Goal: Task Accomplishment & Management: Complete application form

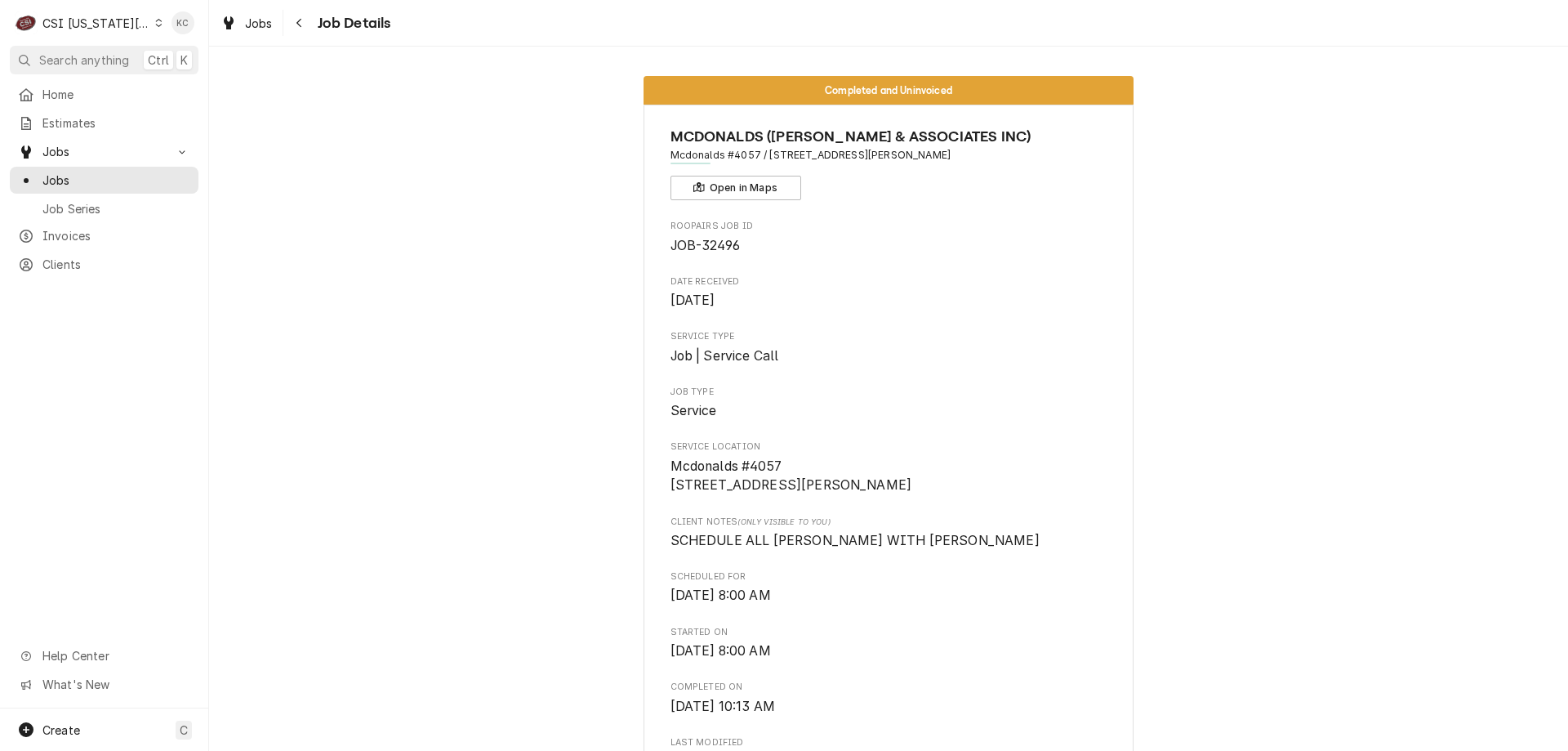
scroll to position [3977, 0]
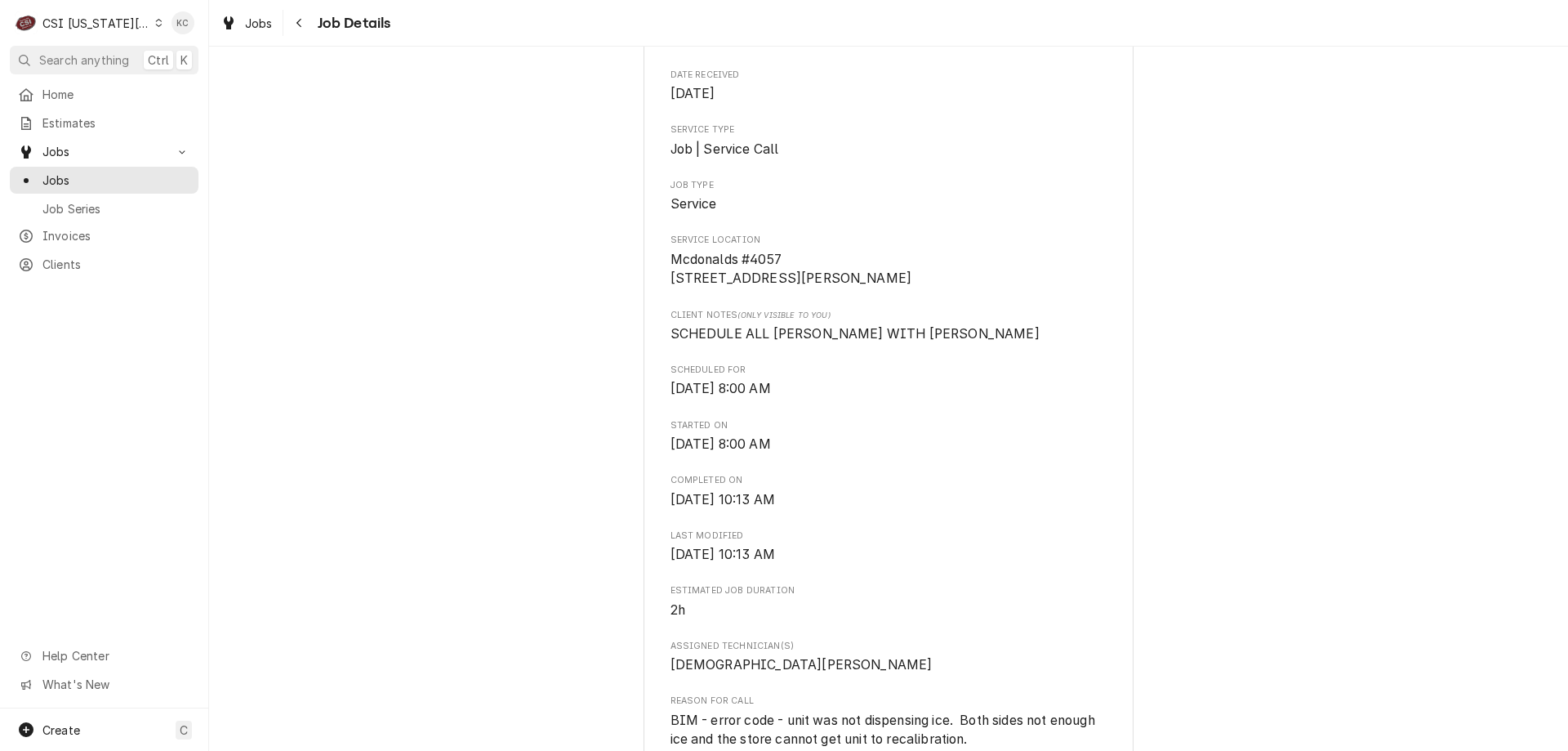
scroll to position [245, 0]
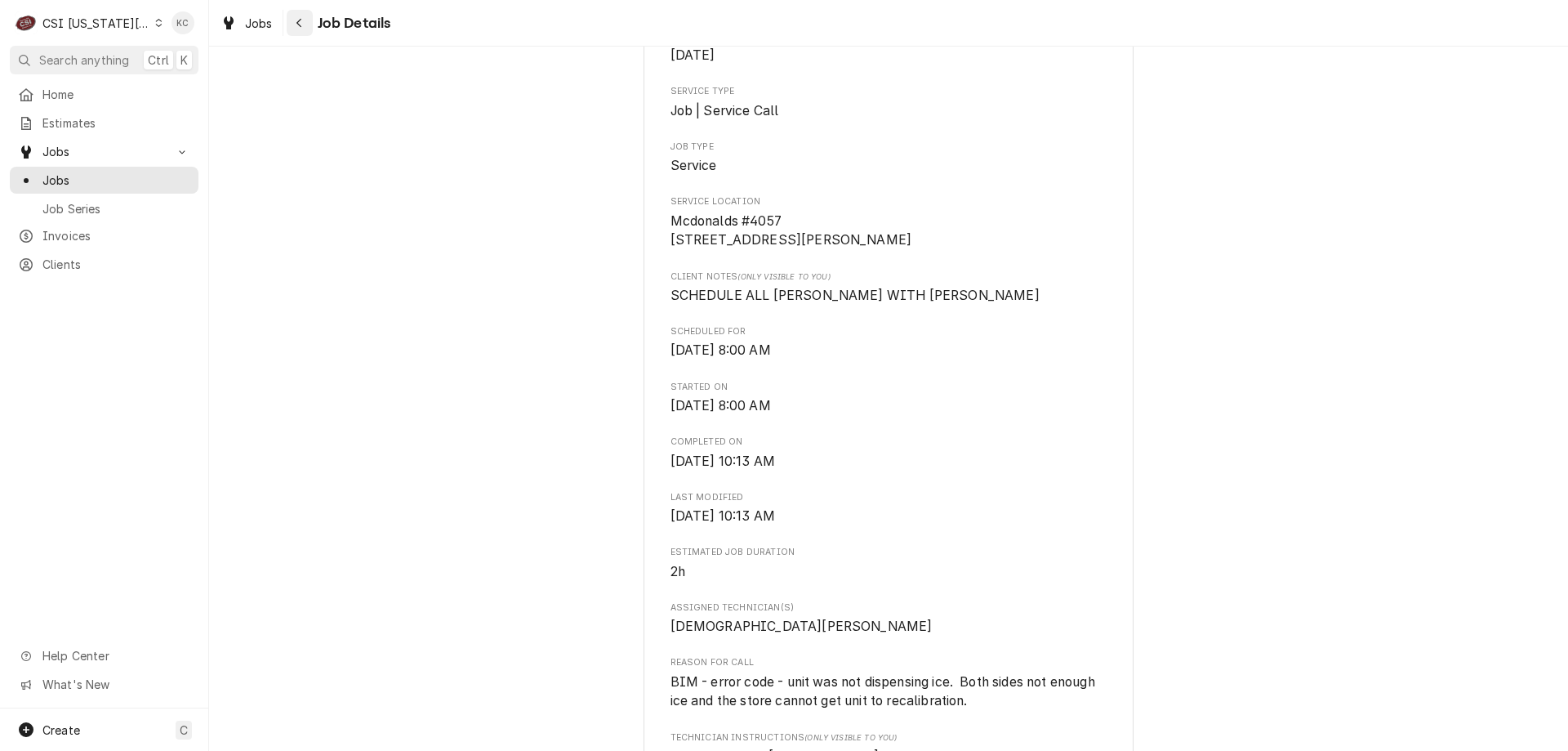
click at [294, 20] on div "Navigate back" at bounding box center [300, 22] width 16 height 16
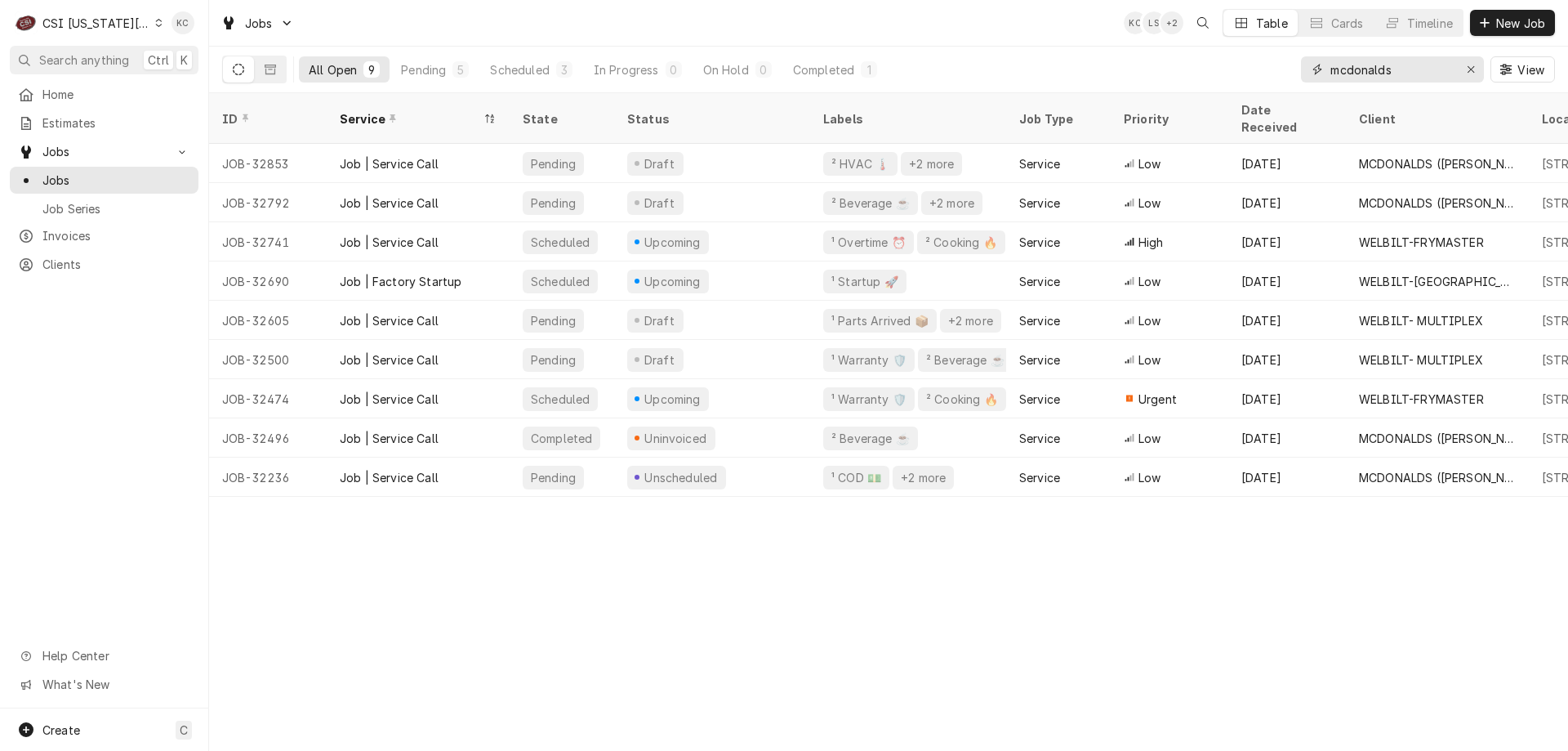
click at [1427, 72] on input "mcdonalds" at bounding box center [1392, 68] width 122 height 26
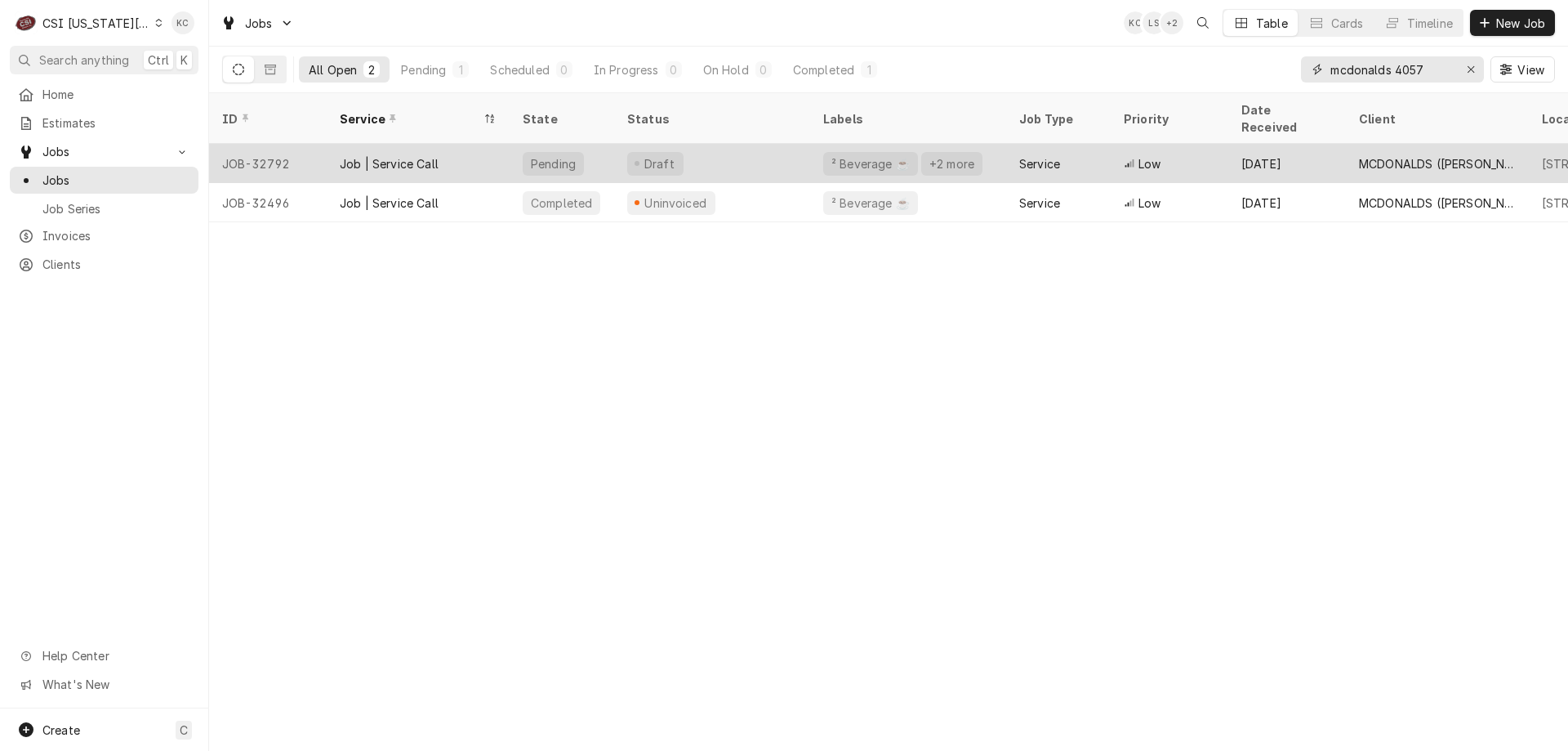
type input "mcdonalds 4057"
click at [593, 144] on div "Pending" at bounding box center [562, 163] width 104 height 40
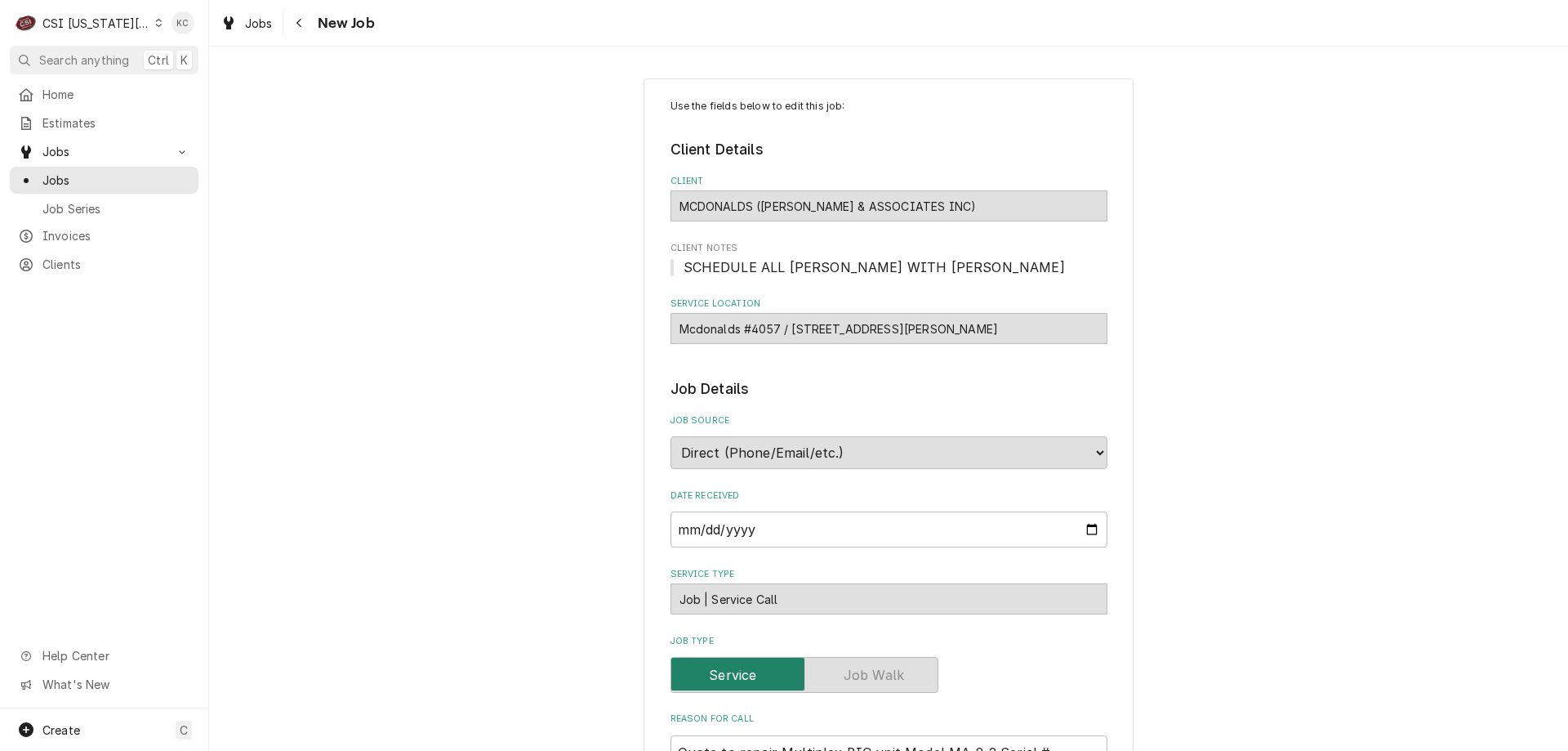
type textarea "x"
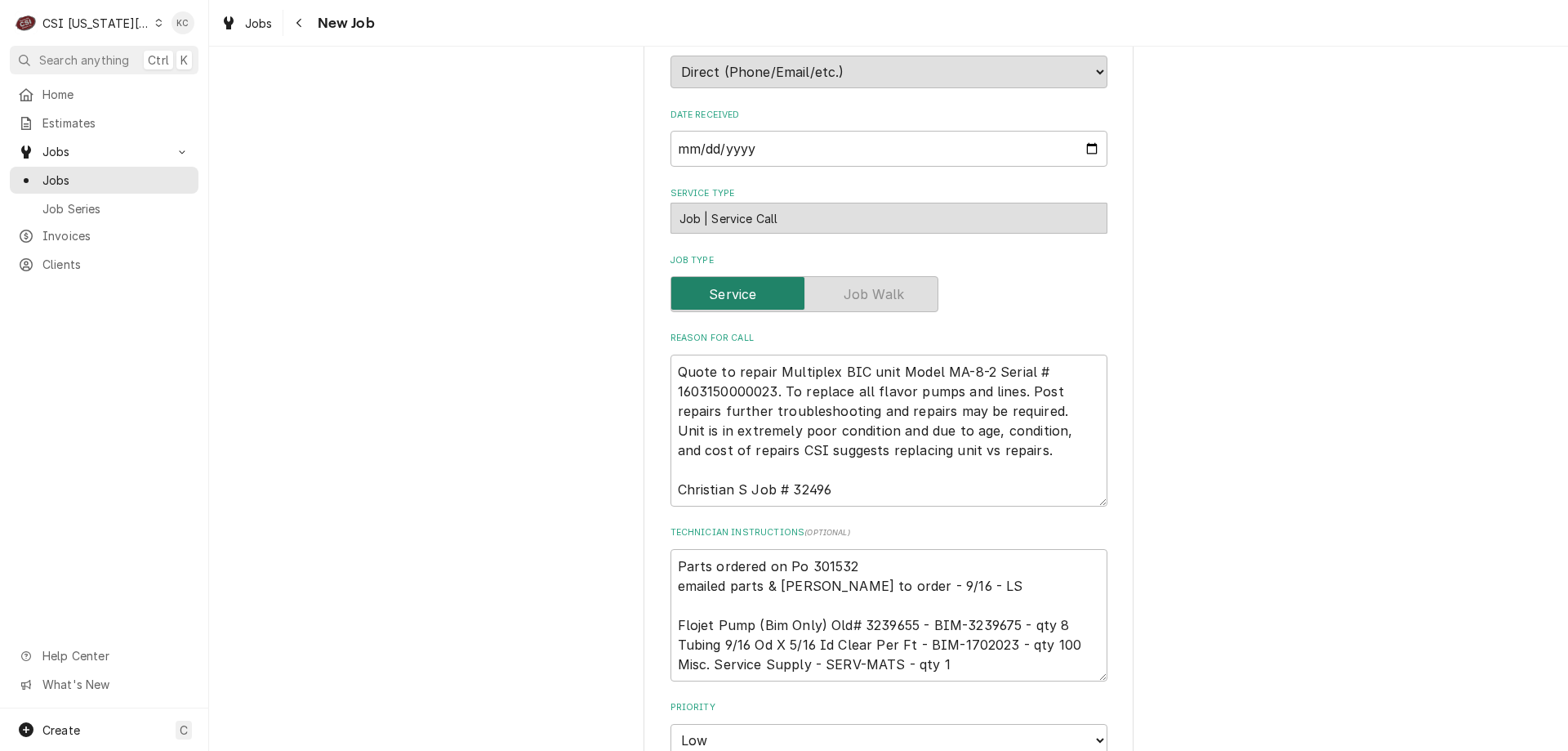
scroll to position [409, 0]
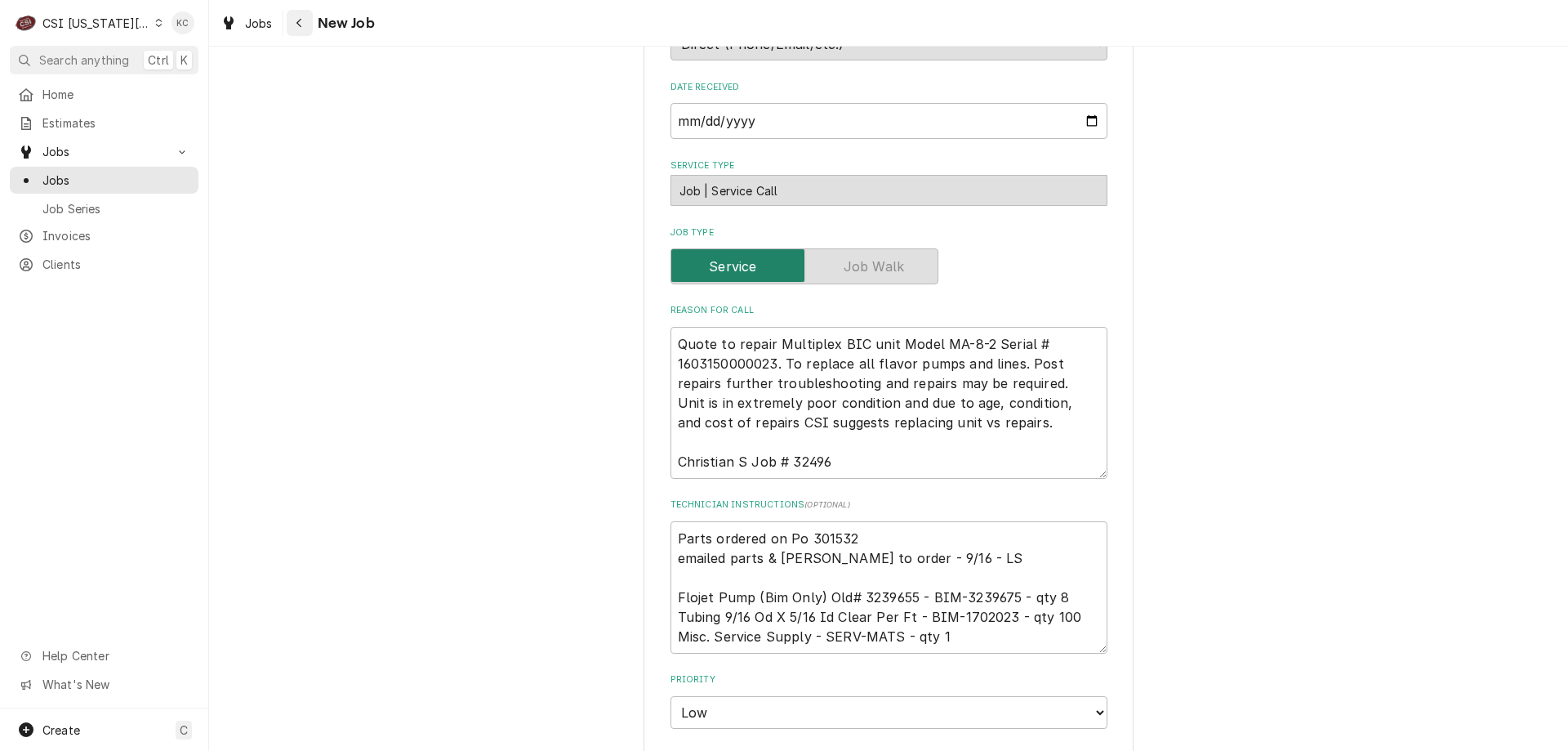
click at [309, 27] on button "Navigate back" at bounding box center [299, 22] width 26 height 26
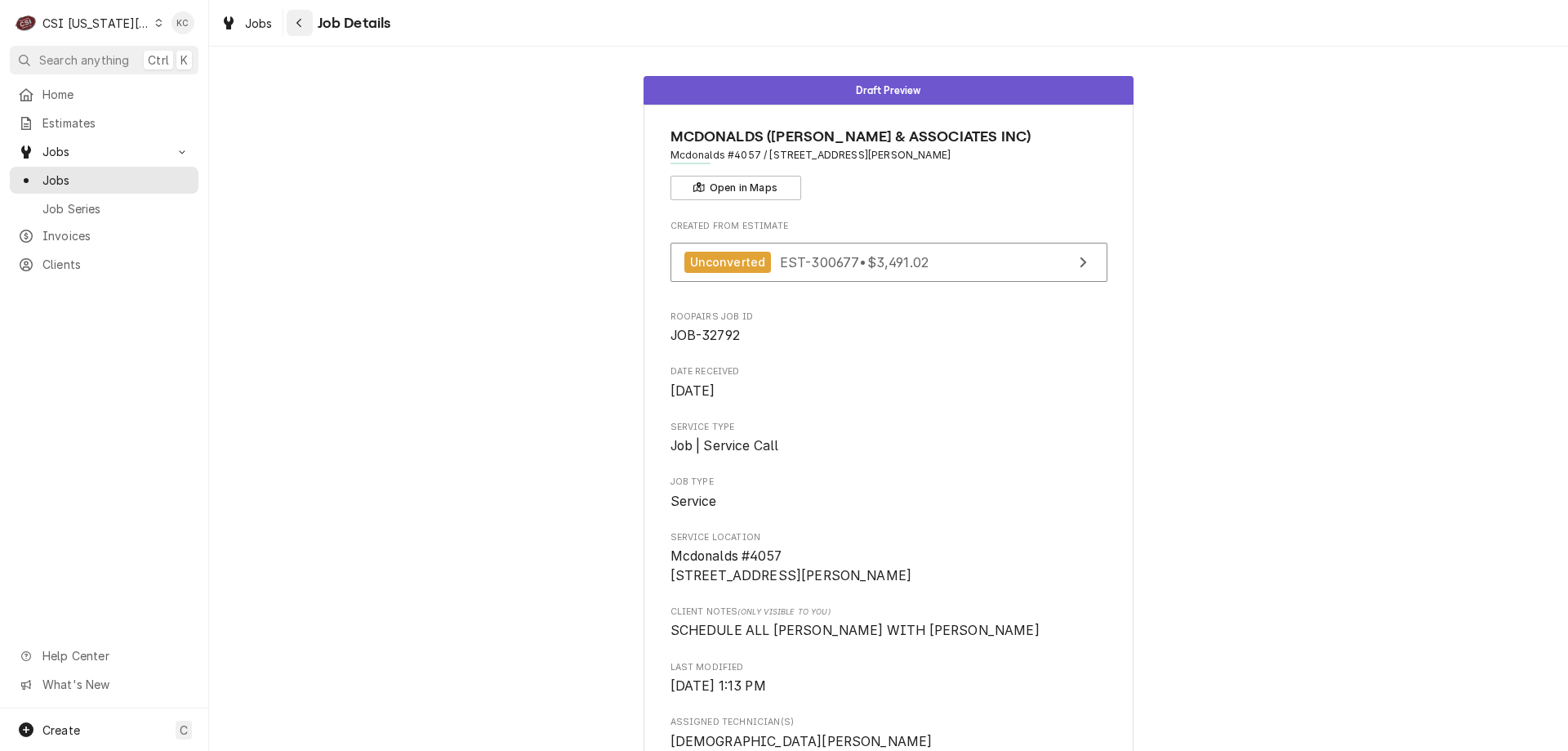
click at [296, 30] on div "Navigate back" at bounding box center [300, 22] width 16 height 16
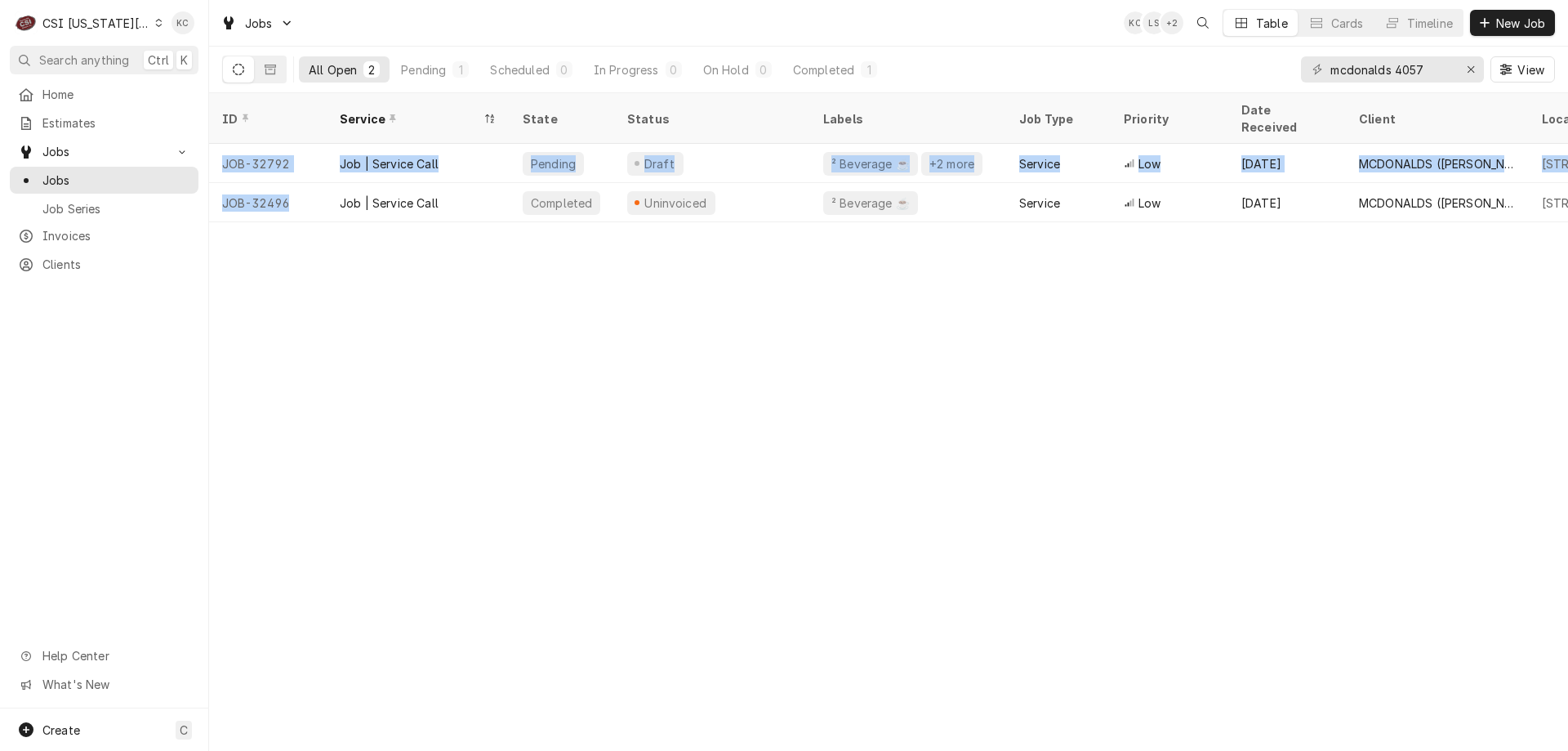
drag, startPoint x: 319, startPoint y: 180, endPoint x: 340, endPoint y: 302, distance: 123.8
click at [340, 302] on div "ID Service State Status Labels Job Type Priority Date Received Client Location …" at bounding box center [889, 422] width 1359 height 657
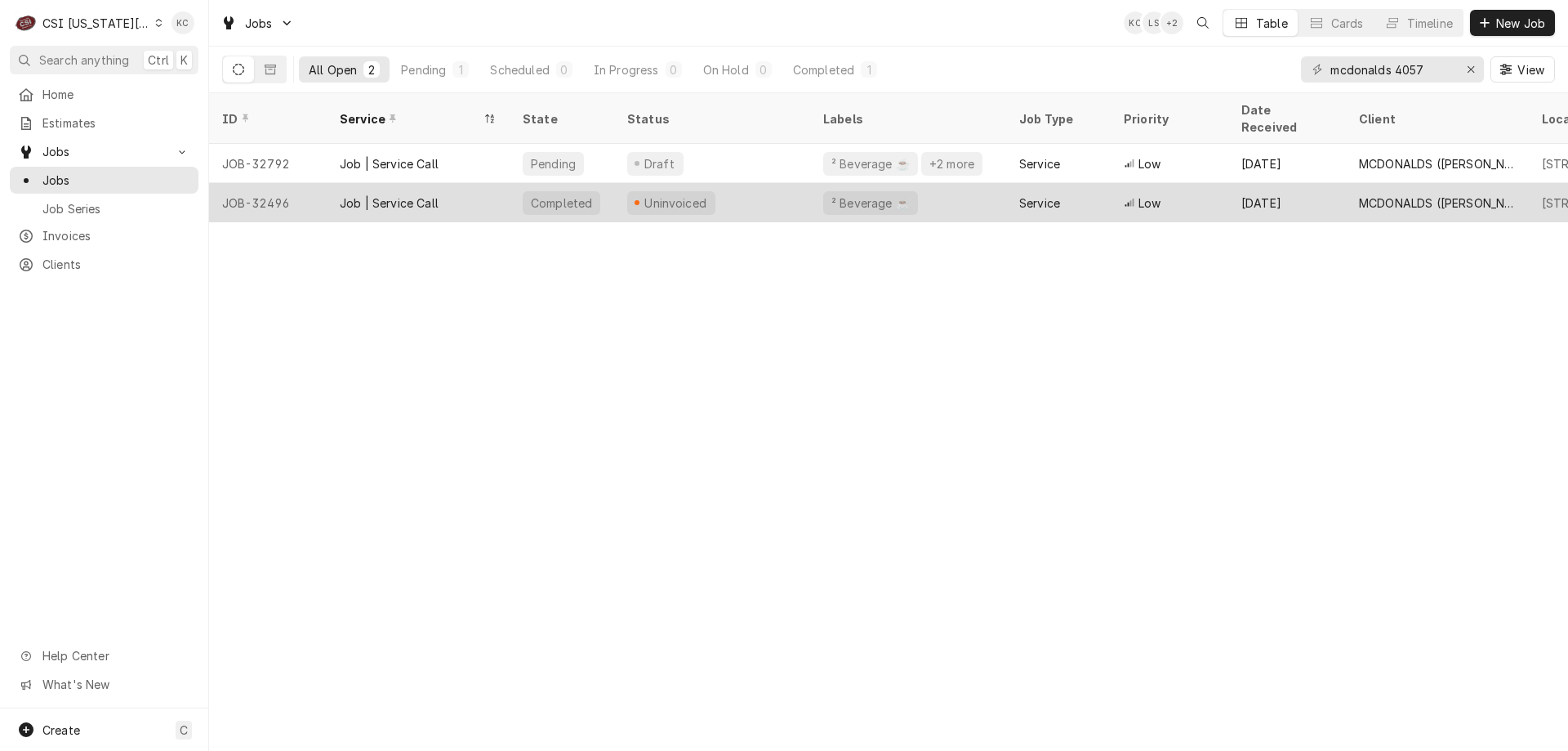
click at [765, 183] on div "Uninvoiced" at bounding box center [711, 202] width 196 height 40
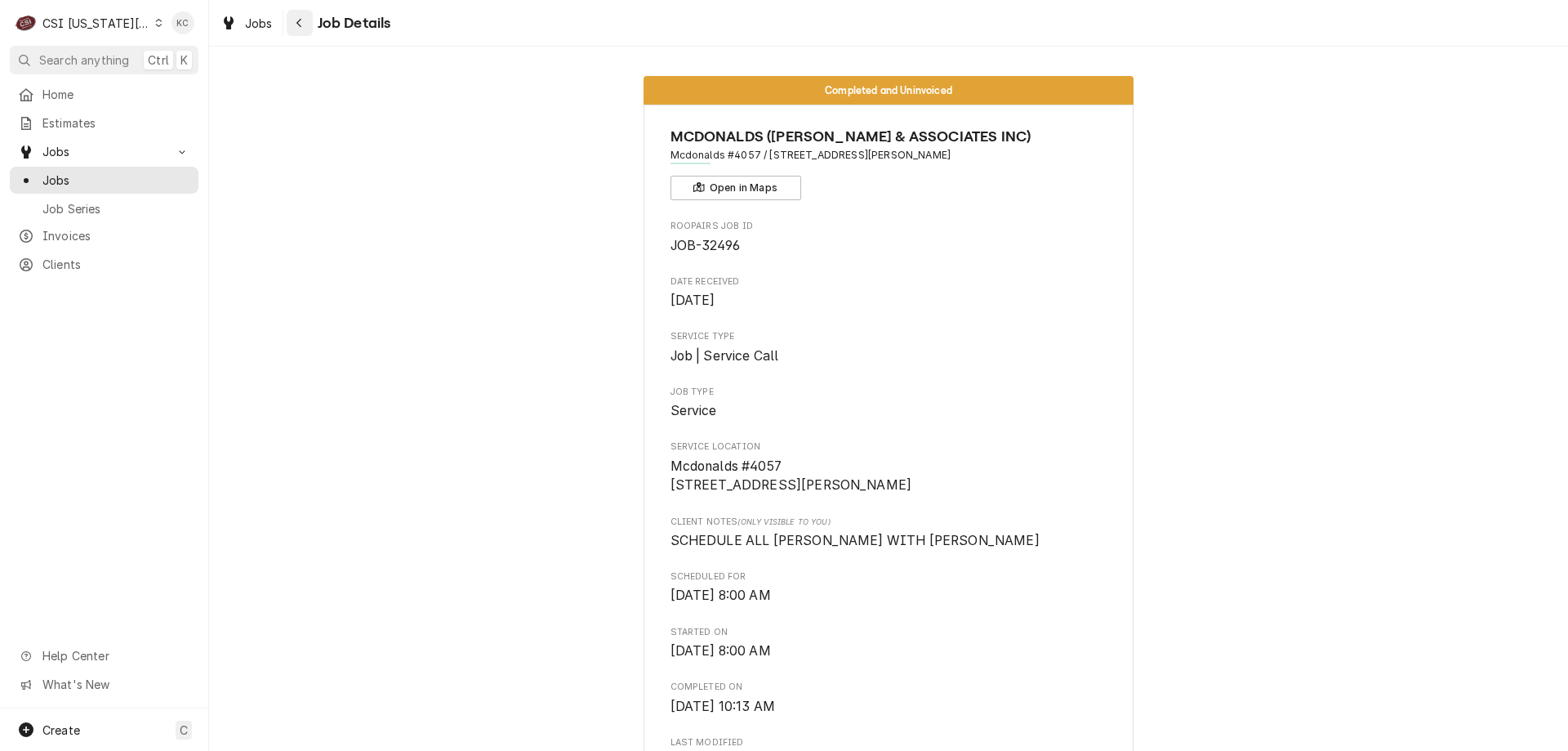
click at [303, 29] on div "Navigate back" at bounding box center [300, 22] width 16 height 16
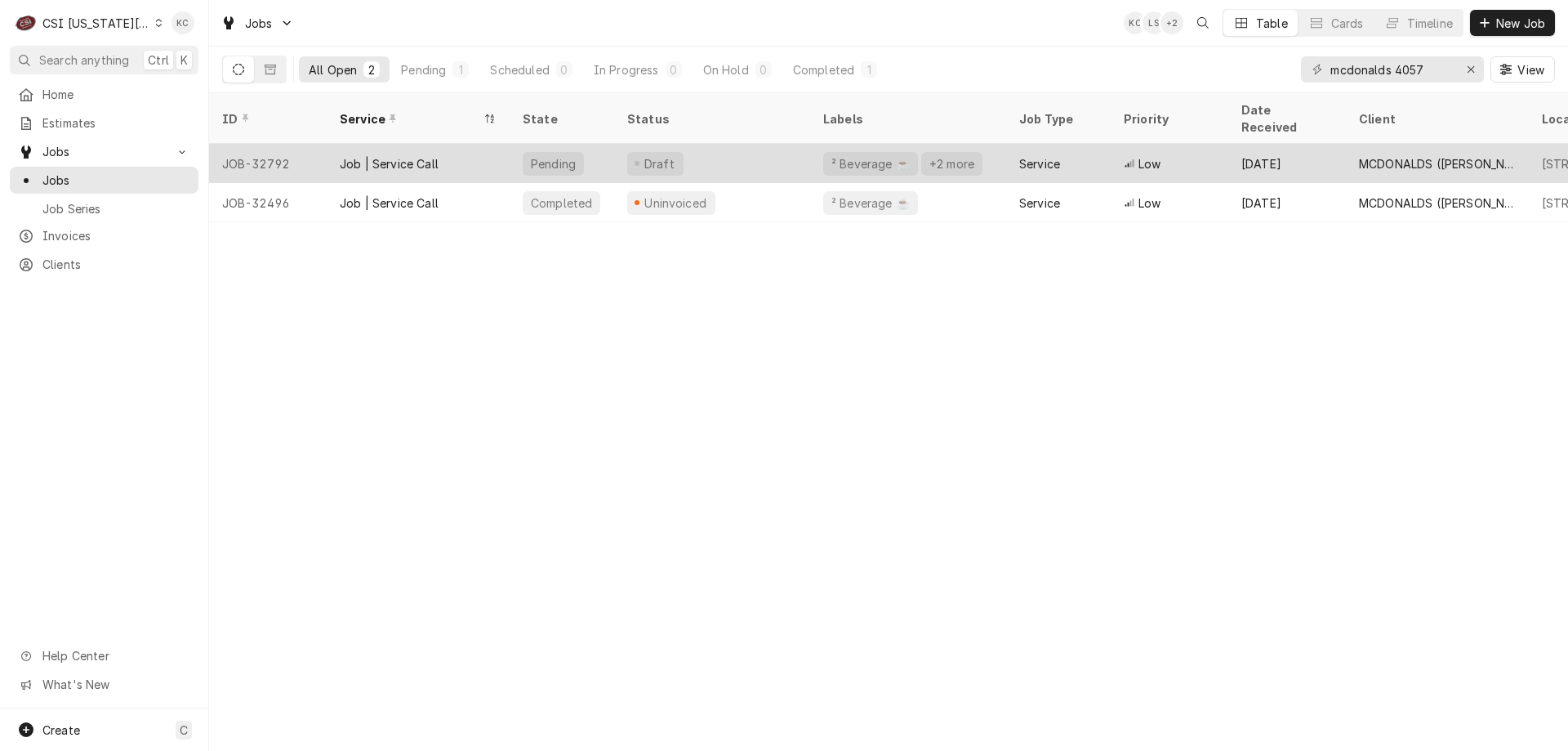
click at [757, 144] on div "Draft" at bounding box center [711, 163] width 196 height 40
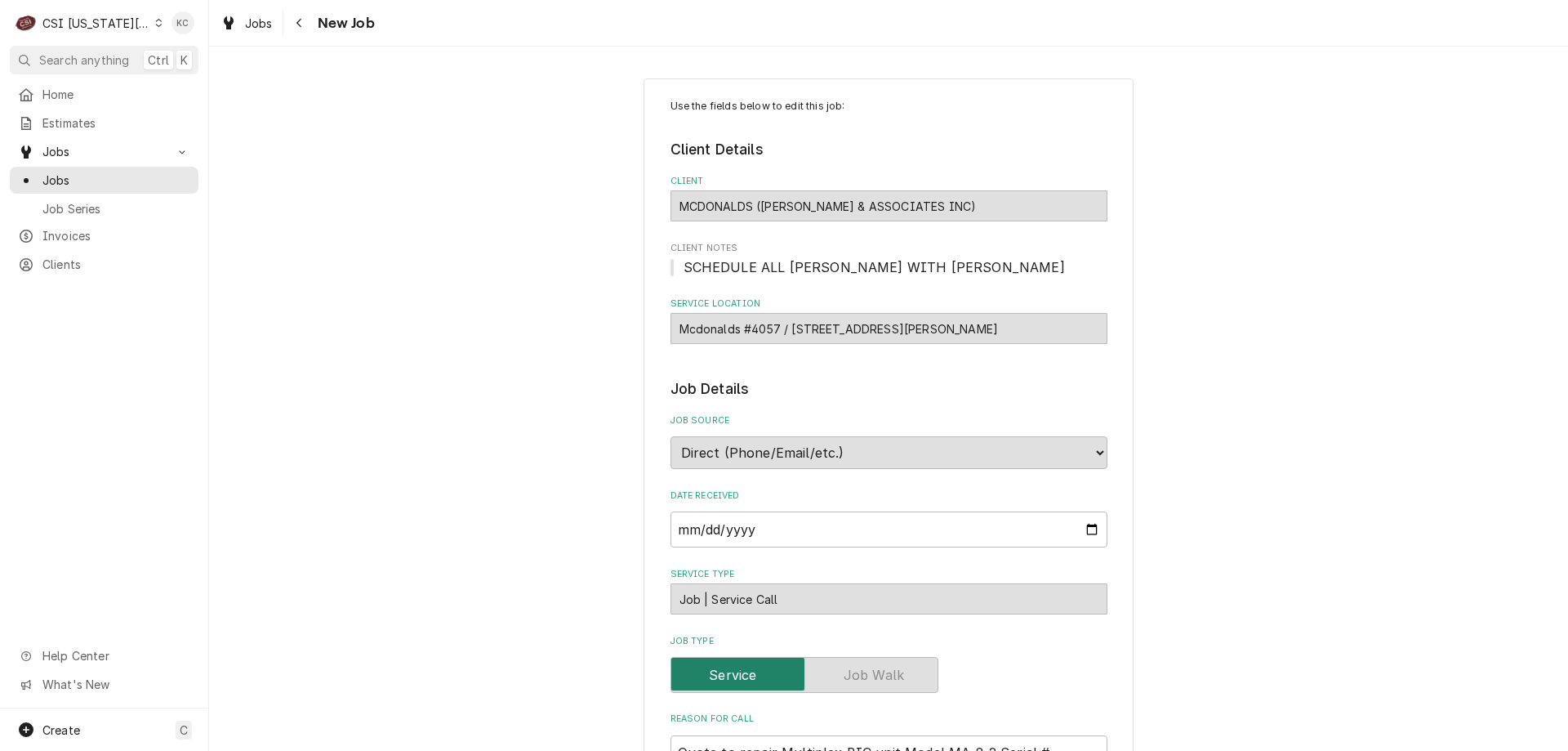
type textarea "x"
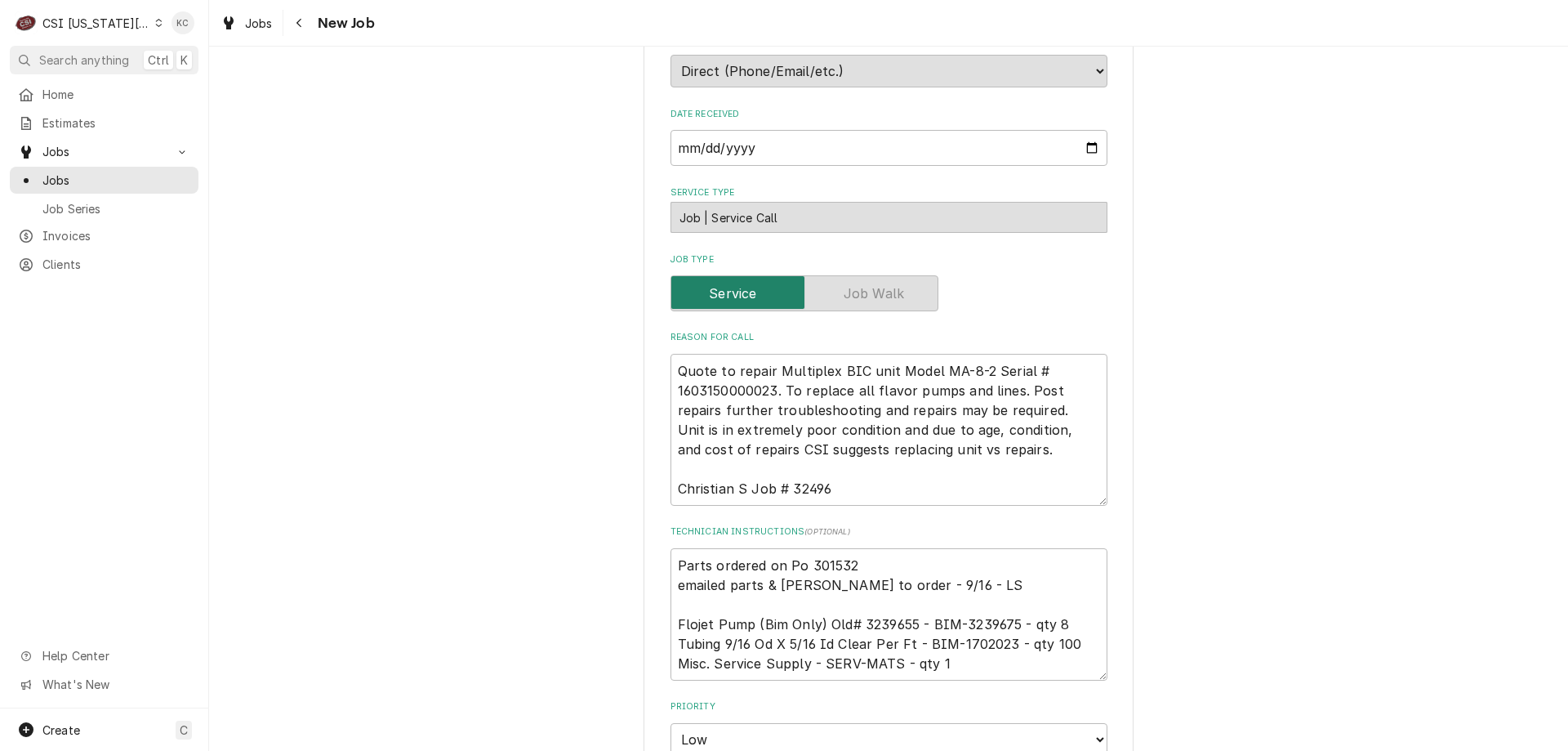
scroll to position [409, 0]
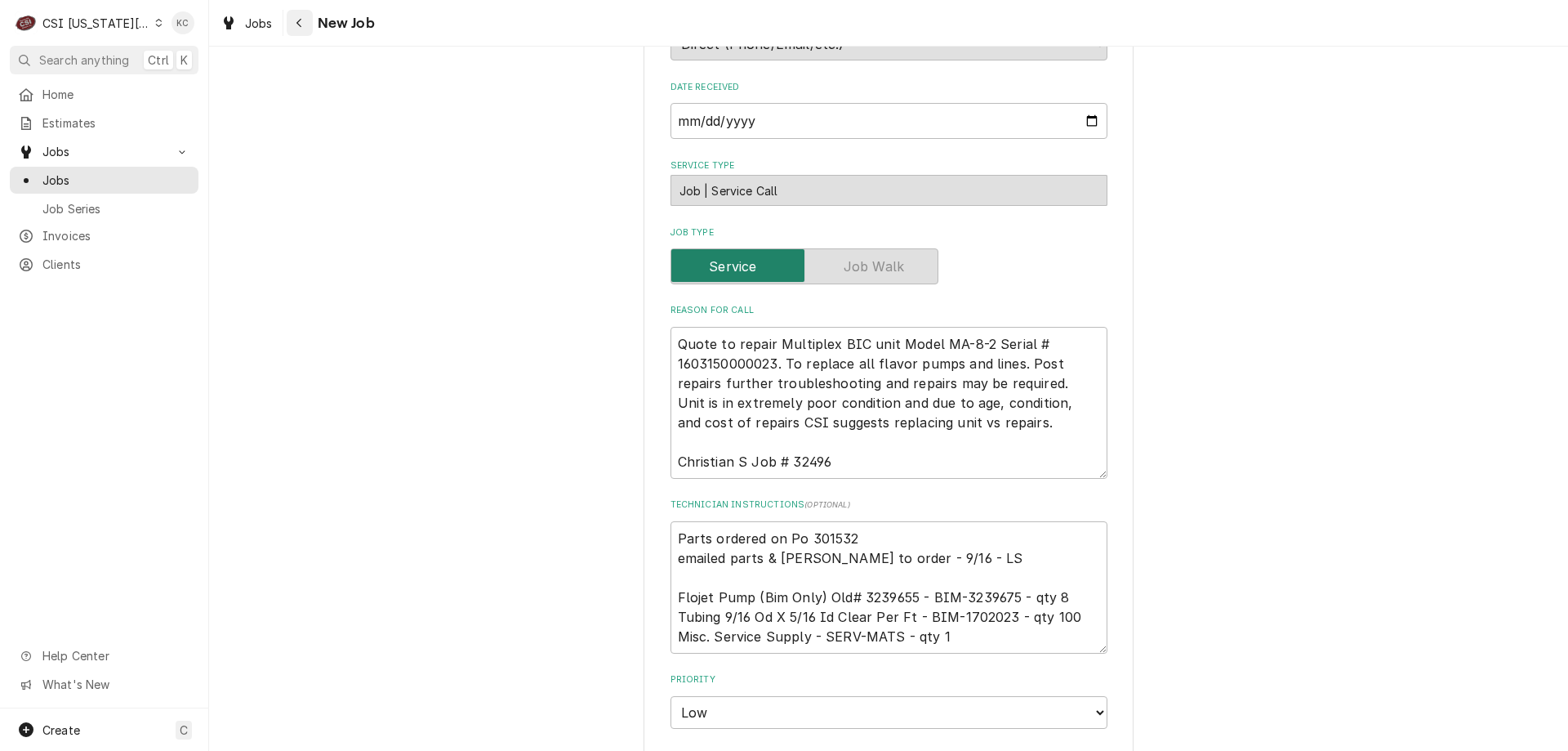
click at [303, 27] on icon "Navigate back" at bounding box center [300, 23] width 8 height 12
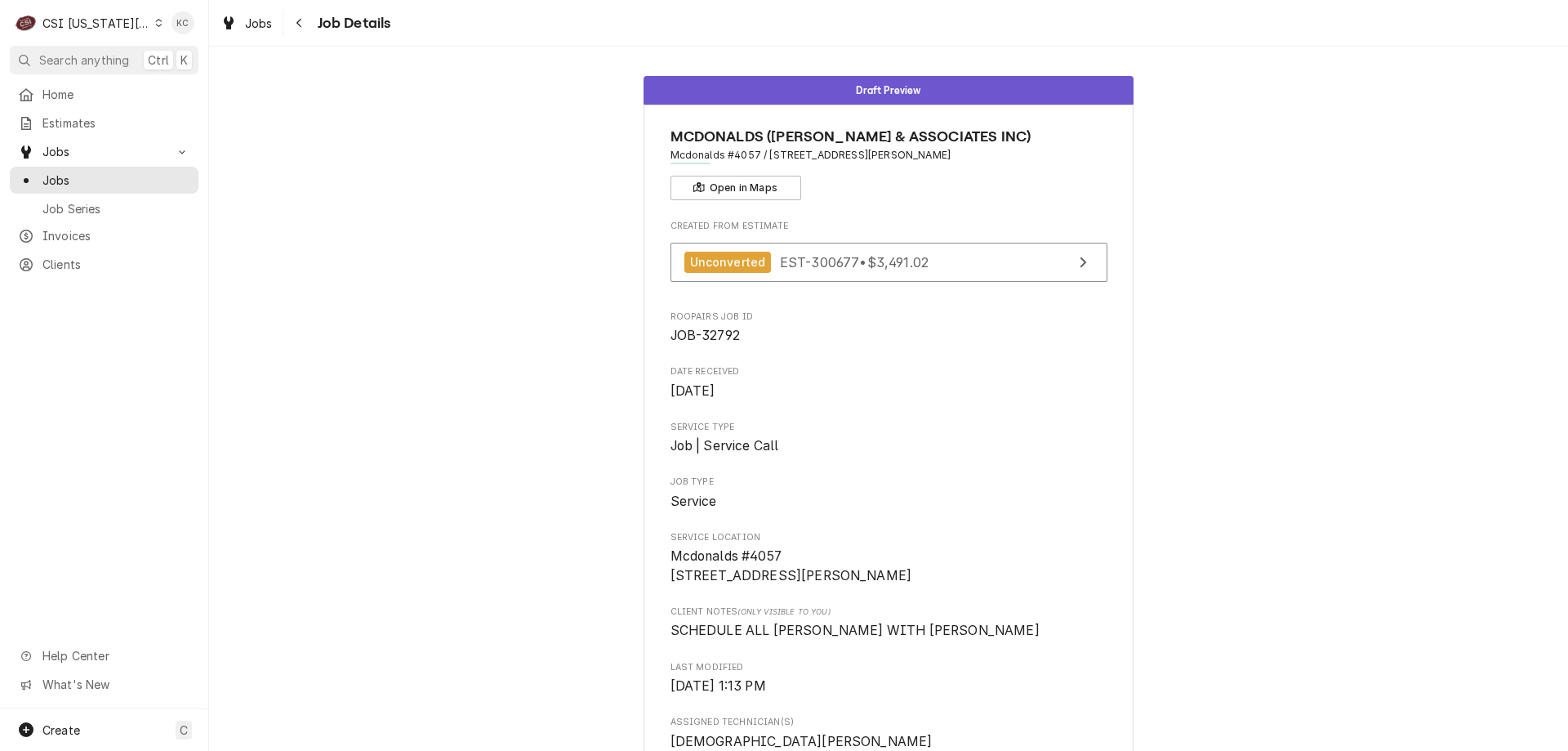
click at [83, 20] on div "CSI Kansas City" at bounding box center [96, 23] width 108 height 17
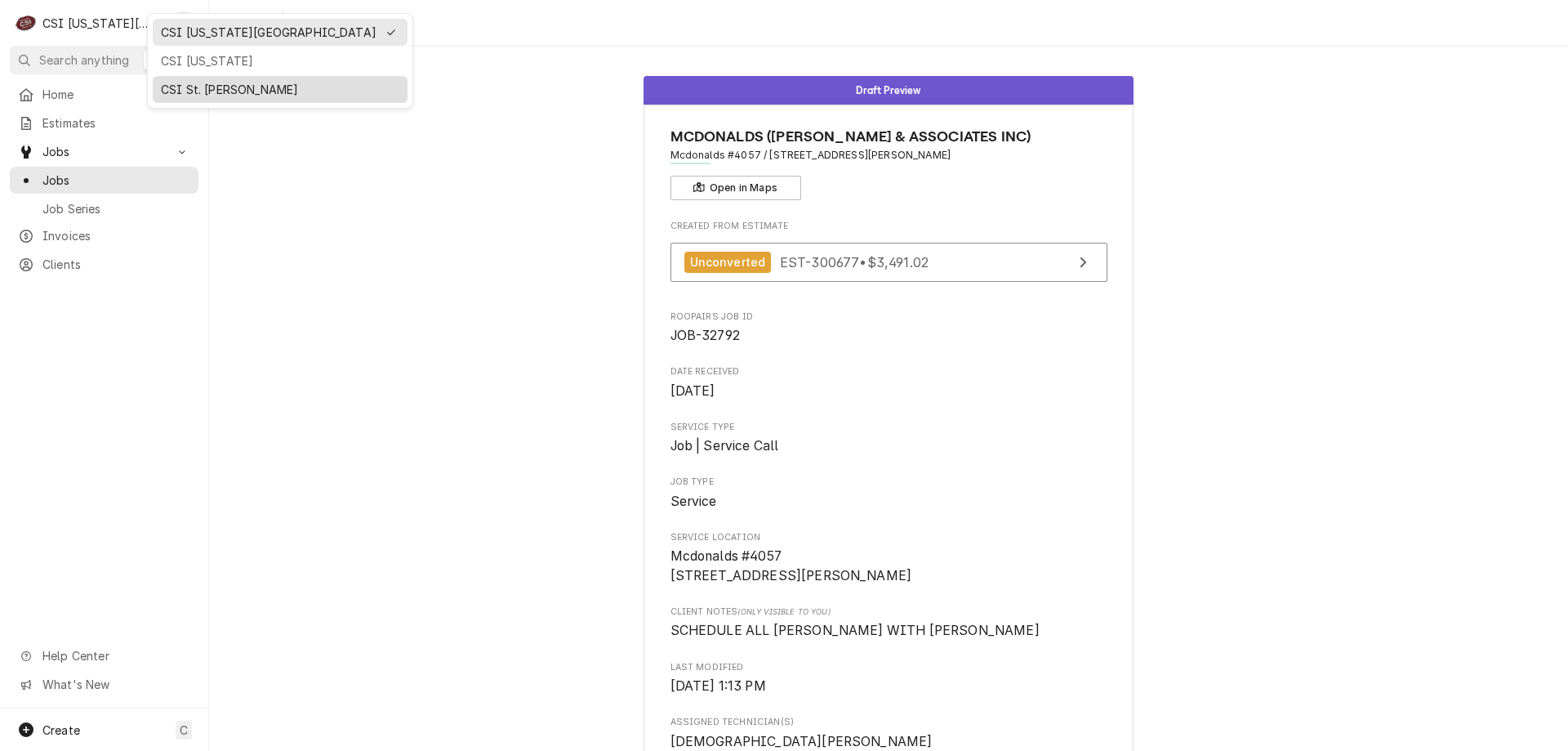
click at [205, 85] on div "CSI St. [PERSON_NAME]" at bounding box center [279, 90] width 238 height 17
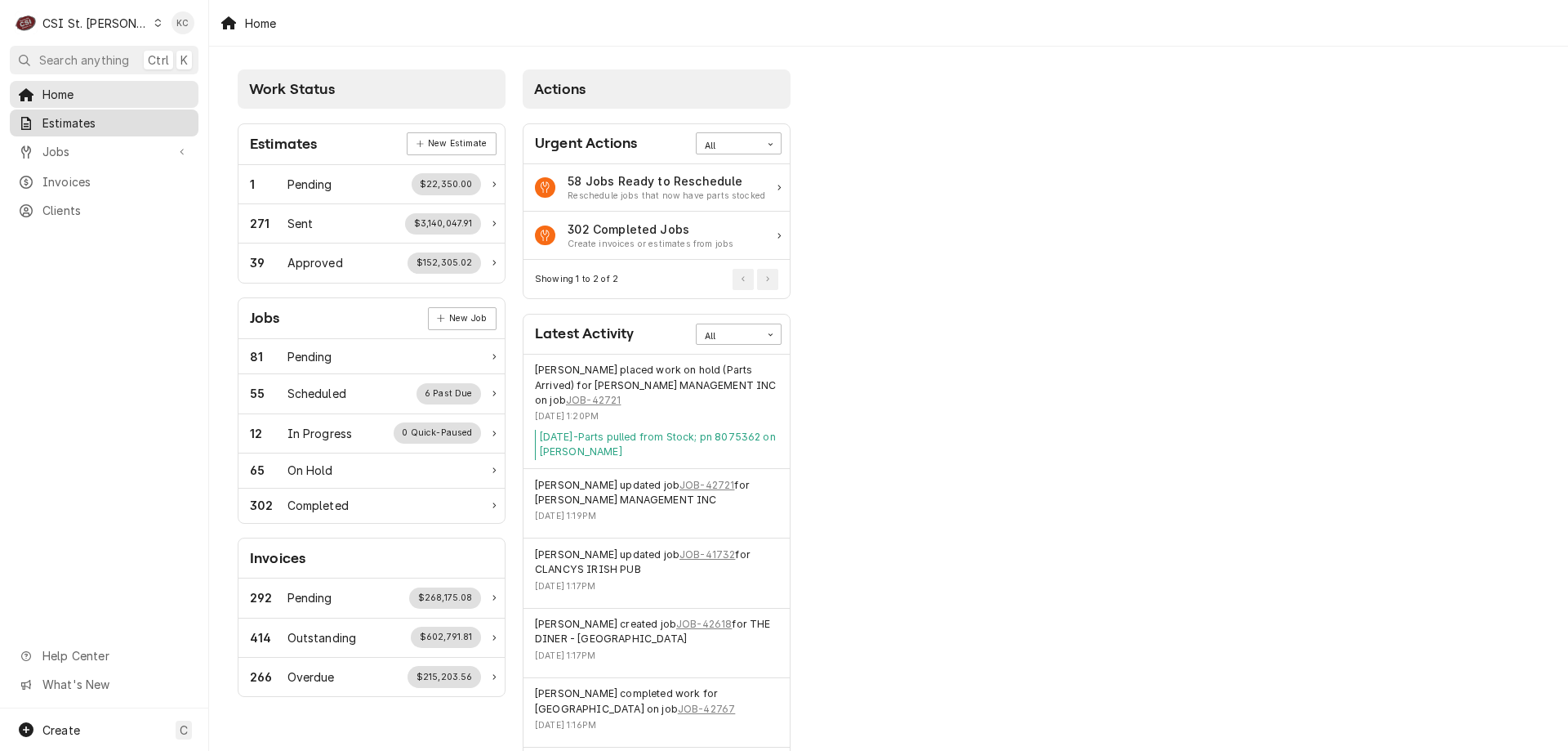
click at [66, 126] on span "Estimates" at bounding box center [116, 123] width 147 height 17
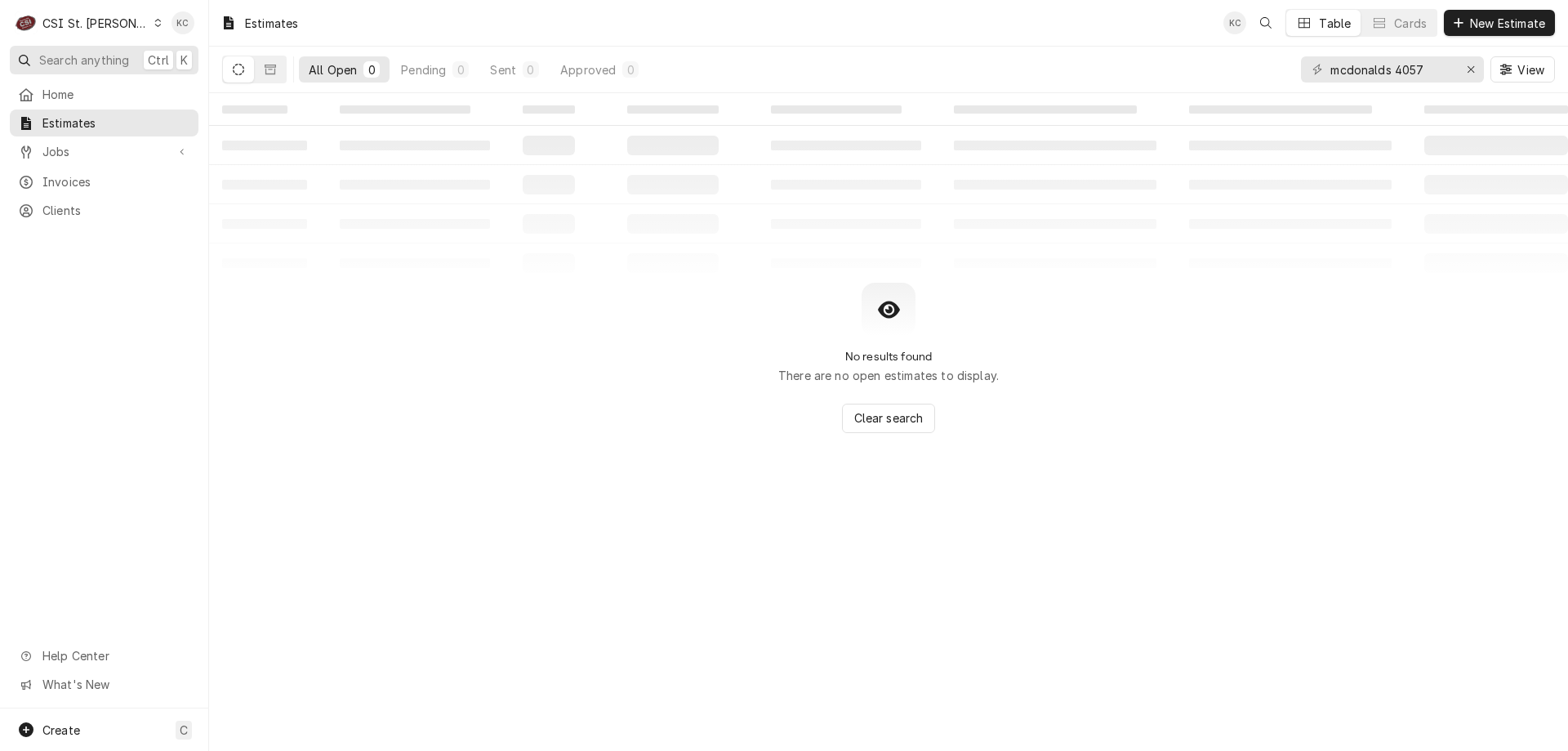
click at [83, 57] on span "Search anything" at bounding box center [84, 60] width 90 height 17
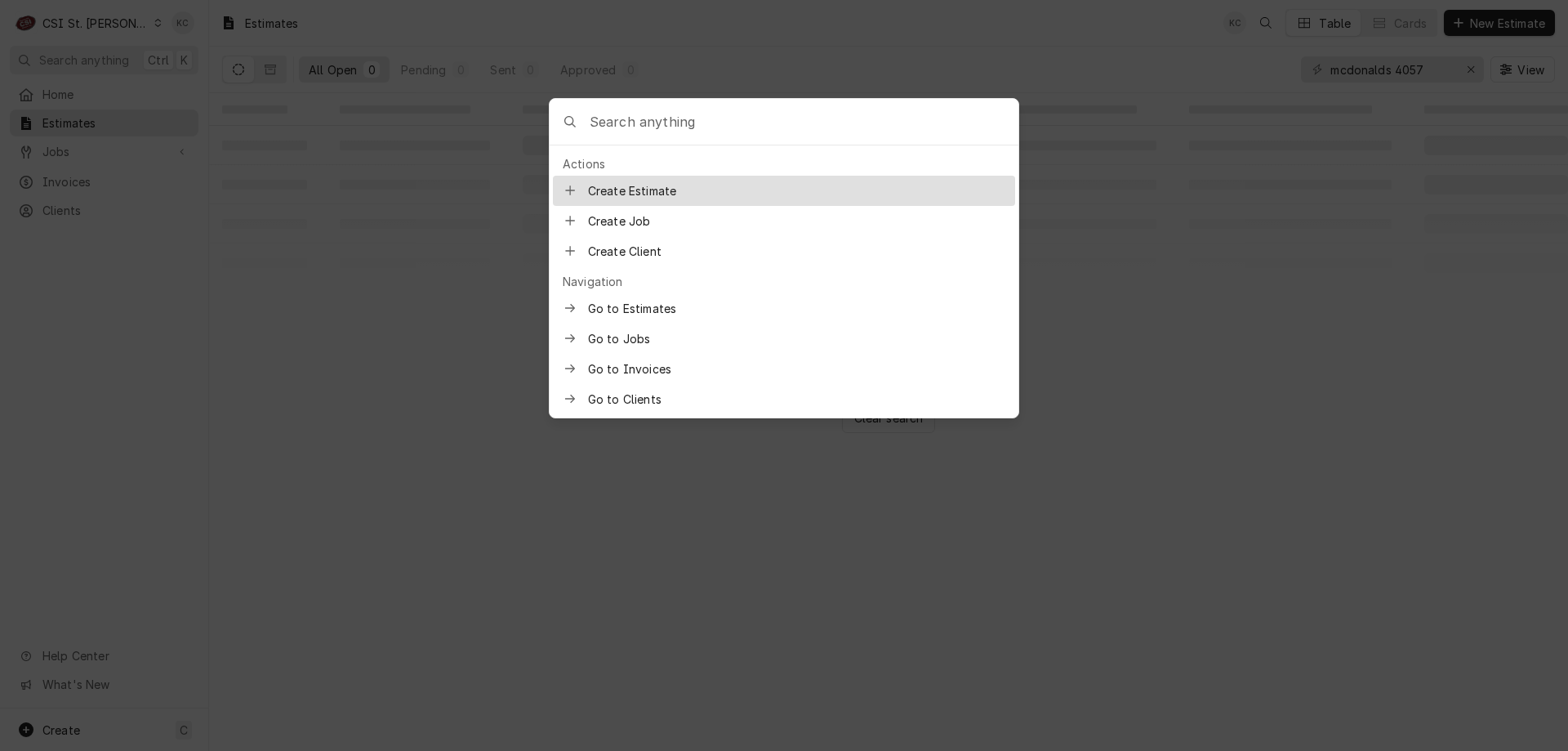
click at [666, 123] on input "Global Command Menu" at bounding box center [804, 121] width 429 height 45
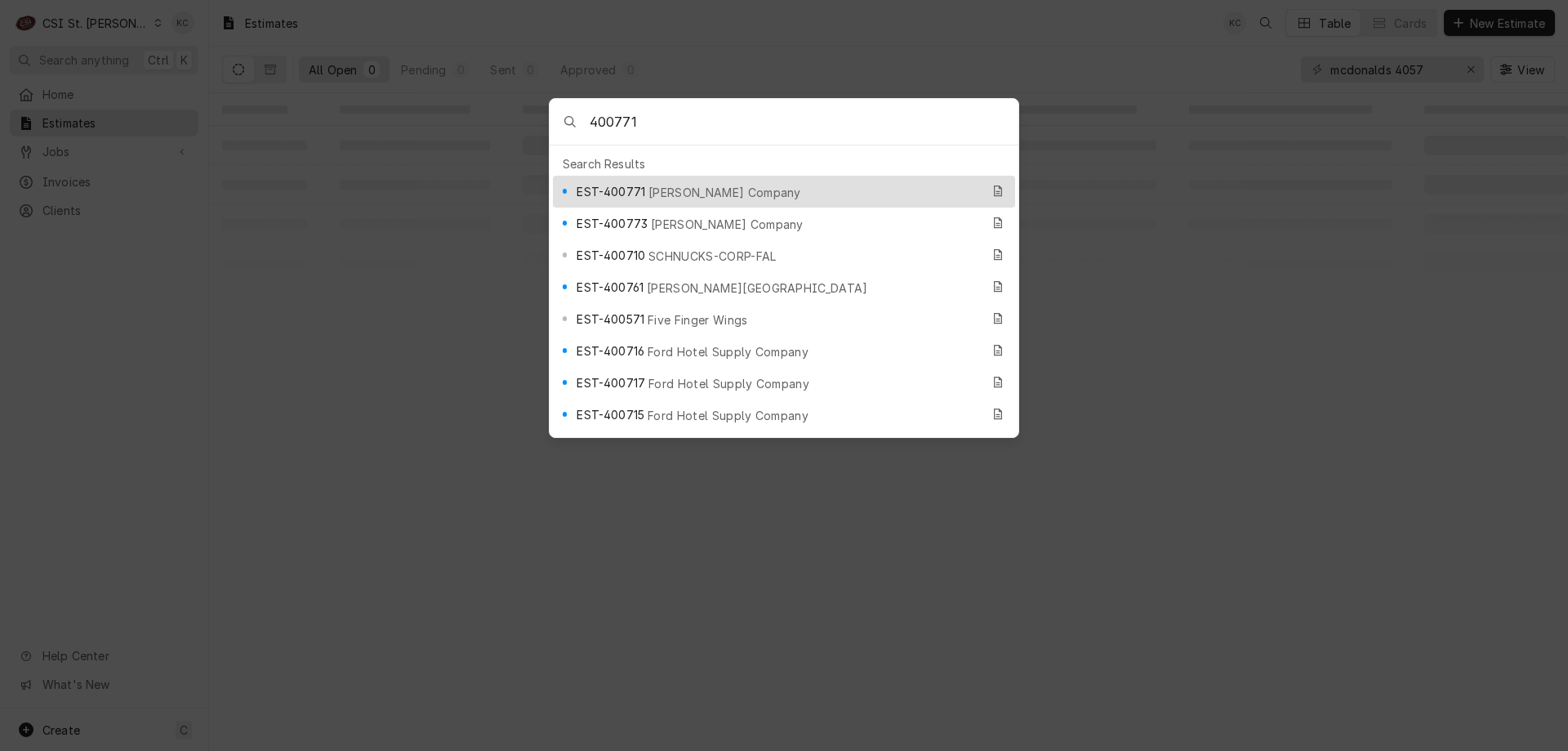
type input "400771"
click at [678, 187] on span "[PERSON_NAME] Company" at bounding box center [725, 193] width 152 height 17
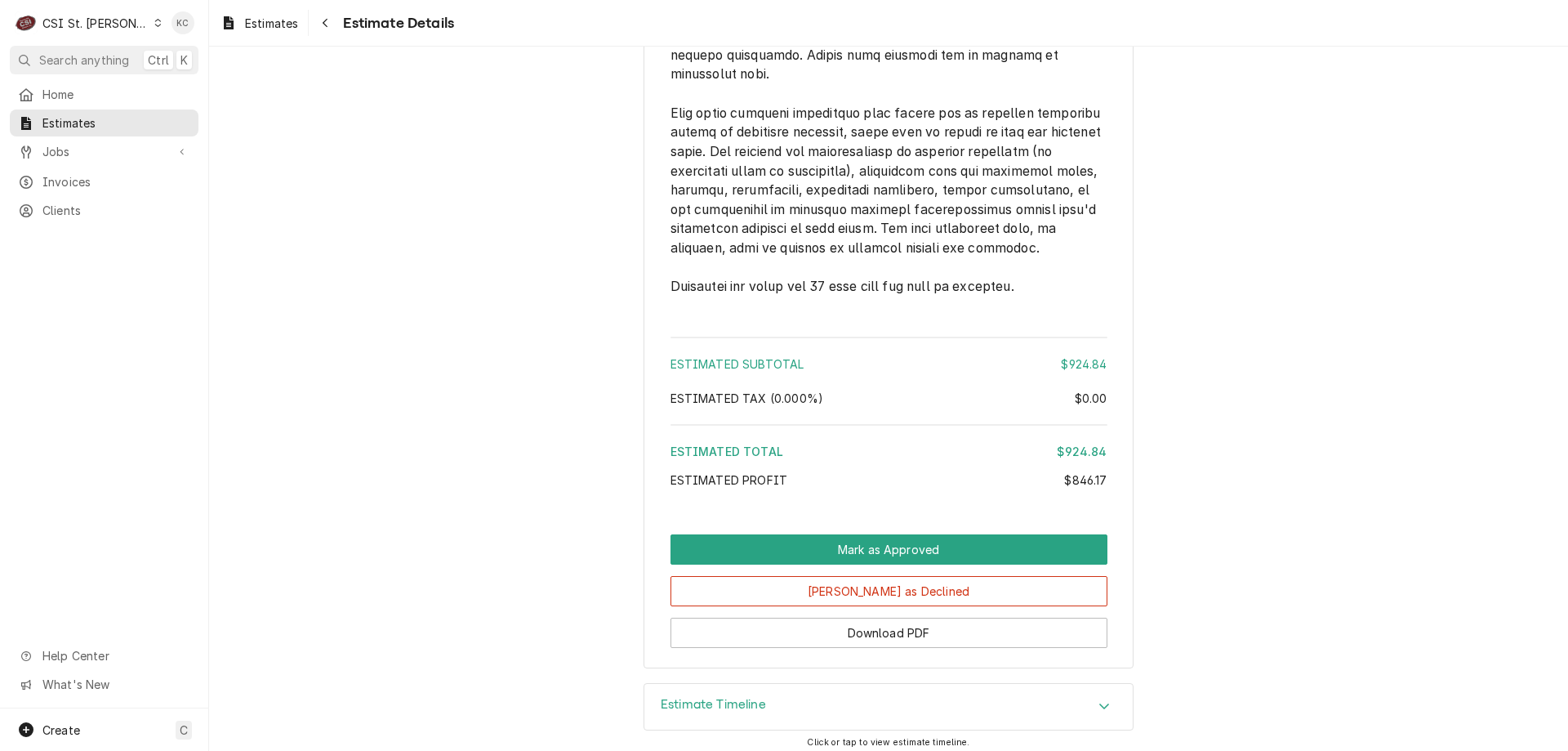
scroll to position [3555, 0]
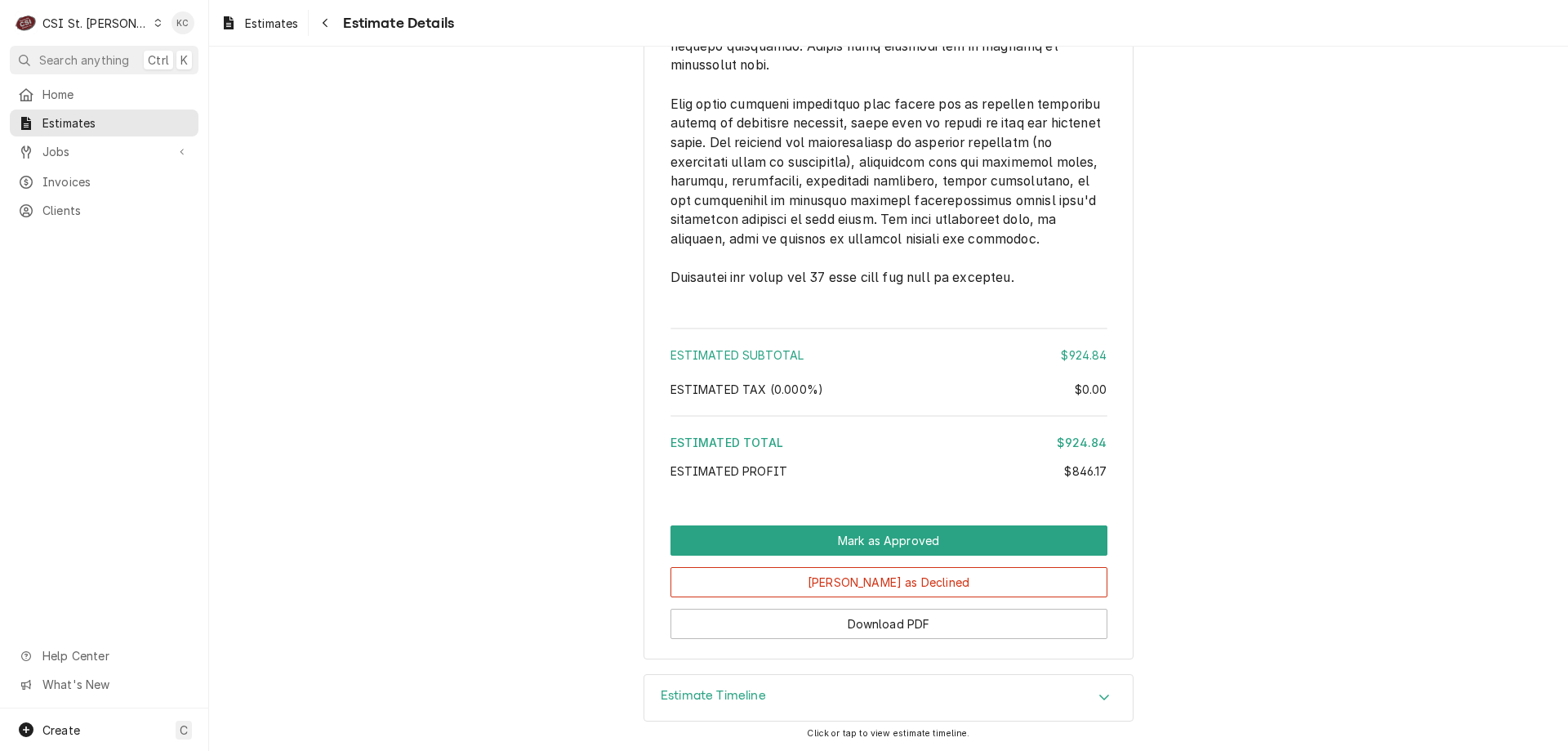
click at [694, 694] on h3 "Estimate Timeline" at bounding box center [713, 696] width 105 height 15
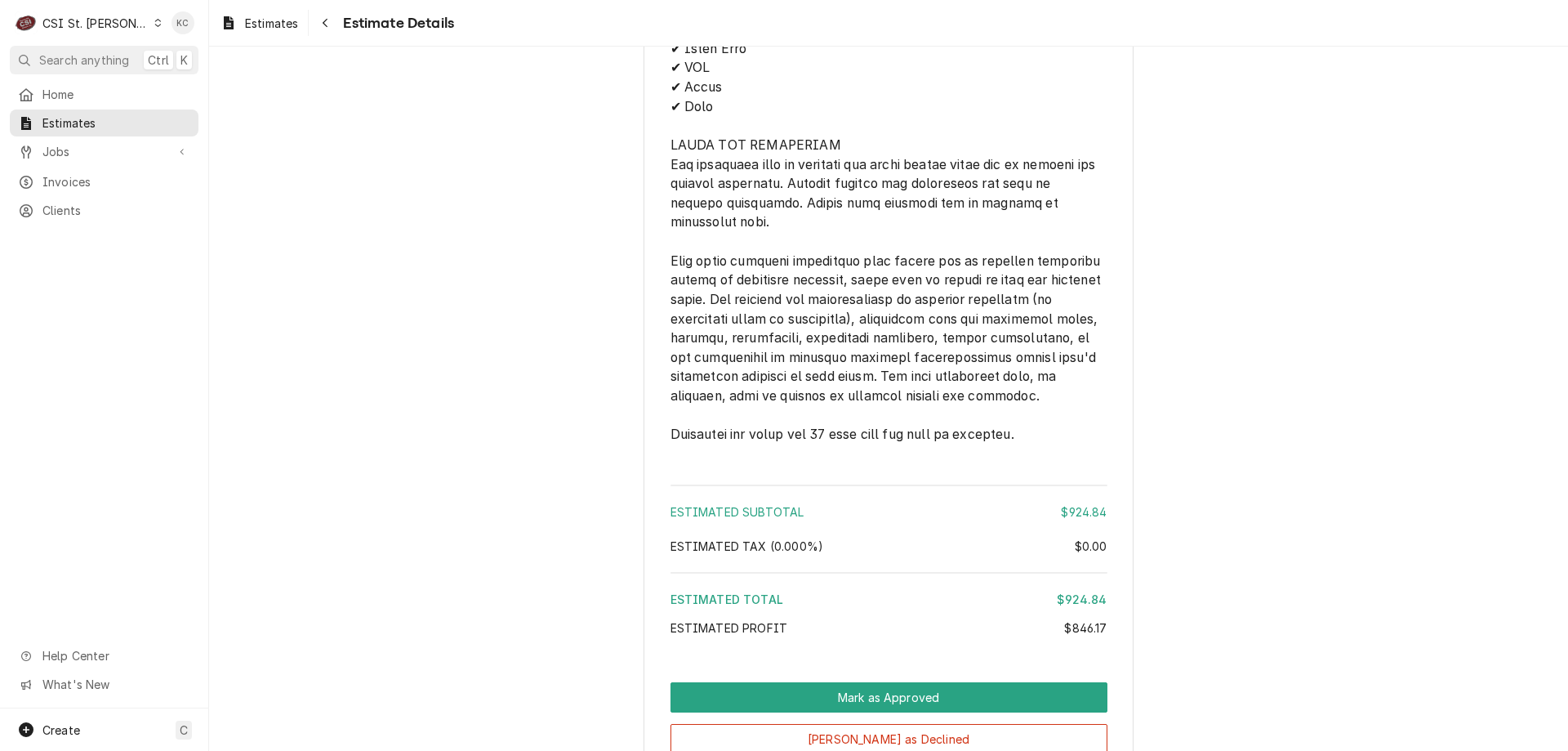
scroll to position [3530, 0]
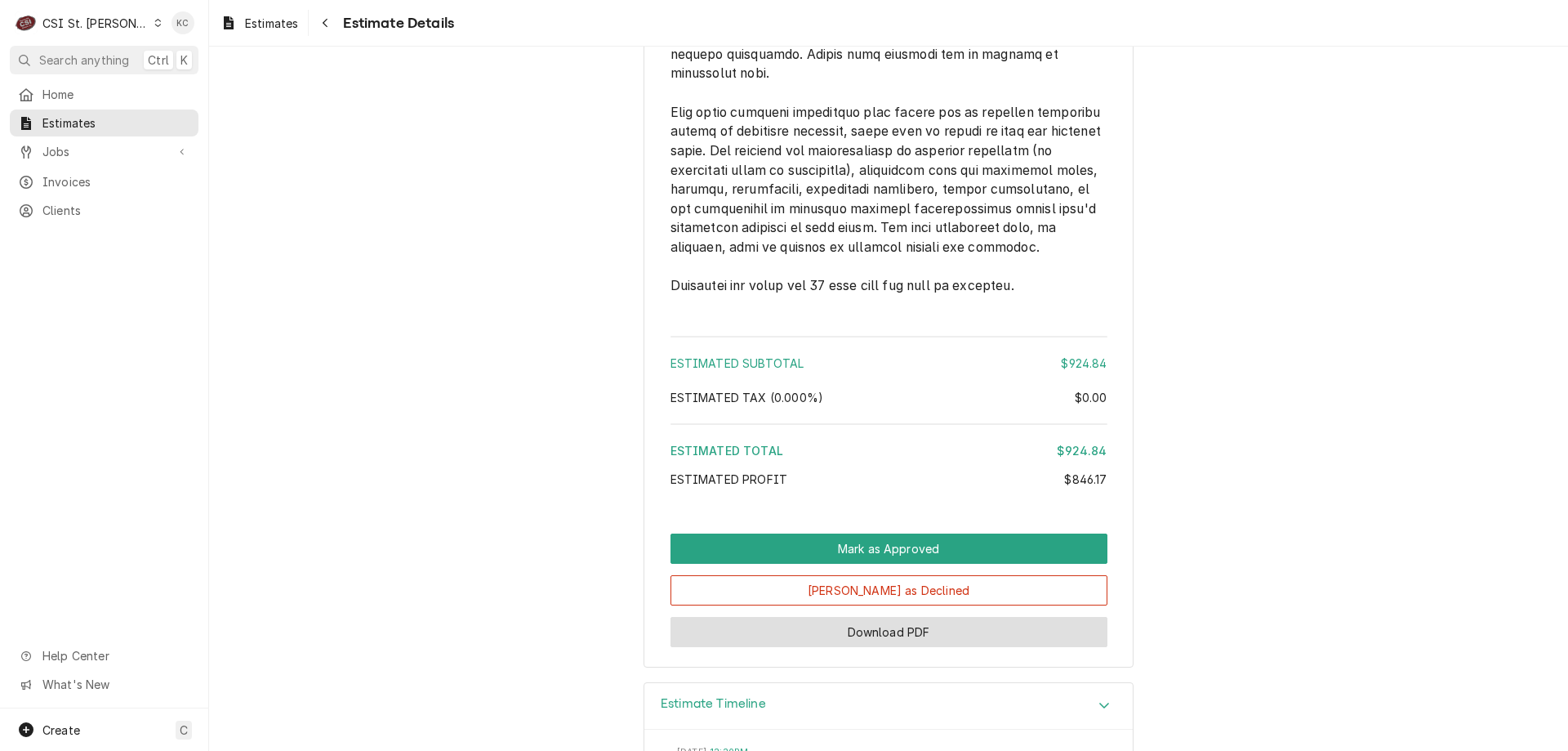
click at [903, 647] on button "Download PDF" at bounding box center [889, 631] width 437 height 30
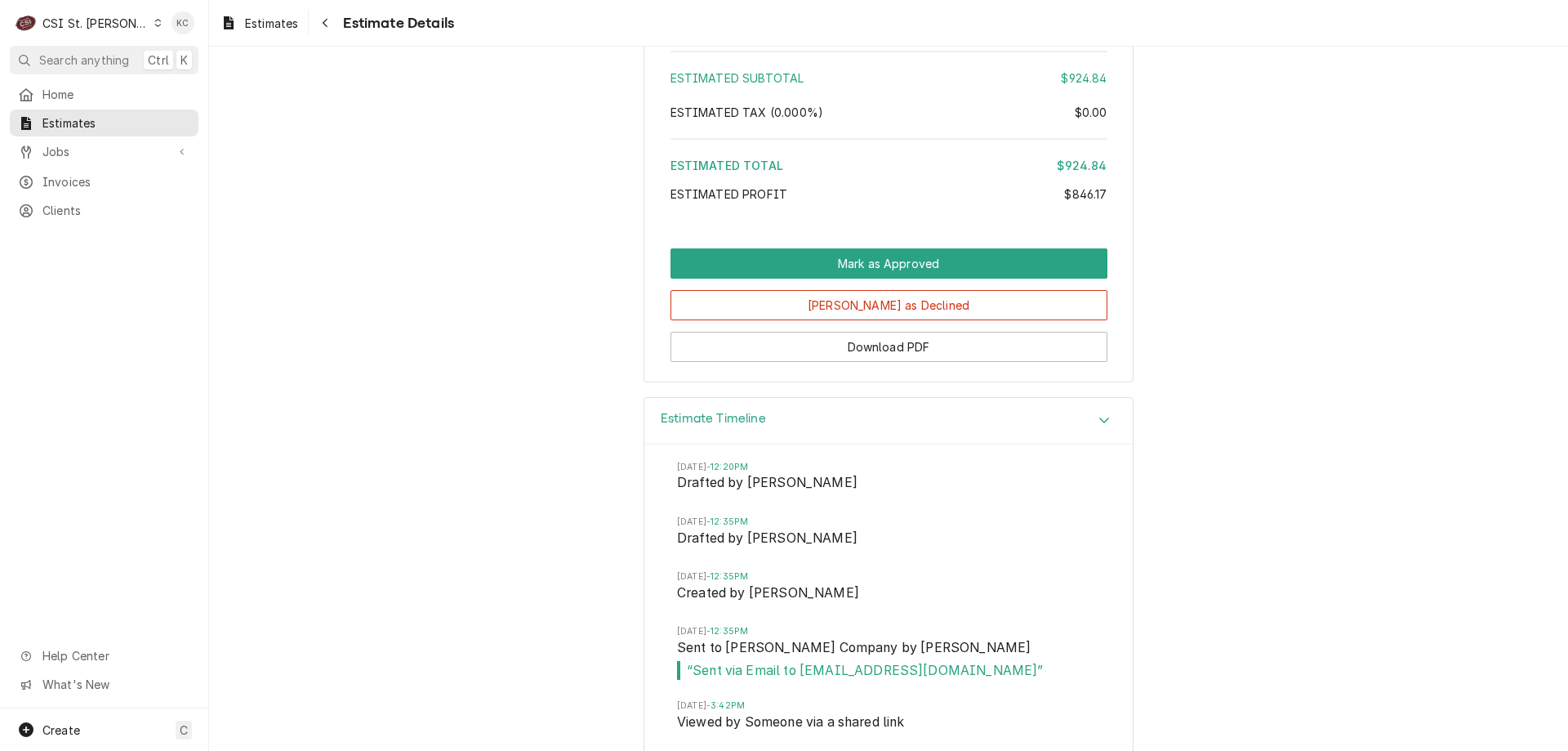
scroll to position [4019, 0]
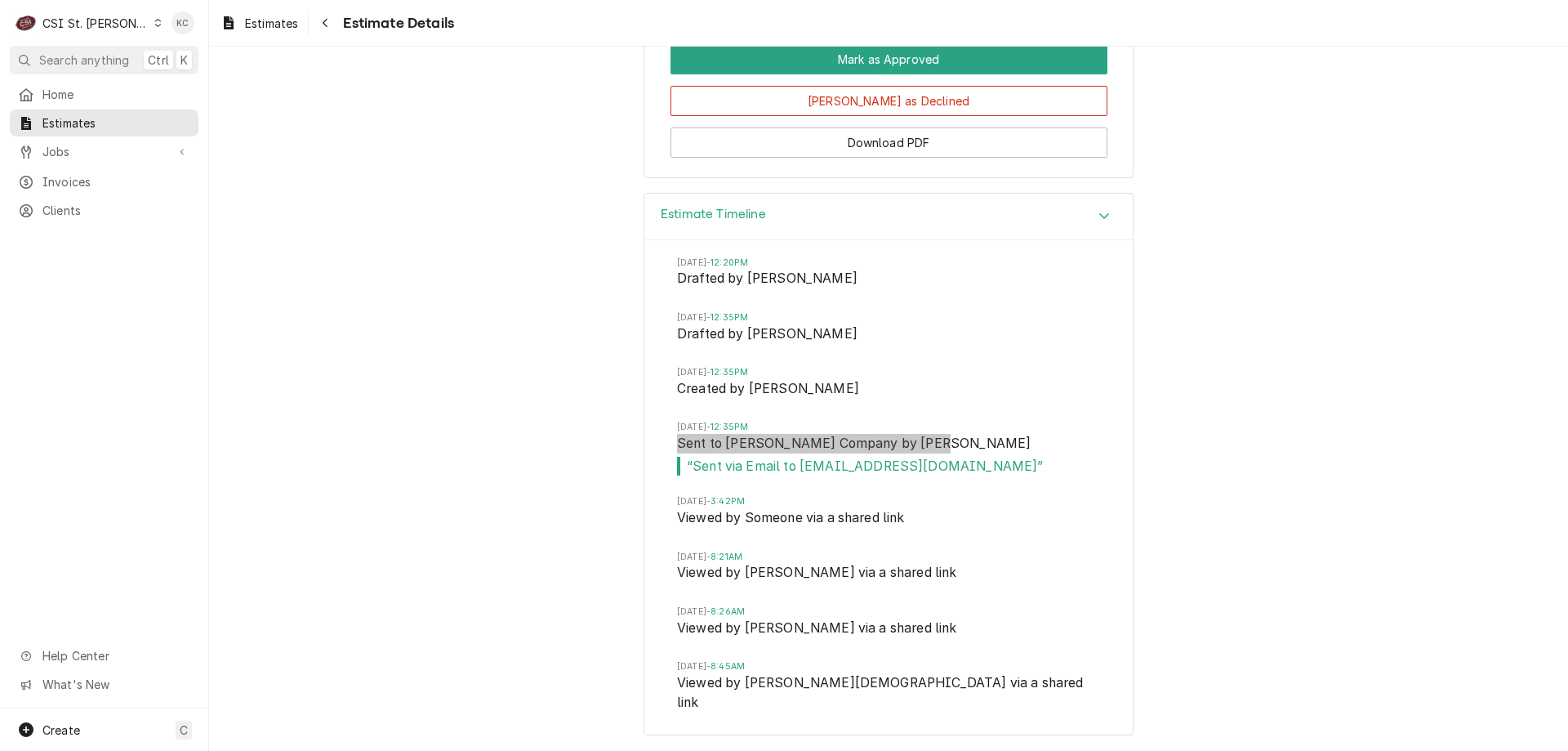
drag, startPoint x: 1351, startPoint y: 451, endPoint x: 1282, endPoint y: 367, distance: 108.7
click at [1344, 434] on div "Estimate Timeline Thu, Sep 18, 2025 - 12:20PM Drafted by Stephani Roth Thu, Sep…" at bounding box center [889, 472] width 1359 height 560
click at [78, 149] on span "Jobs" at bounding box center [104, 151] width 123 height 17
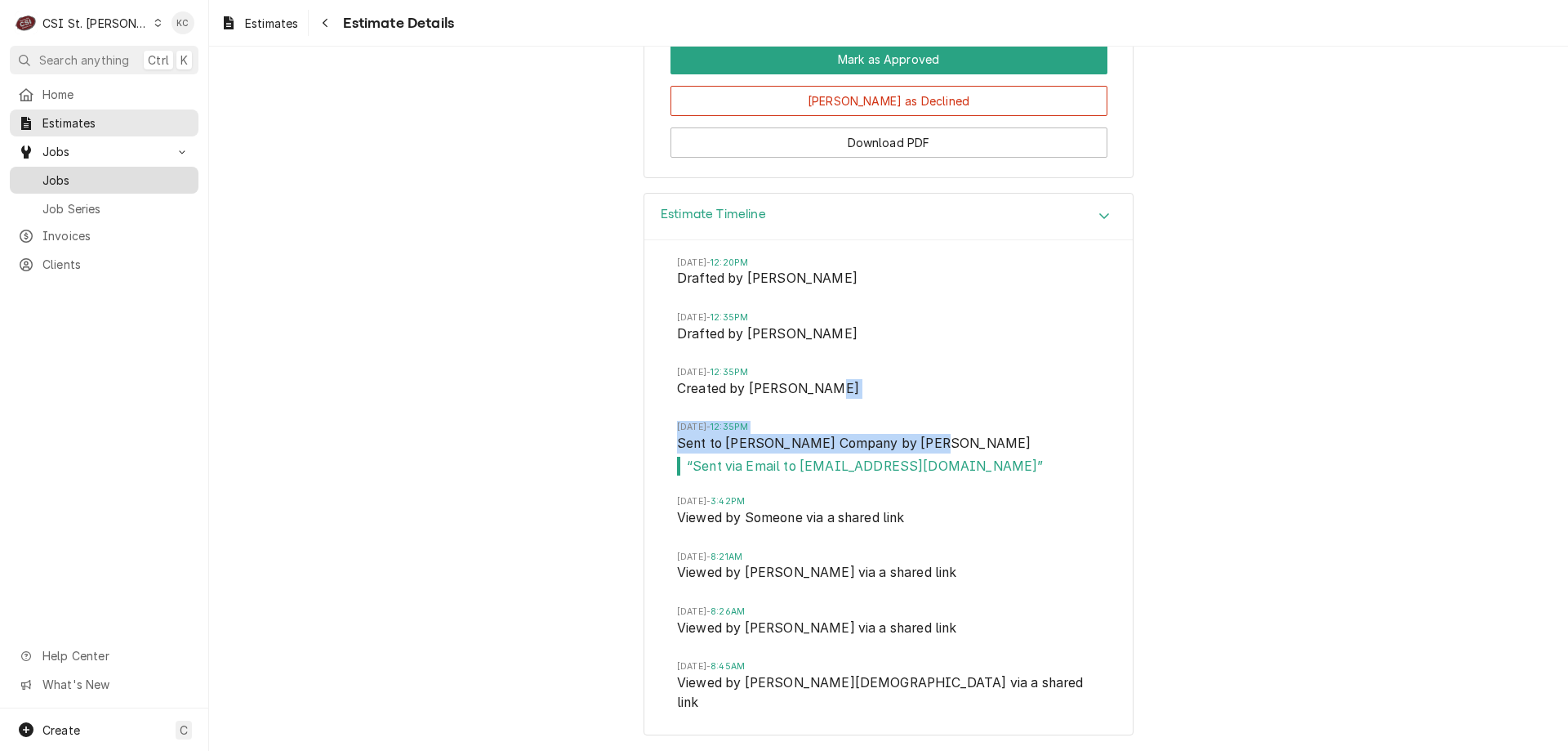
click at [77, 186] on link "Jobs" at bounding box center [104, 180] width 189 height 27
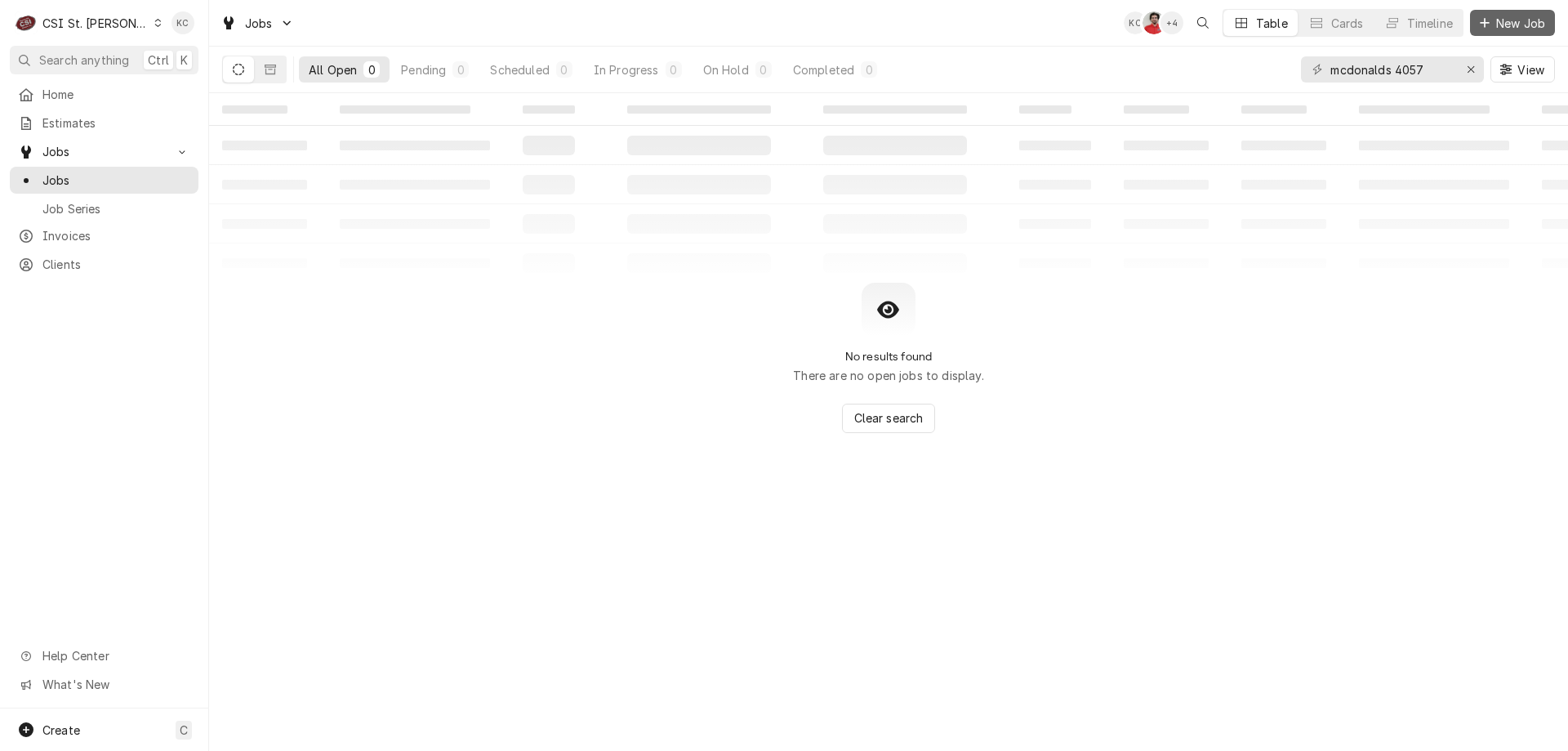
click at [1500, 16] on span "New Job" at bounding box center [1521, 23] width 56 height 17
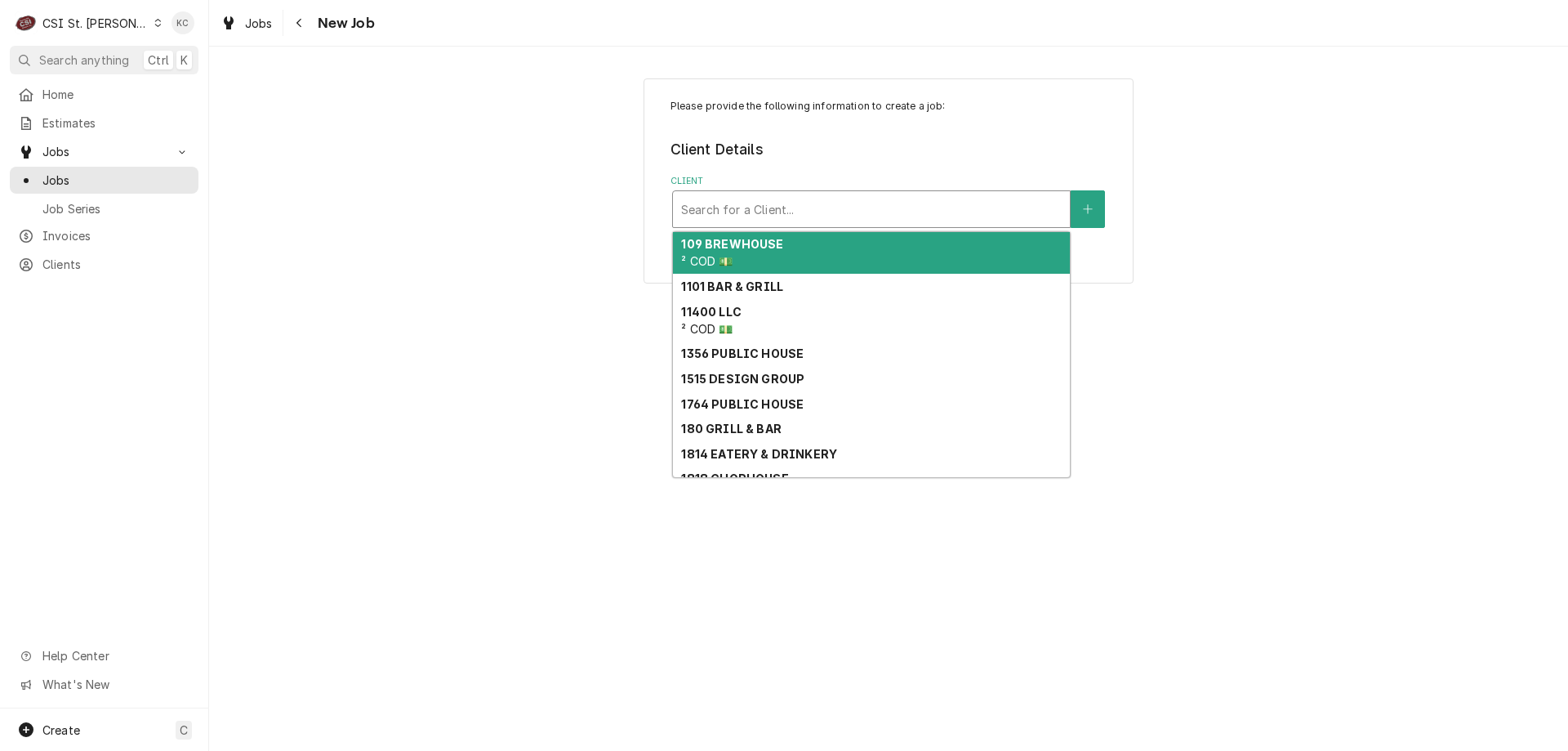
click at [930, 197] on div "Client" at bounding box center [871, 209] width 381 height 30
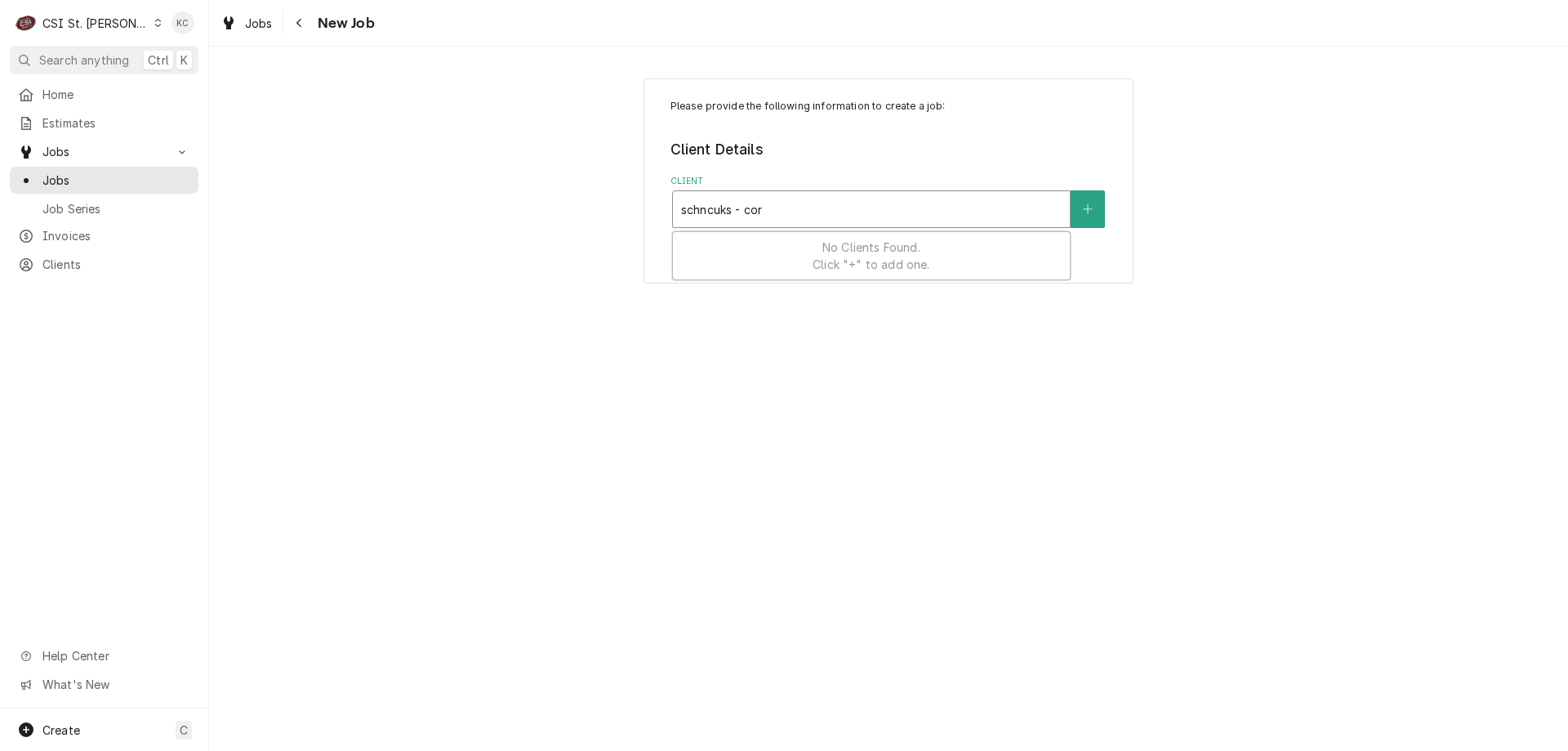
click at [731, 211] on input "schncuks - cor" at bounding box center [723, 208] width 84 height 26
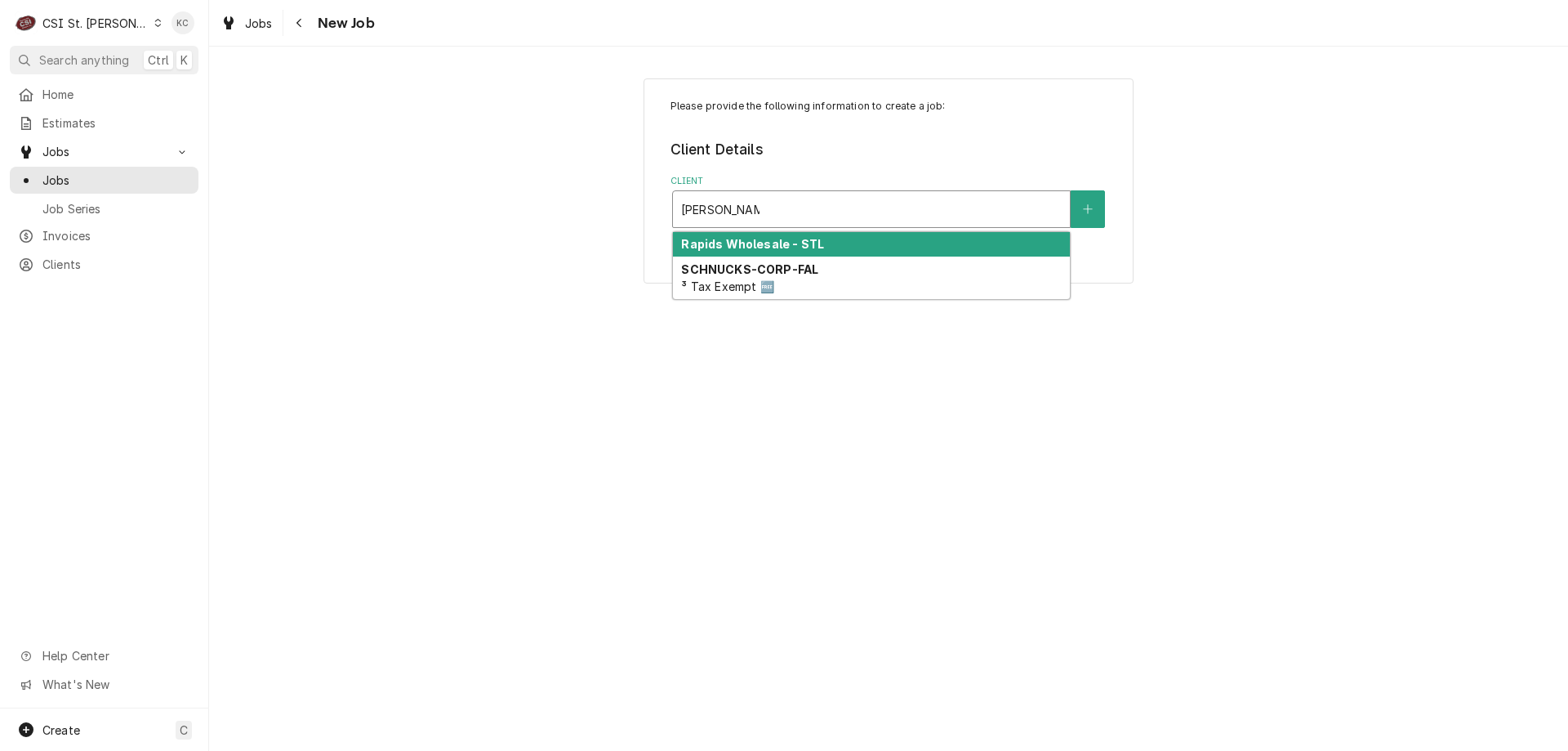
type input "schnucks - cor"
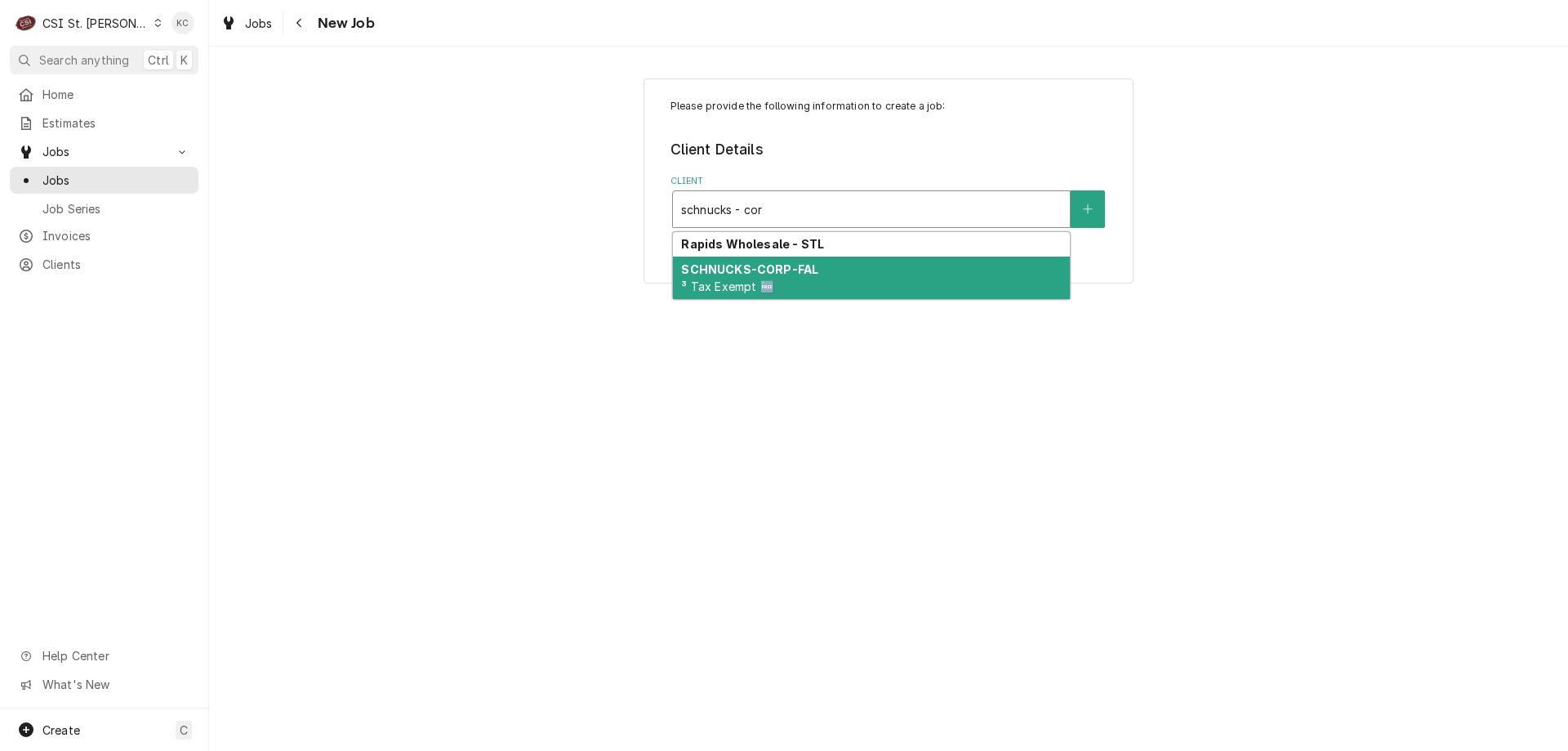
click at [808, 275] on strong "SCHNUCKS-CORP-FAL" at bounding box center [750, 269] width 137 height 13
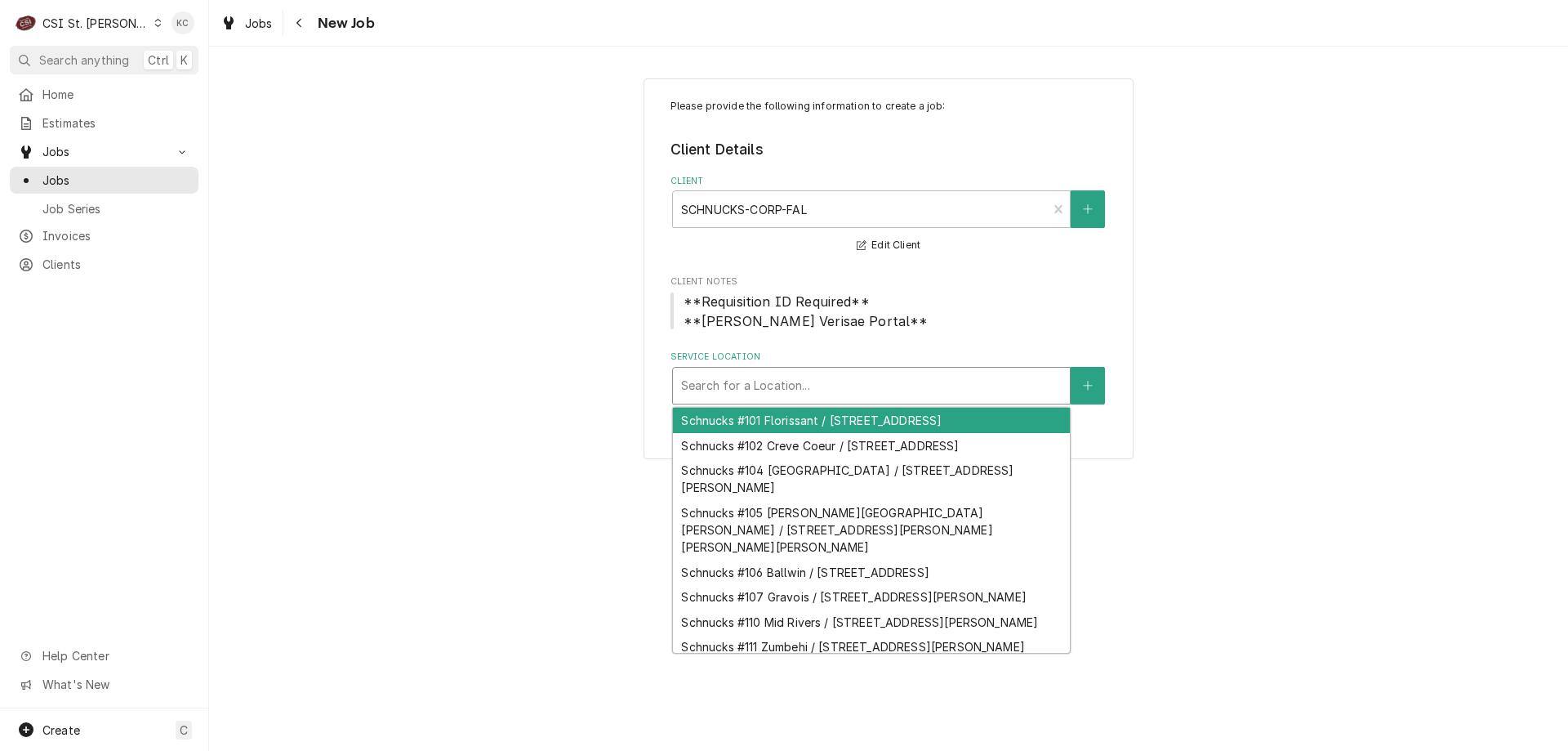
click at [1050, 400] on div "Search for a Location..." at bounding box center [871, 385] width 397 height 36
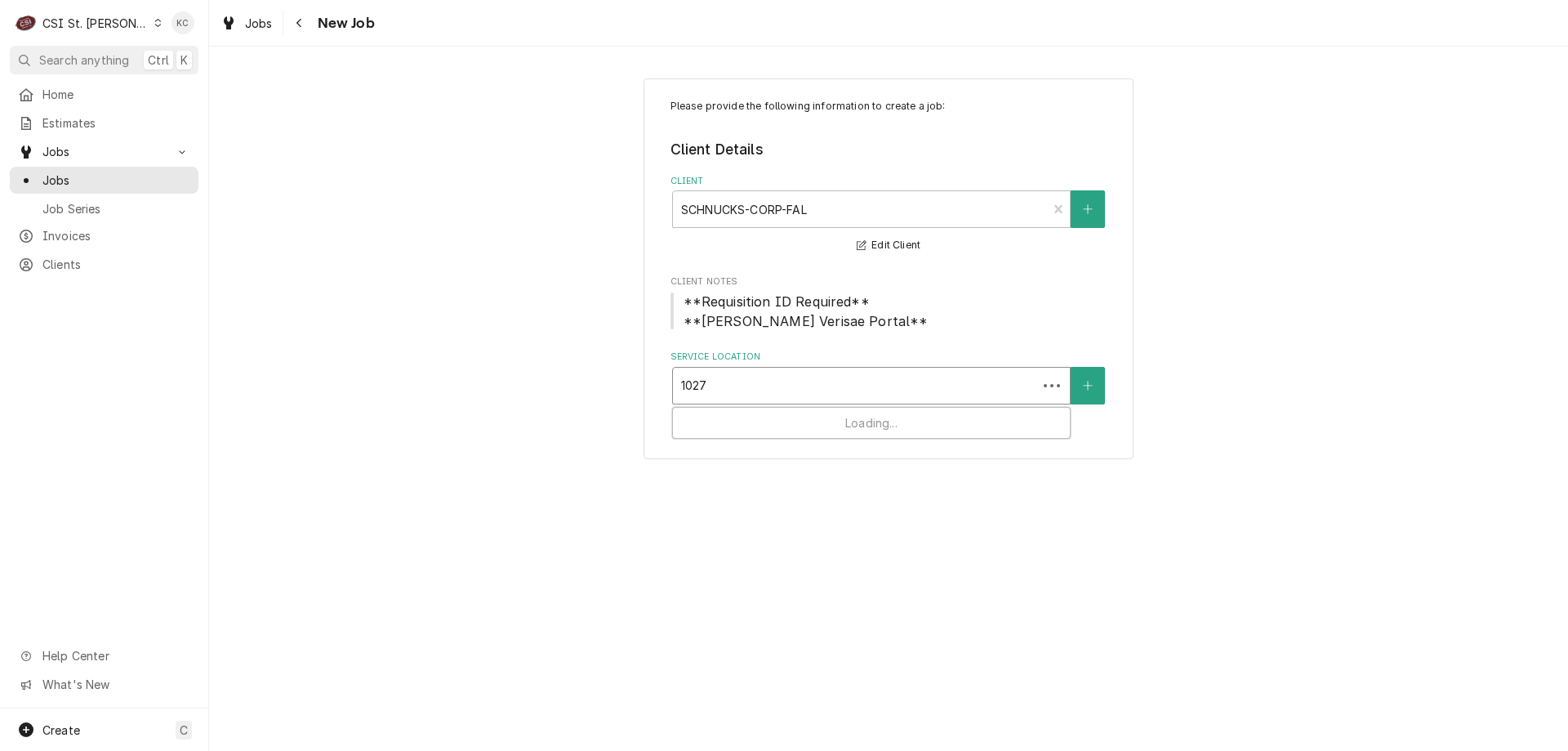
type input "10275"
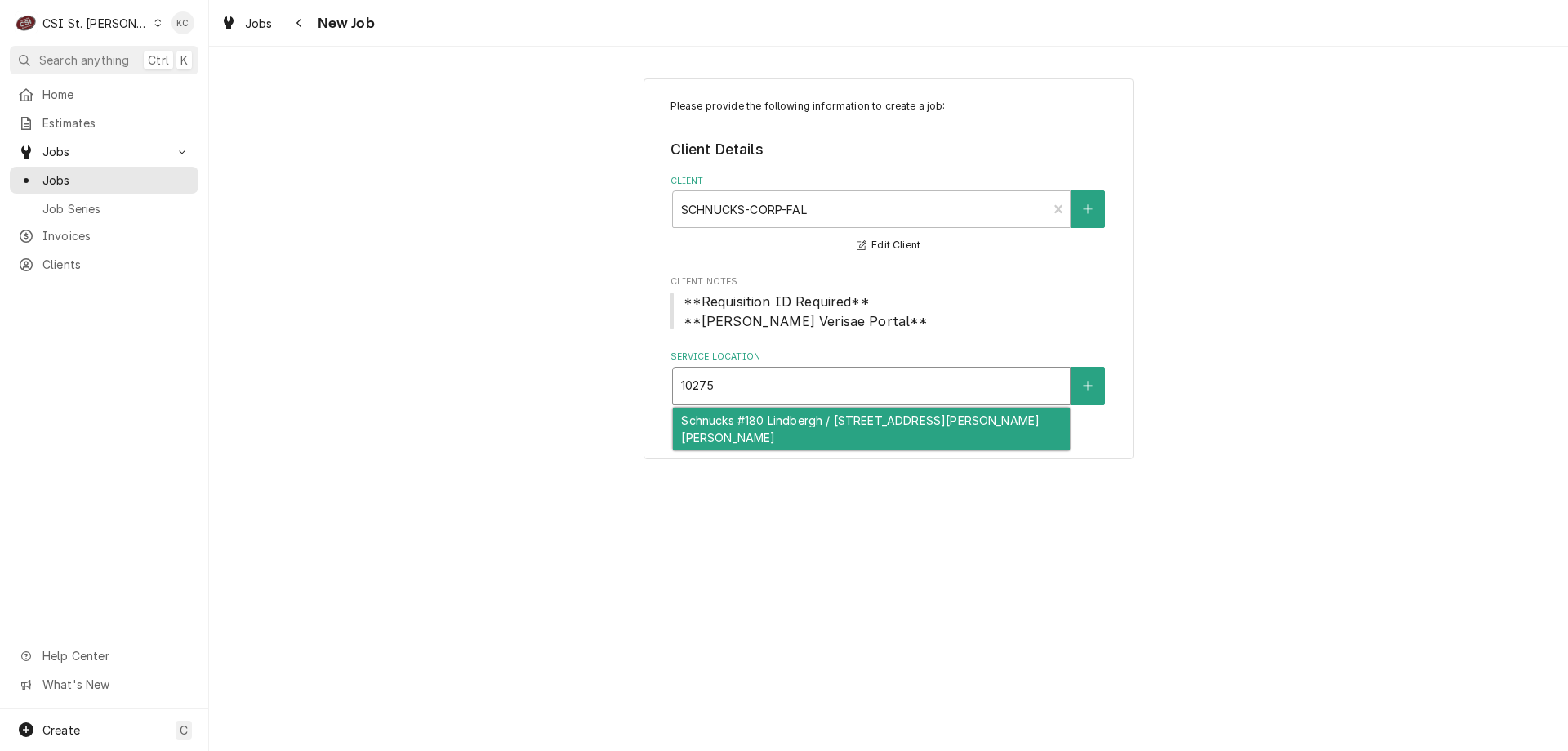
click at [788, 427] on div "Schnucks #180 Lindbergh / [STREET_ADDRESS][PERSON_NAME][PERSON_NAME]" at bounding box center [871, 429] width 397 height 42
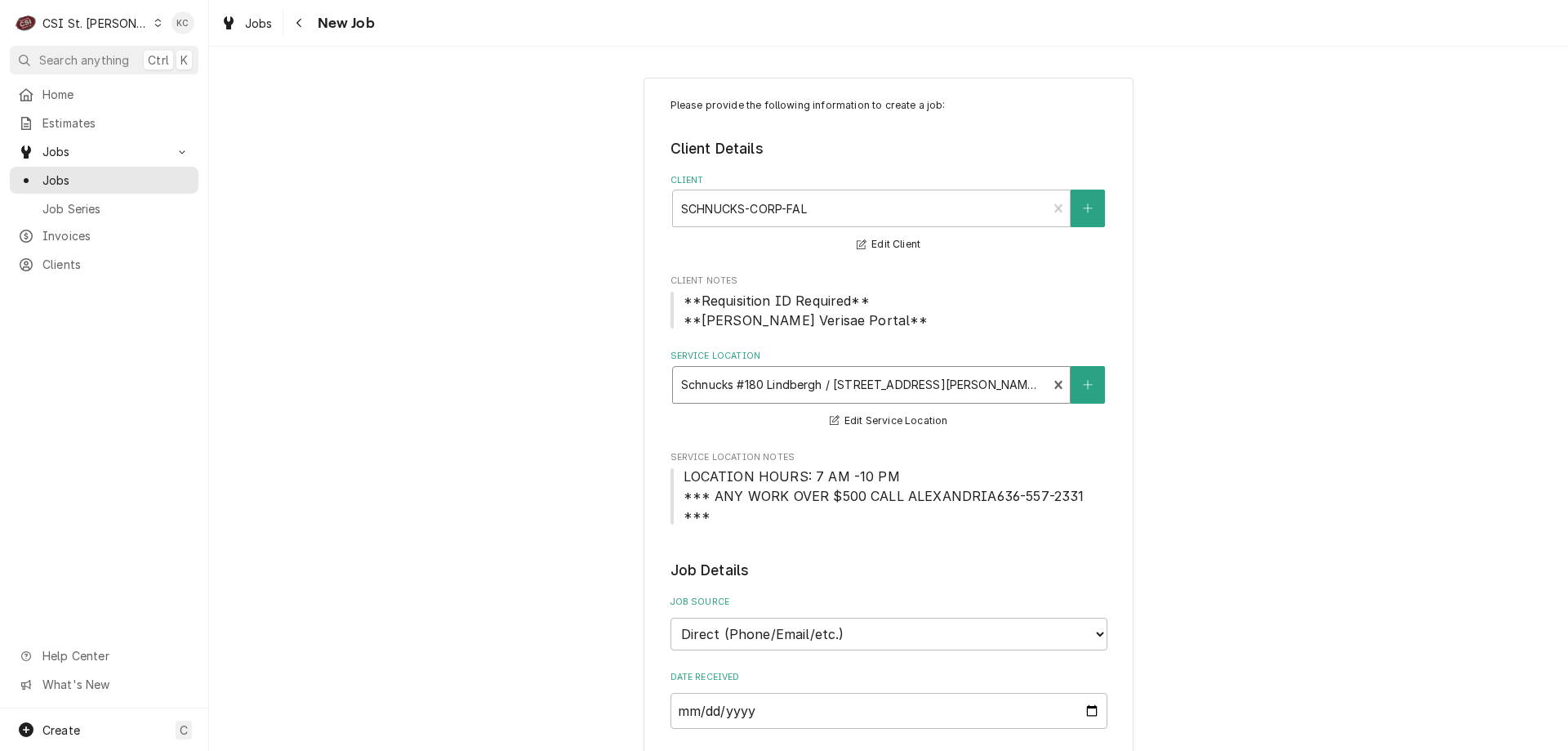
scroll to position [245, 0]
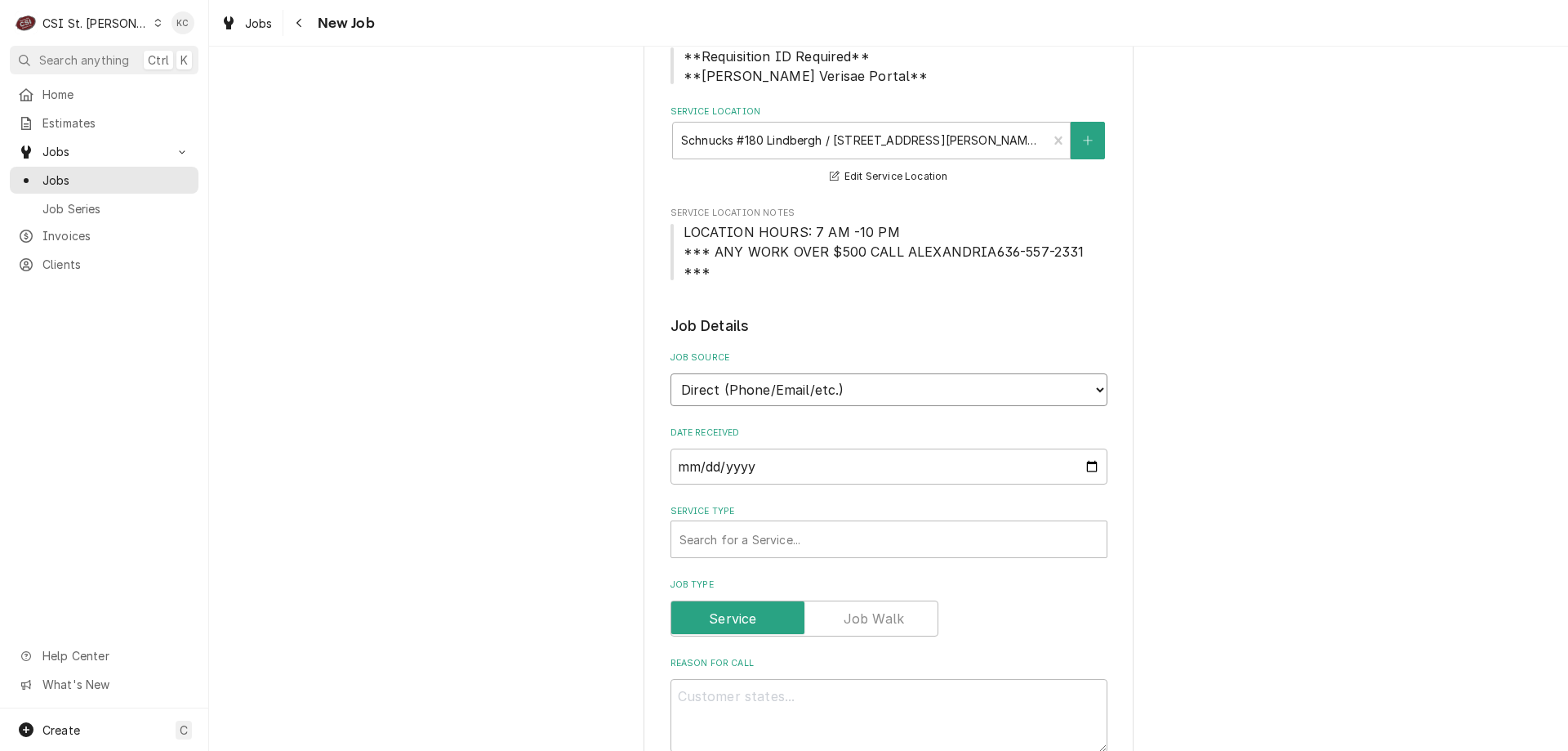
click at [902, 383] on select "Direct (Phone/Email/etc.) Service Channel Corrigo Ecotrak Other" at bounding box center [889, 389] width 437 height 33
select select "100"
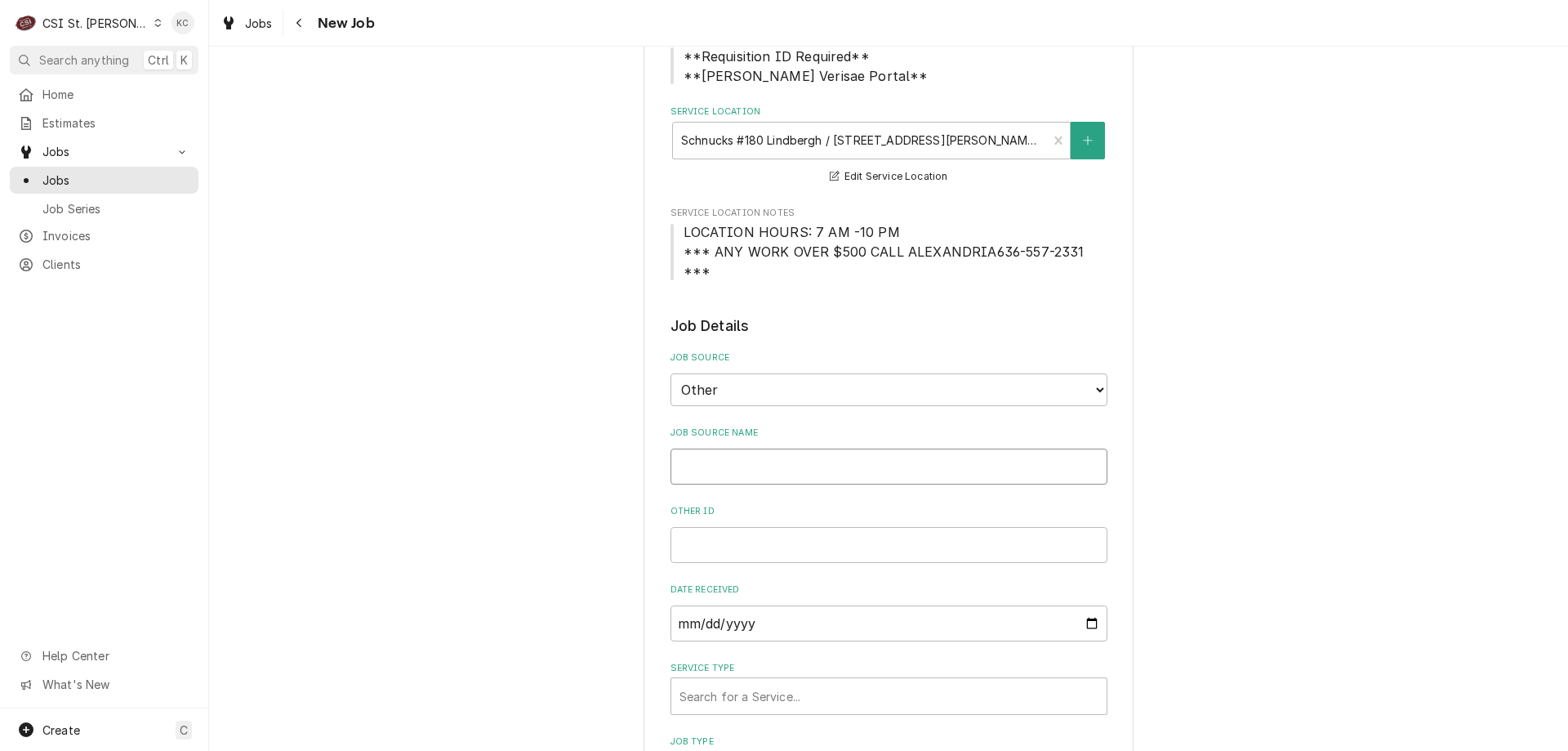
click at [851, 462] on input "Job Source Name" at bounding box center [889, 466] width 437 height 36
type textarea "x"
type input "V"
type textarea "x"
type input "Ve"
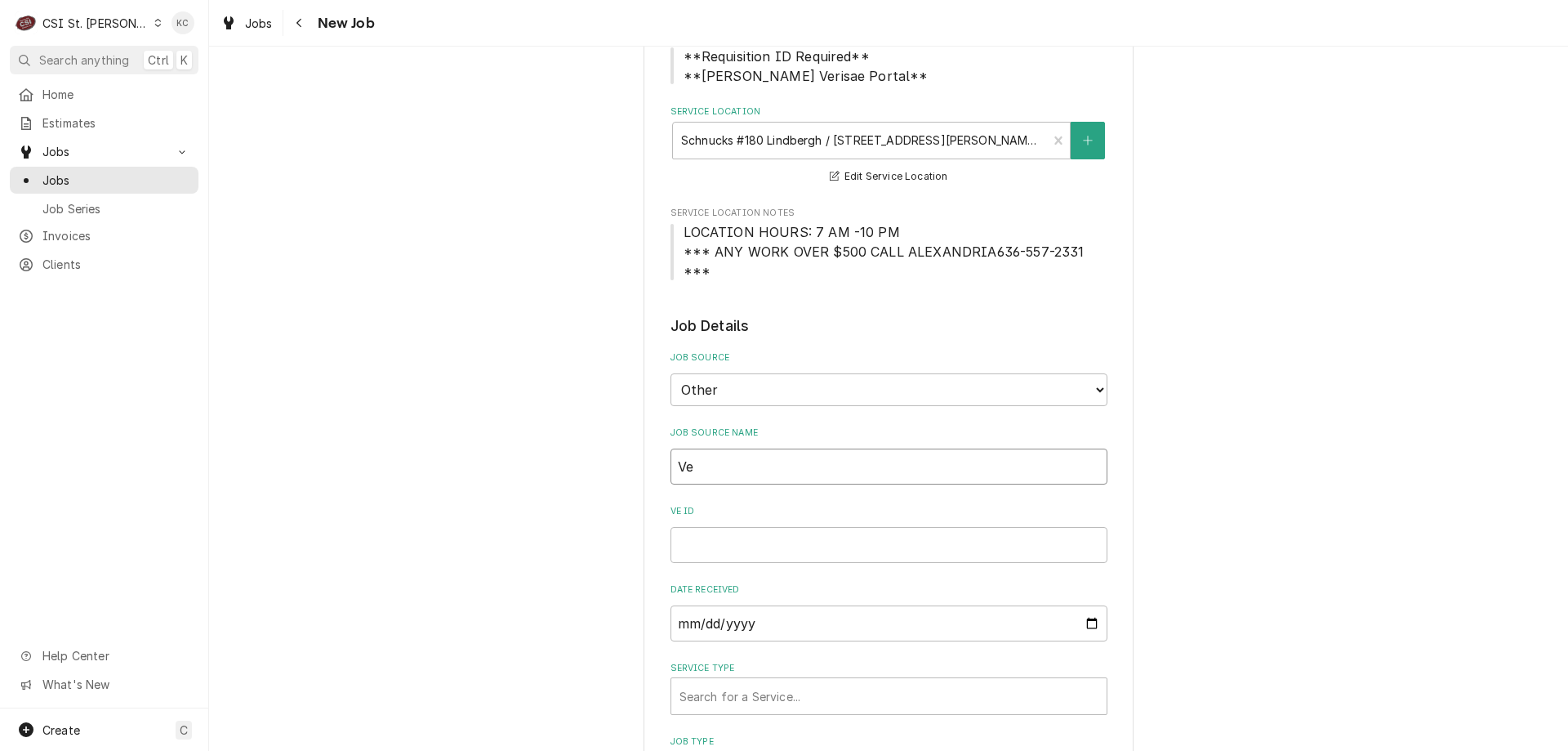
type textarea "x"
type input "Ver"
type textarea "x"
type input "Veri"
type textarea "x"
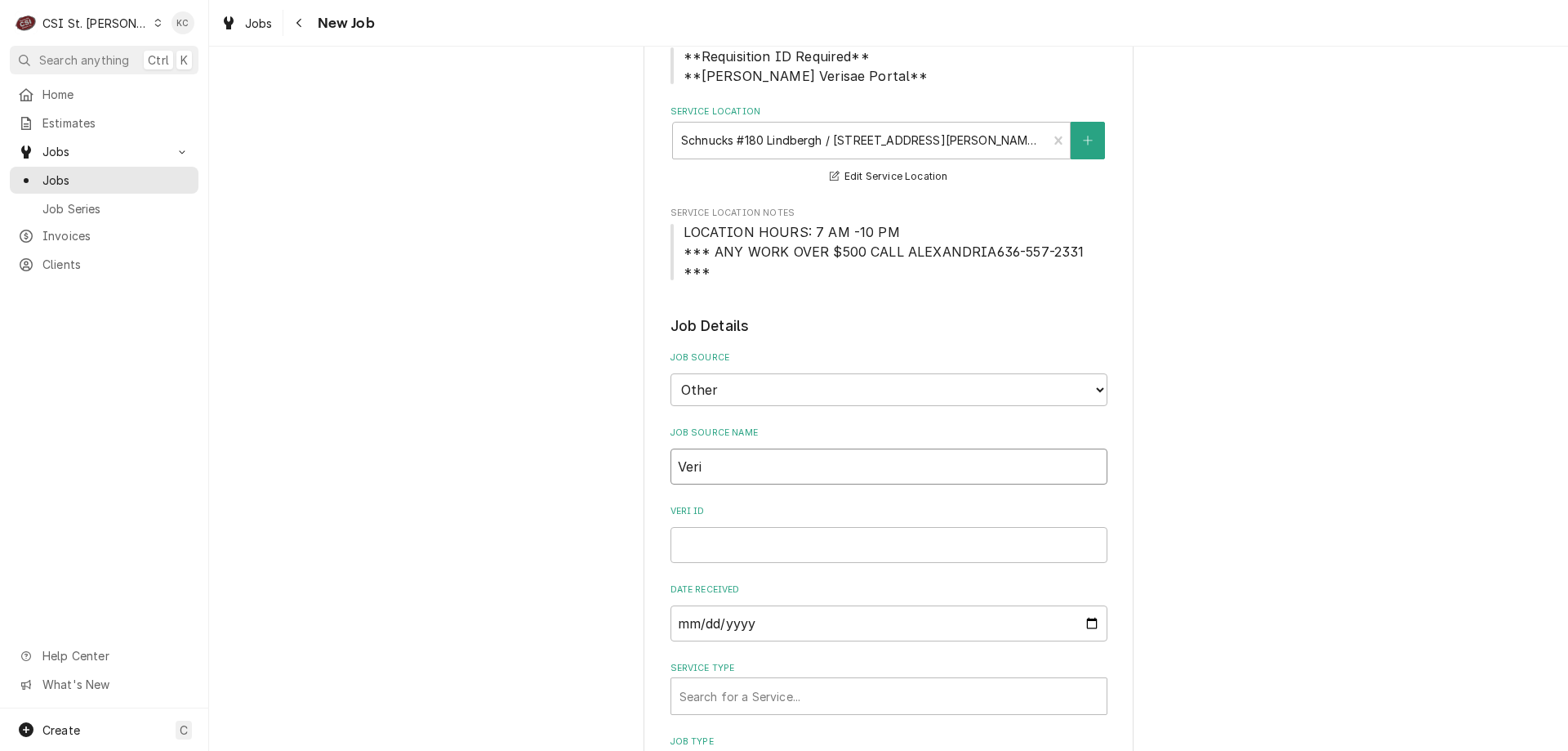
type input "Veris"
type textarea "x"
type input "Verisa"
type textarea "x"
type input "Verisae"
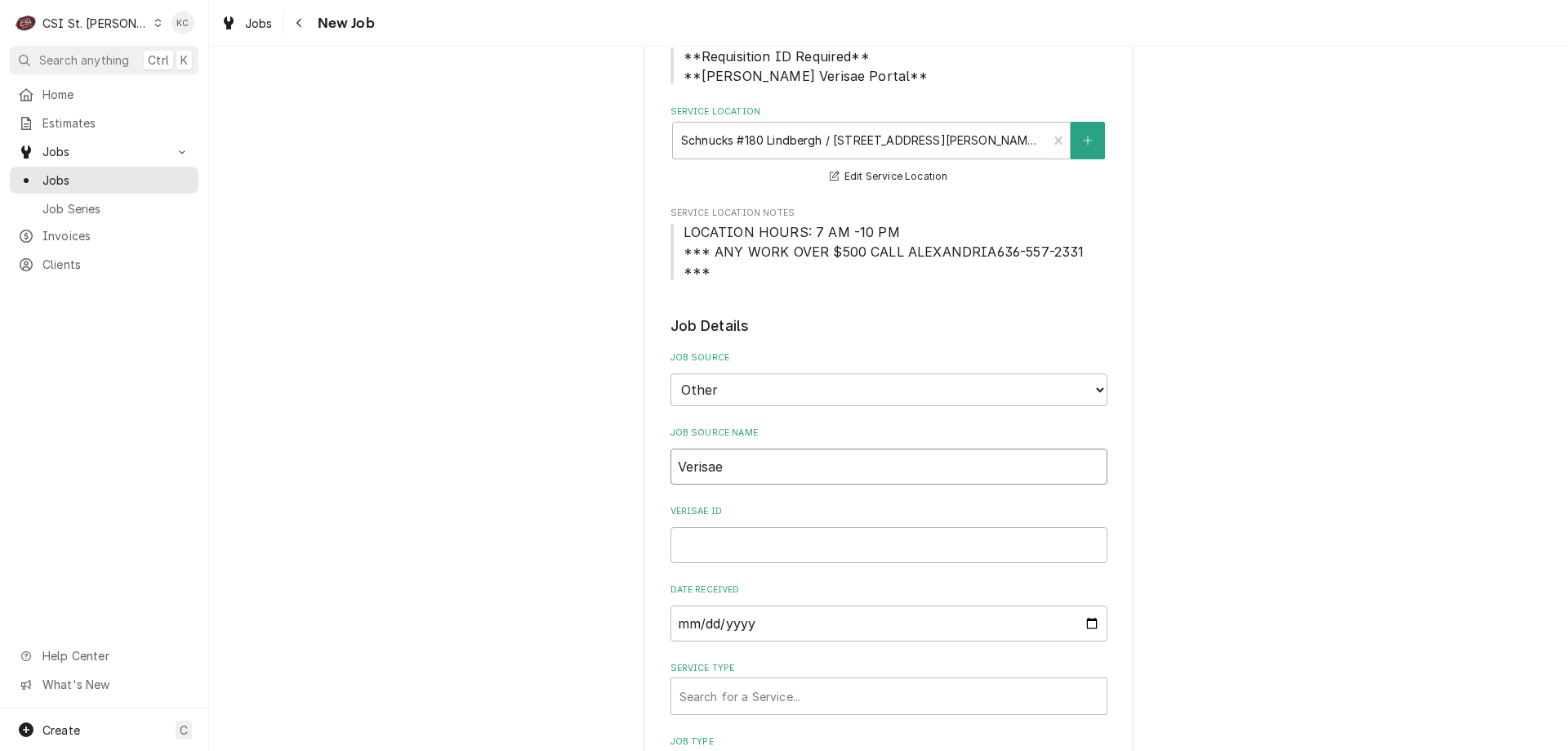
type textarea "x"
type input "Verisae"
type textarea "x"
type input "Verisae e"
type textarea "x"
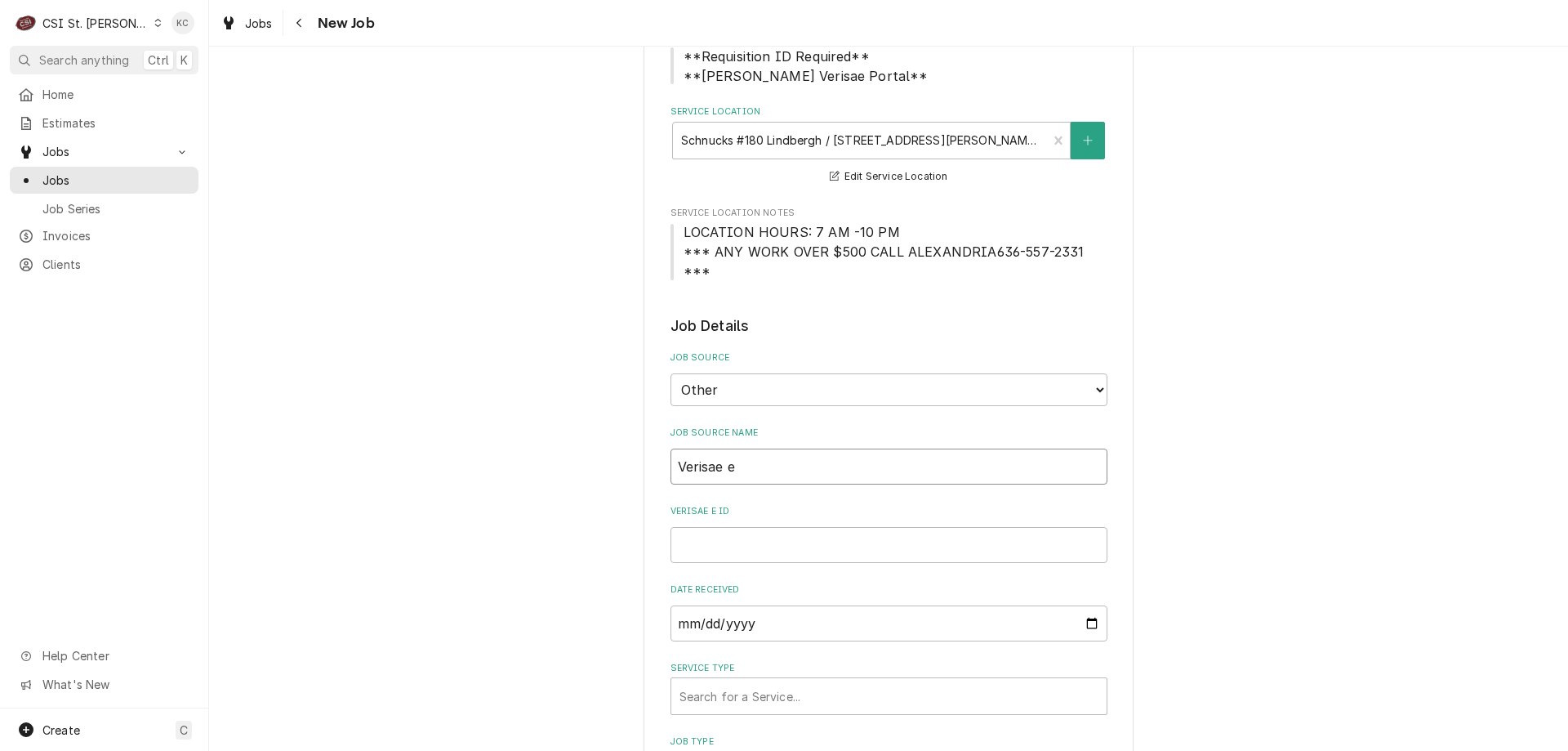
type input "Verisae em"
type textarea "x"
type input "Verisae ema"
type textarea "x"
type input "Verisae emai"
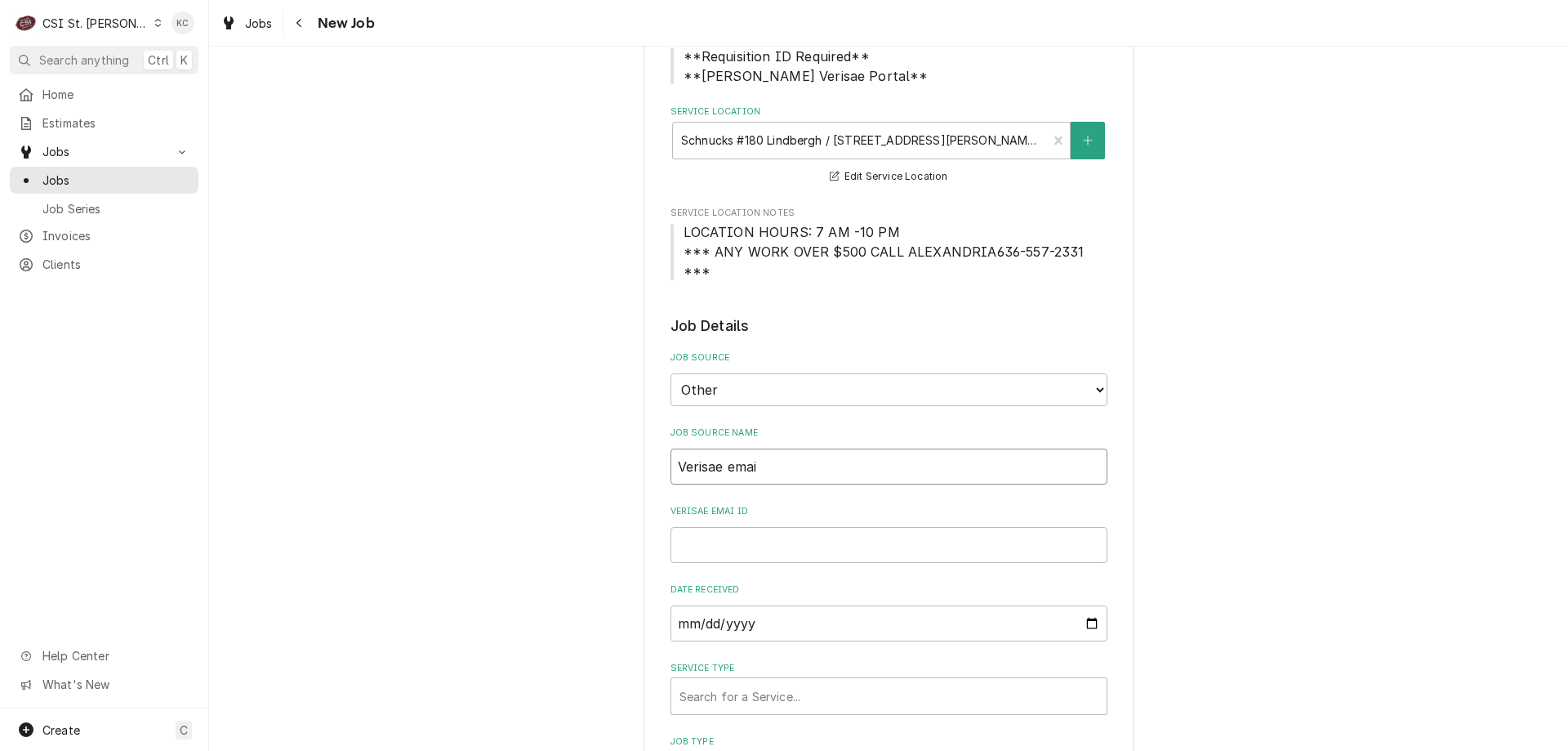
type textarea "x"
type input "Verisae email"
type textarea "x"
type input "Verisae email"
click at [709, 527] on input "Verisae email ID" at bounding box center [889, 545] width 437 height 36
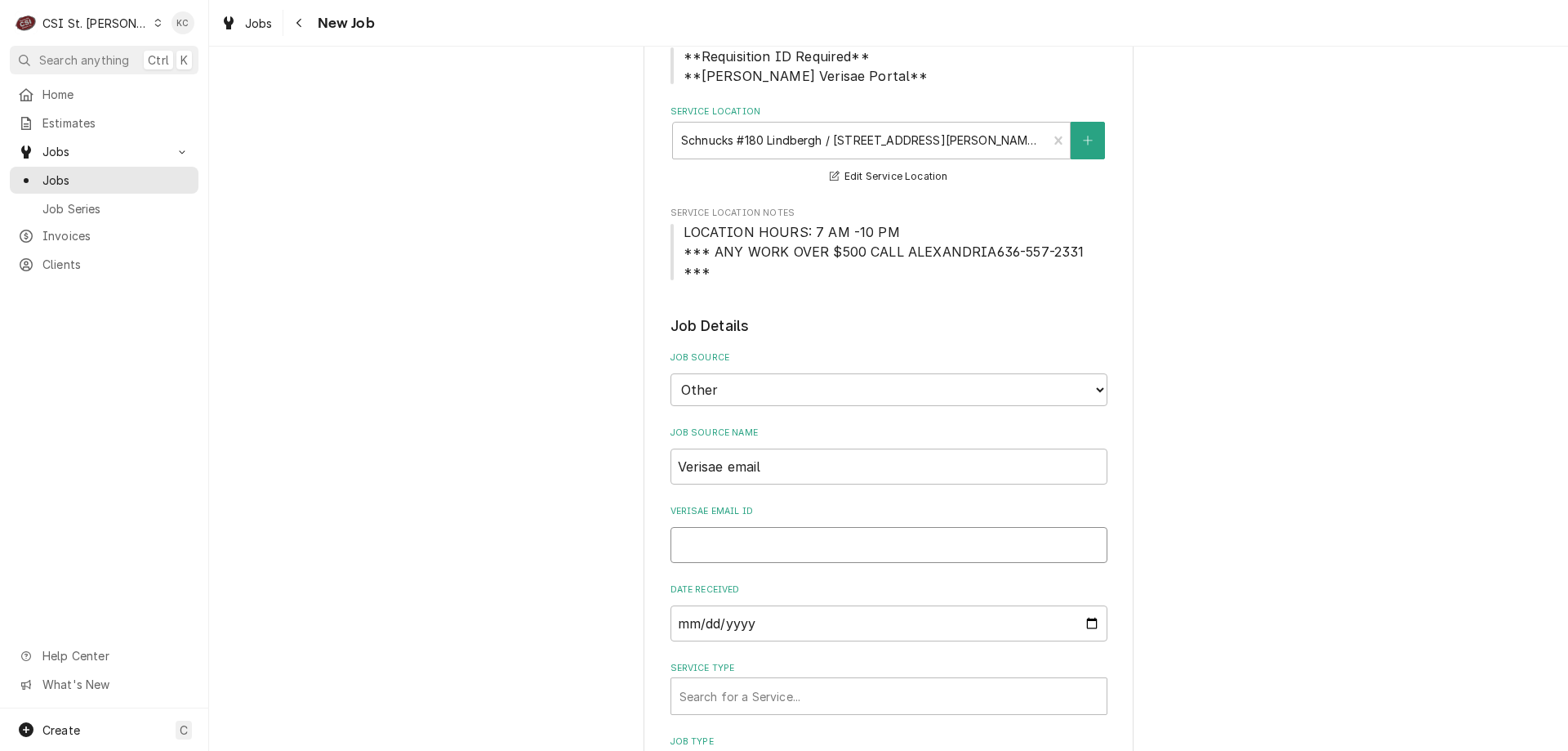
paste input "72111451"
type textarea "x"
type input "72111451"
type textarea "x"
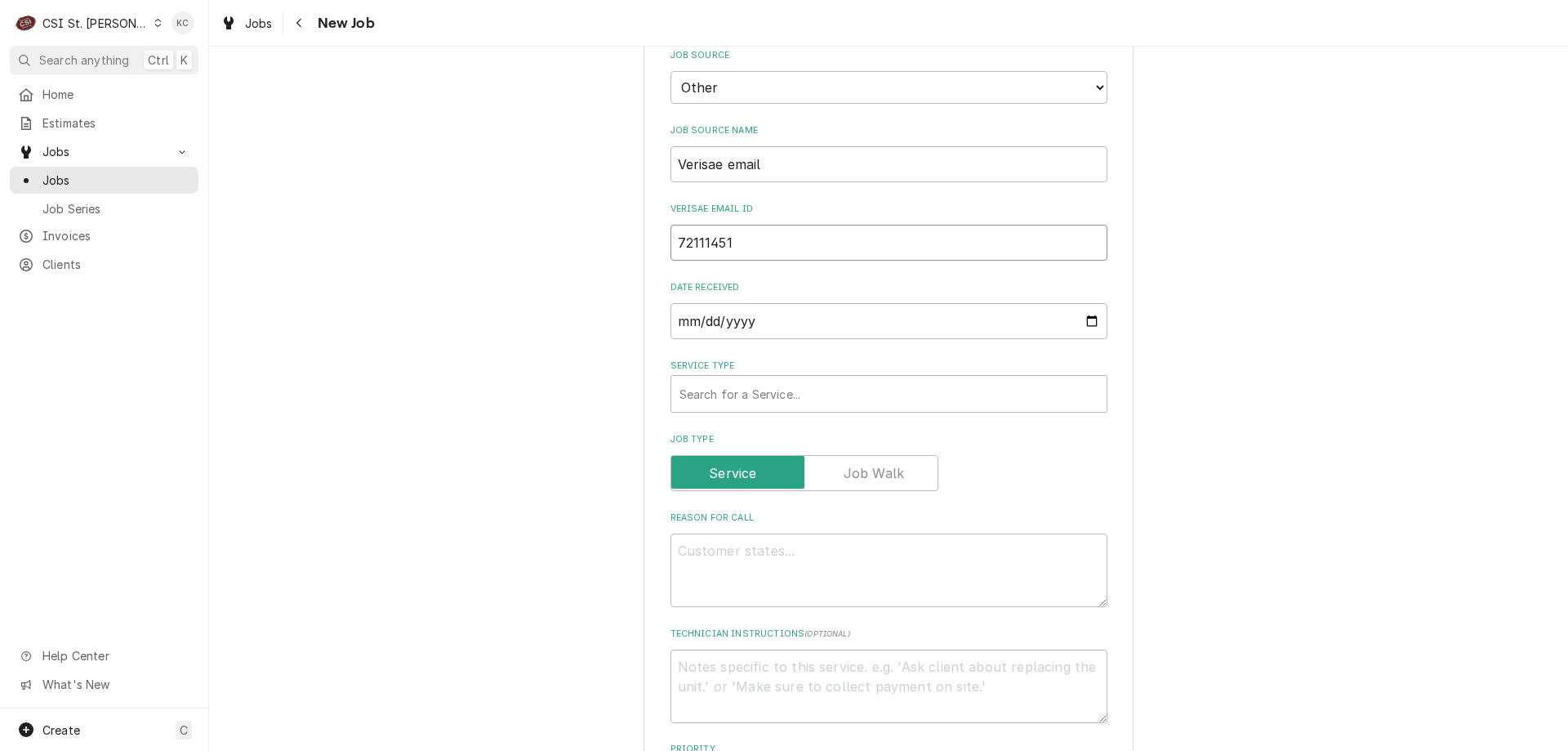
scroll to position [572, 0]
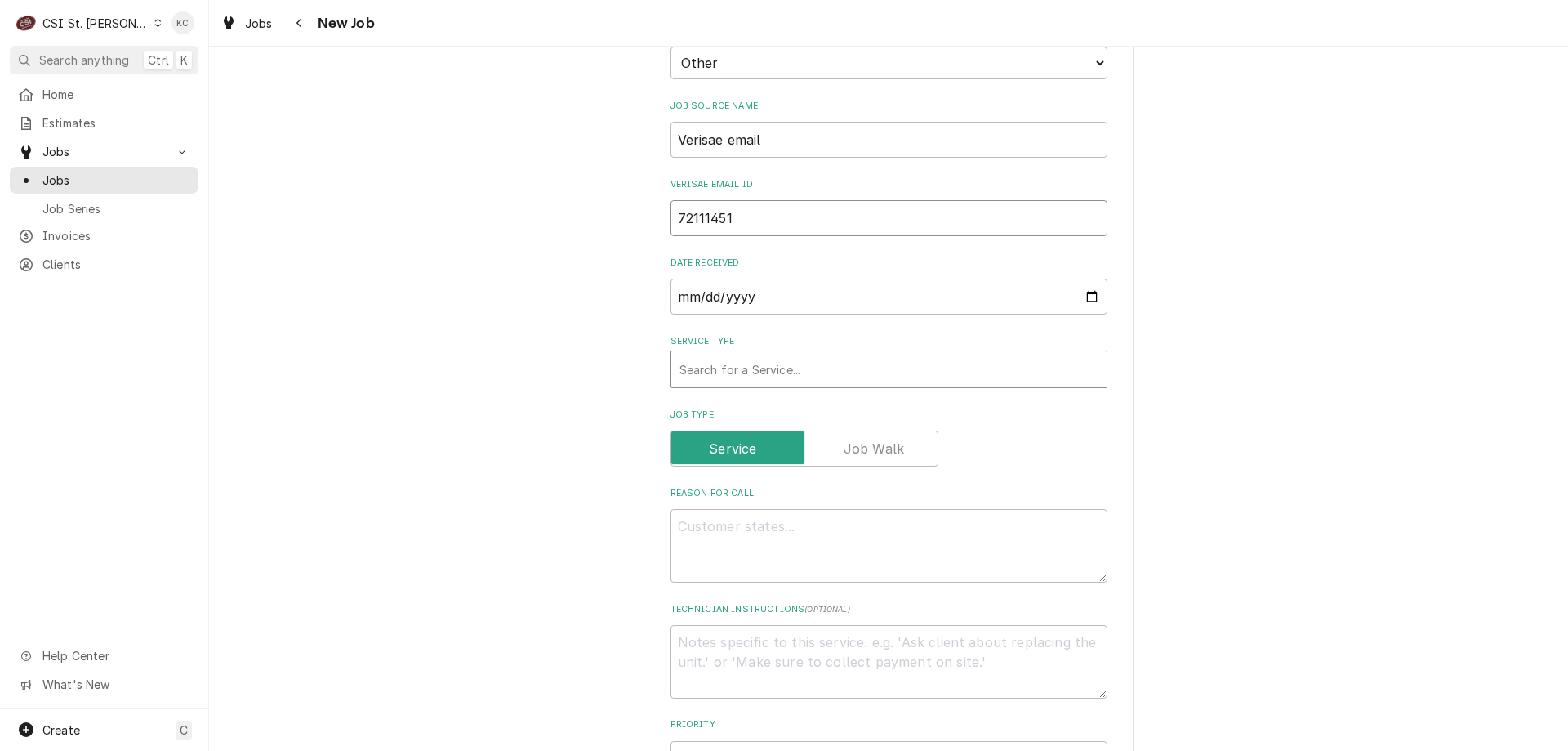
type input "72111451"
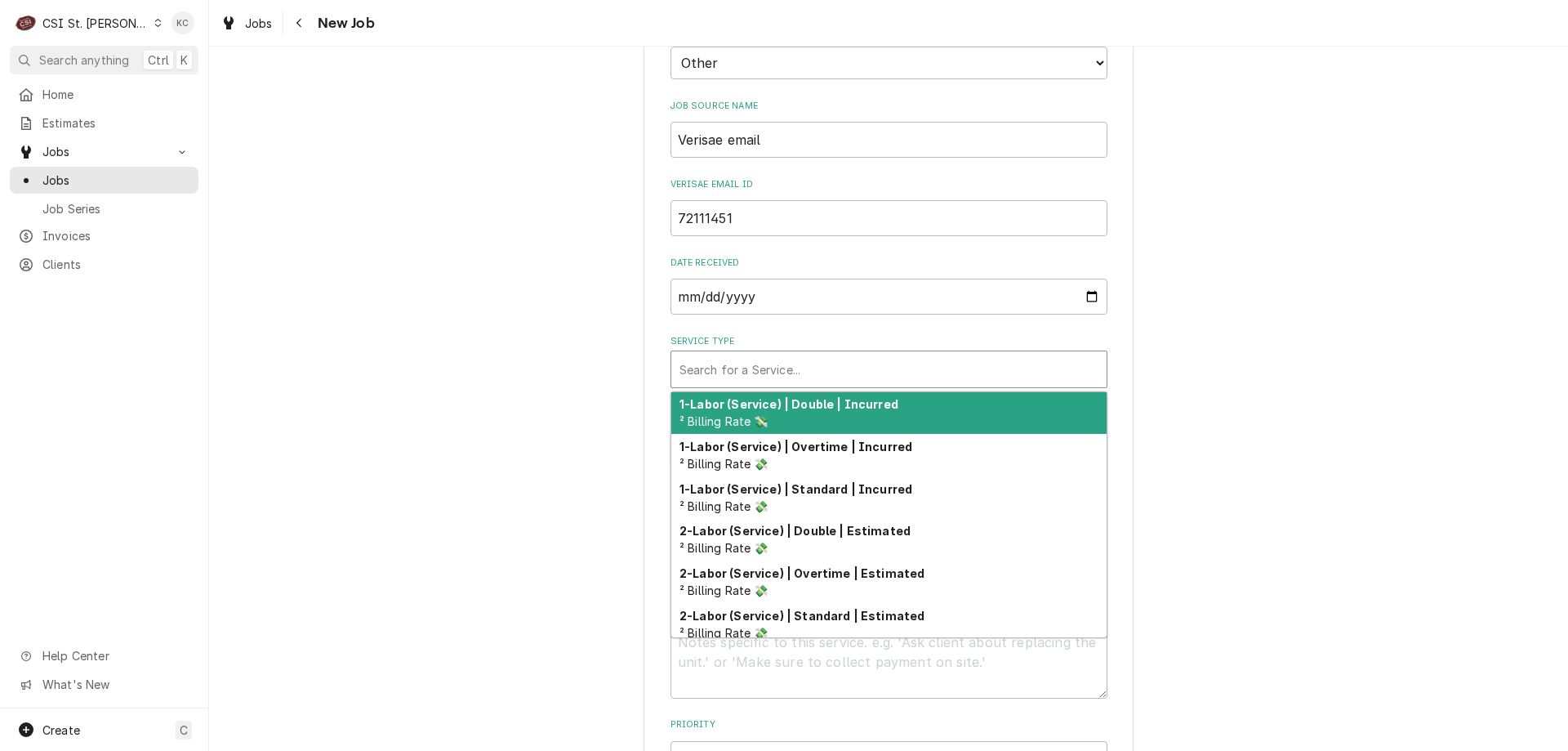
click at [804, 355] on div "Service Type" at bounding box center [889, 369] width 419 height 30
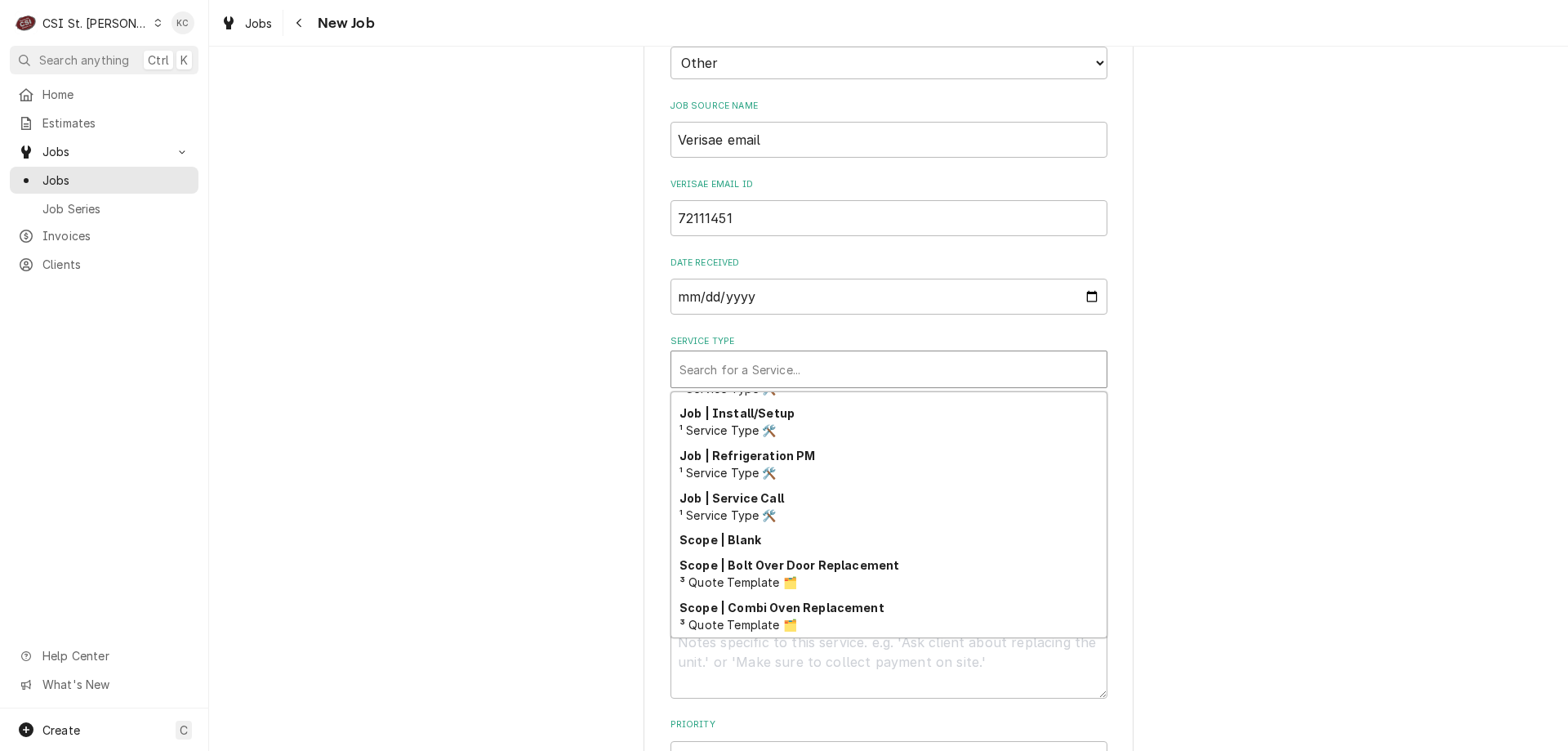
scroll to position [934, 0]
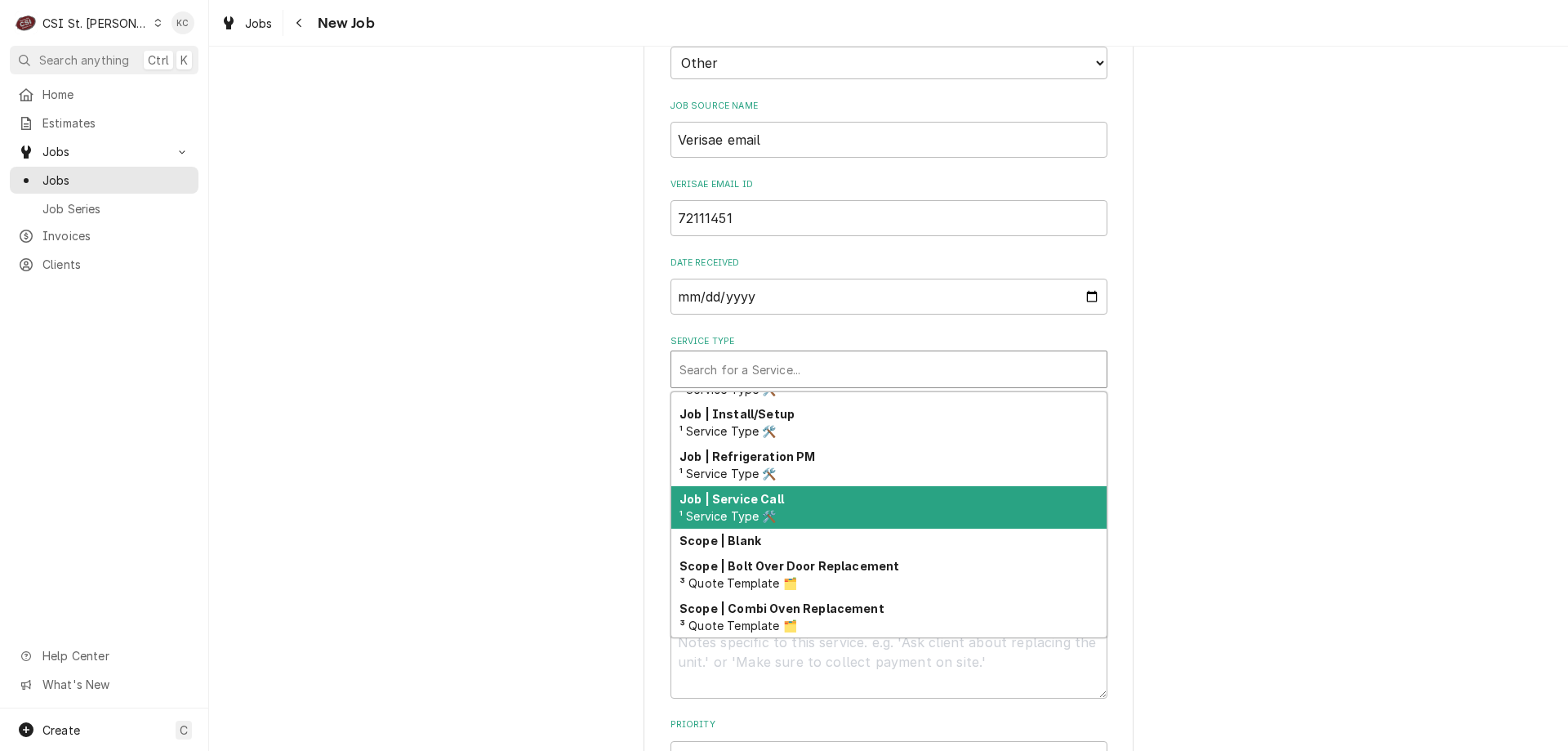
click at [822, 486] on div "Job | Service Call ¹ Service Type 🛠️" at bounding box center [890, 507] width 436 height 42
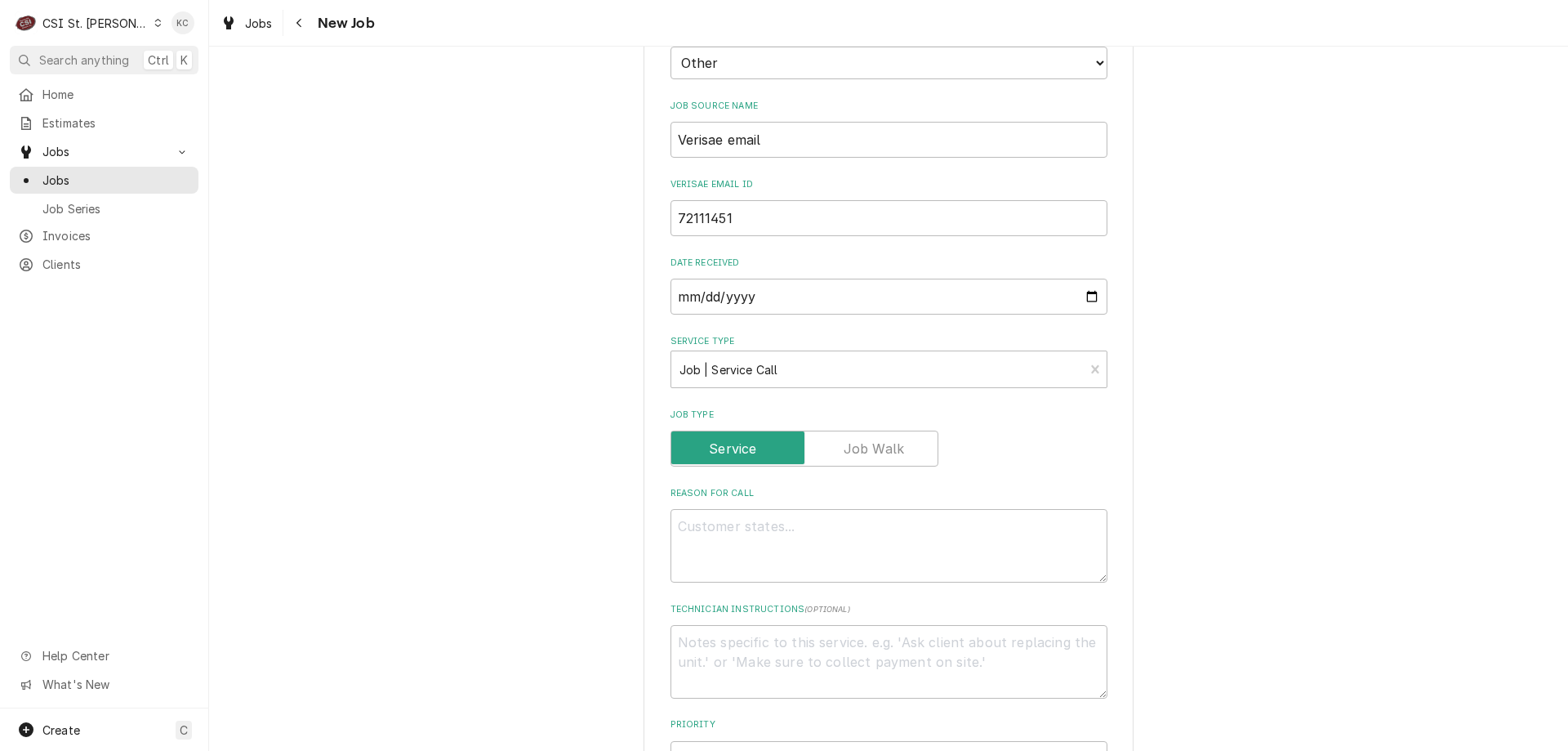
click at [1400, 479] on div "Please provide the following information to create a job: Client Details Client…" at bounding box center [889, 496] width 1359 height 2010
click at [734, 514] on textarea "Reason For Call" at bounding box center [889, 546] width 437 height 73
paste textarea "Tag #: 180BK54A1 Fixture Number: Serial #: 242027503 In-Service Date: 08/07/201…"
type textarea "x"
type textarea "Tag #: 180BK54A1 Fixture Number: Serial #: 242027503 In-Service Date: 08/07/201…"
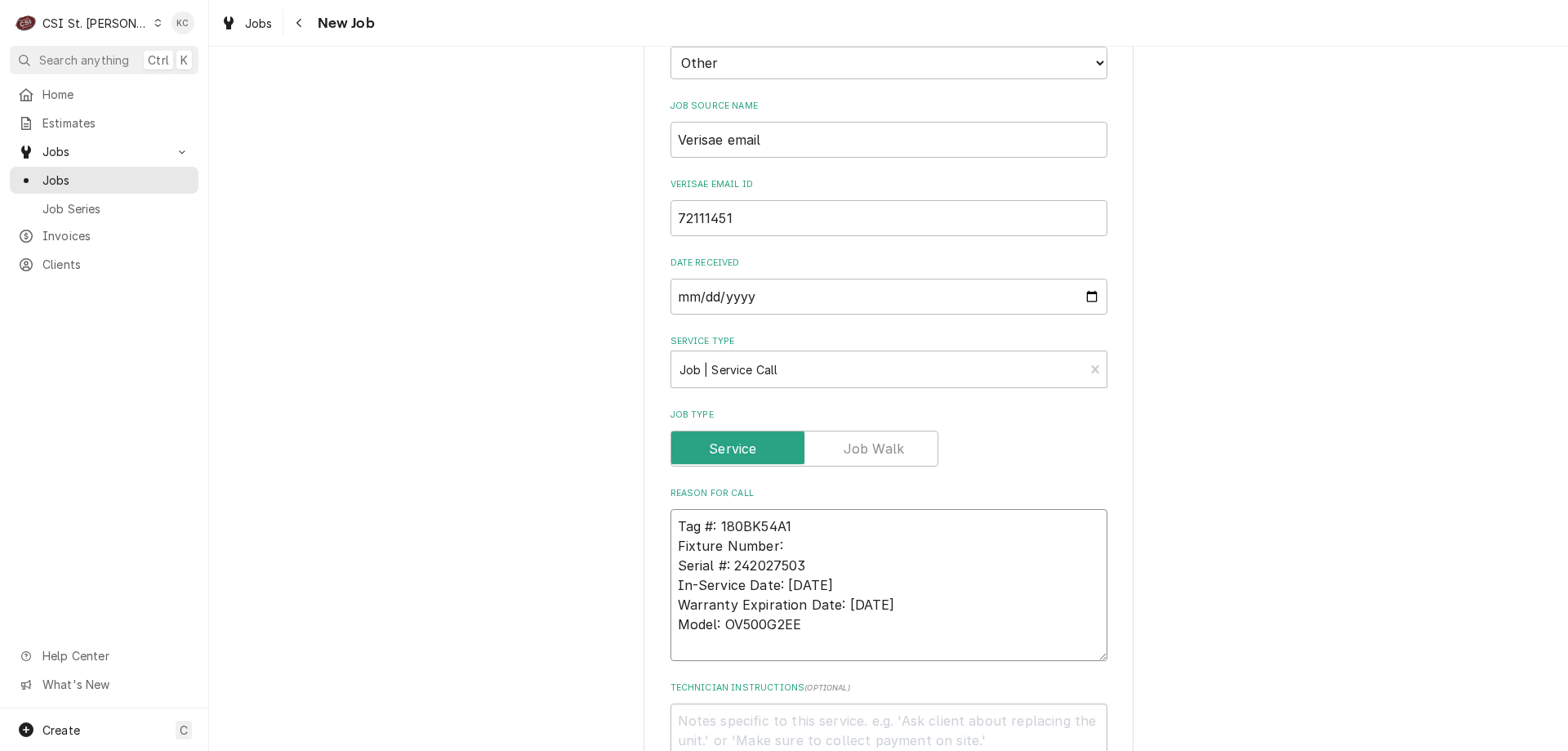
drag, startPoint x: 782, startPoint y: 527, endPoint x: 653, endPoint y: 524, distance: 129.0
click at [653, 524] on div "Please provide the following information to create a job: Client Details Client…" at bounding box center [889, 611] width 490 height 2210
type textarea "x"
type textarea "Tag #: 180BK54A1 Serial #: 242027503 In-Service Date: 08/07/2017 Warranty Expir…"
drag, startPoint x: 823, startPoint y: 603, endPoint x: 666, endPoint y: 598, distance: 157.1
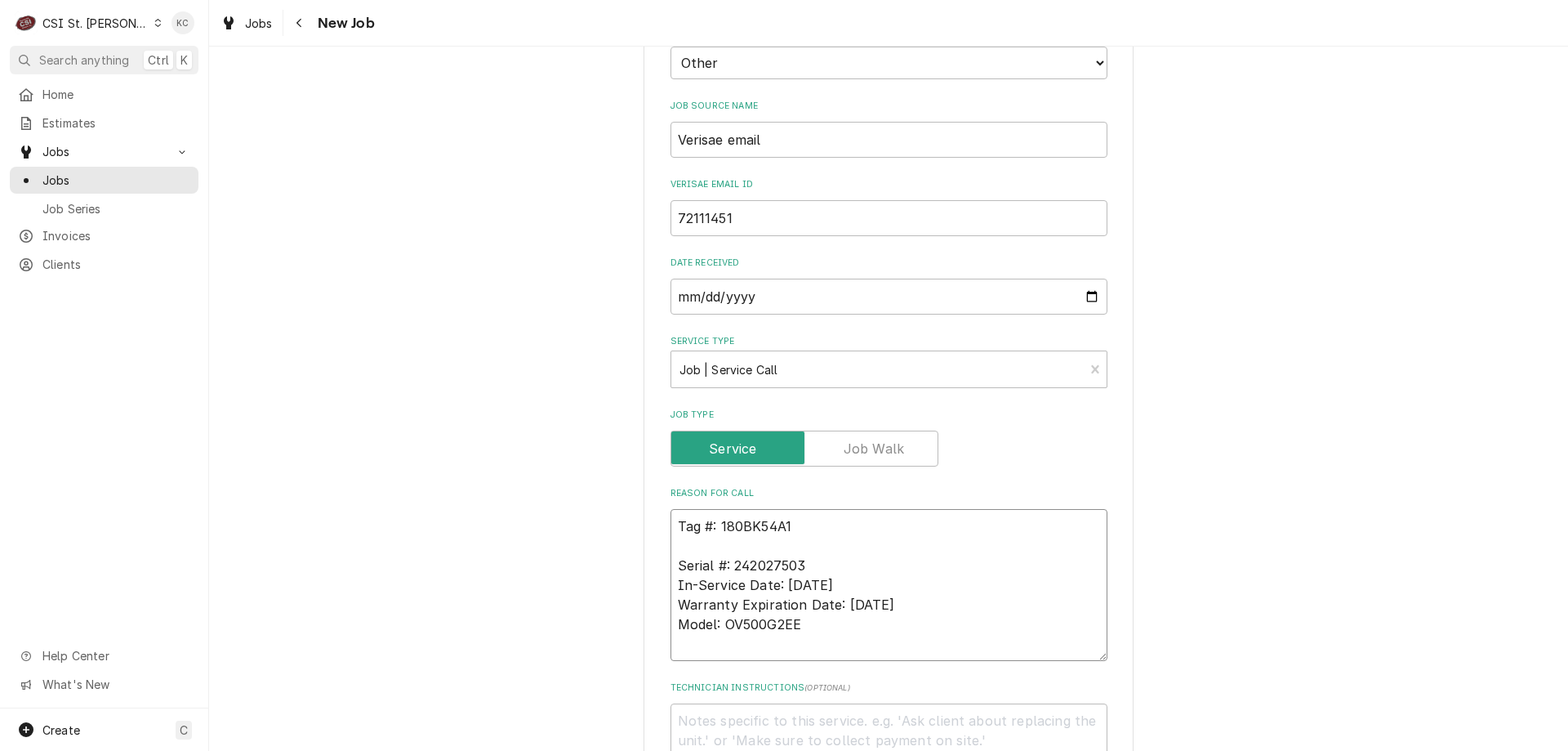
click at [671, 598] on textarea "Tag #: 180BK54A1 Serial #: 242027503 In-Service Date: 08/07/2017 Warranty Expir…" at bounding box center [889, 585] width 437 height 152
click at [740, 530] on textarea "Tag #: 180BK54A1 Serial #: 242027503 In-Service Date: 08/07/2017 Warranty Expir…" at bounding box center [889, 585] width 437 height 152
paste textarea "Model: OV500G2EE"
type textarea "x"
type textarea "Tag #: 180BK54A1 Model: OV500G2EE Serial #: 242027503 In-Service Date: 08/07/20…"
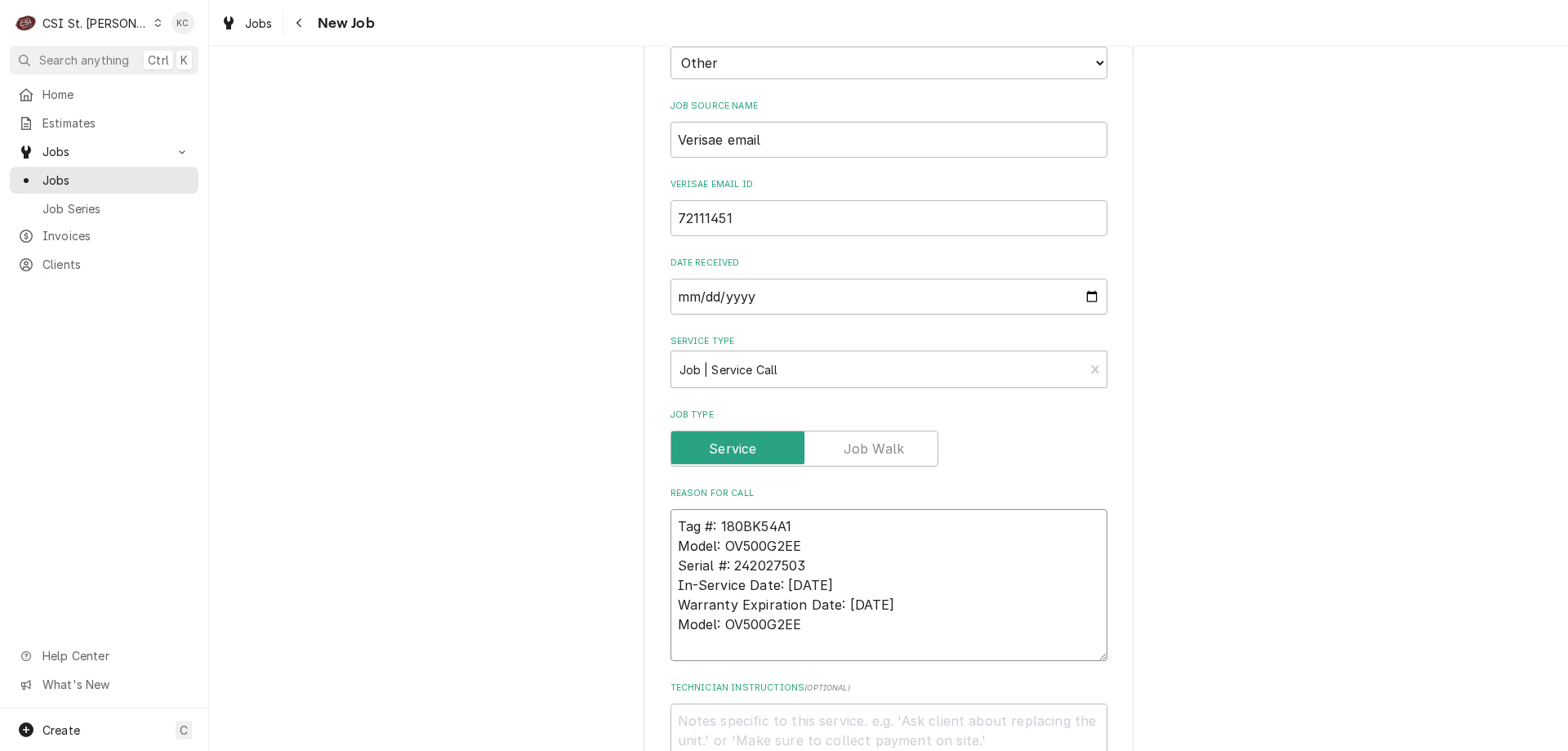
drag, startPoint x: 806, startPoint y: 608, endPoint x: 657, endPoint y: 571, distance: 153.5
click at [657, 571] on div "Please provide the following information to create a job: Client Details Client…" at bounding box center [889, 611] width 490 height 2210
type textarea "x"
type textarea "Tag #: 180BK54A1 Model: OV500G2EE Serial #: 242027503"
type textarea "x"
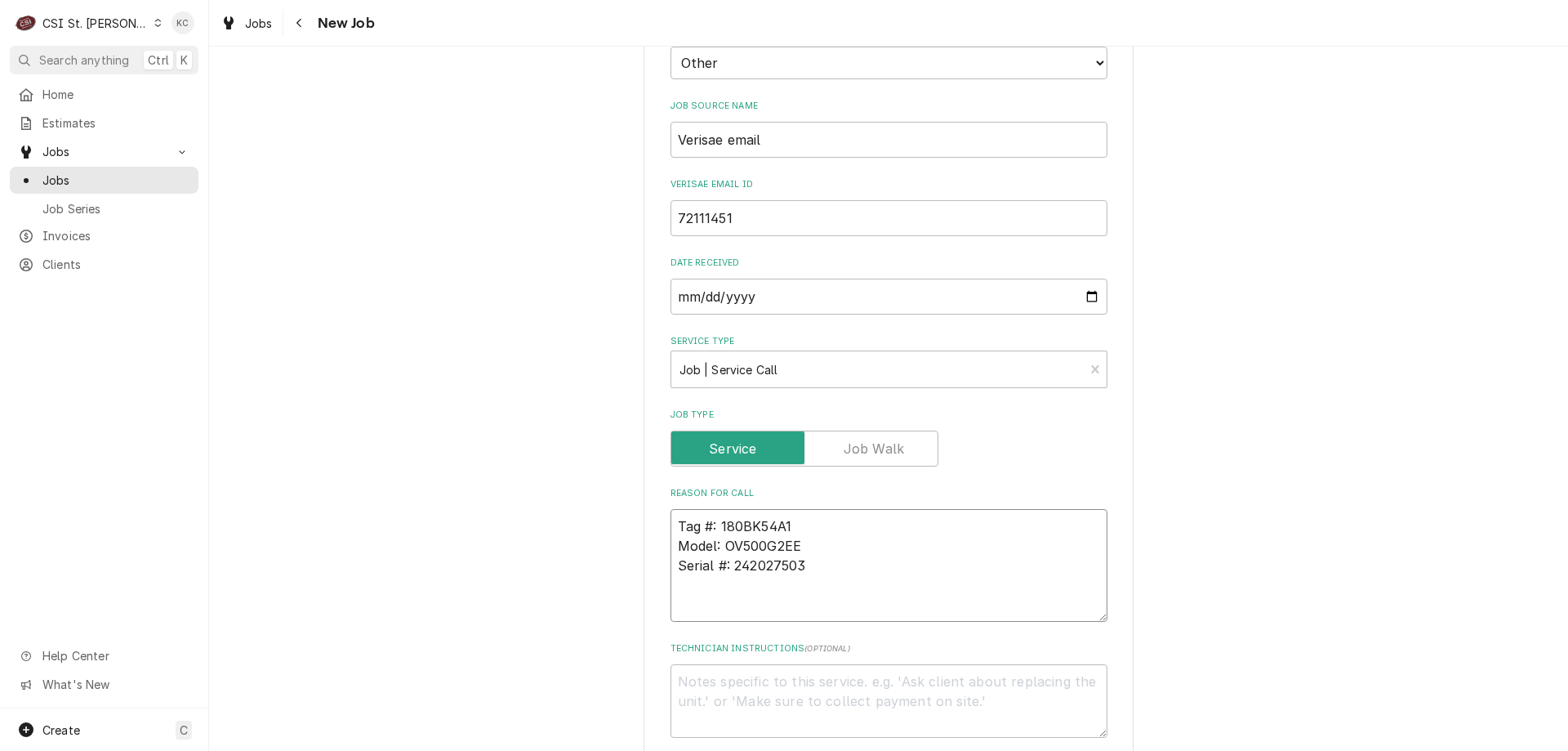
type textarea "Tag #: 180BK54A1 Model: OV500G2EE Serial #: 242027503"
type textarea "x"
type textarea "Tag #: 180BK54A1 Model: OV500G2EE Serial #: 242027503"
click at [793, 583] on textarea "Tag #: 180BK54A1 Model: OV500G2EE Serial #: 242027503" at bounding box center [889, 575] width 437 height 132
paste textarea "The steam needs to be adjusted. Our product is looking pretty dull. Oven was ju…"
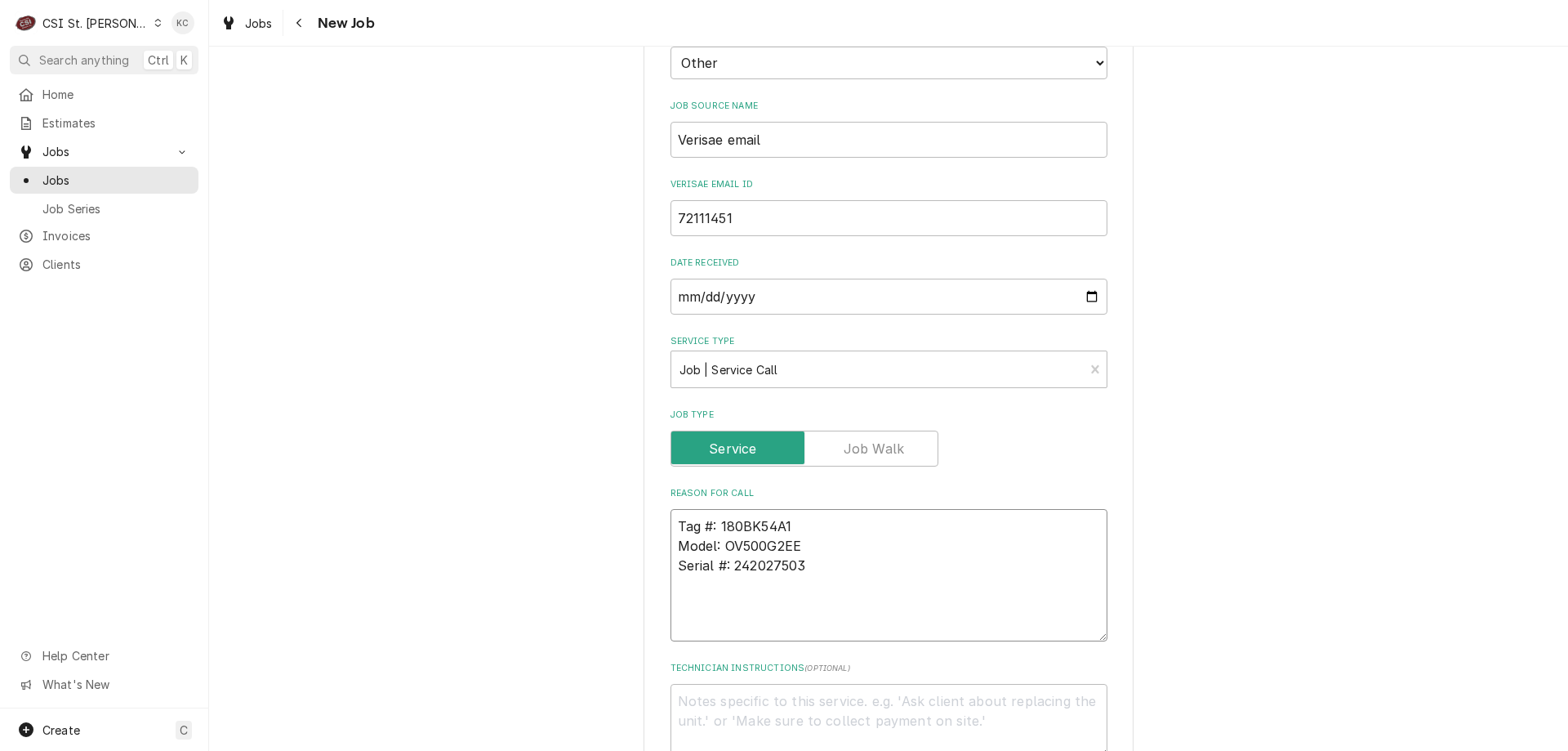
type textarea "x"
type textarea "Tag #: 180BK54A1 Model: OV500G2EE Serial #: 242027503 The steam needs to be adj…"
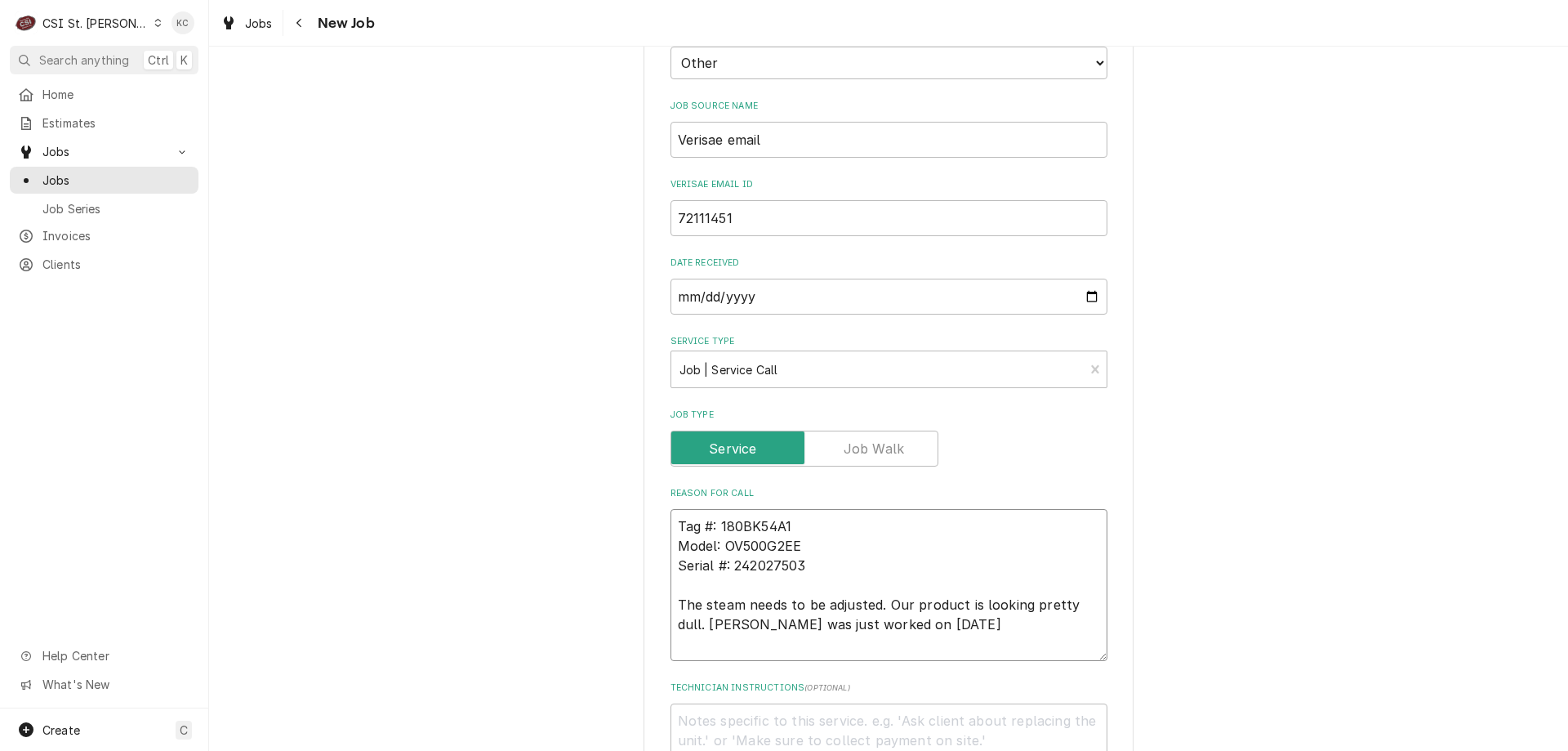
type textarea "x"
type textarea "Tag #: 180BK54A1 Model: OV500G2EE Serial #: 242027503 The steam needs to be adj…"
click at [778, 704] on textarea "Technician Instructions ( optional )" at bounding box center [889, 740] width 437 height 73
type textarea "x"
type textarea "P"
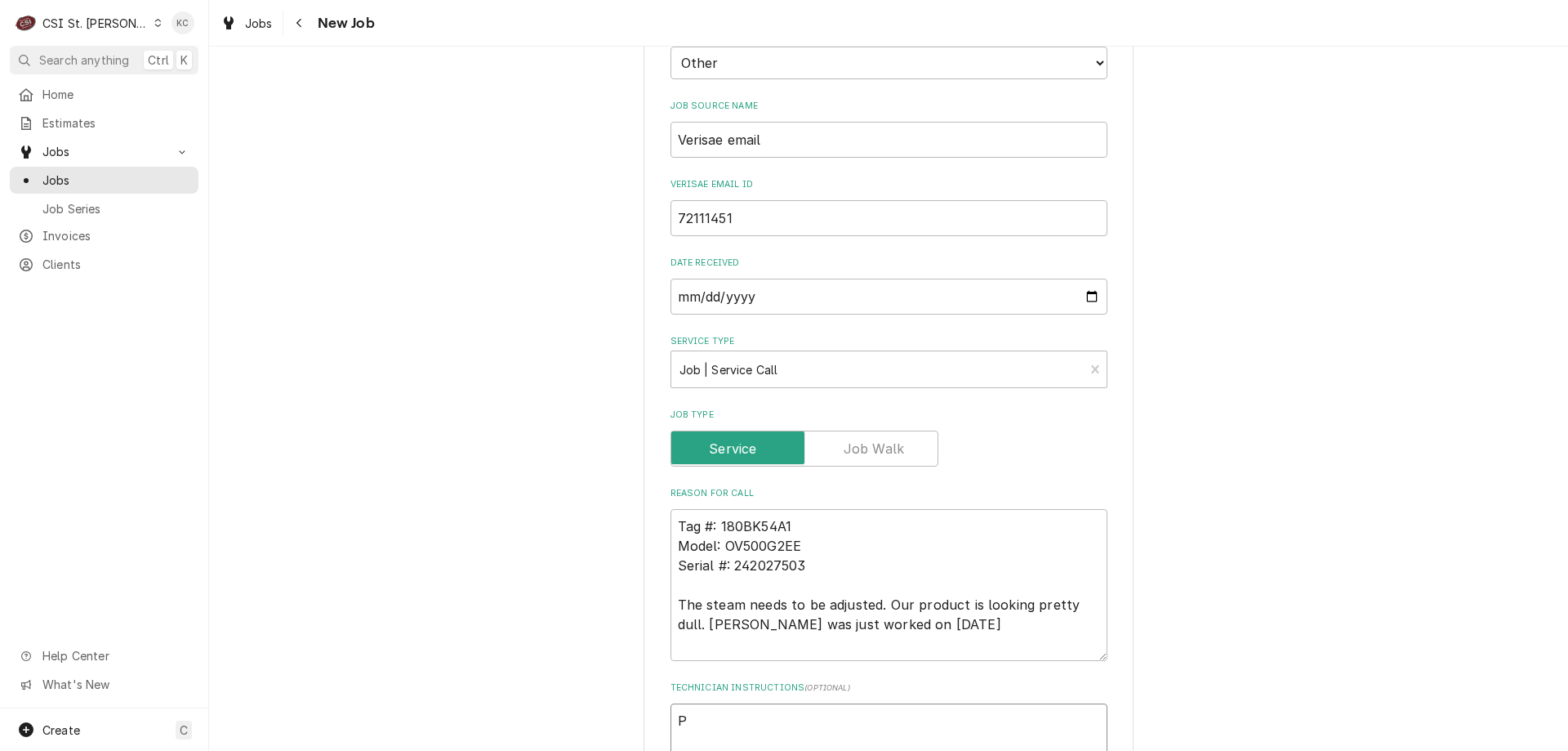
type textarea "x"
type textarea "PR"
type textarea "x"
type textarea "PRE"
type textarea "x"
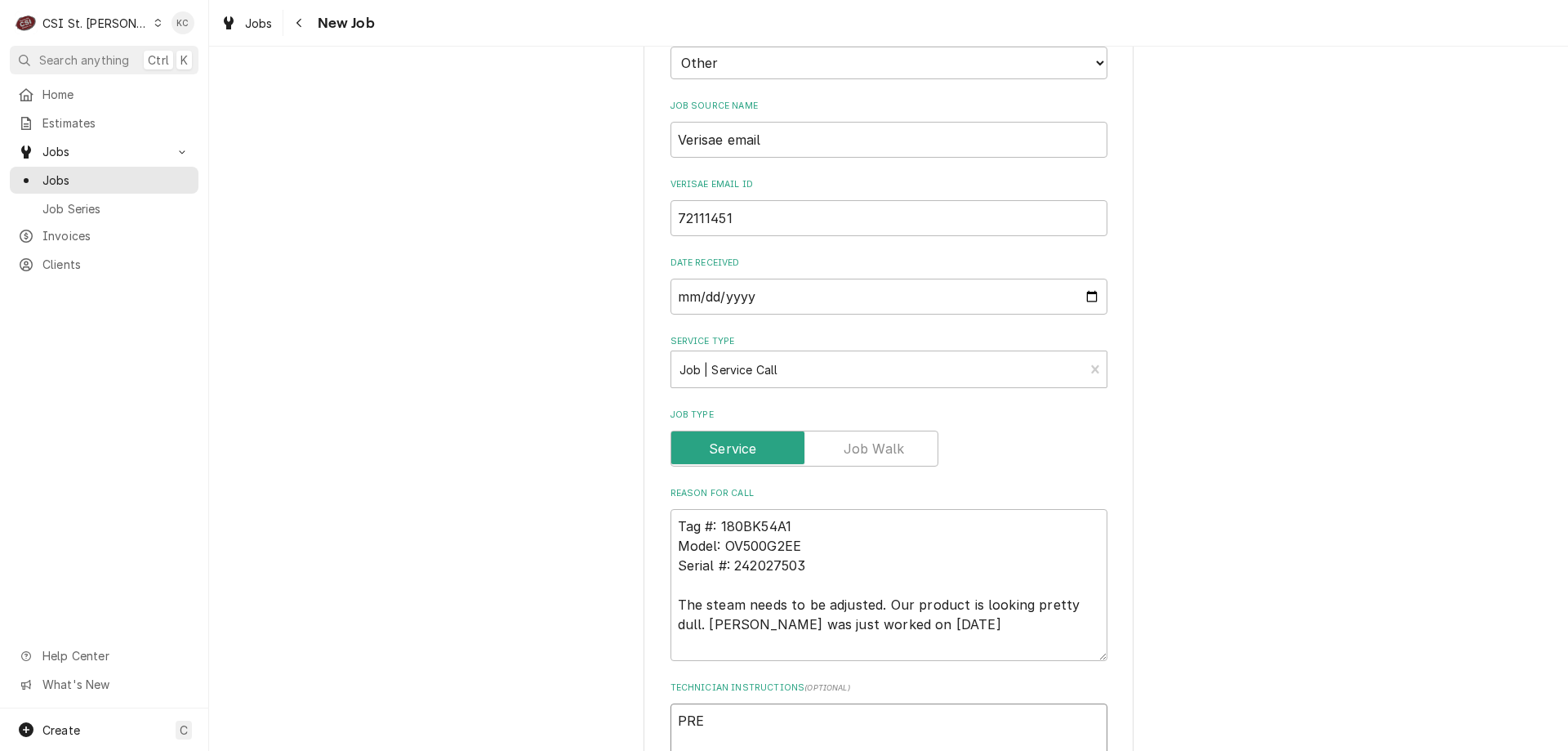
type textarea "PREV"
type textarea "x"
type textarea "PREVI"
type textarea "x"
type textarea "PREVIO"
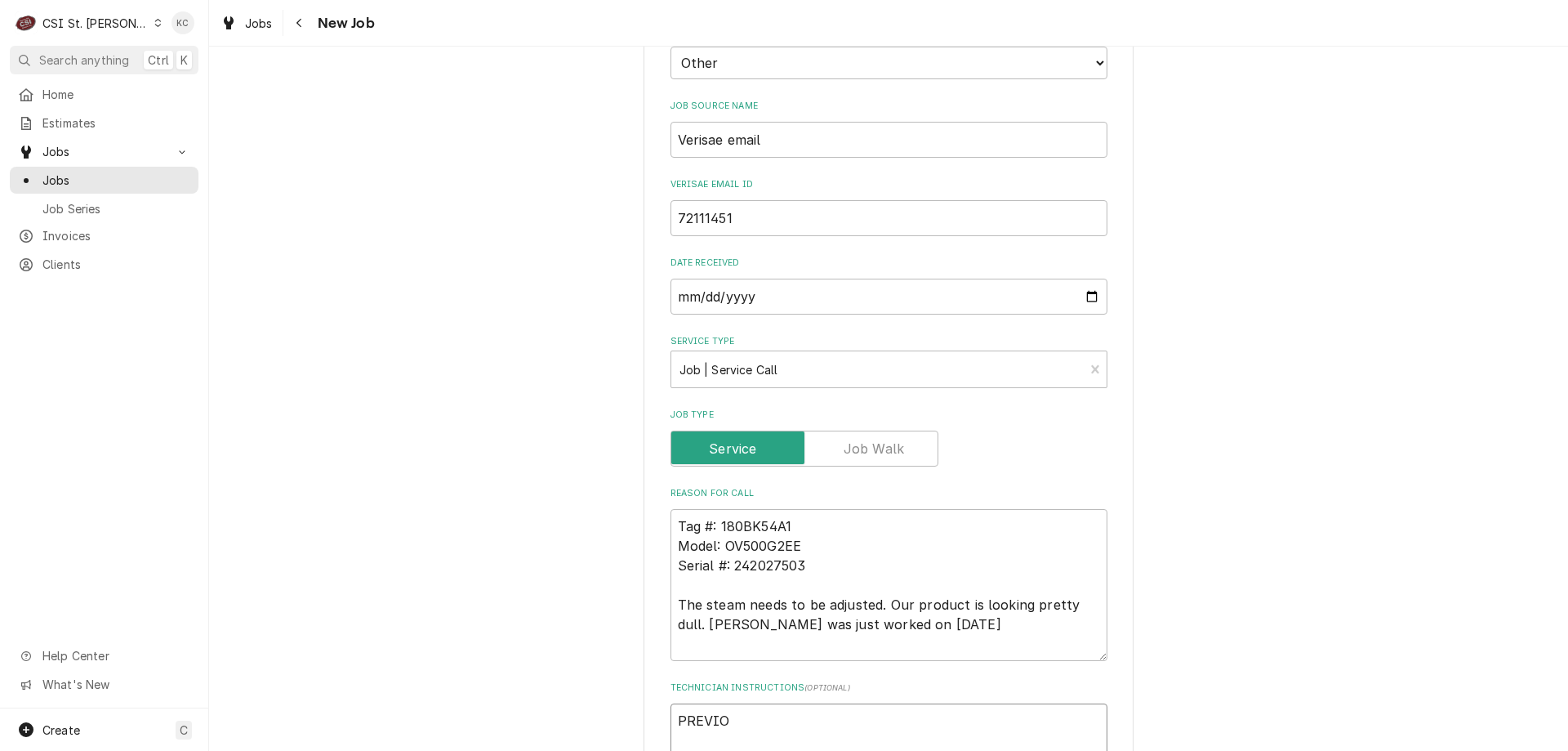
type textarea "x"
type textarea "PREVIOUS"
type textarea "x"
type textarea "PREVIOUS"
type textarea "x"
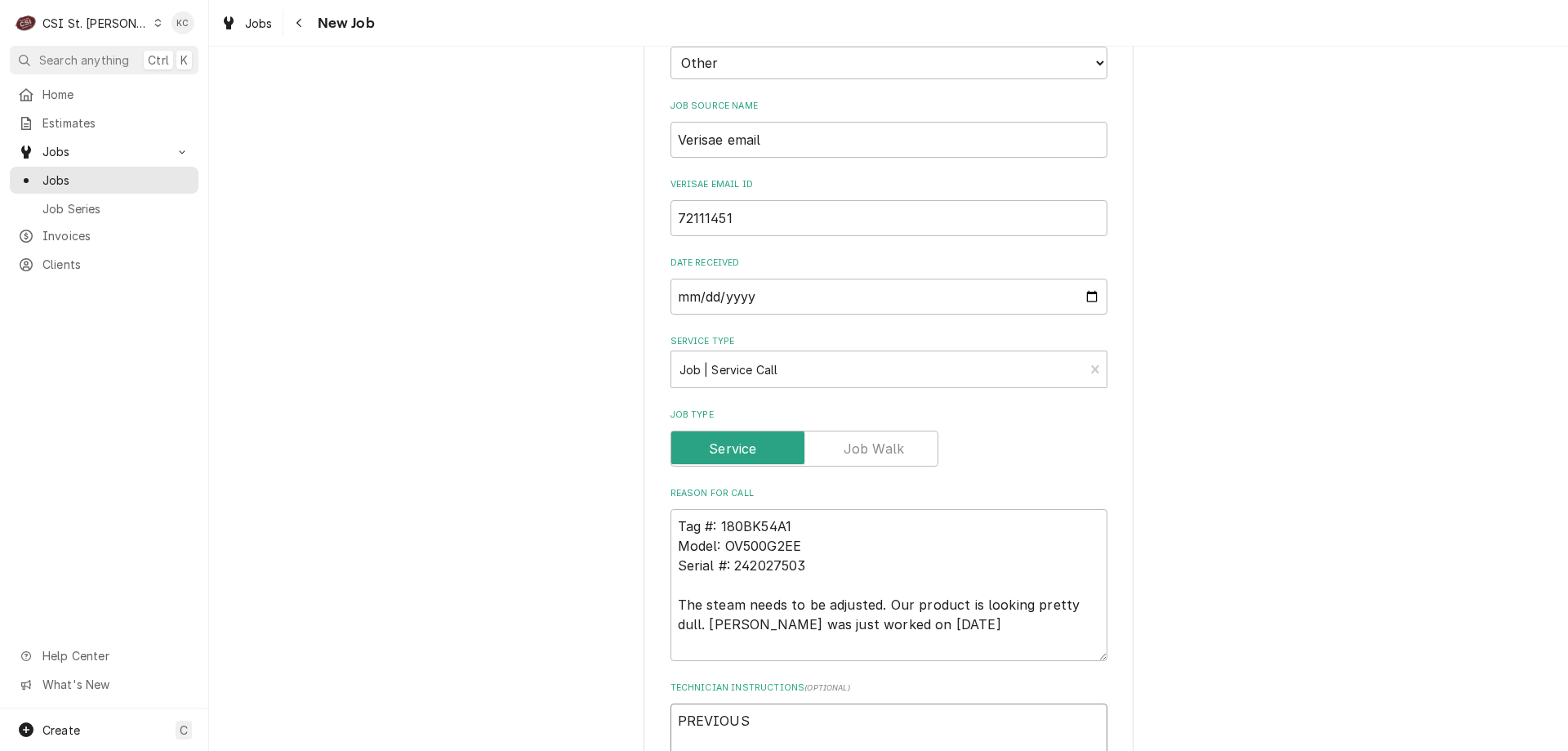
type textarea "PREVIOUS J"
type textarea "x"
type textarea "PREVIOUS JO"
type textarea "x"
type textarea "PREVIOUS JOB"
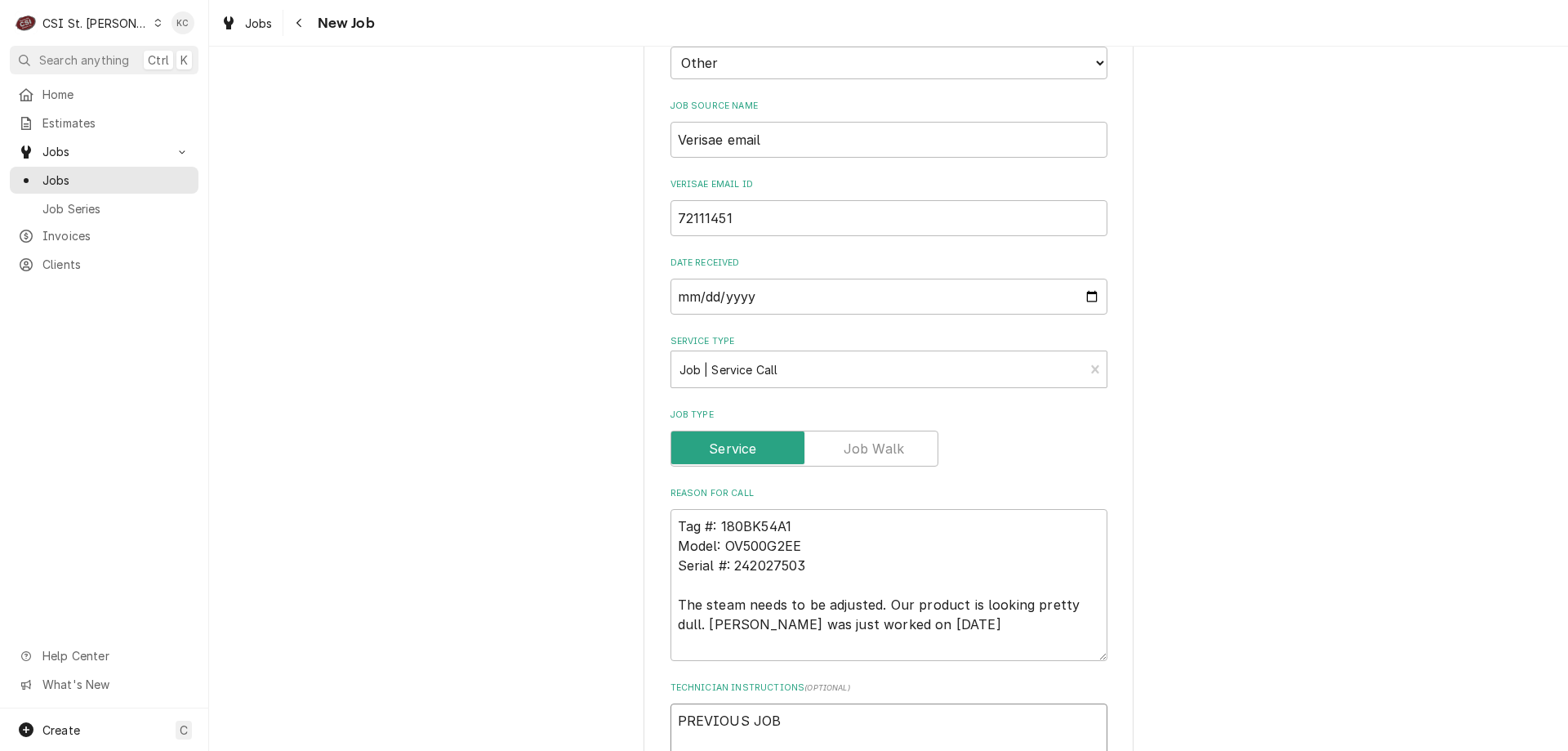
type textarea "x"
type textarea "PREVIOUS JOB"
type textarea "x"
type textarea "PREVIOUS JOB 4"
type textarea "x"
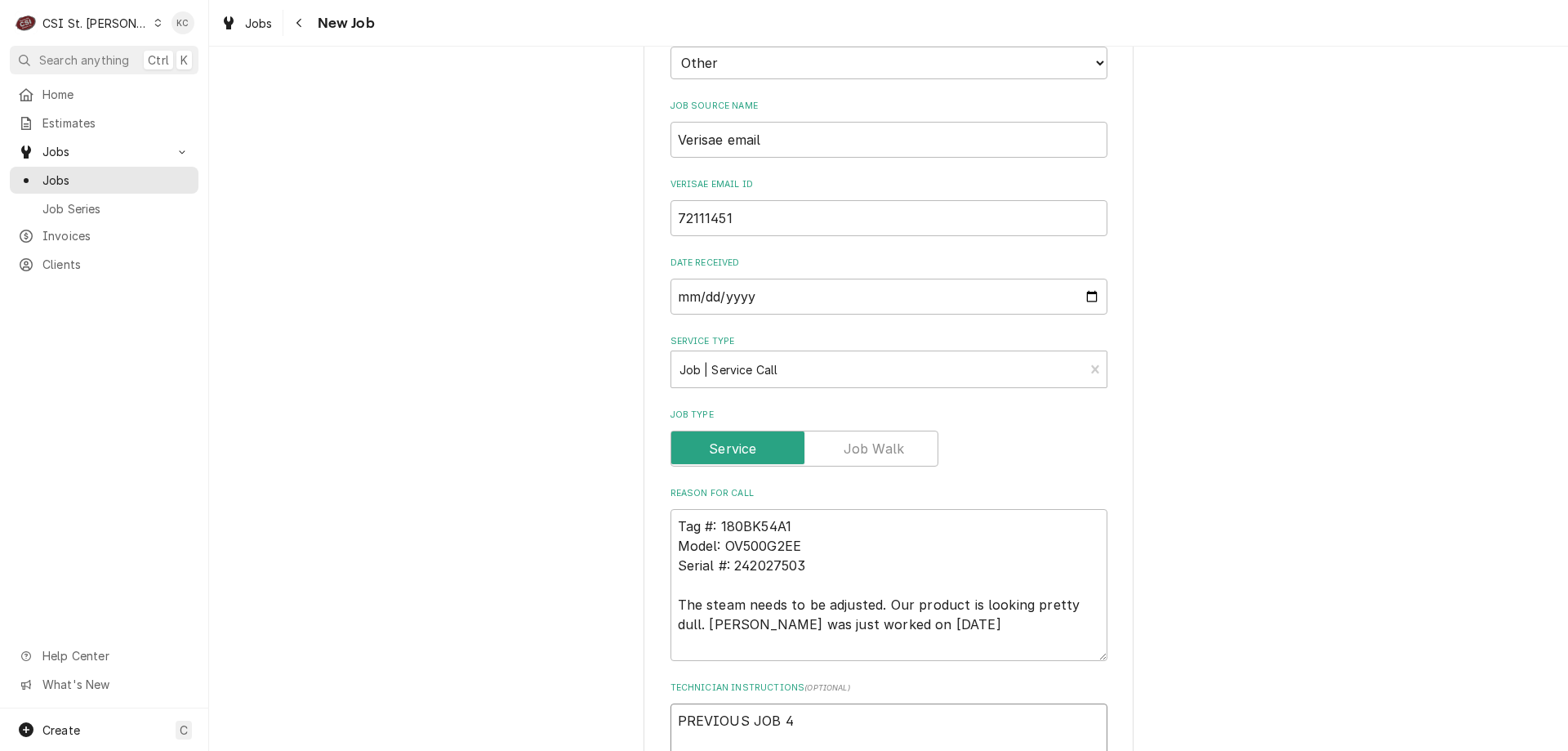
type textarea "PREVIOUS JOB 42"
type textarea "x"
type textarea "PREVIOUS JOB 424"
type textarea "x"
type textarea "PREVIOUS JOB 4242"
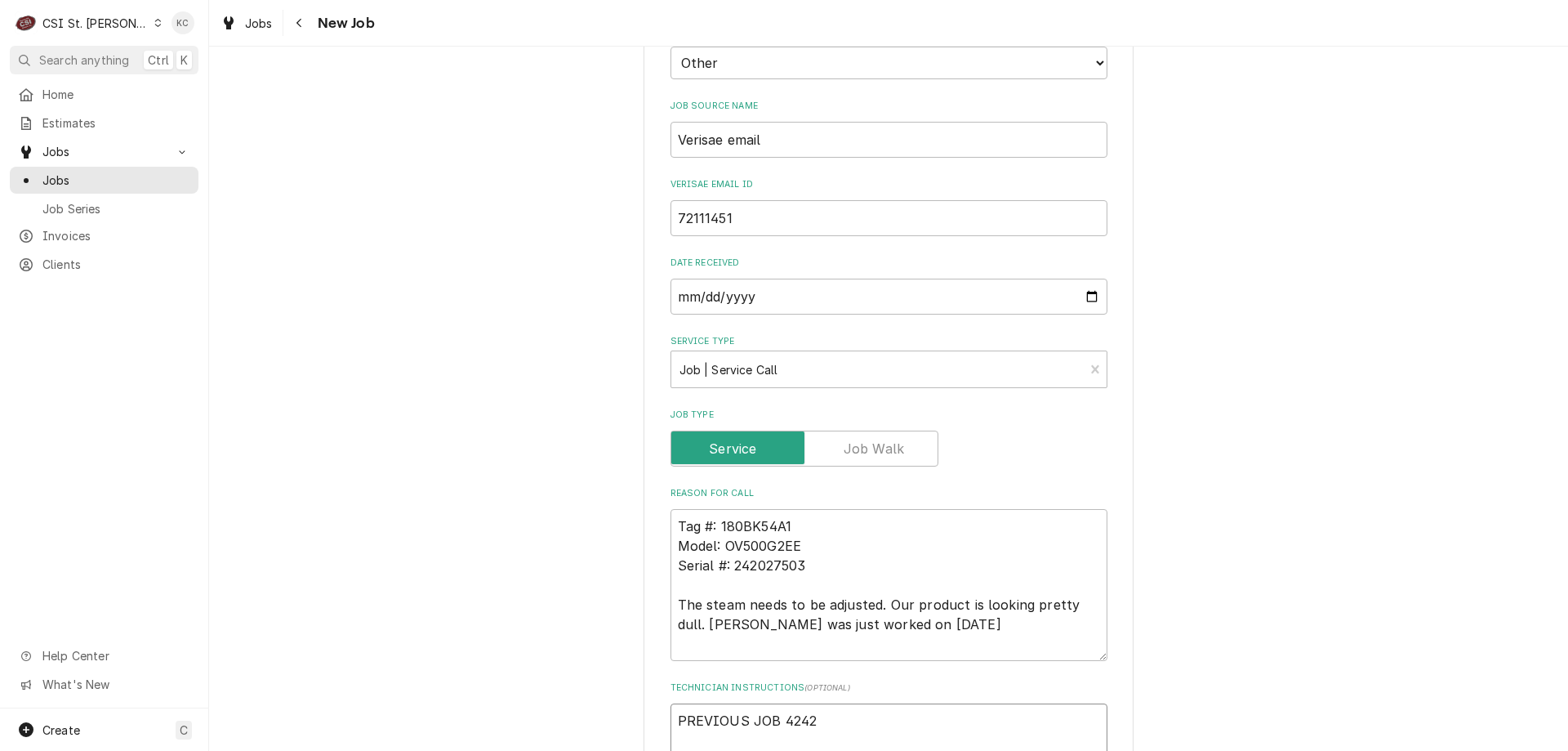
type textarea "x"
type textarea "PREVIOUS JOB 42420"
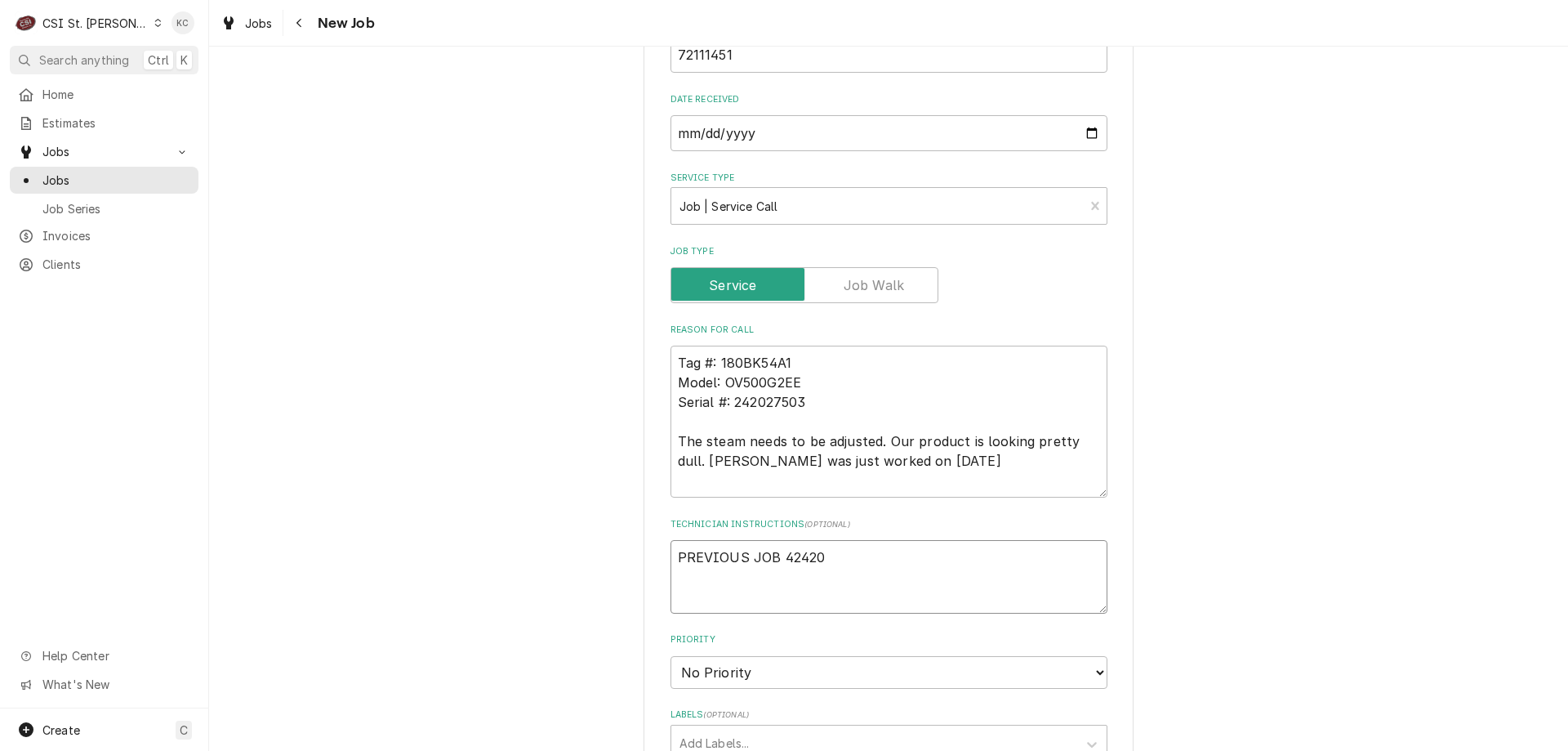
scroll to position [817, 0]
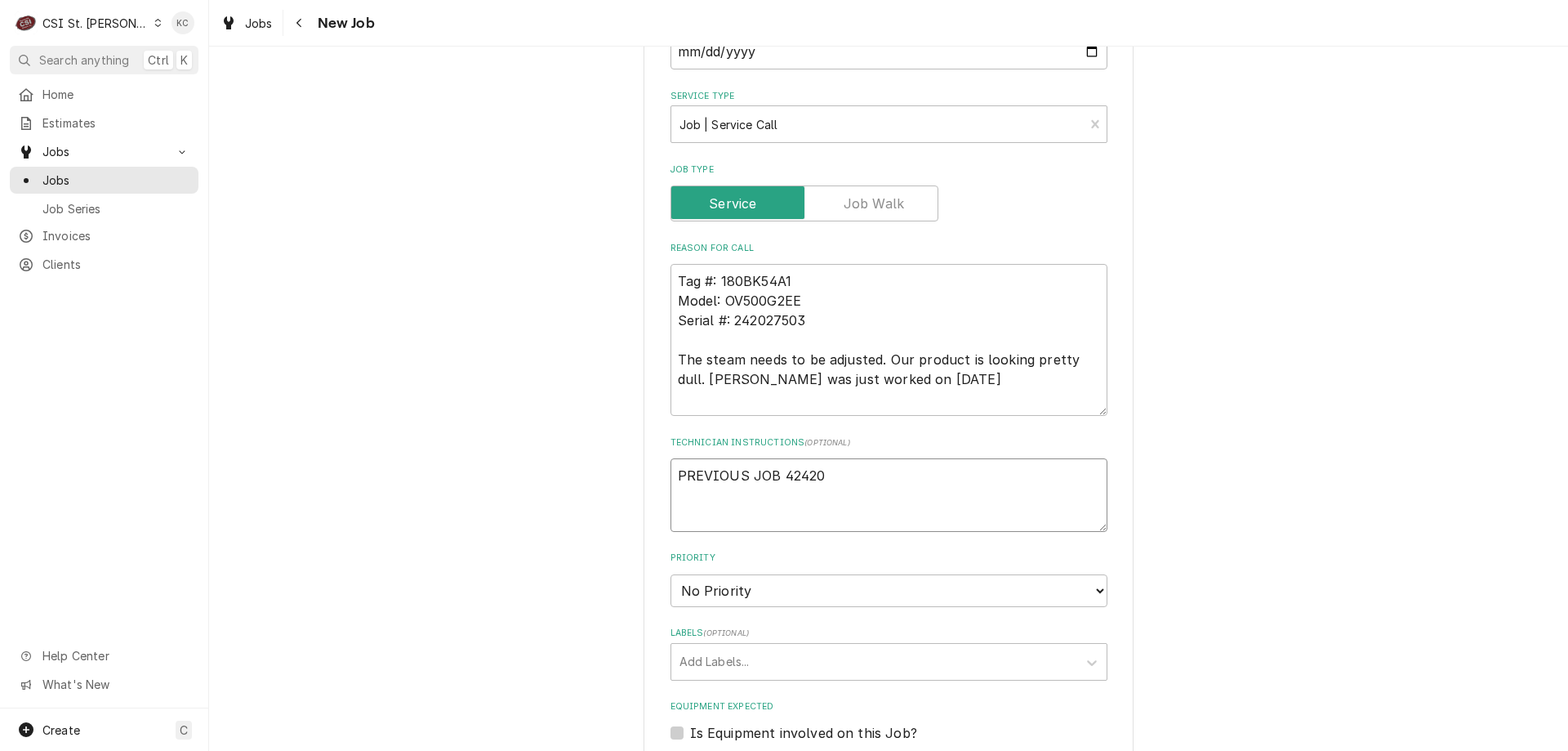
type textarea "x"
type textarea "PREVIOUS JOB 42420"
type textarea "x"
type textarea "PREVIOUS JOB 42420"
type textarea "x"
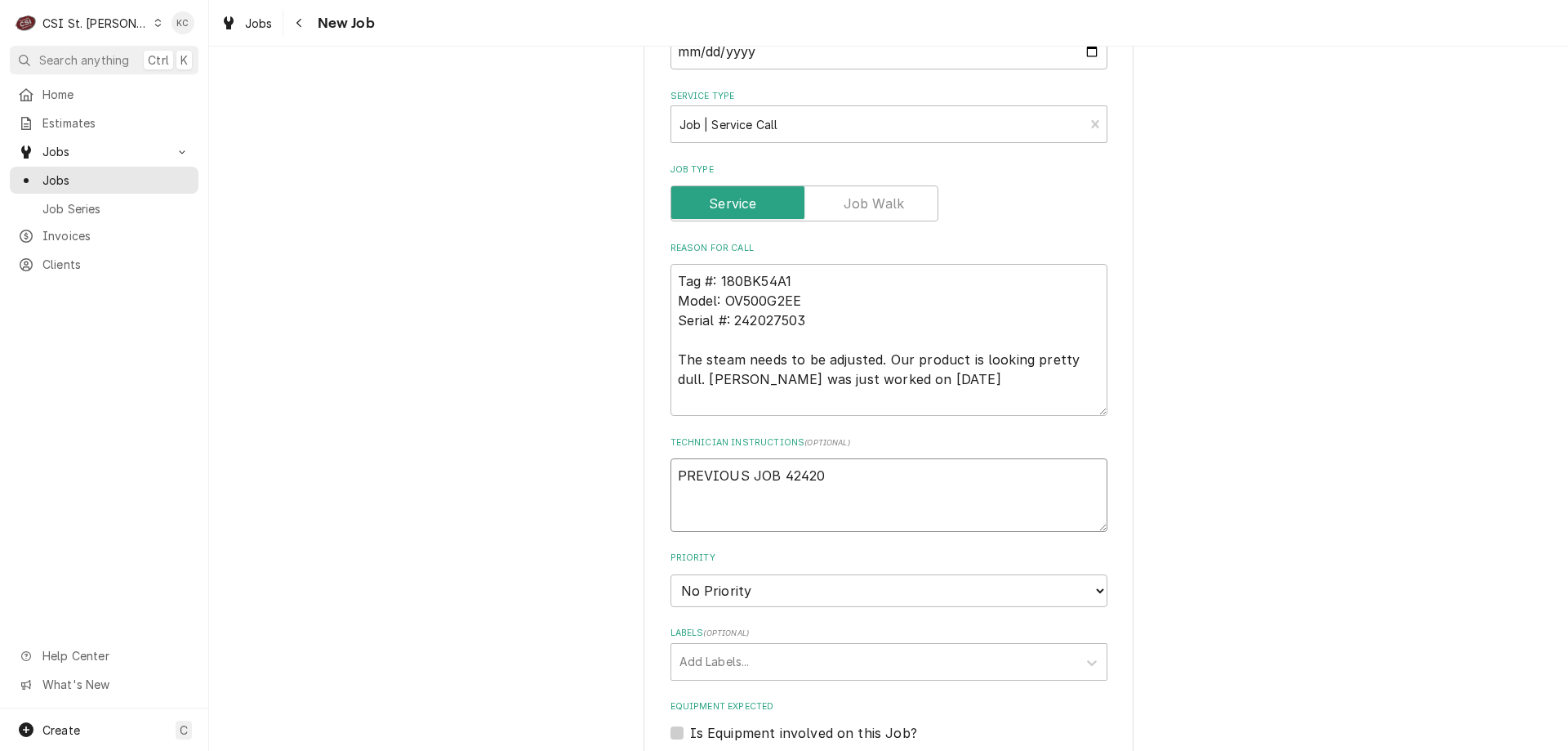
type textarea "PREVIOUS JOB 42420"
click at [746, 493] on textarea "PREVIOUS JOB 42420" at bounding box center [889, 495] width 437 height 73
paste textarea "Tomiaka Corley"
type textarea "x"
type textarea "PREVIOUS JOB 42420 Tomiaka Corley"
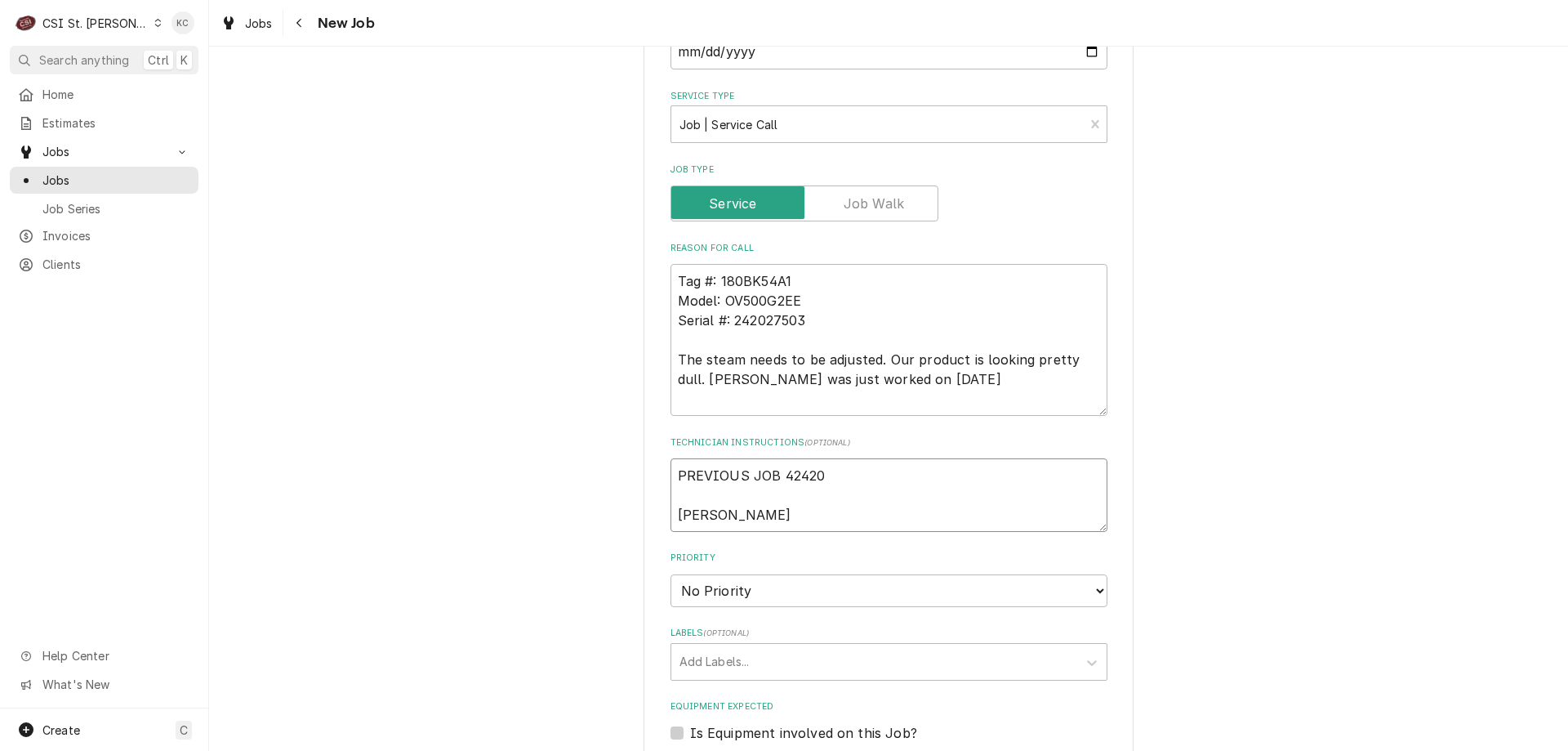
type textarea "x"
type textarea "PREVIOUS JOB 42420 Tomiaka Corley -"
type textarea "x"
type textarea "PREVIOUS JOB 42420 Tomiaka Corley -"
type textarea "x"
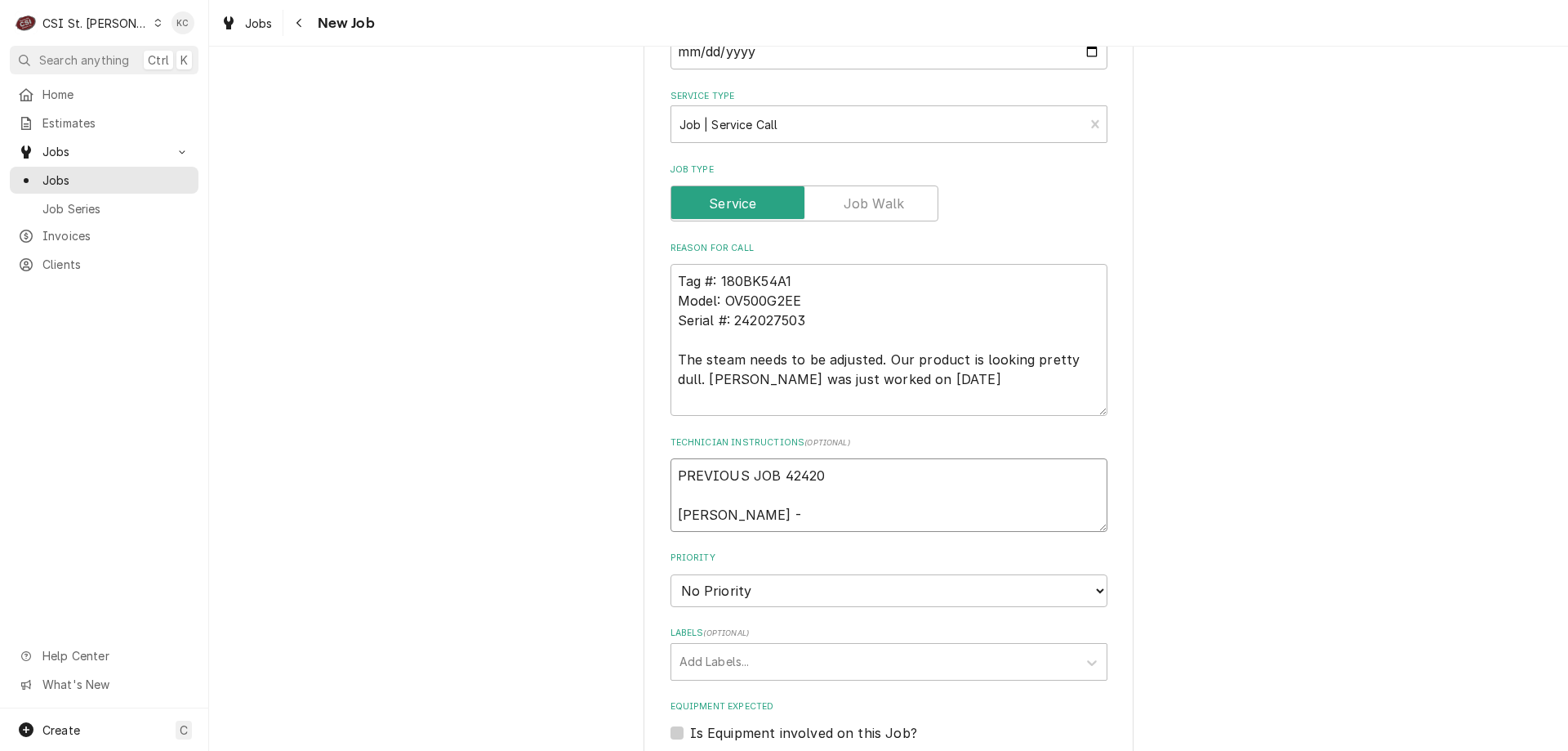
type textarea "PREVIOUS JOB 42420 Tomiaka Corley - 3"
type textarea "x"
type textarea "PREVIOUS JOB 42420 Tomiaka Corley - 31"
type textarea "x"
type textarea "PREVIOUS JOB 42420 Tomiaka Corley - 314"
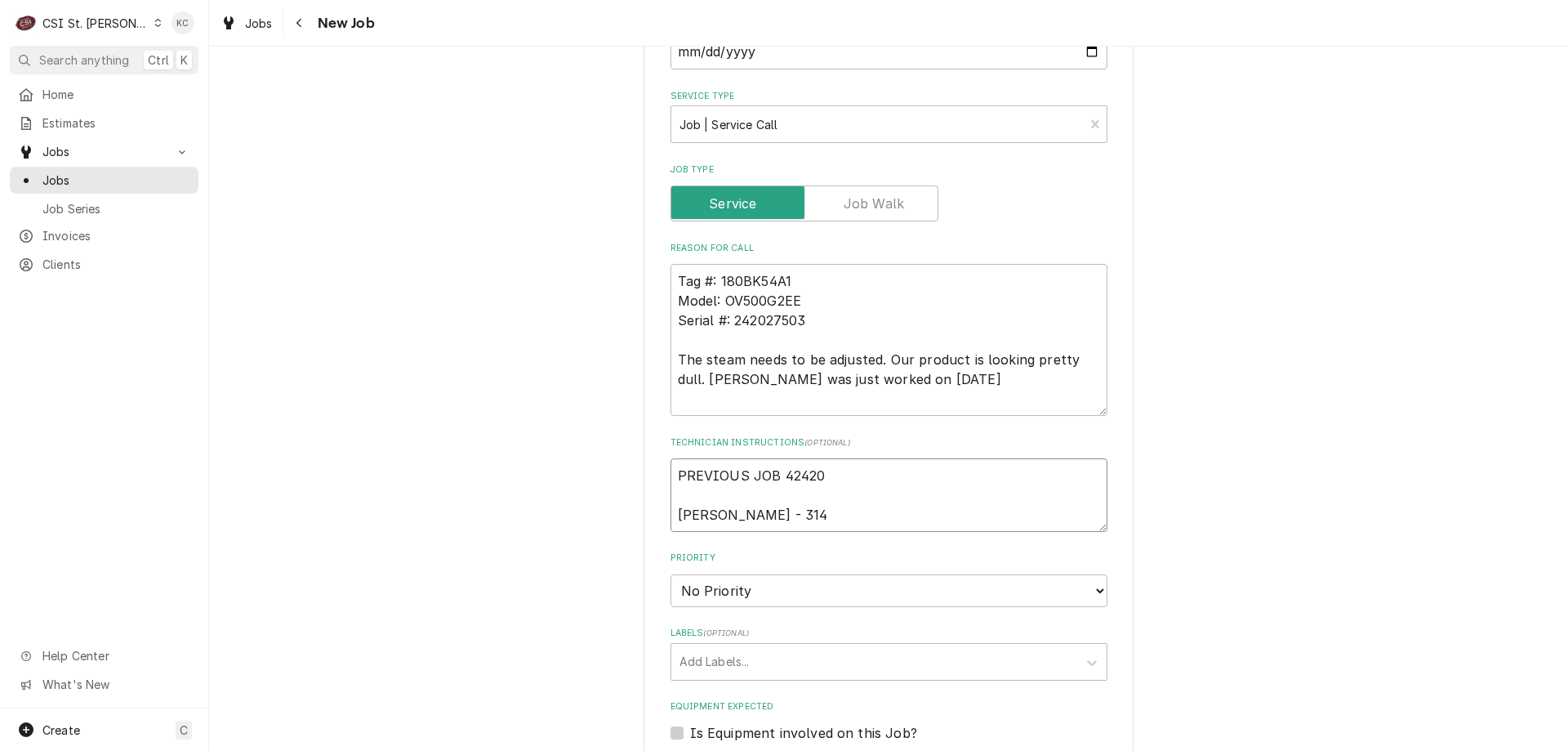
type textarea "x"
type textarea "PREVIOUS JOB 42420 Tomiaka Corley - 314"
type textarea "x"
type textarea "PREVIOUS JOB 42420 Tomiaka Corley - 314 9"
type textarea "x"
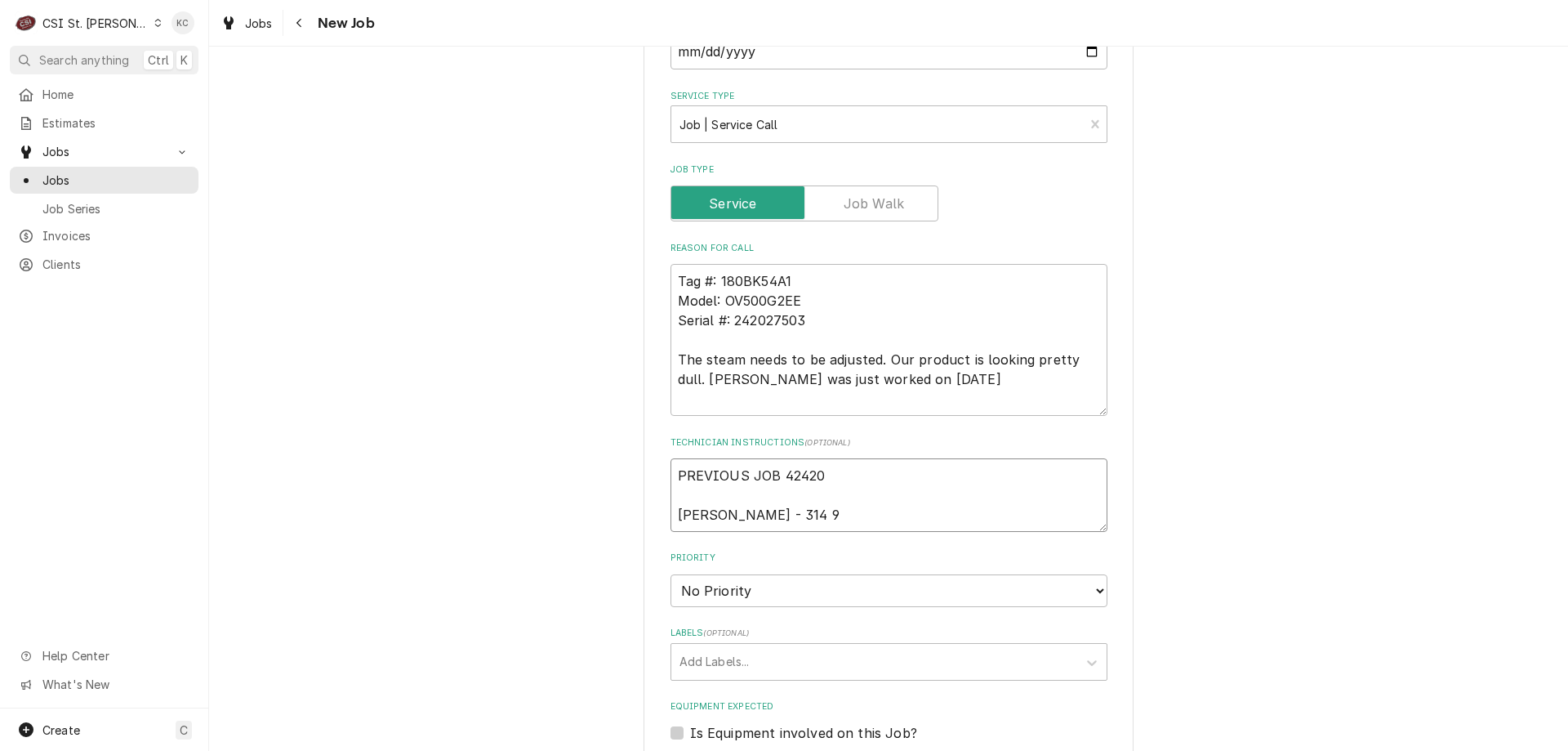
type textarea "PREVIOUS JOB 42420 Tomiaka Corley - 314 99"
type textarea "x"
type textarea "PREVIOUS JOB 42420 Tomiaka Corley - 314 991"
type textarea "x"
type textarea "PREVIOUS JOB 42420 Tomiaka Corley - 314 991-"
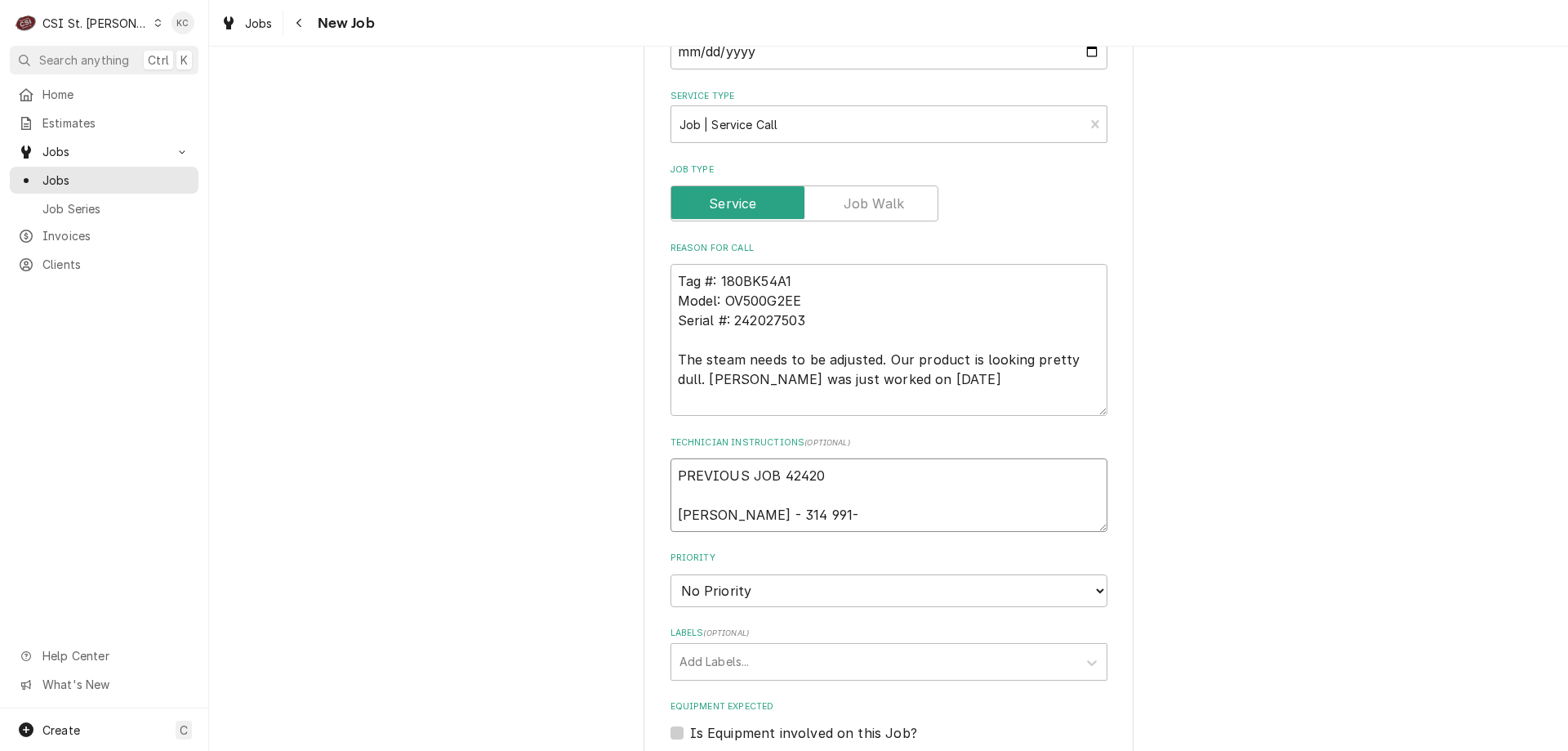
type textarea "x"
type textarea "PREVIOUS JOB 42420 Tomiaka Corley - 314 991-0"
type textarea "x"
type textarea "PREVIOUS JOB 42420 Tomiaka Corley - 314 991-05"
type textarea "x"
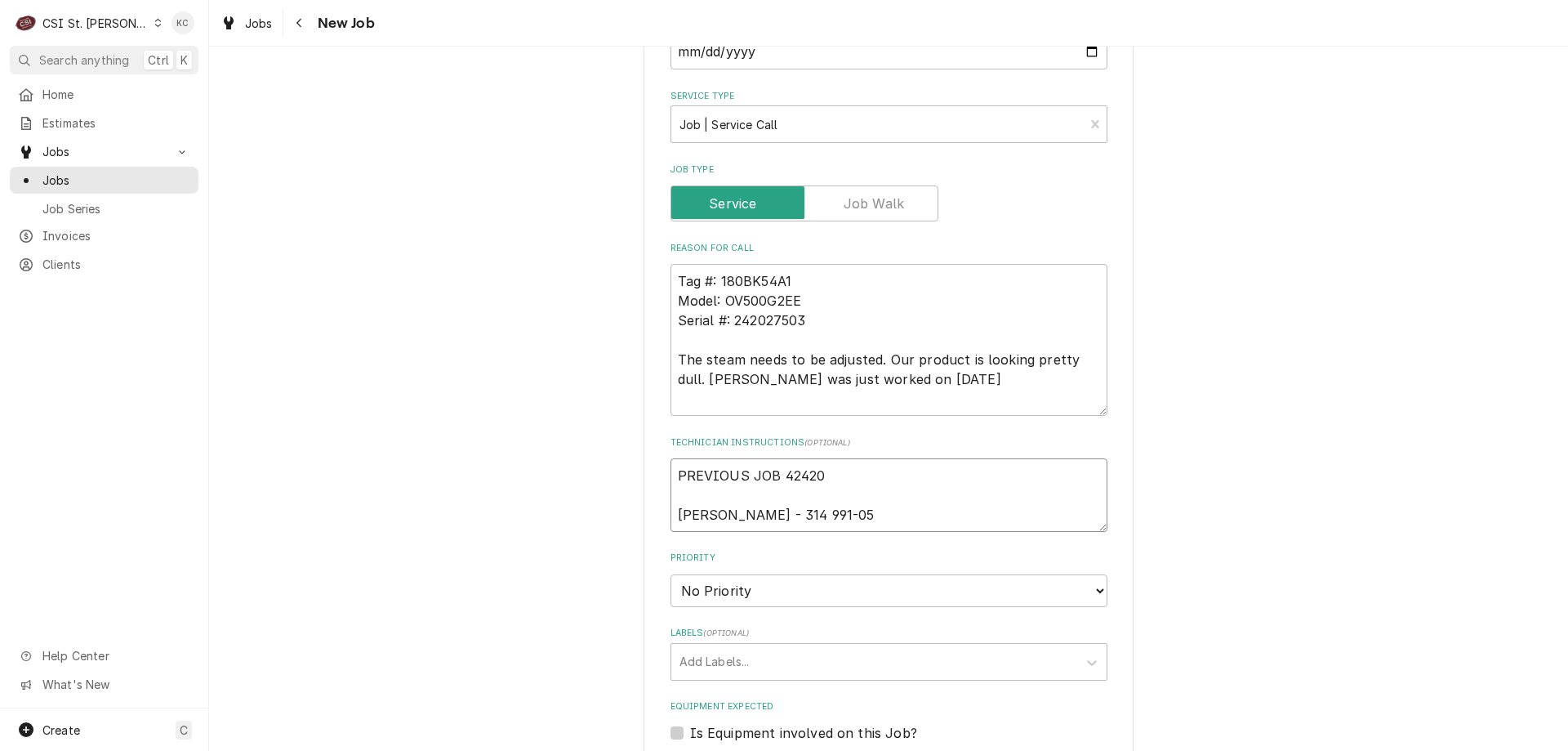
type textarea "PREVIOUS JOB 42420 Tomiaka Corley - 314 991-051"
type textarea "x"
type textarea "PREVIOUS JOB 42420 Tomiaka Corley - 314 991-0510"
type textarea "x"
type textarea "PREVIOUS JOB 42420 Tomiaka Corley - 314 991-0510"
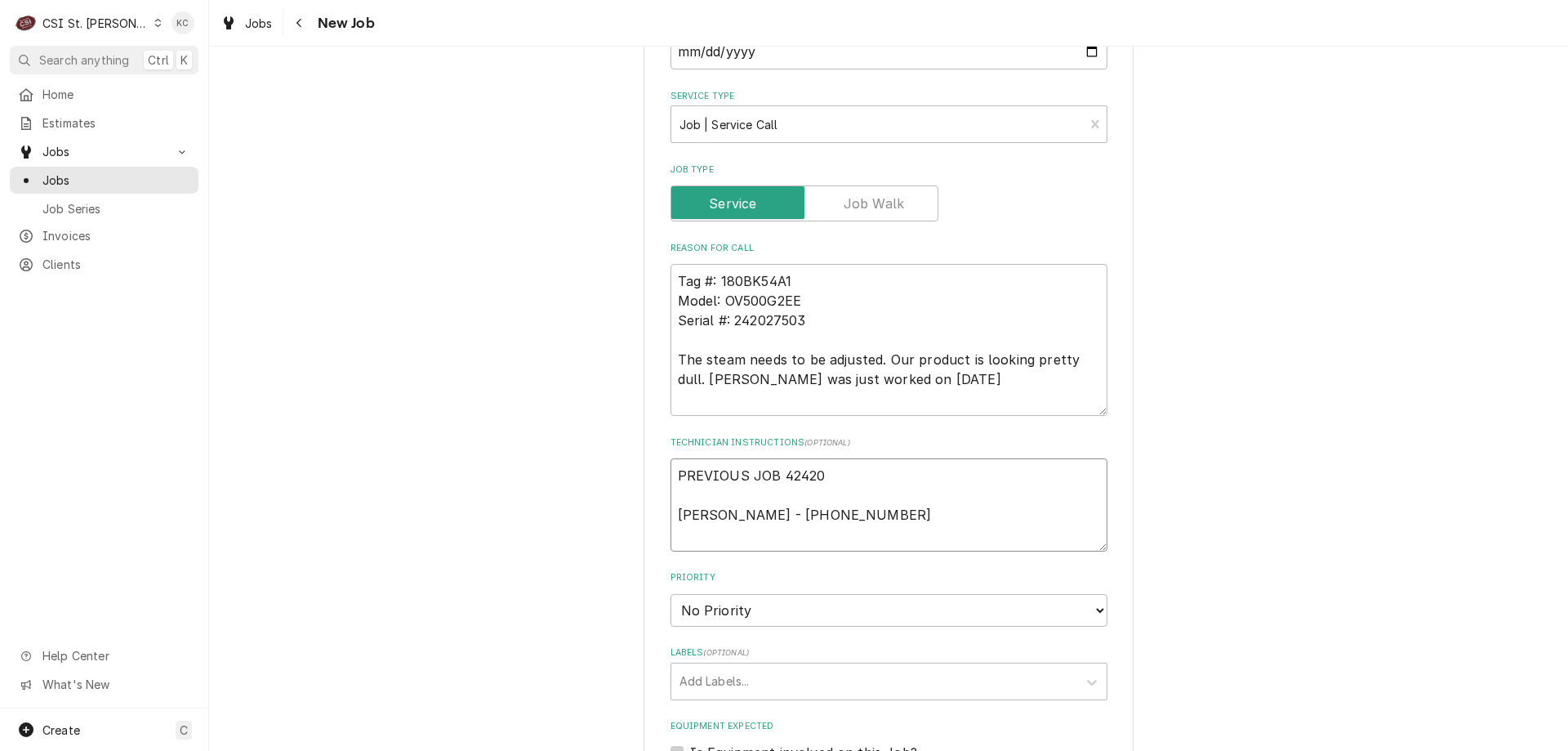
type textarea "x"
type textarea "PREVIOUS JOB 42420 Tomiaka Corley - 314 991-0510"
type textarea "x"
type textarea "PREVIOUS JOB 42420 Tomiaka Corley - 314 991-0510 6"
type textarea "x"
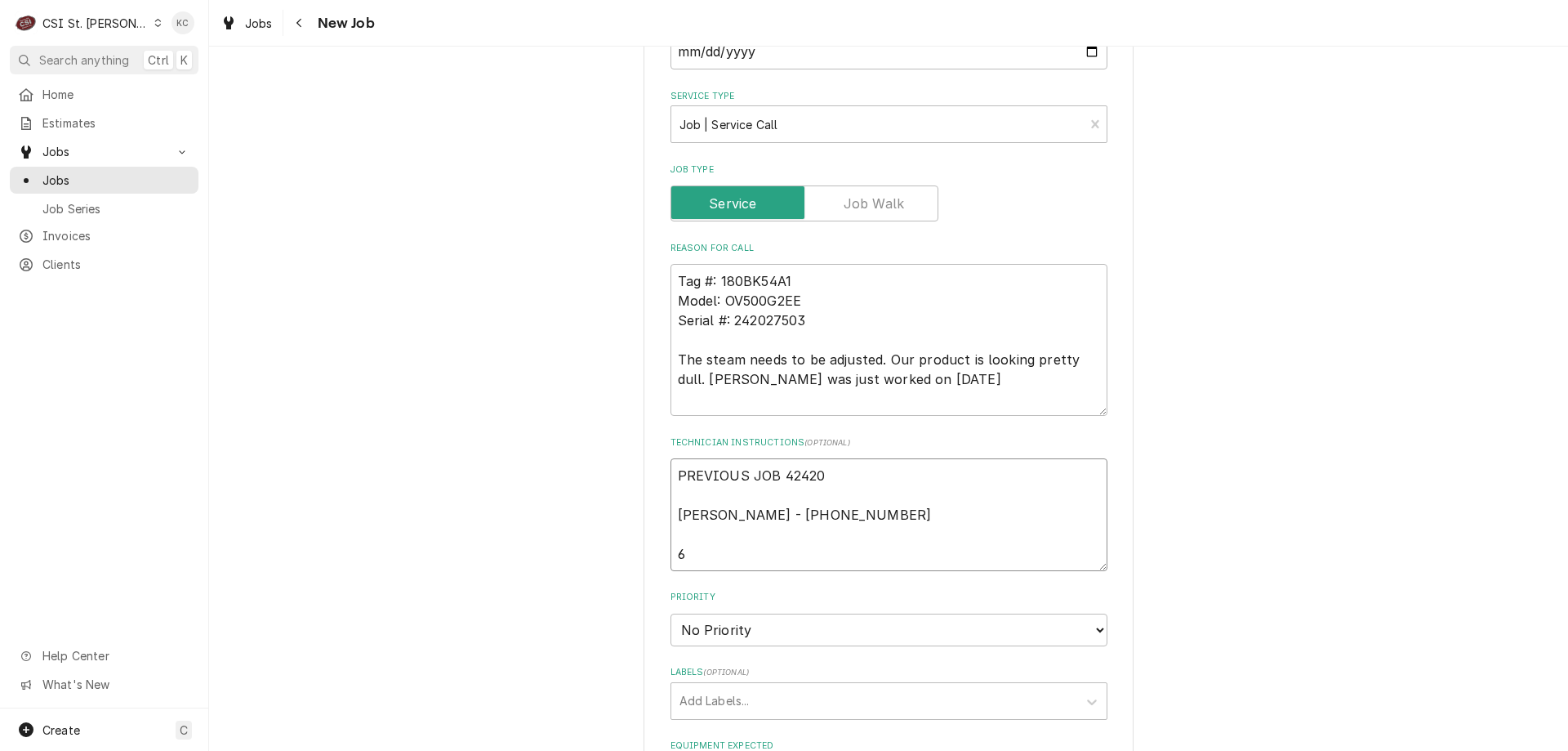
type textarea "PREVIOUS JOB 42420 Tomiaka Corley - 314 991-0510 6a"
type textarea "x"
type textarea "PREVIOUS JOB 42420 Tomiaka Corley - 314 991-0510 6am"
type textarea "x"
type textarea "PREVIOUS JOB 42420 Tomiaka Corley - 314 991-0510 6am"
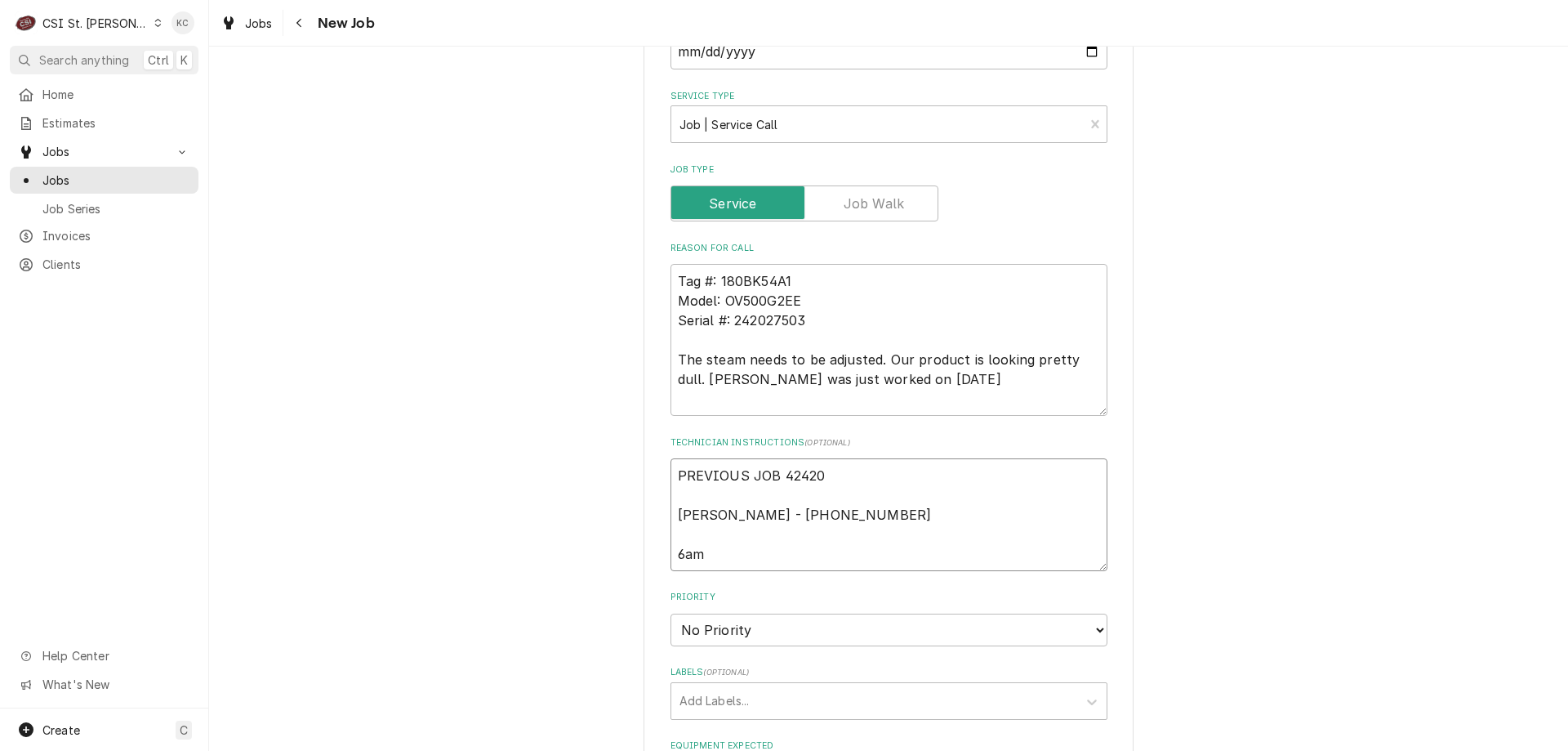
type textarea "x"
type textarea "PREVIOUS JOB 42420 Tomiaka Corley - 314 991-0510 6am -"
type textarea "x"
type textarea "PREVIOUS JOB 42420 Tomiaka Corley - 314 991-0510 6am -"
type textarea "x"
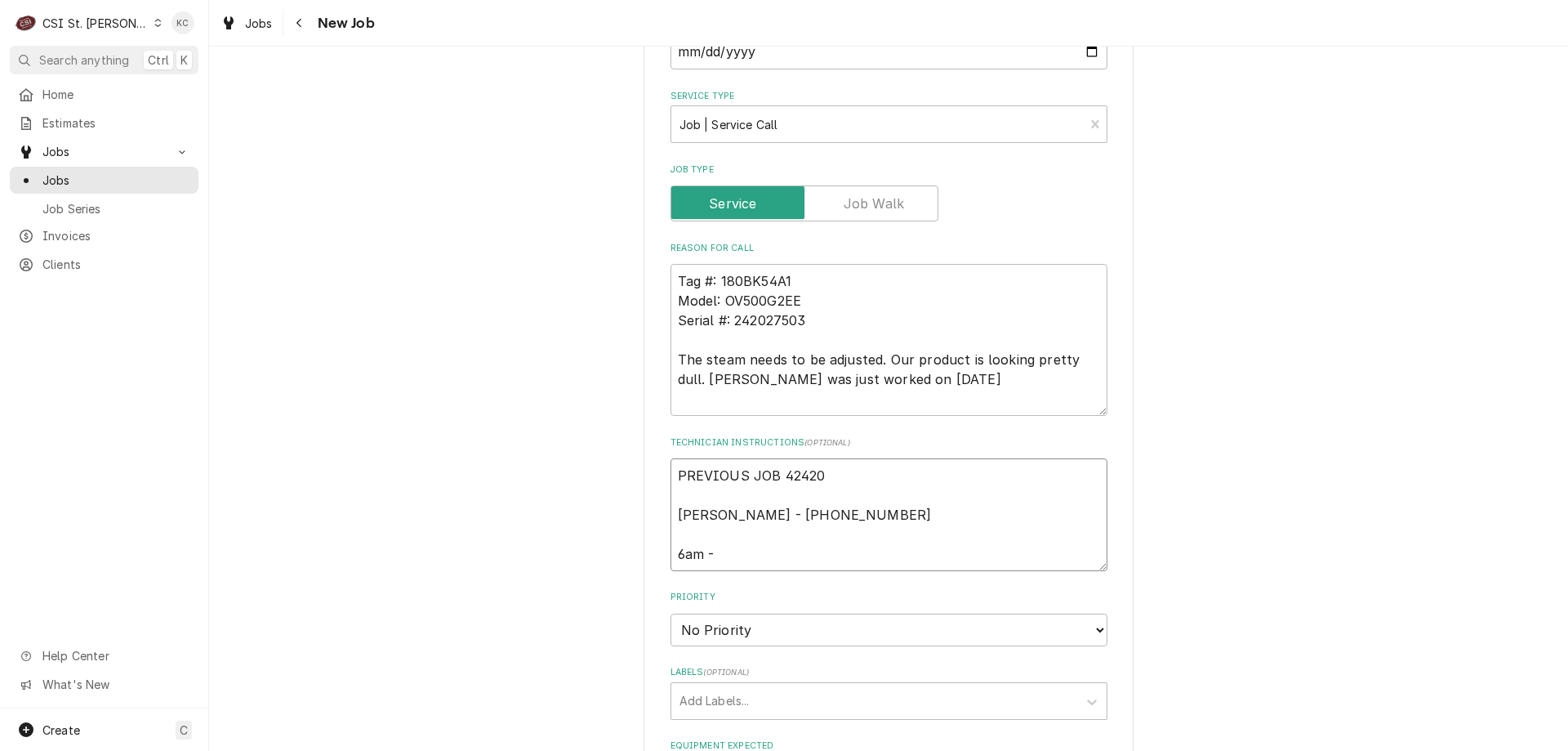
type textarea "PREVIOUS JOB 42420 Tomiaka Corley - 314 991-0510 6am - 1"
type textarea "x"
type textarea "PREVIOUS JOB 42420 Tomiaka Corley - 314 991-0510 6am - 10"
type textarea "x"
type textarea "PREVIOUS JOB 42420 Tomiaka Corley - 314 991-0510 6am - 10p"
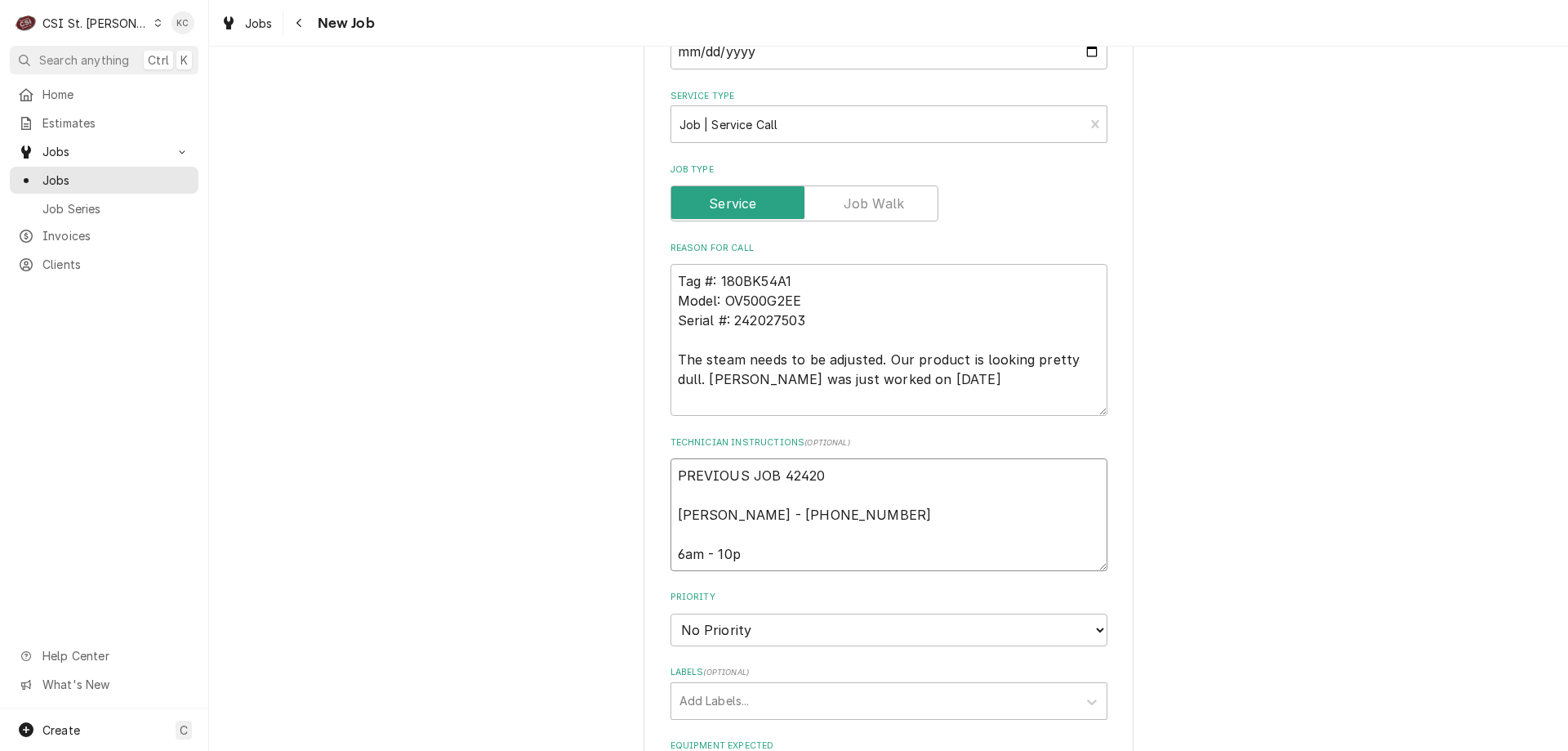
type textarea "x"
type textarea "PREVIOUS JOB 42420 Tomiaka Corley - 314 991-0510 6am - 10pm"
type textarea "x"
type textarea "PREVIOUS JOB 42420 Tomiaka Corley - 314 991-0510 6am - 10pm"
type textarea "x"
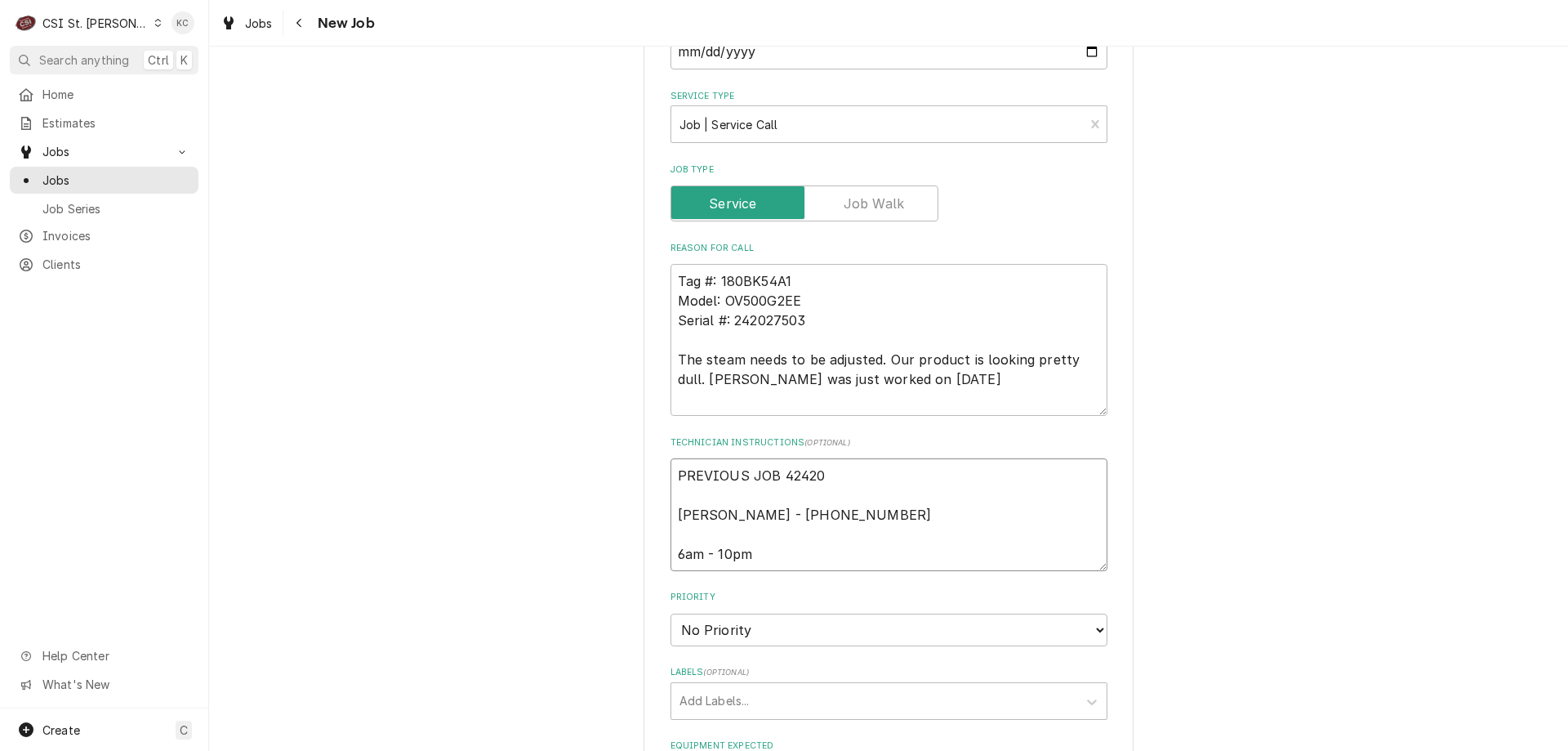
type textarea "PREVIOUS JOB 42420 Tomiaka Corley - 314 991-0510 6am - 10pm"
type textarea "x"
type textarea "PREVIOUS JOB 42420 Tomiaka Corley - 314 991-0510 6am - 10pm L"
type textarea "x"
type textarea "PREVIOUS JOB 42420 Tomiaka Corley - 314 991-0510 6am - 10pm Lo"
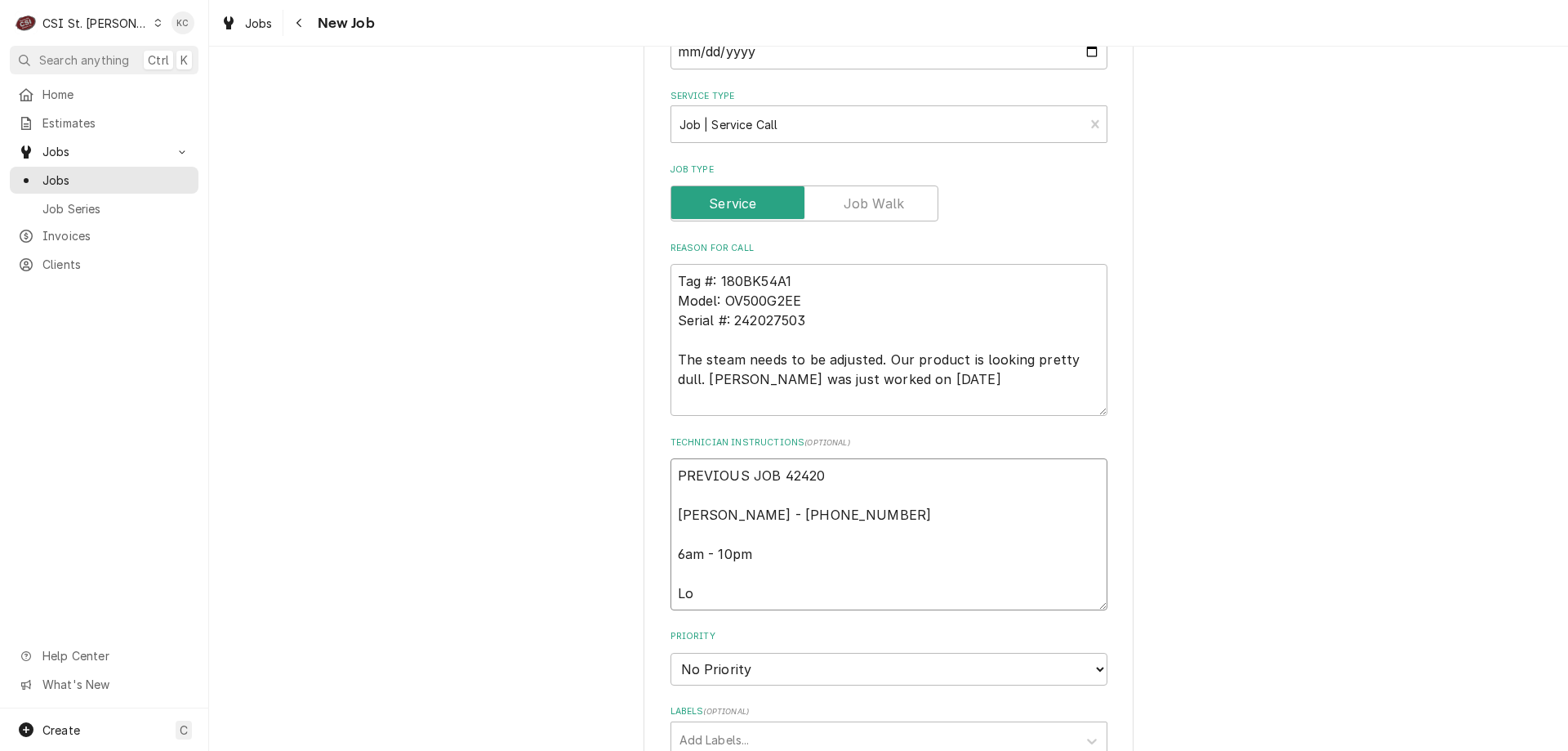
type textarea "x"
type textarea "PREVIOUS JOB 42420 Tomiaka Corley - 314 991-0510 6am - 10pm Loa"
type textarea "x"
type textarea "PREVIOUS JOB 42420 Tomiaka Corley - 314 991-0510 6am - 10pm Lo"
type textarea "x"
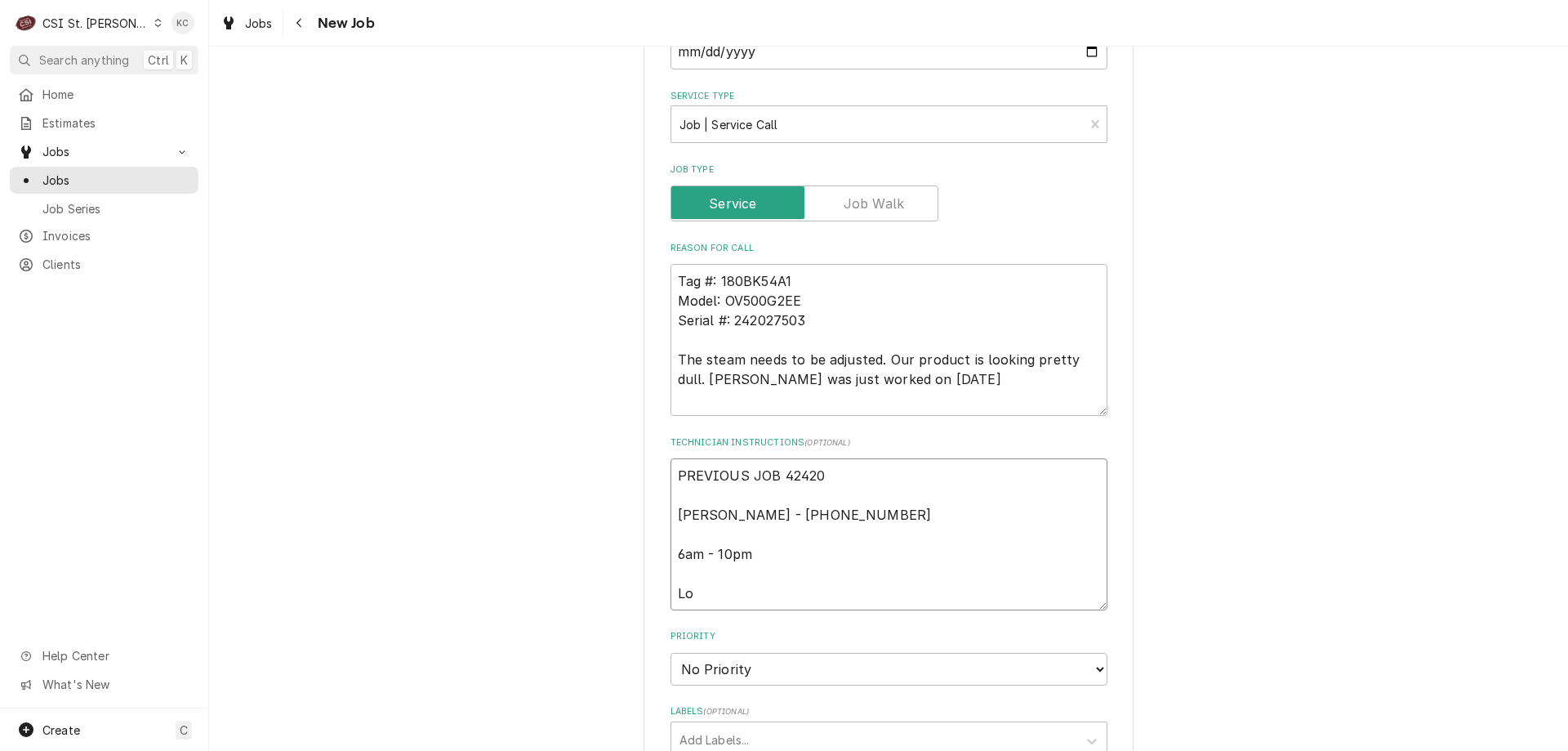
type textarea "PREVIOUS JOB 42420 Tomiaka Corley - 314 991-0510 6am - 10pm Loc"
type textarea "x"
type textarea "PREVIOUS JOB 42420 Tomiaka Corley - 314 991-0510 6am - 10pm Loca"
type textarea "x"
type textarea "PREVIOUS JOB 42420 Tomiaka Corley - 314 991-0510 6am - 10pm Locate"
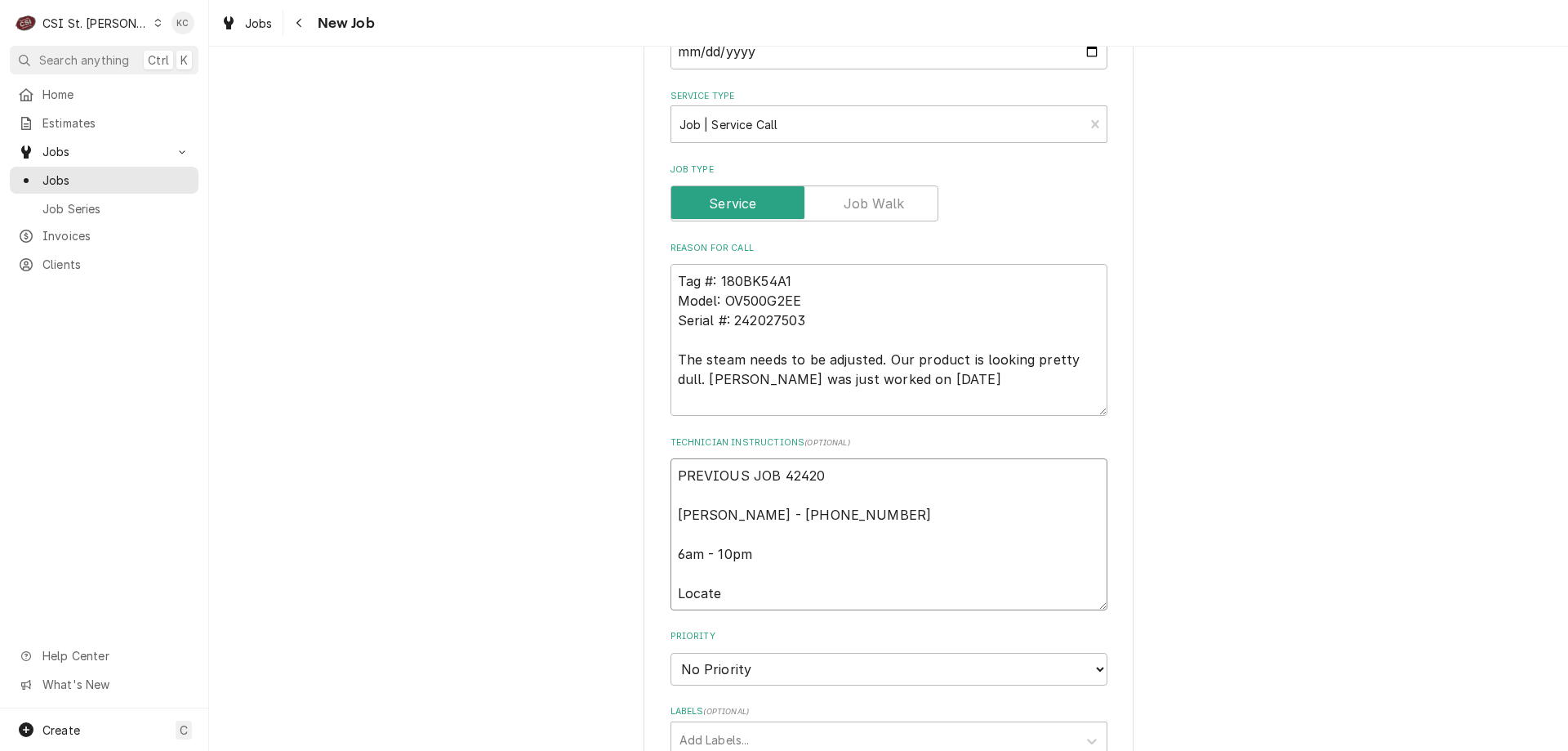
type textarea "x"
type textarea "PREVIOUS JOB 42420 Tomiaka Corley - 314 991-0510 6am - 10pm Located"
type textarea "x"
type textarea "PREVIOUS JOB 42420 Tomiaka Corley - 314 991-0510 6am - 10pm Located"
type textarea "x"
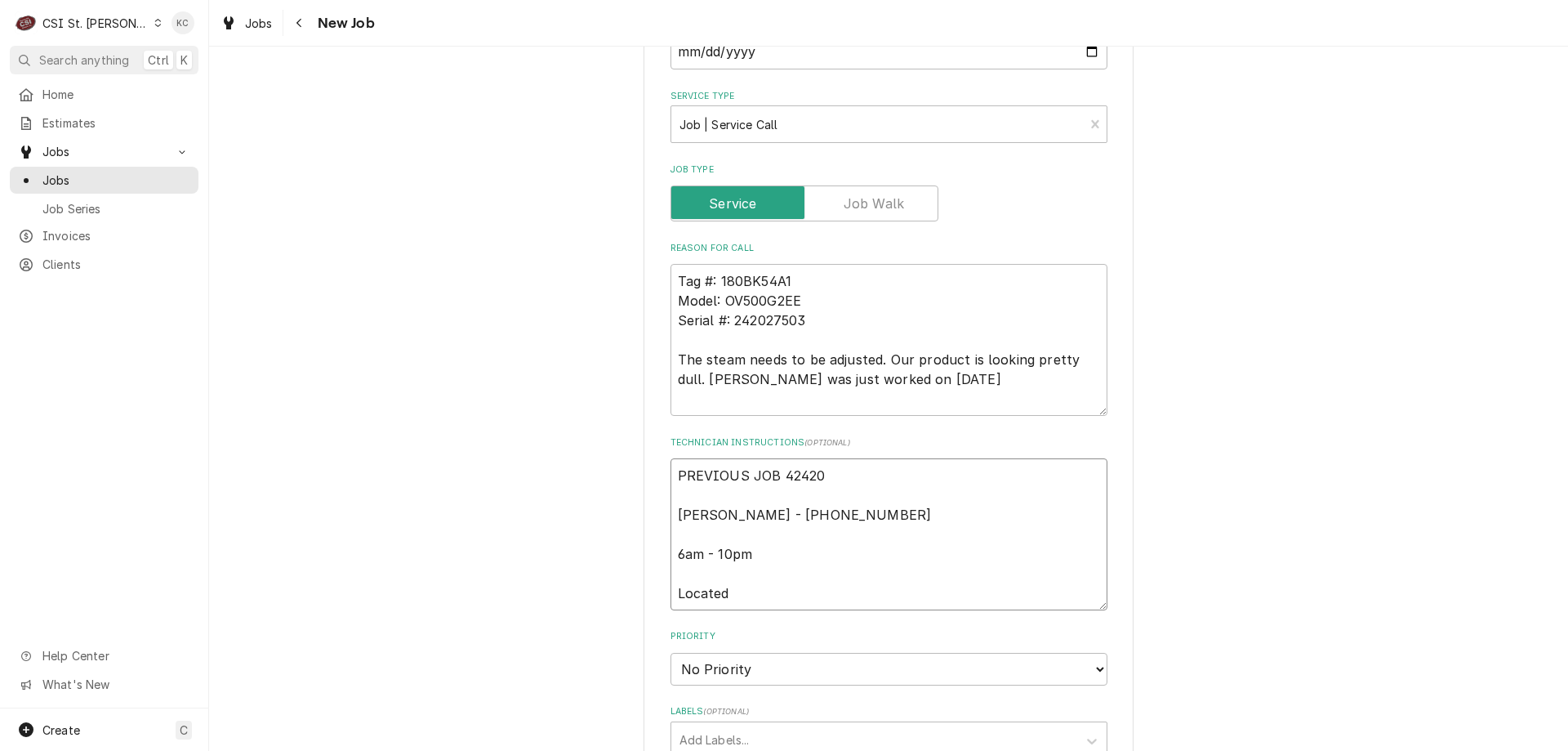
type textarea "PREVIOUS JOB 42420 Tomiaka Corley - 314 991-0510 6am - 10pm Located i"
type textarea "x"
type textarea "PREVIOUS JOB 42420 Tomiaka Corley - 314 991-0510 6am - 10pm Located in"
type textarea "x"
type textarea "PREVIOUS JOB 42420 Tomiaka Corley - 314 991-0510 6am - 10pm Located in"
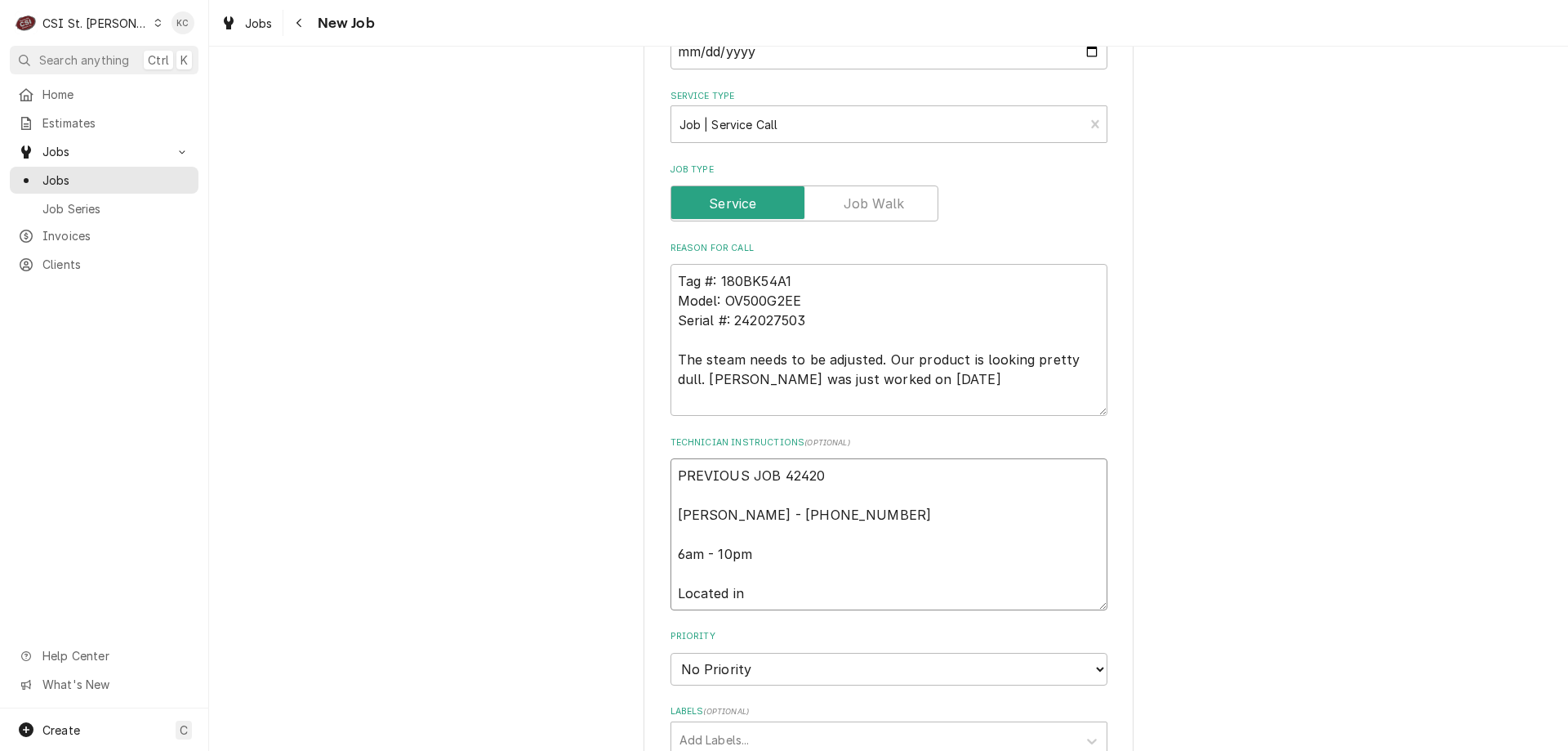
type textarea "x"
type textarea "PREVIOUS JOB 42420 Tomiaka Corley - 314 991-0510 6am - 10pm Located in B"
type textarea "x"
type textarea "PREVIOUS JOB 42420 Tomiaka Corley - 314 991-0510 6am - 10pm Located in Ba"
type textarea "x"
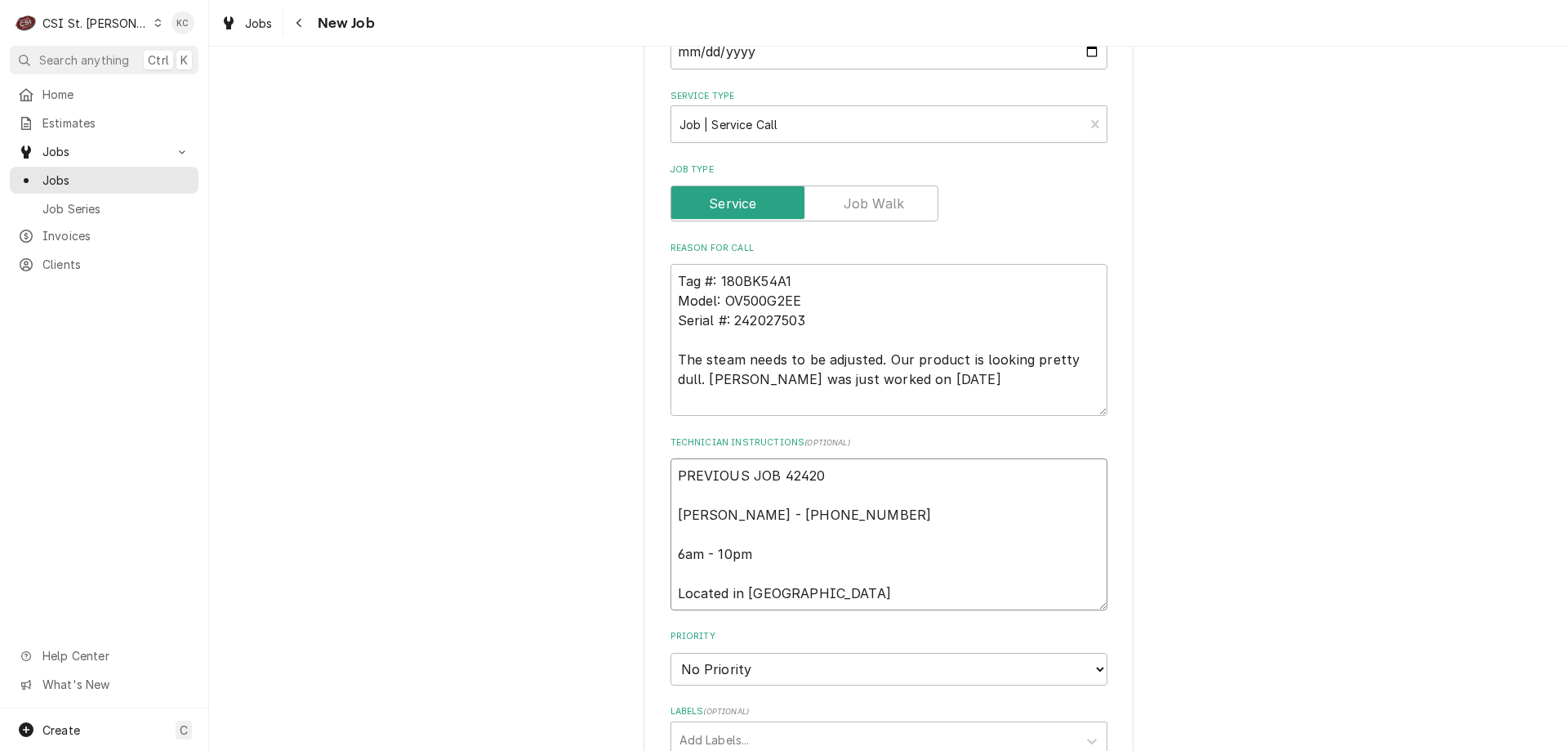
type textarea "PREVIOUS JOB 42420 Tomiaka Corley - 314 991-0510 6am - 10pm Located in Bak"
type textarea "x"
type textarea "PREVIOUS JOB 42420 Tomiaka Corley - 314 991-0510 6am - 10pm Located in Bake"
type textarea "x"
type textarea "PREVIOUS JOB 42420 Tomiaka Corley - 314 991-0510 6am - 10pm Located in Baker"
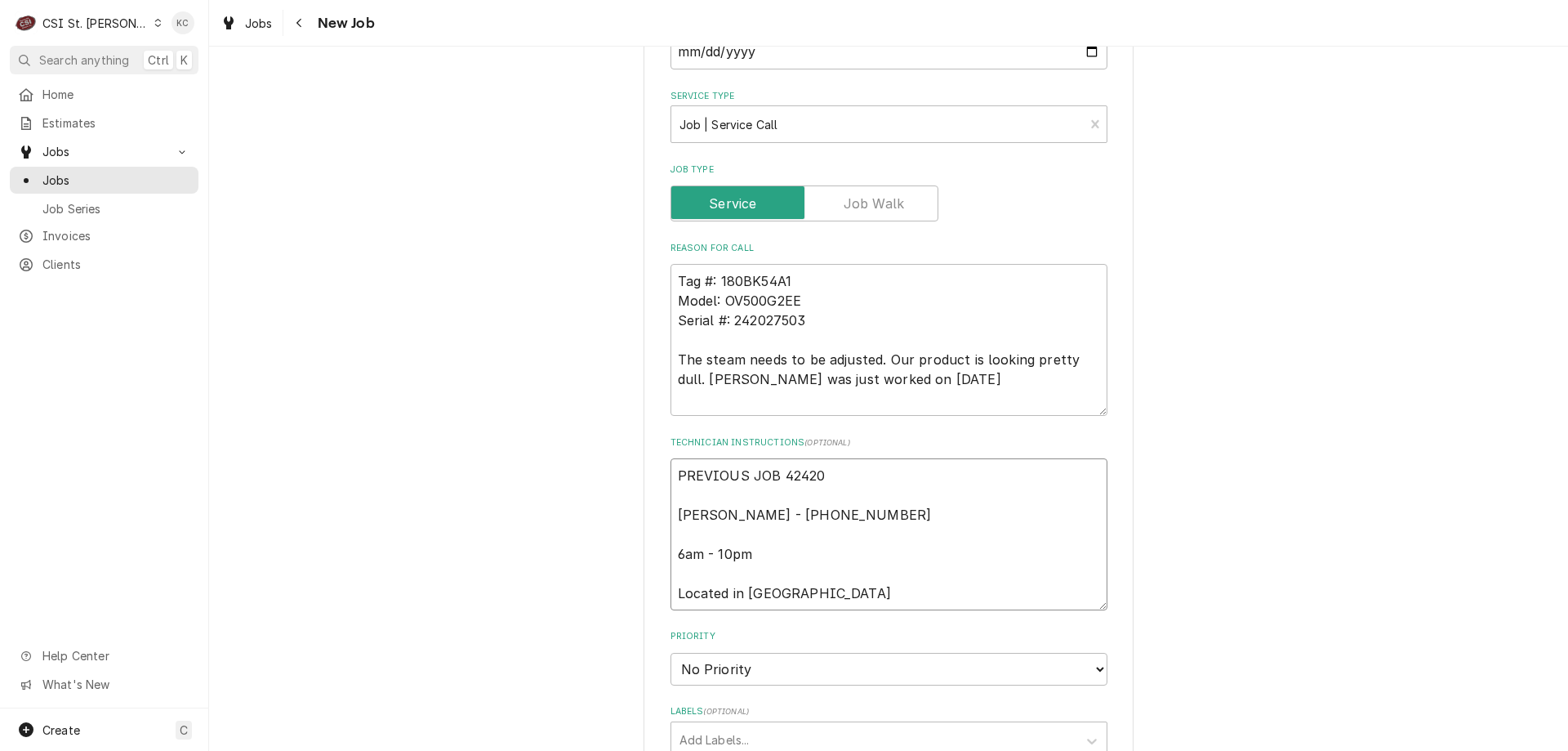
type textarea "x"
type textarea "PREVIOUS JOB 42420 Tomiaka Corley - 314 991-0510 6am - 10pm Located in Bakery"
type textarea "x"
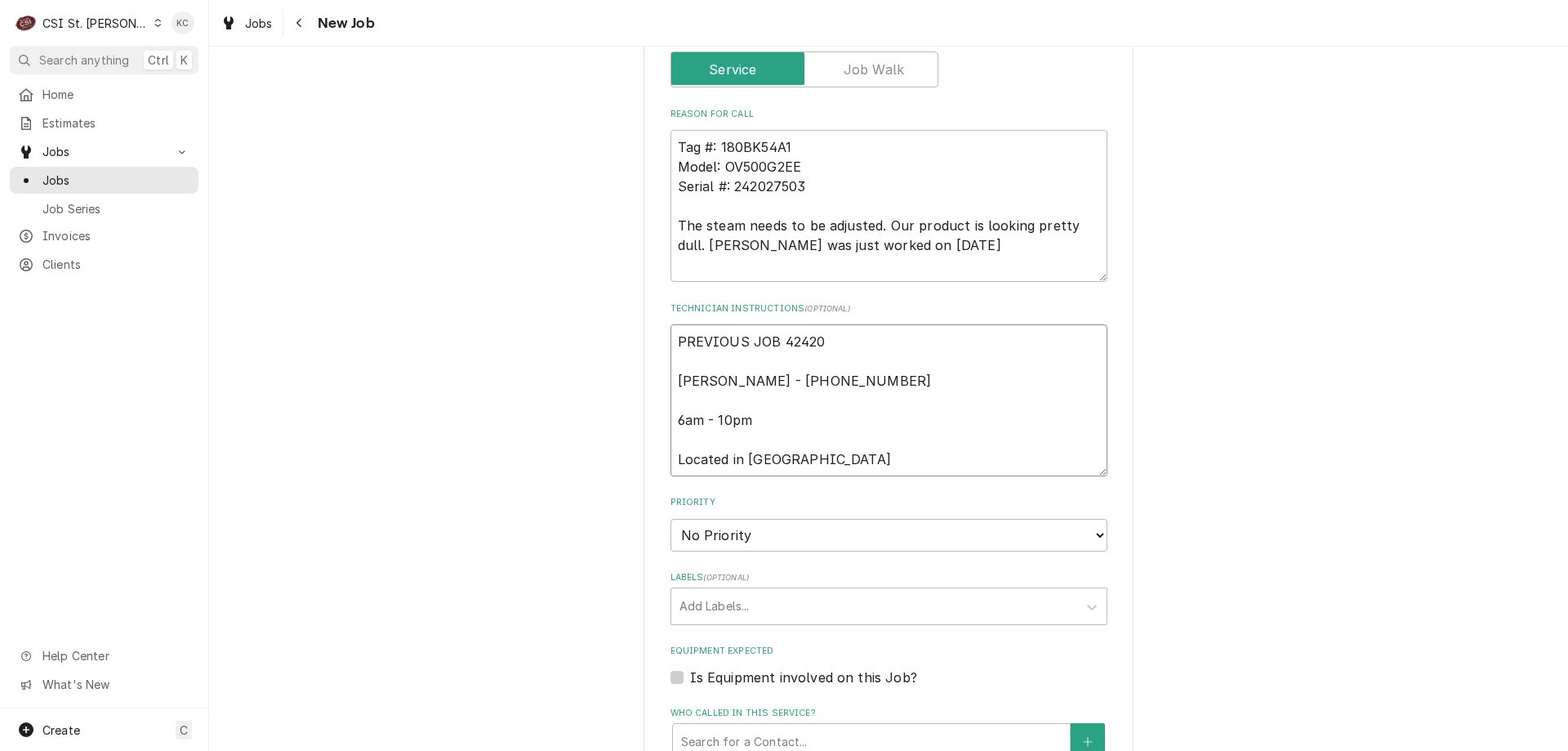
scroll to position [980, 0]
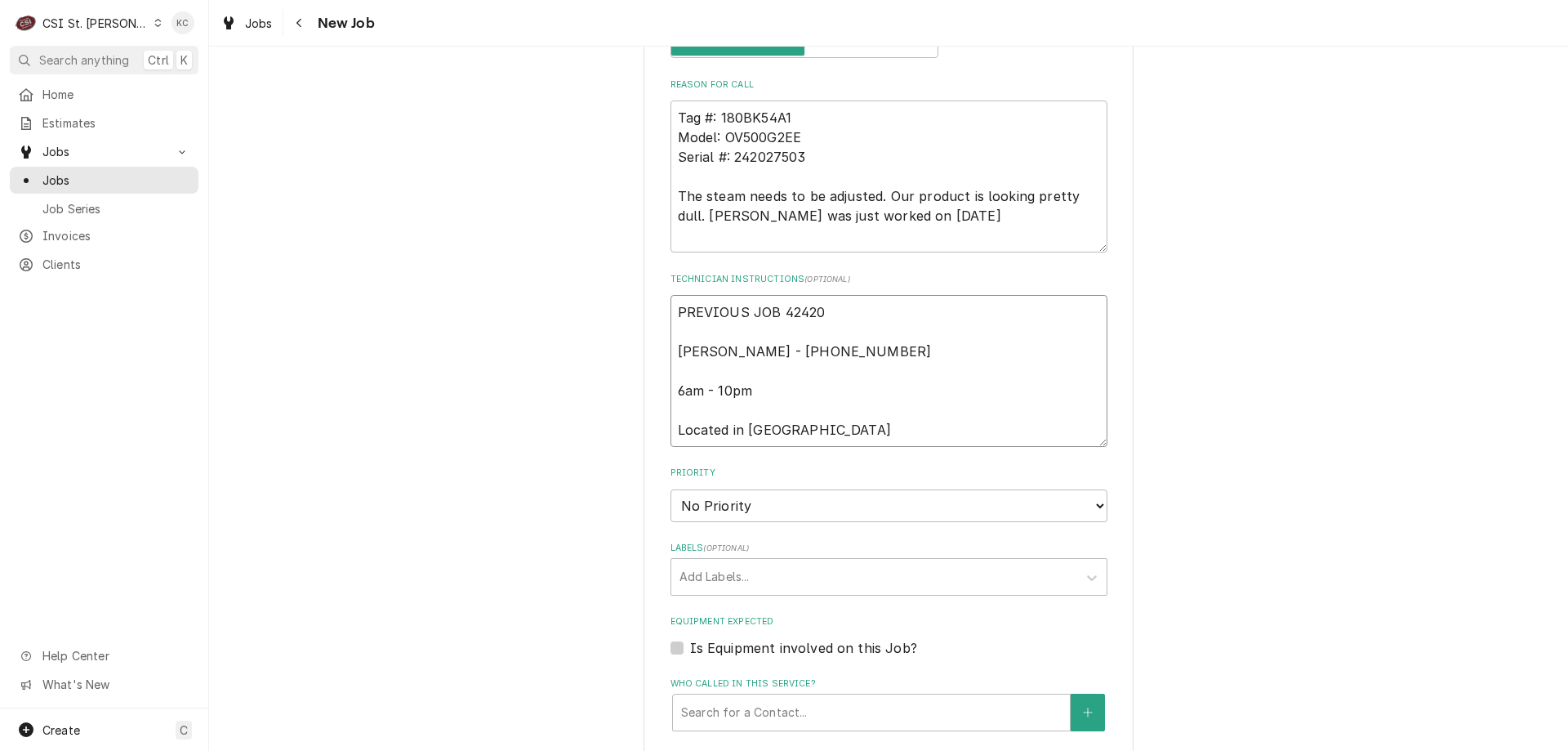
type textarea "PREVIOUS JOB 42420 Tomiaka Corley - 314 991-0510 6am - 10pm Located in Bakery"
click at [728, 490] on select "No Priority Urgent High Medium Low" at bounding box center [889, 506] width 437 height 33
select select "4"
click at [671, 490] on select "No Priority Urgent High Medium Low" at bounding box center [889, 506] width 437 height 33
click at [779, 562] on div "Labels" at bounding box center [874, 577] width 389 height 30
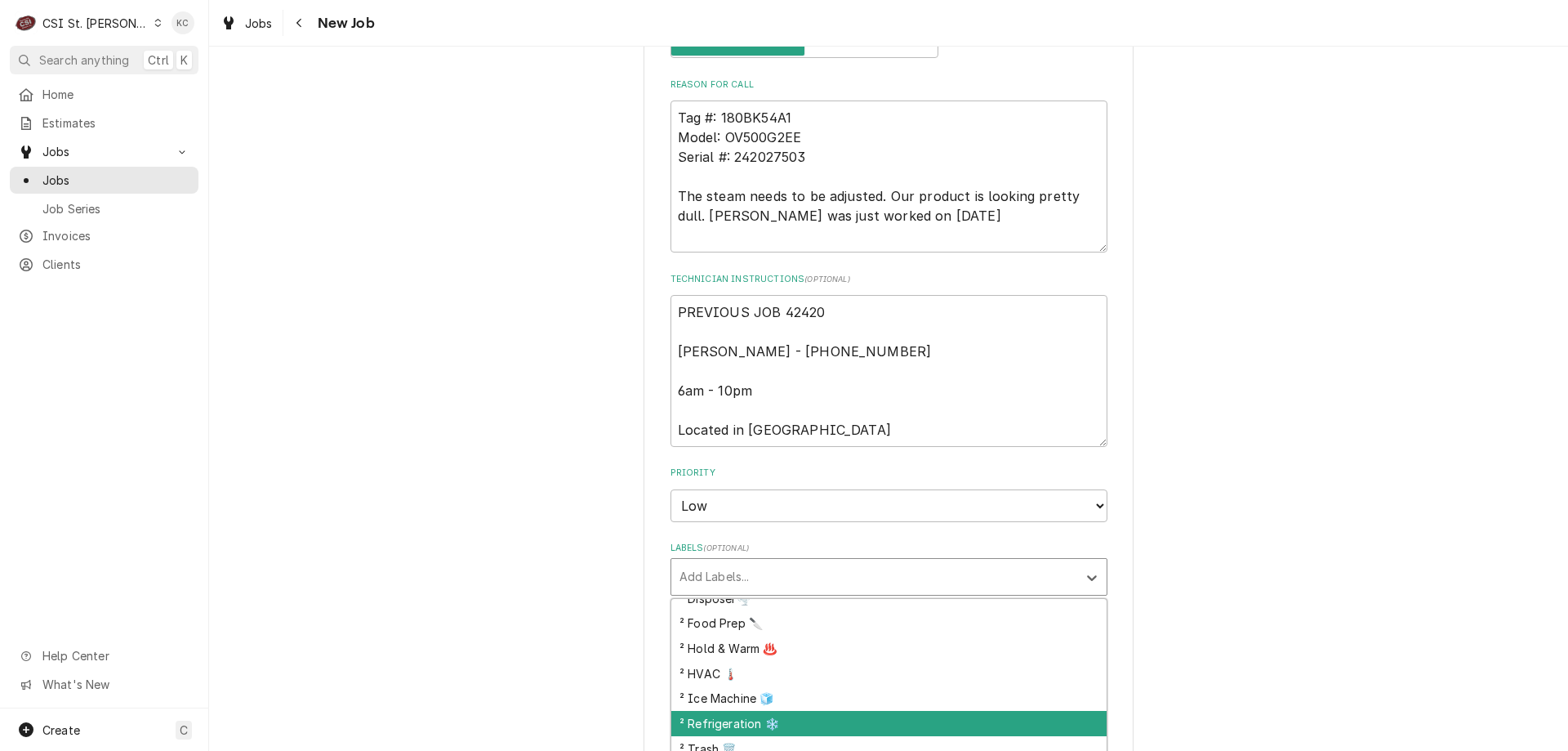
scroll to position [310, 0]
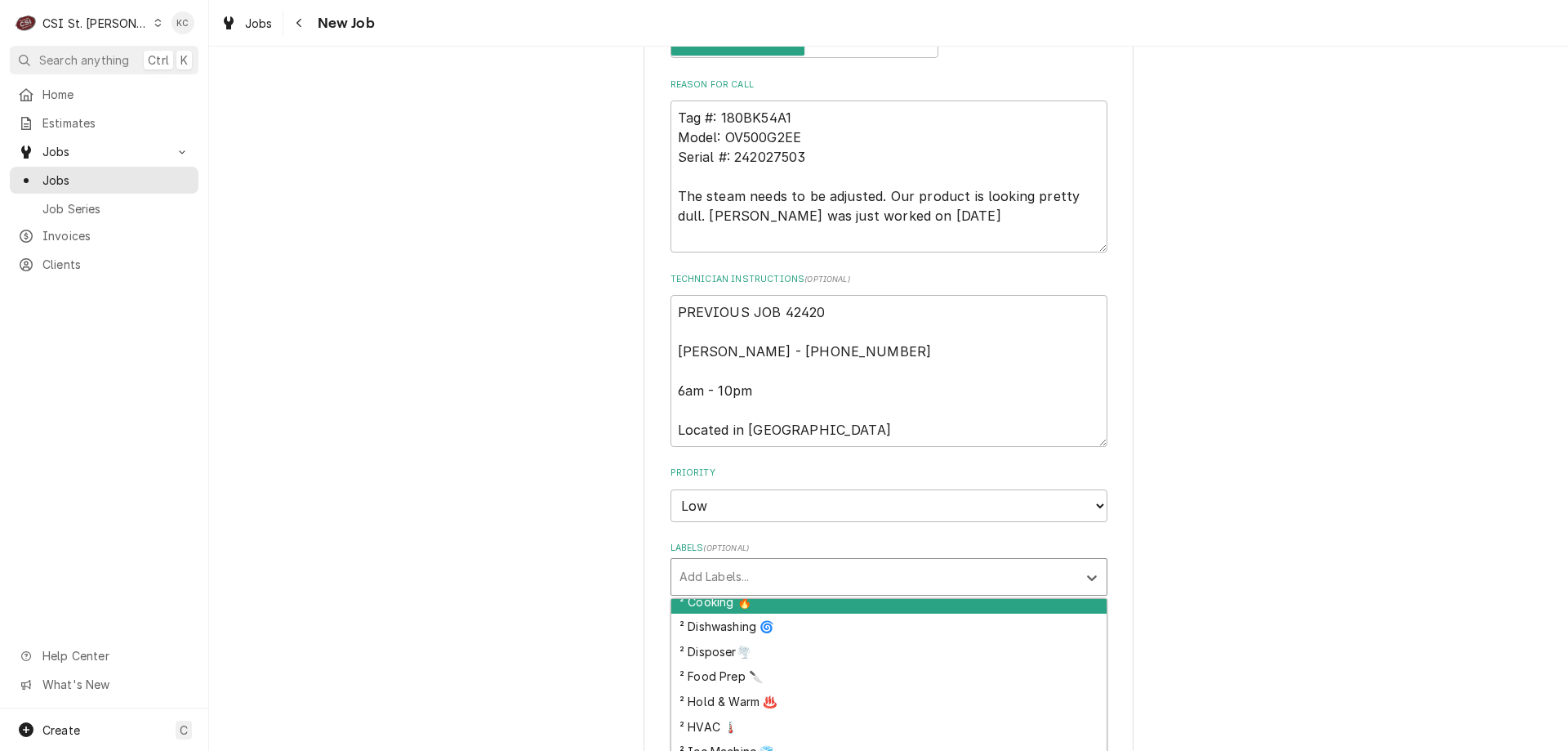
click at [824, 592] on div "² Cooking 🔥" at bounding box center [890, 602] width 436 height 25
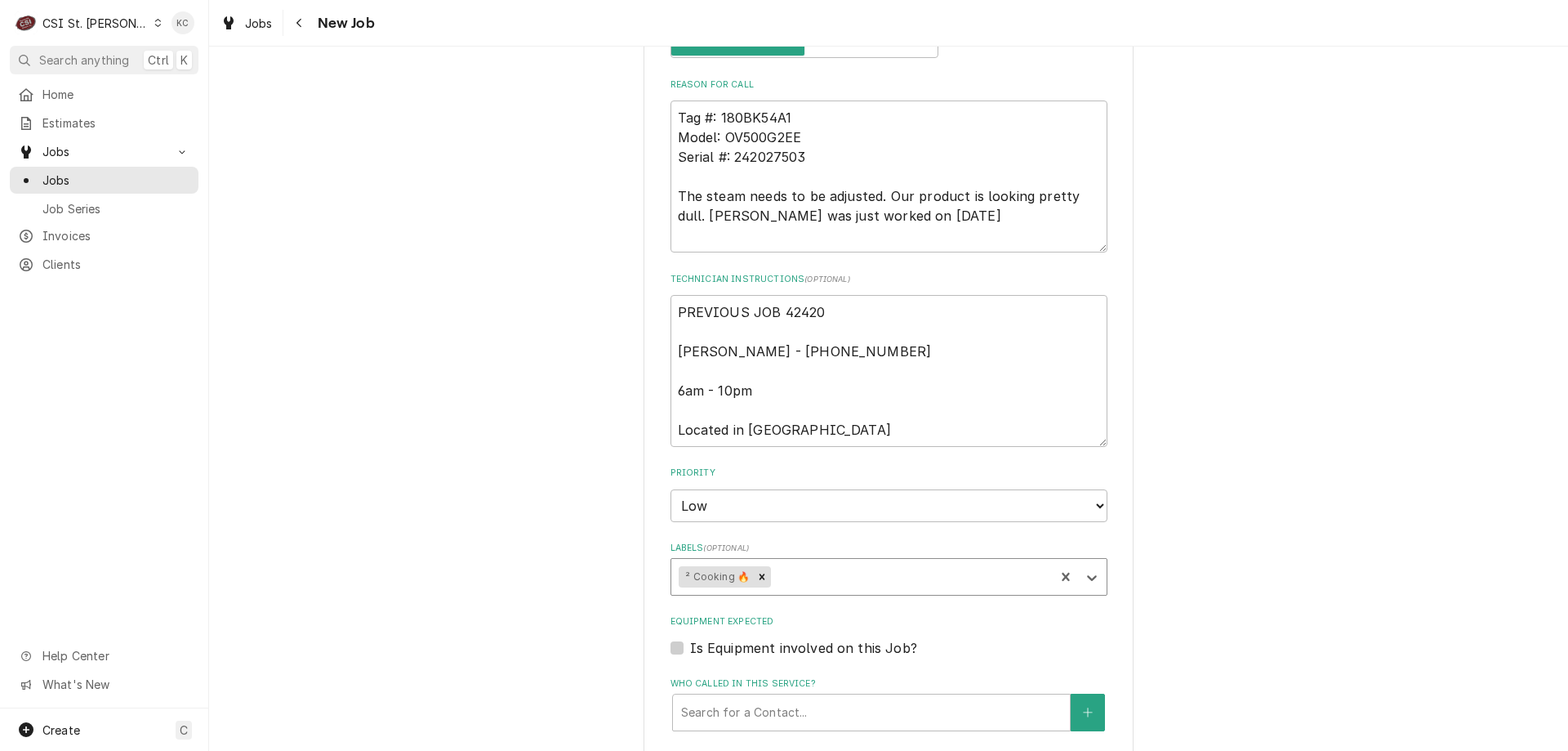
click at [1214, 549] on div "Please provide the following information to create a job: Client Details Client…" at bounding box center [889, 241] width 1359 height 2317
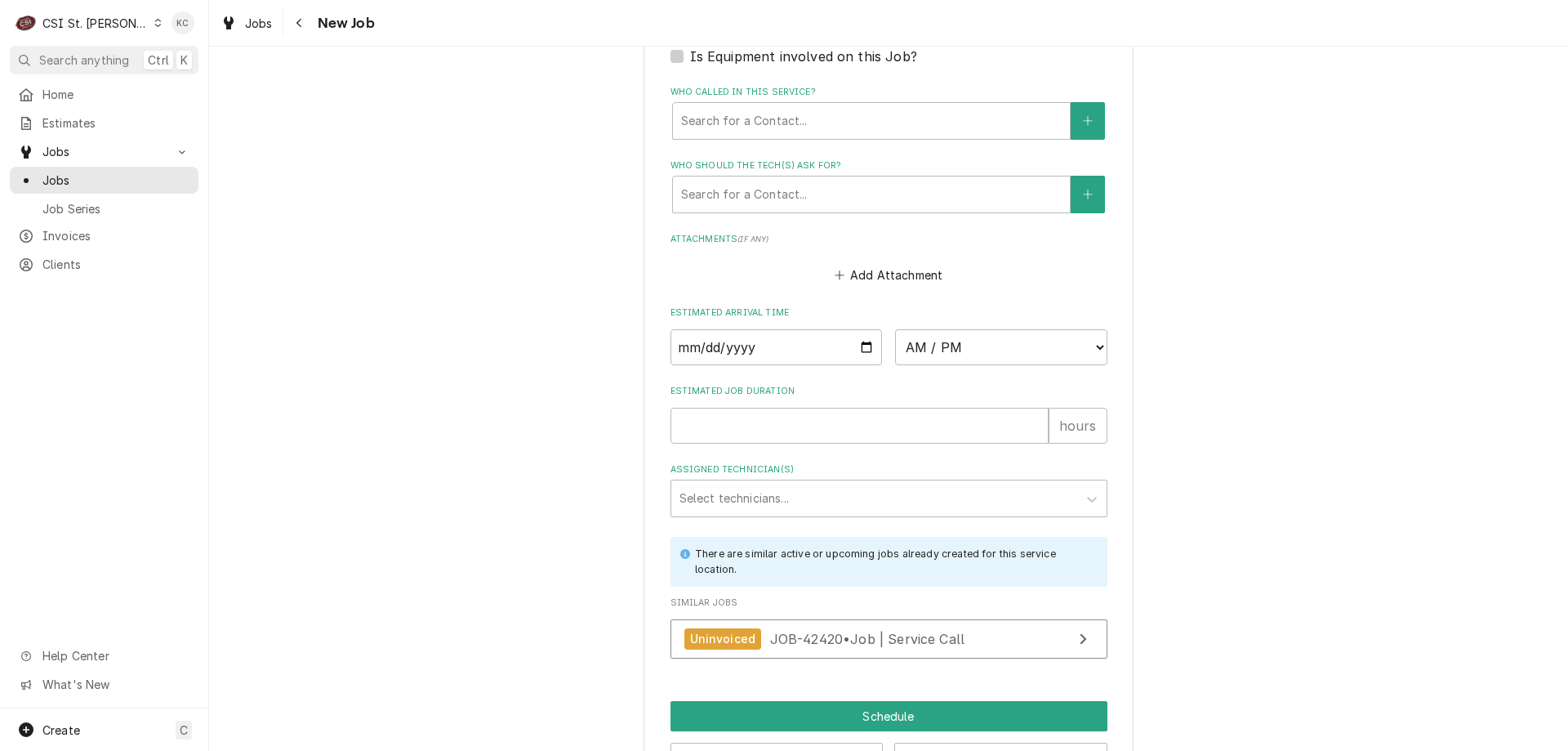
scroll to position [1609, 0]
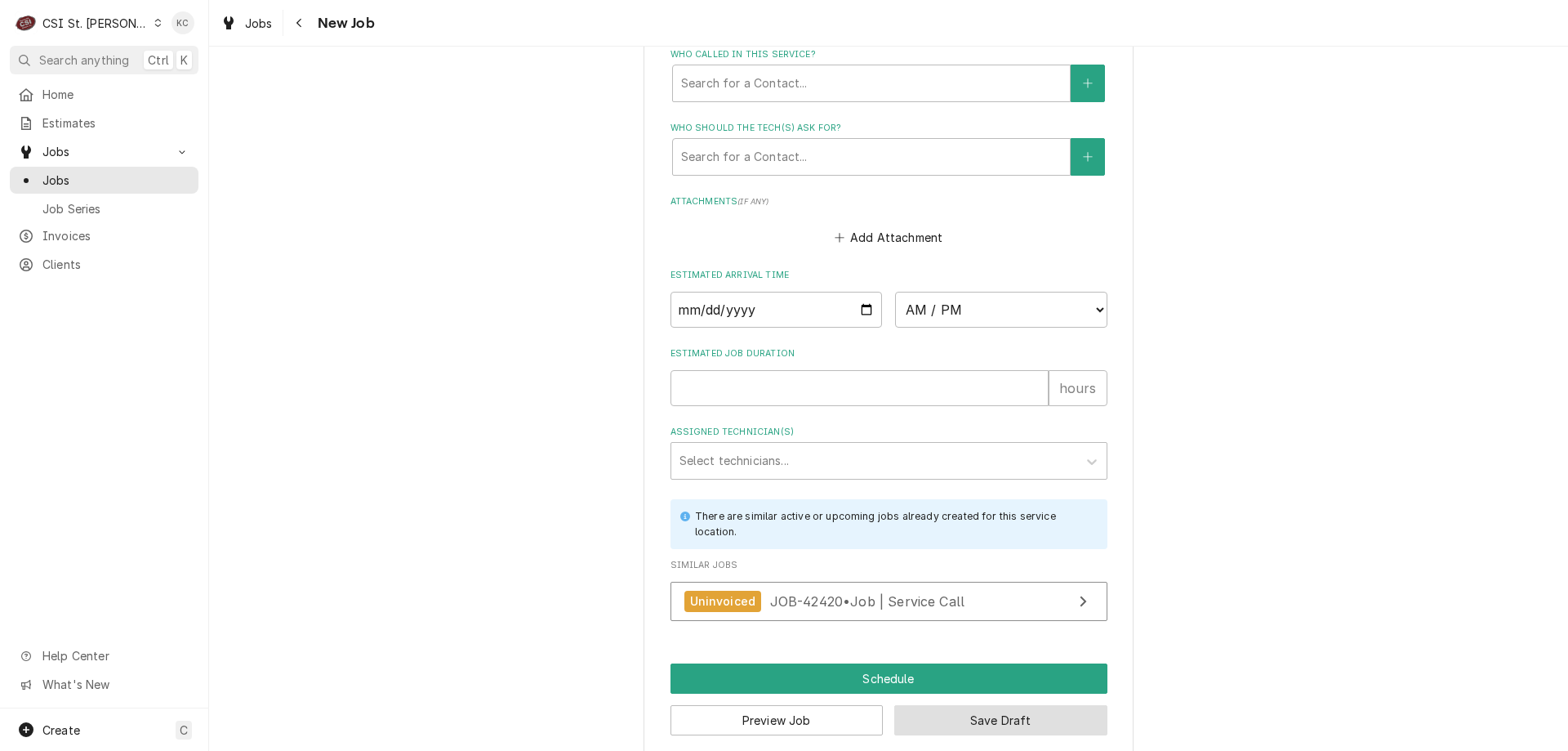
click at [965, 705] on button "Save Draft" at bounding box center [1000, 719] width 213 height 30
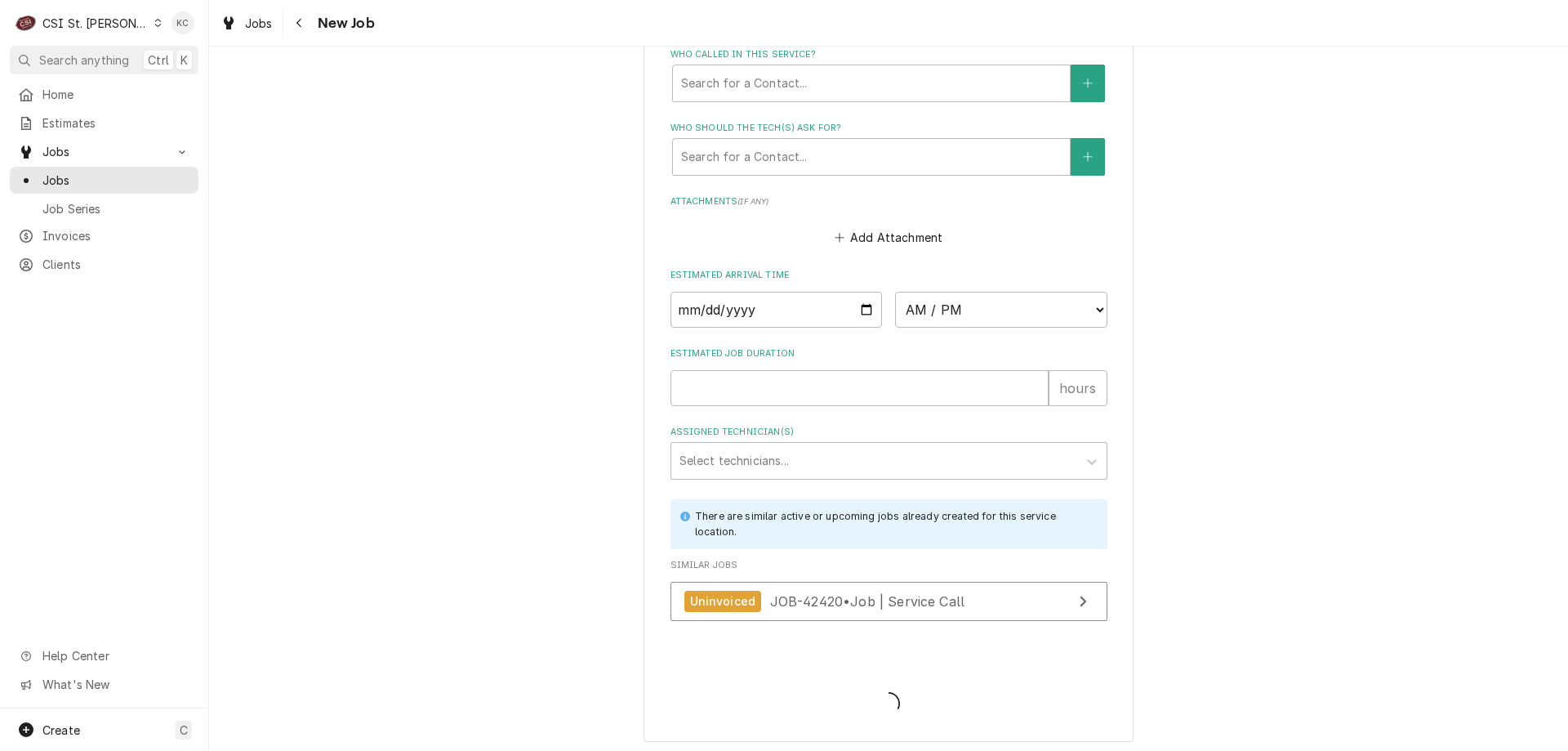
scroll to position [1595, 0]
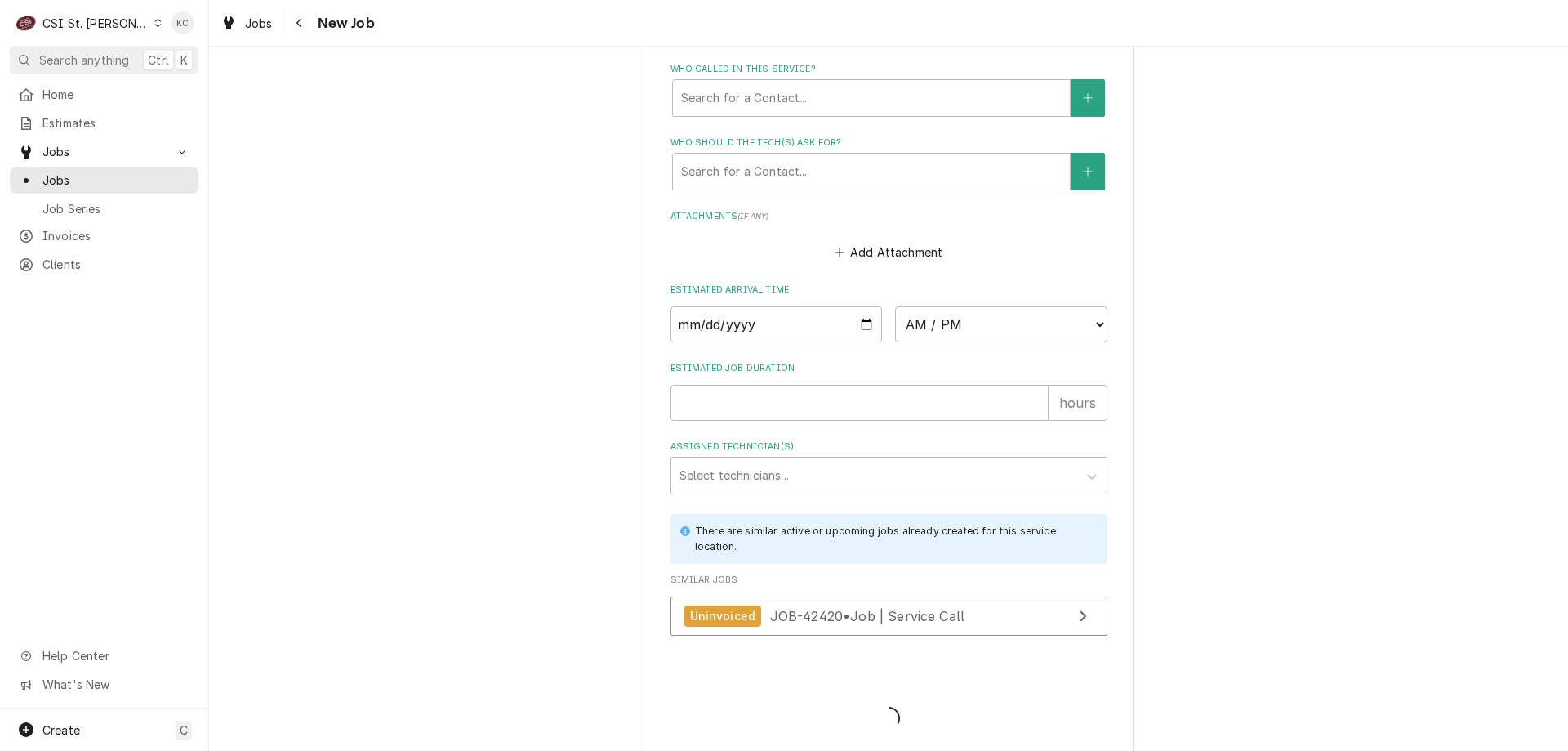
type textarea "x"
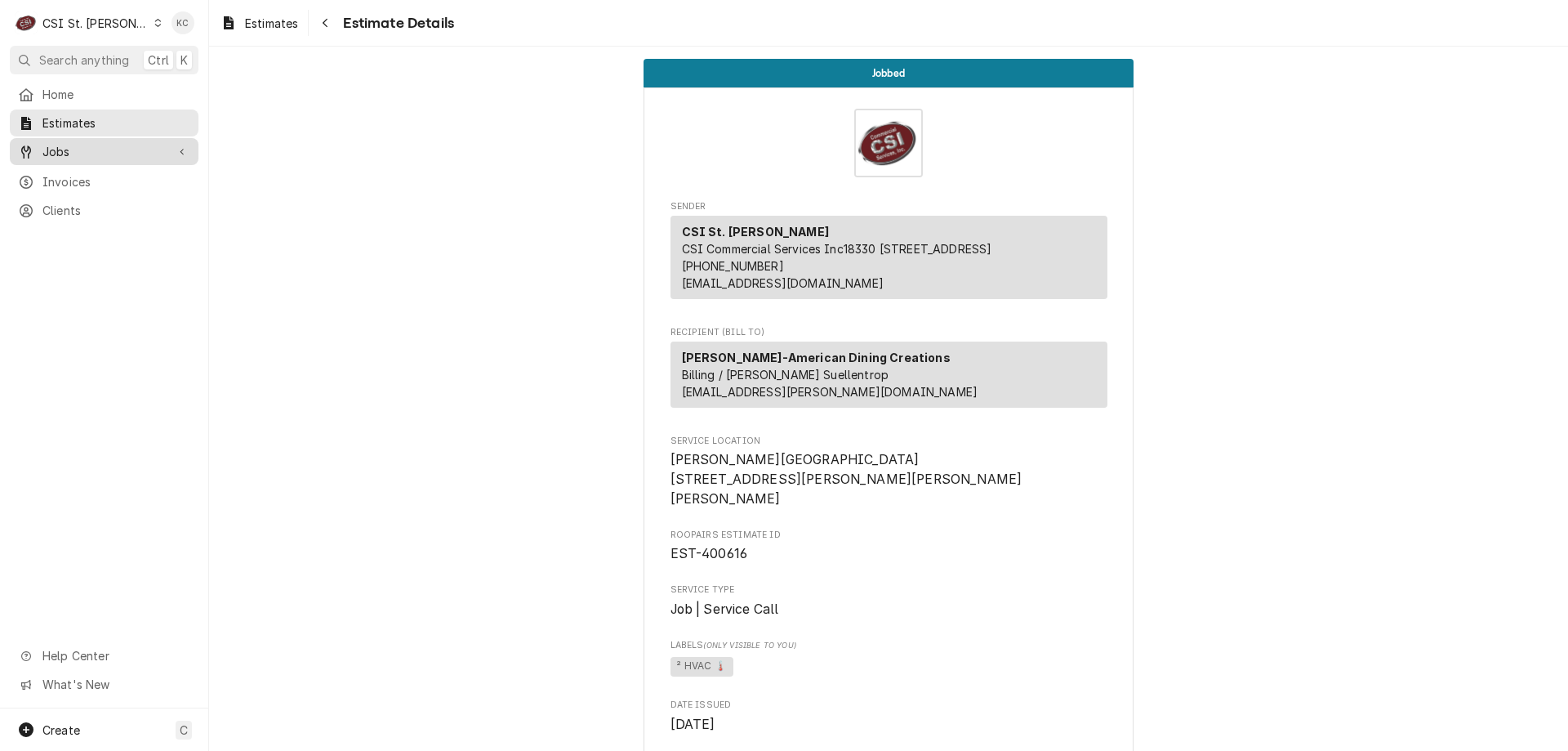
click at [87, 152] on span "Jobs" at bounding box center [104, 151] width 123 height 17
click at [93, 176] on span "Jobs" at bounding box center [116, 180] width 147 height 17
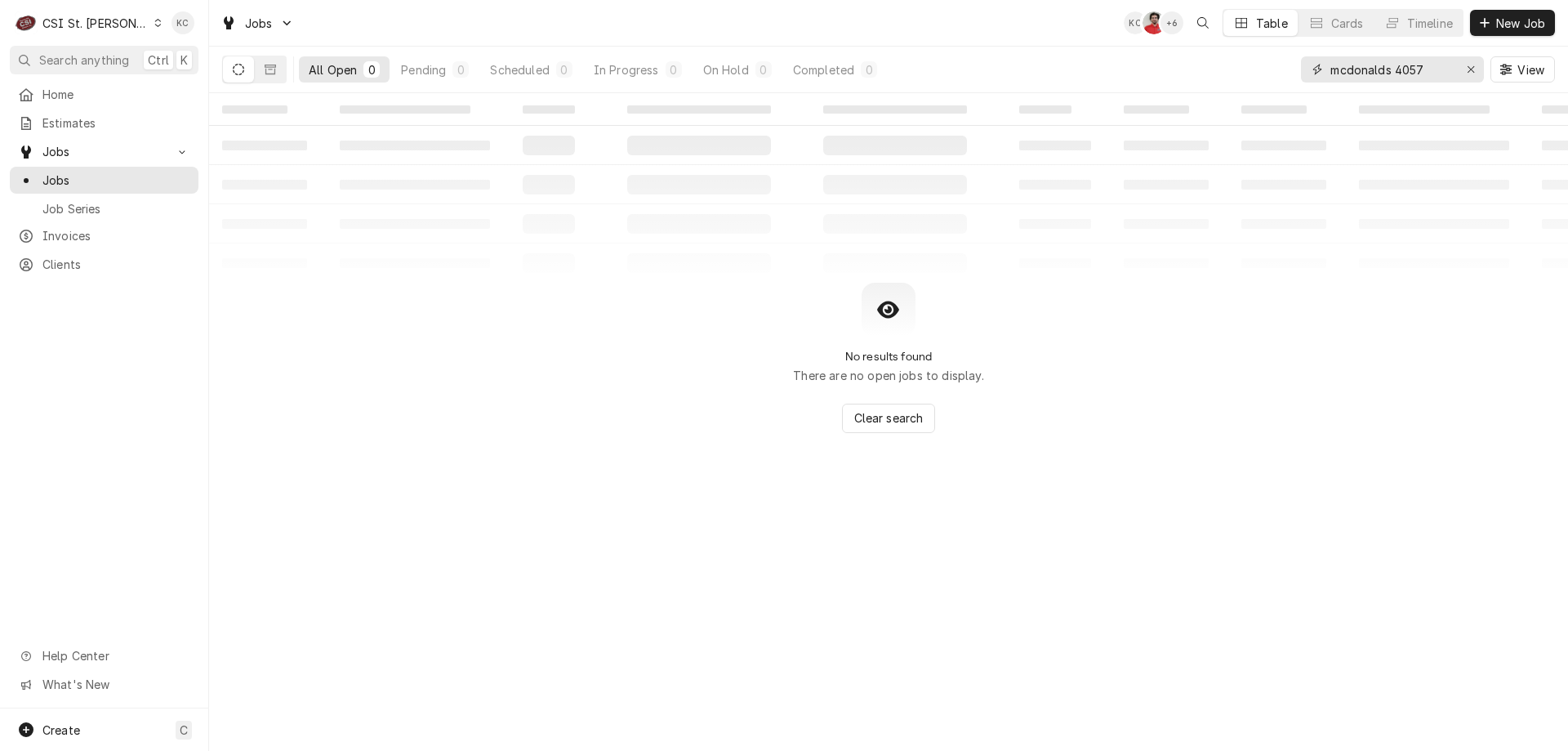
drag, startPoint x: 1423, startPoint y: 67, endPoint x: 1267, endPoint y: 67, distance: 156.0
click at [1267, 67] on div "All Open 0 Pending 0 Scheduled 0 In Progress 0 On Hold 0 Completed 0 mcdonalds …" at bounding box center [889, 68] width 1333 height 45
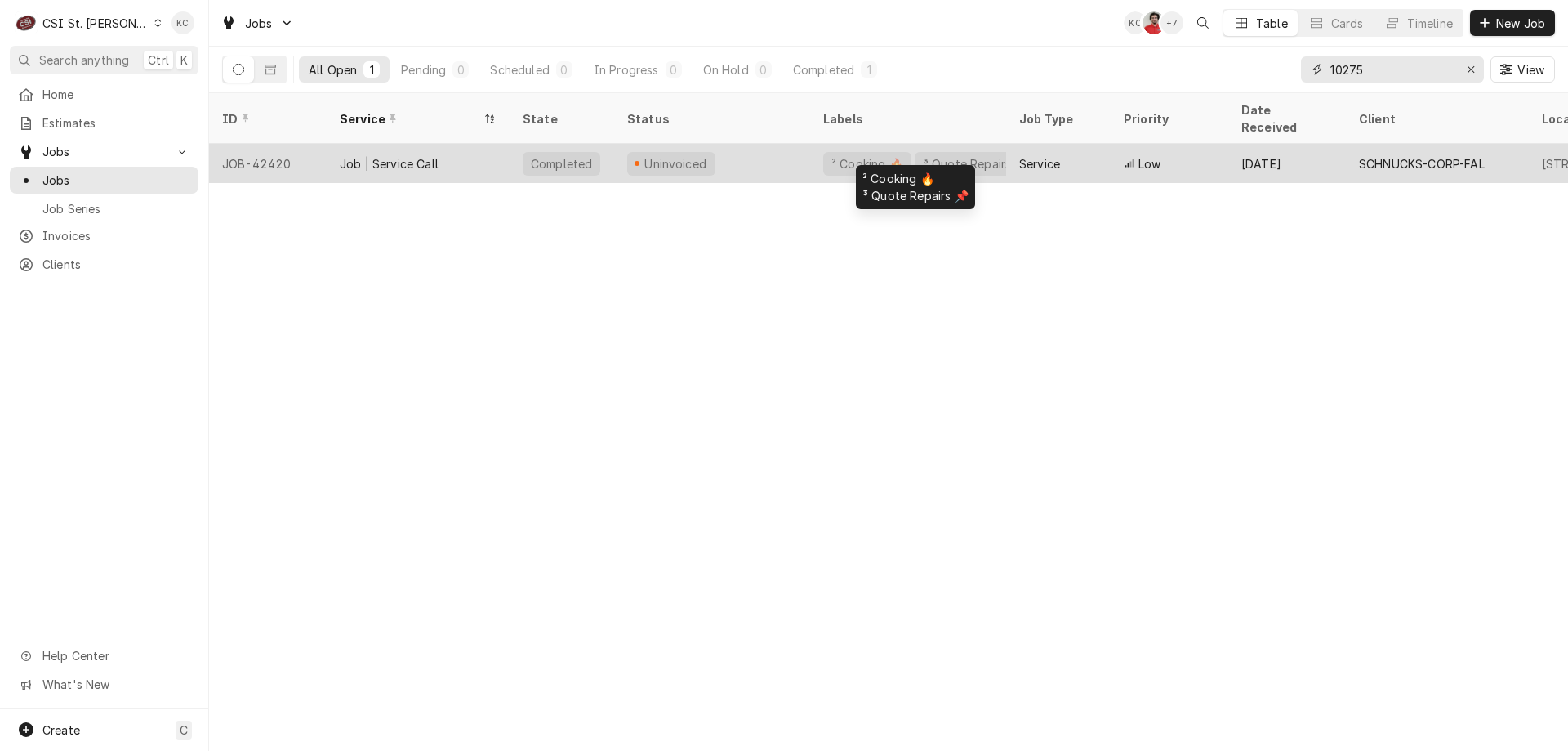
type input "10275"
click at [929, 155] on div "³ Quote Repairs 📌" at bounding box center [976, 164] width 110 height 17
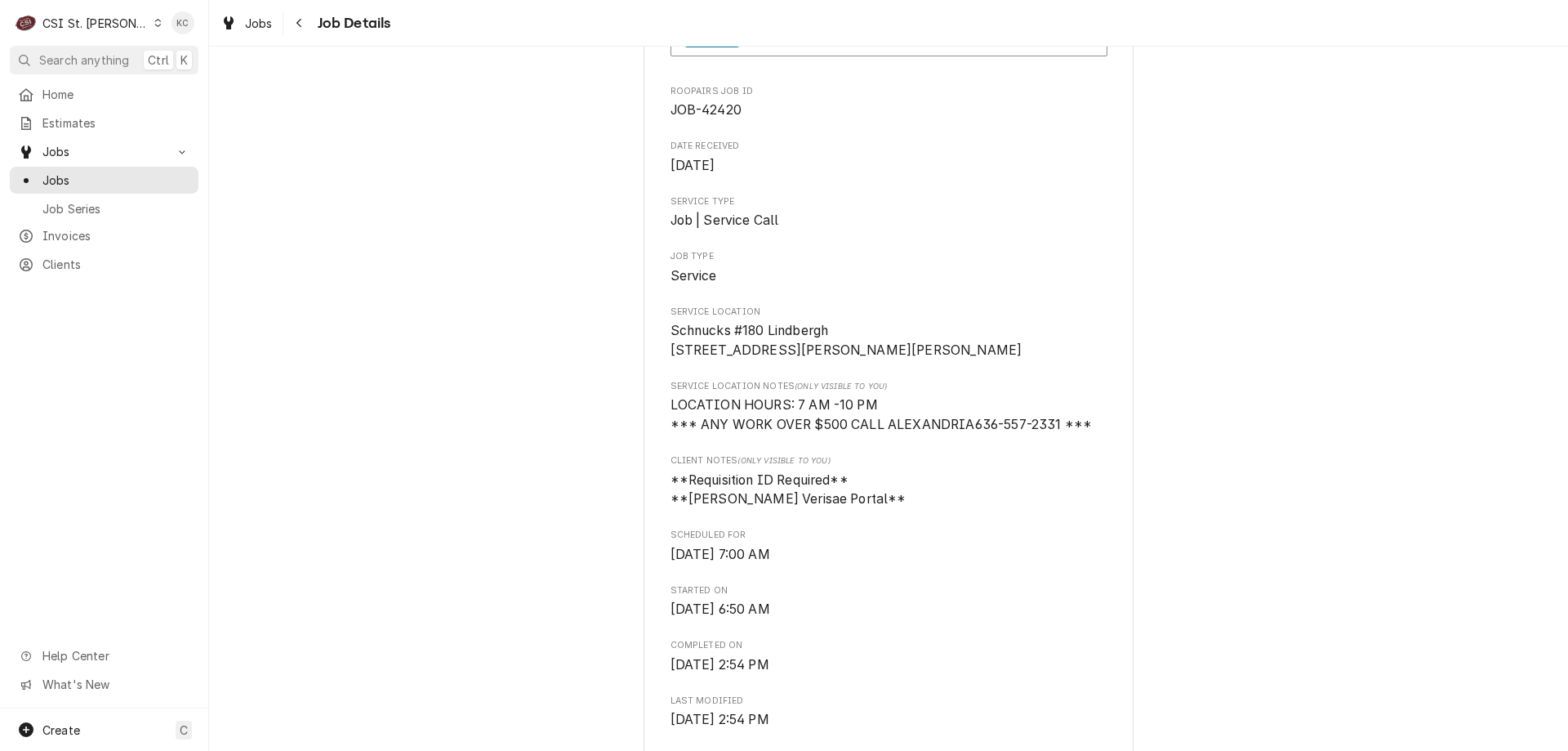
scroll to position [142, 0]
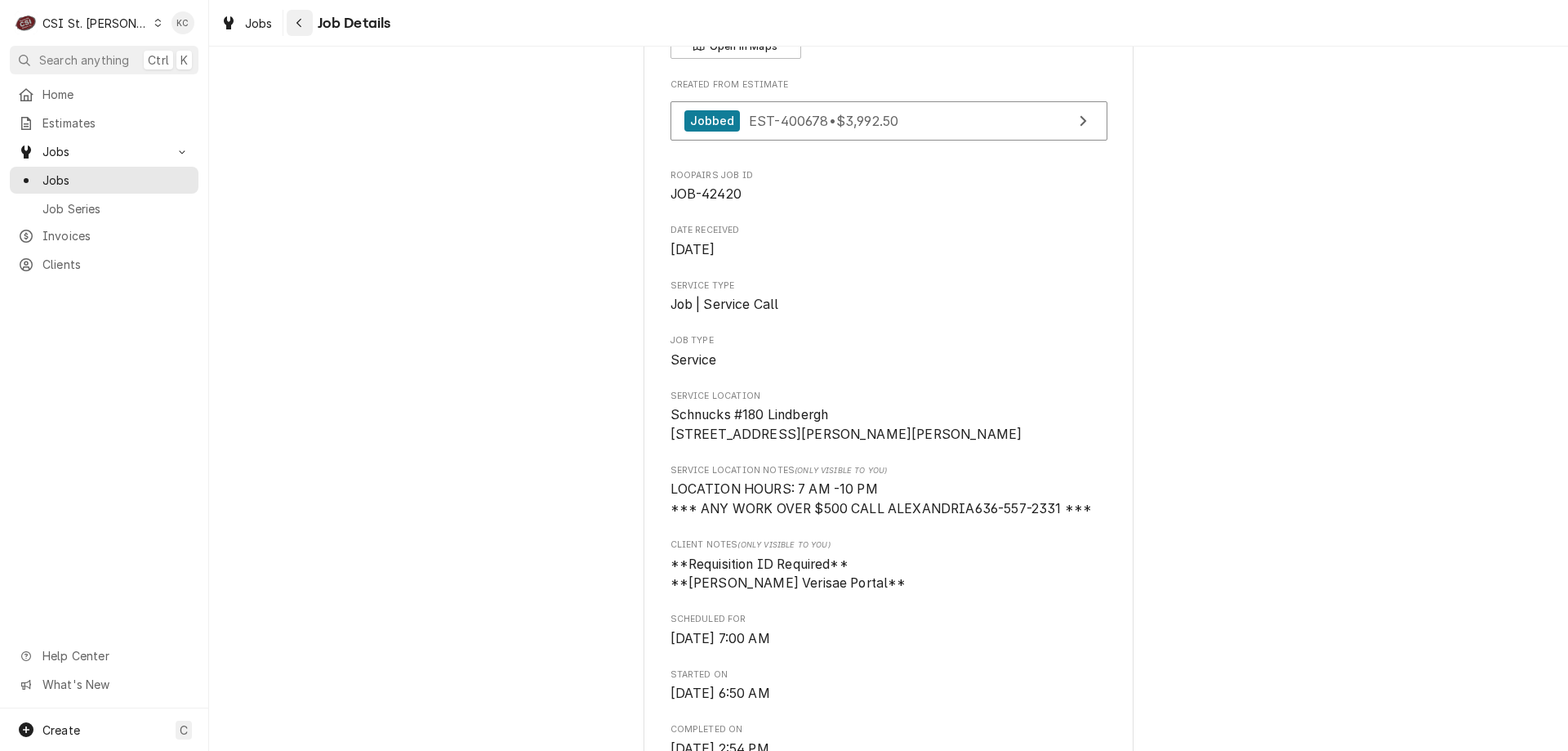
click at [294, 26] on div "Navigate back" at bounding box center [300, 22] width 16 height 16
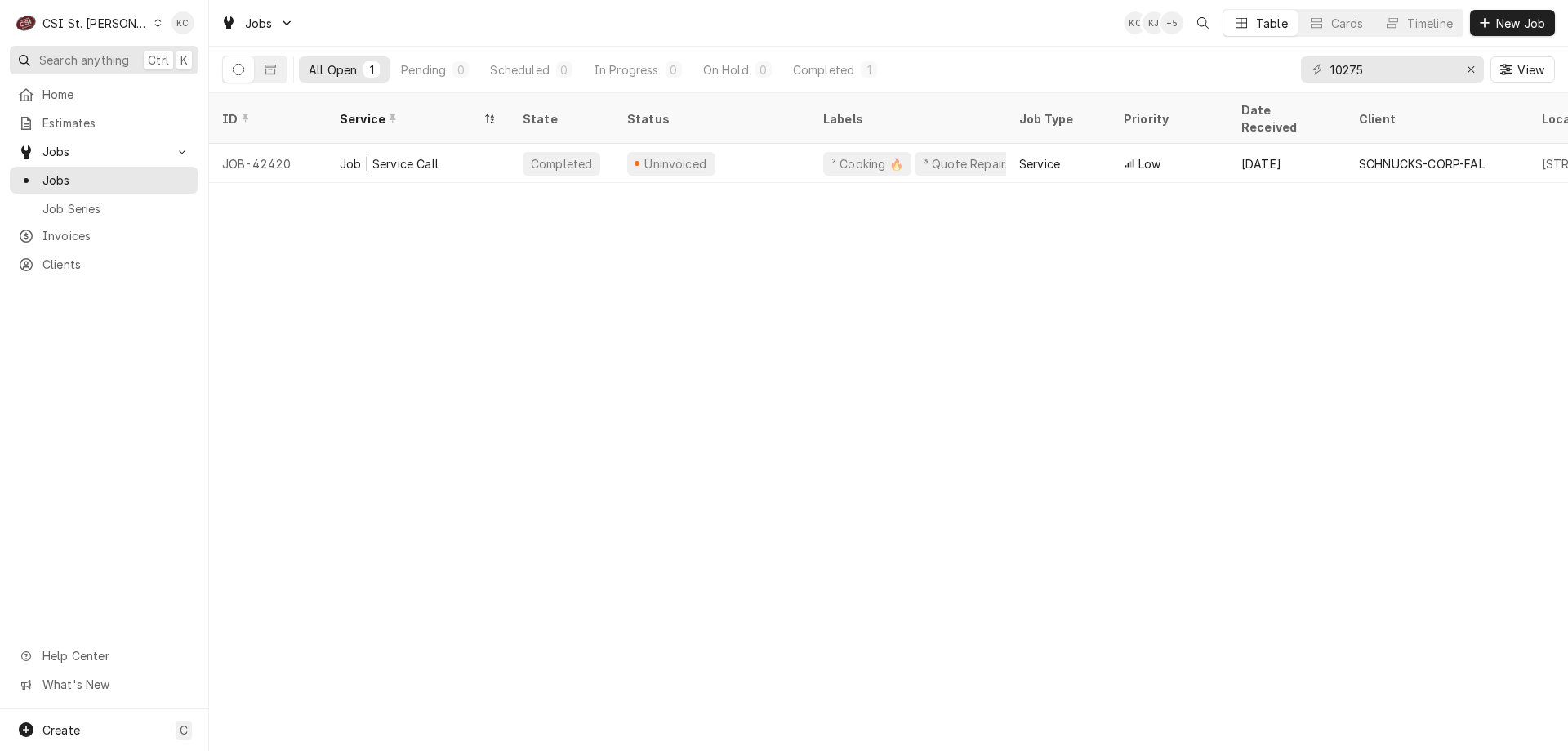
click at [83, 62] on span "Search anything" at bounding box center [84, 60] width 90 height 17
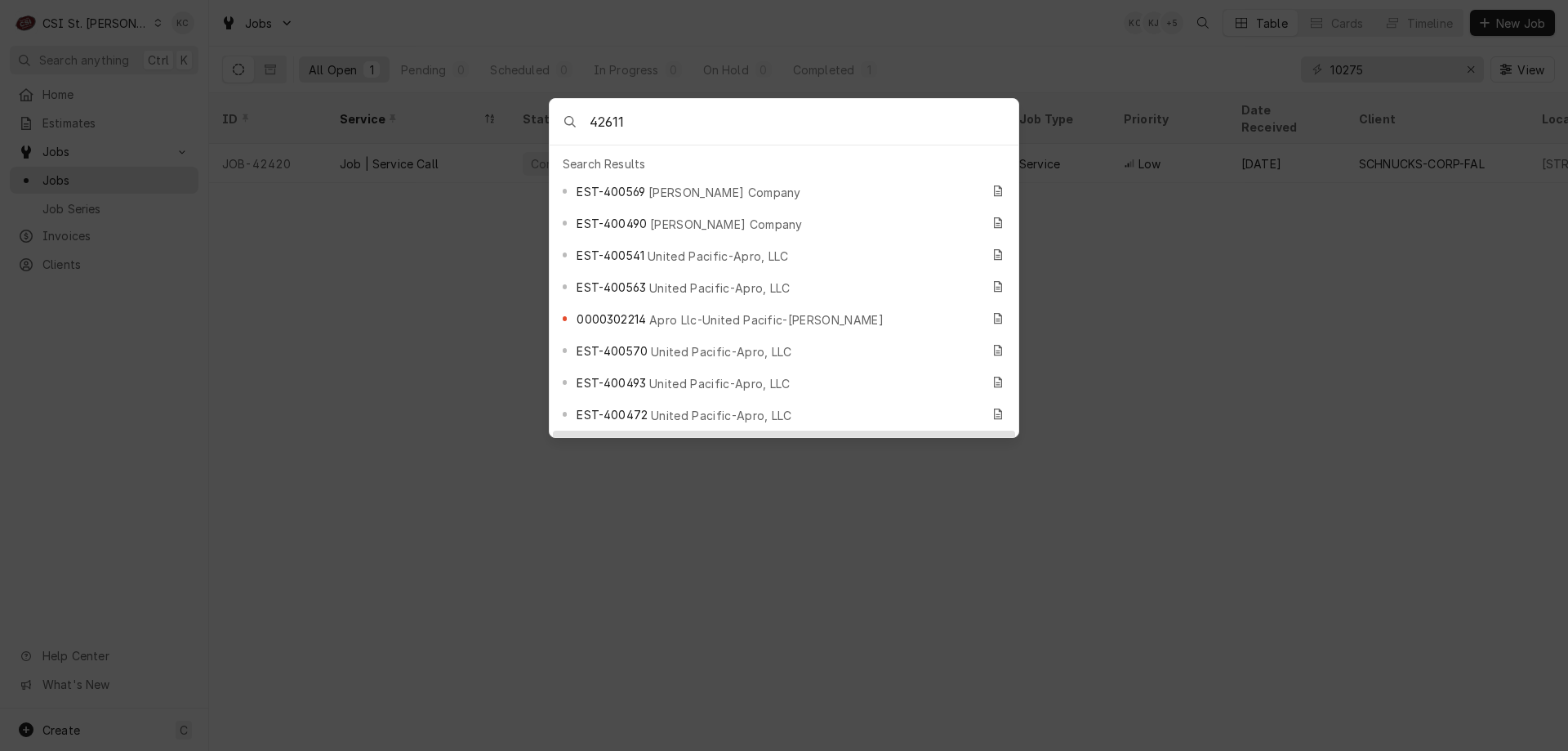
type input "42611"
click at [669, 439] on span "Job | Service Call" at bounding box center [688, 447] width 101 height 17
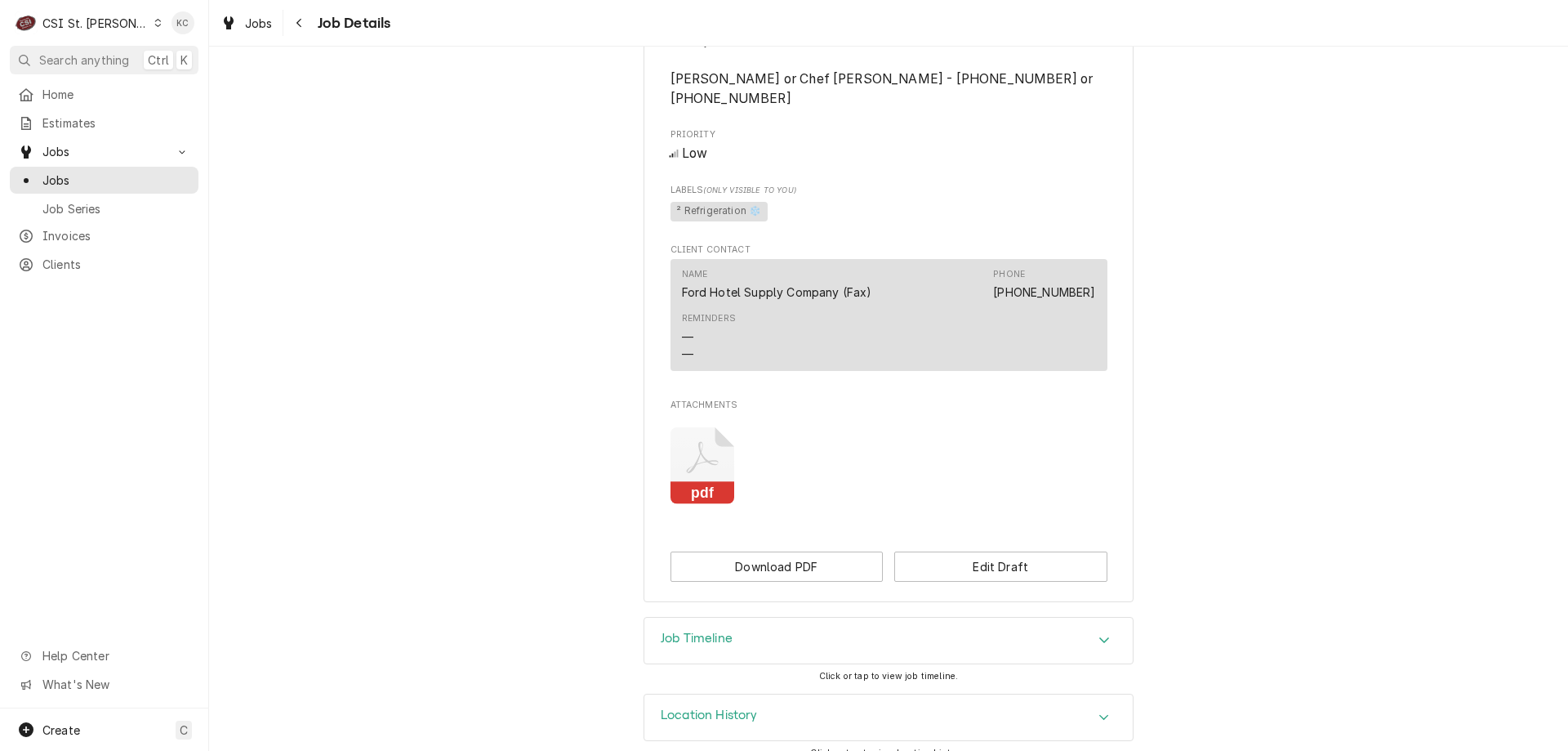
scroll to position [934, 0]
click at [977, 554] on button "Edit Draft" at bounding box center [1000, 565] width 213 height 30
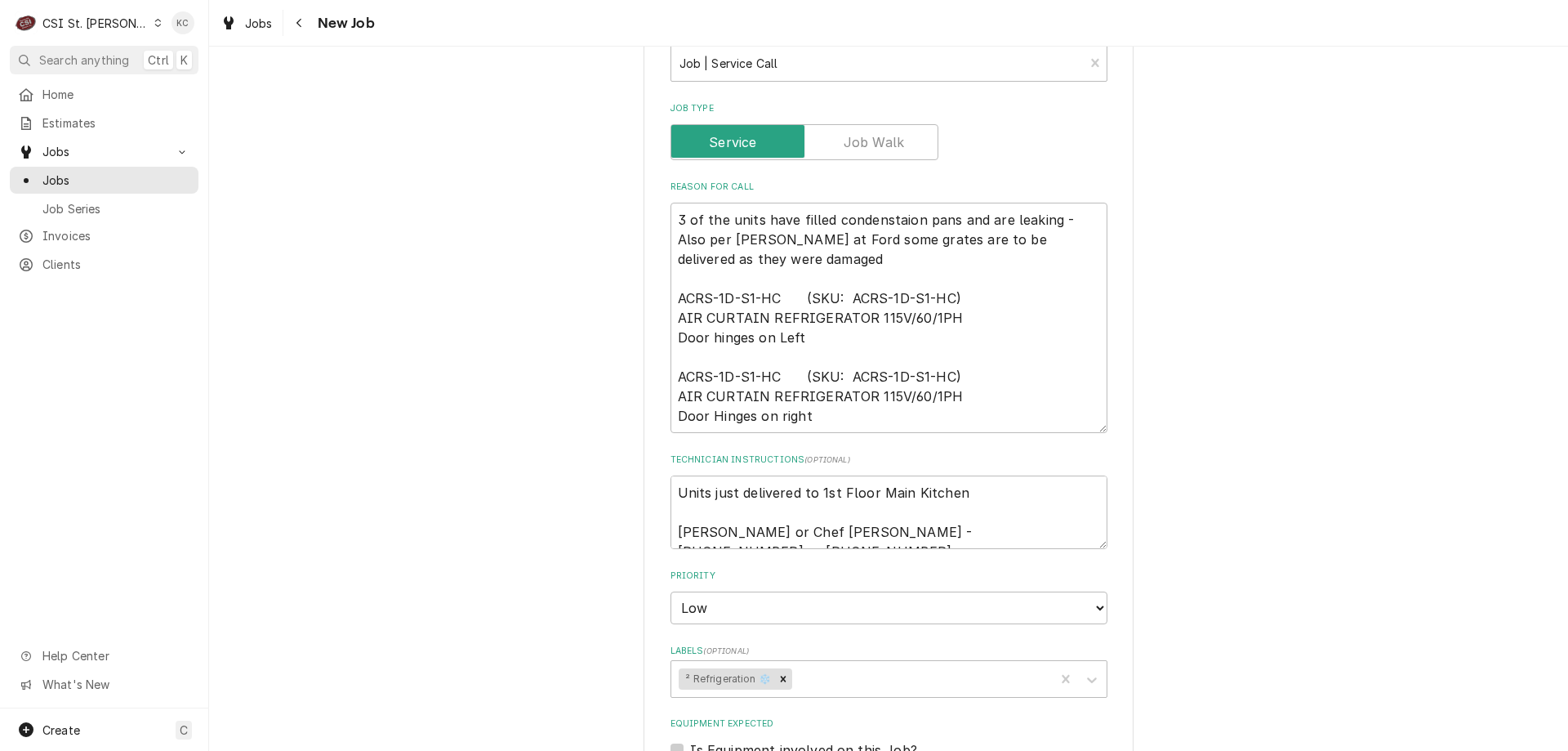
scroll to position [654, 0]
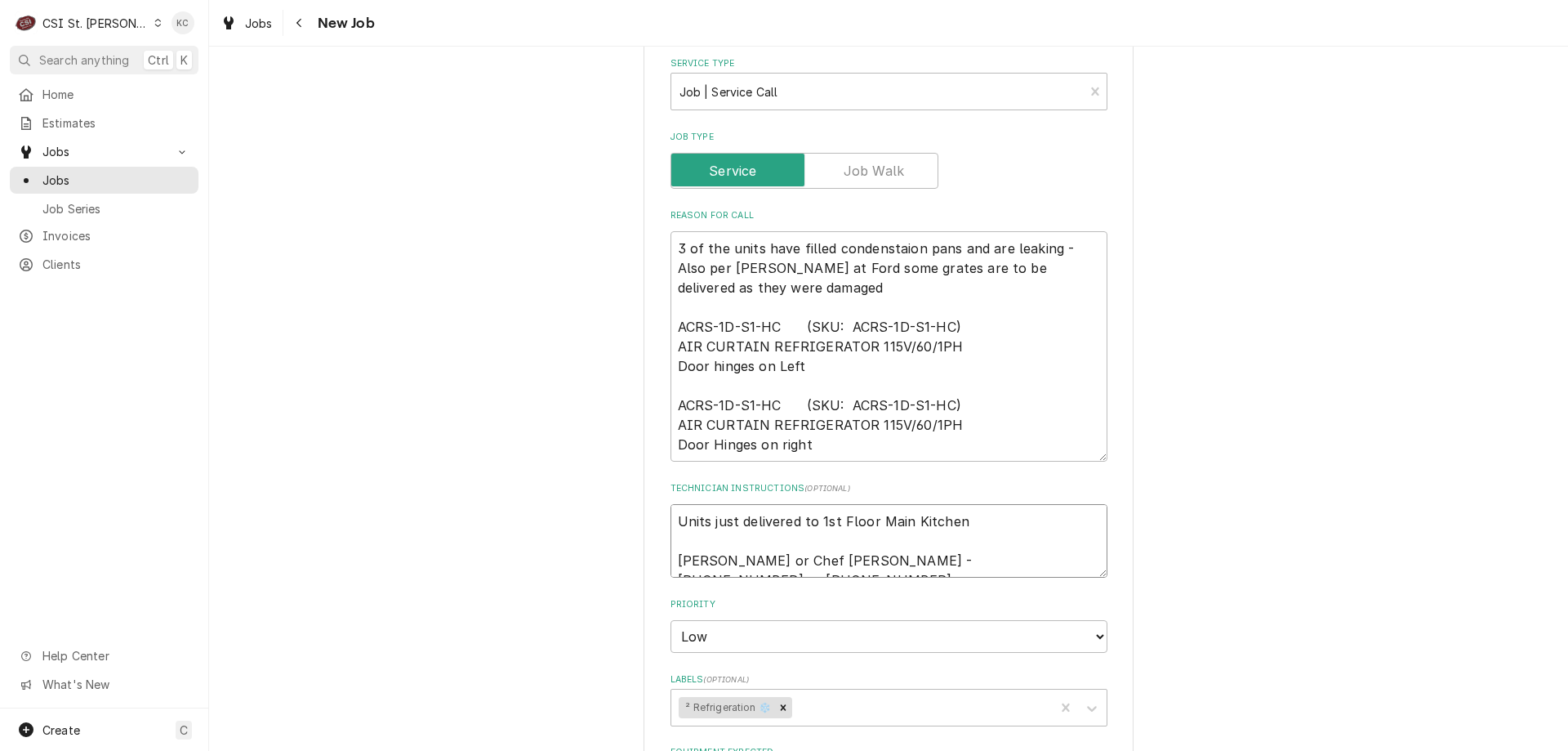
click at [1059, 560] on textarea "Units just delivered to 1st Floor Main Kitchen [PERSON_NAME] or Chef [PERSON_NA…" at bounding box center [889, 541] width 437 height 73
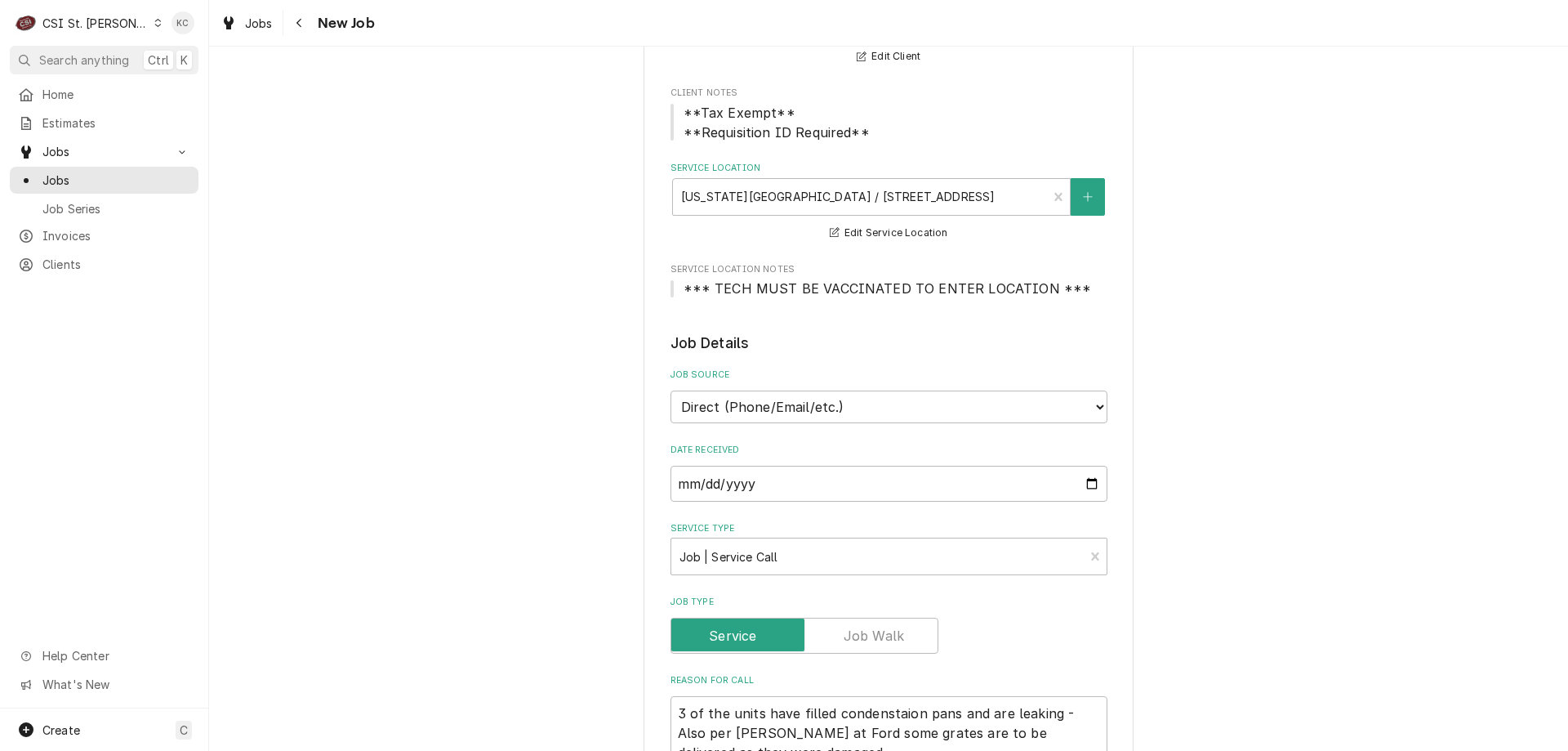
scroll to position [163, 0]
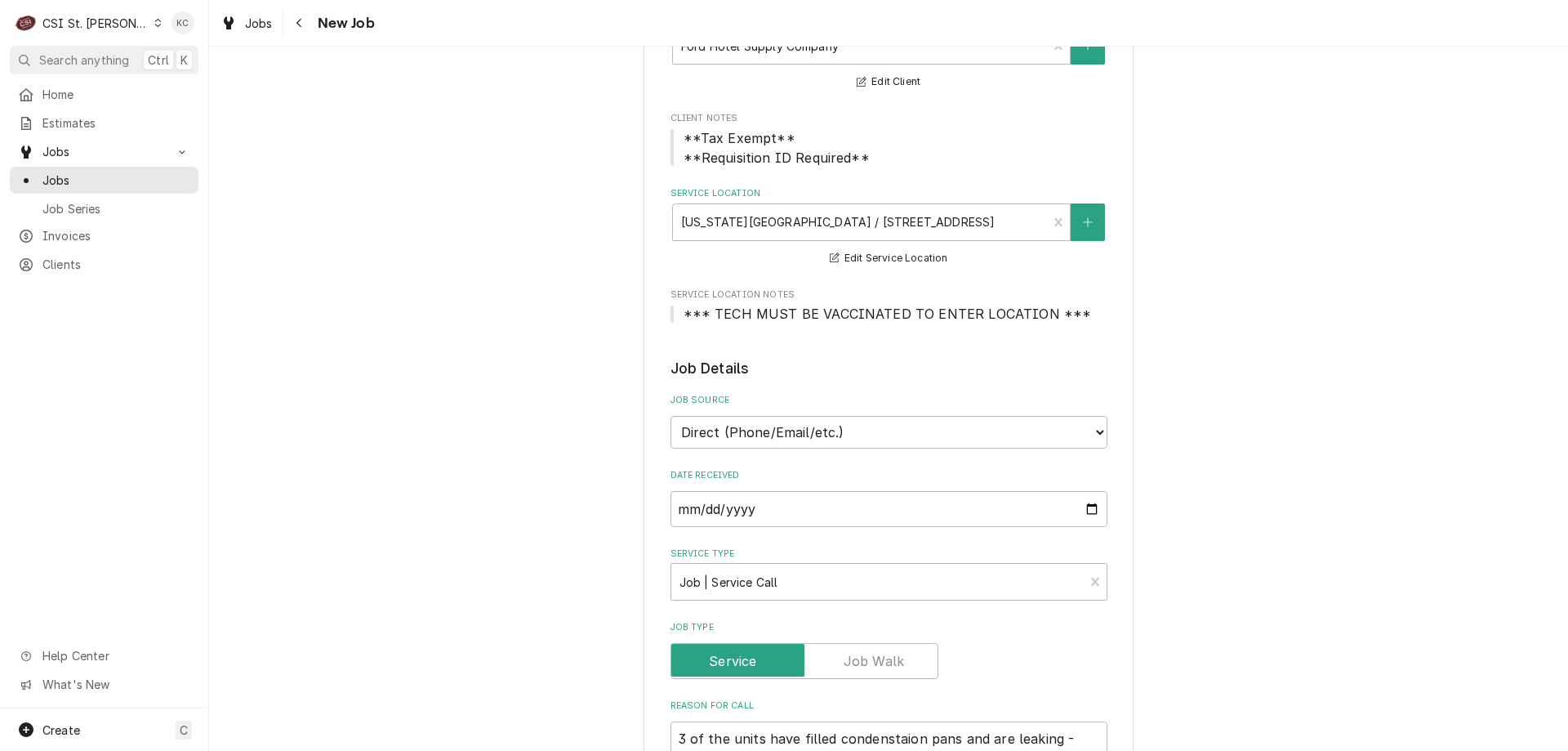
type textarea "x"
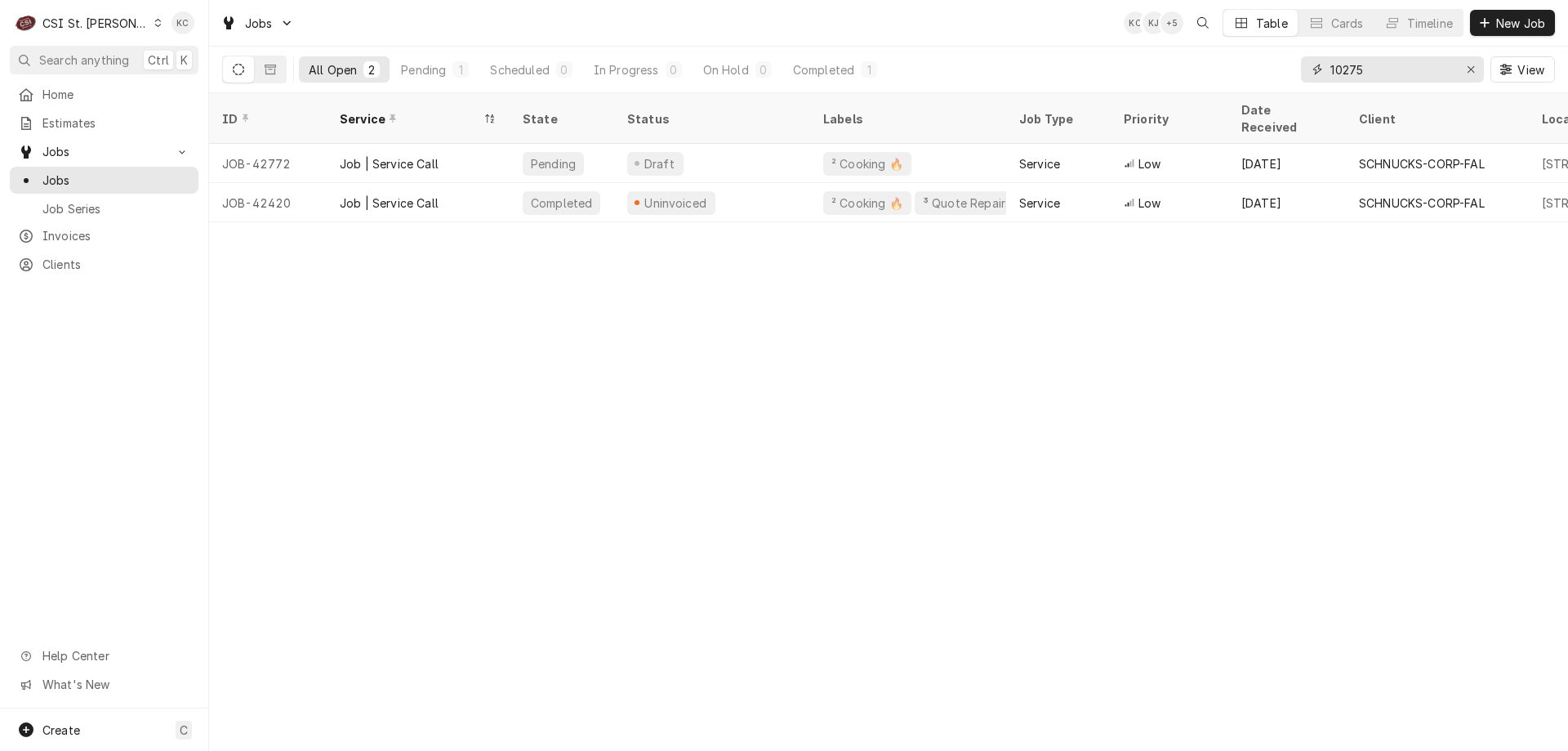
click at [1388, 68] on input "10275" at bounding box center [1392, 68] width 122 height 26
drag, startPoint x: 1388, startPoint y: 68, endPoint x: 1284, endPoint y: 68, distance: 104.0
click at [1284, 68] on div "All Open 2 Pending 1 Scheduled 0 In Progress 0 On Hold 0 Completed 1 10275 View" at bounding box center [889, 68] width 1333 height 45
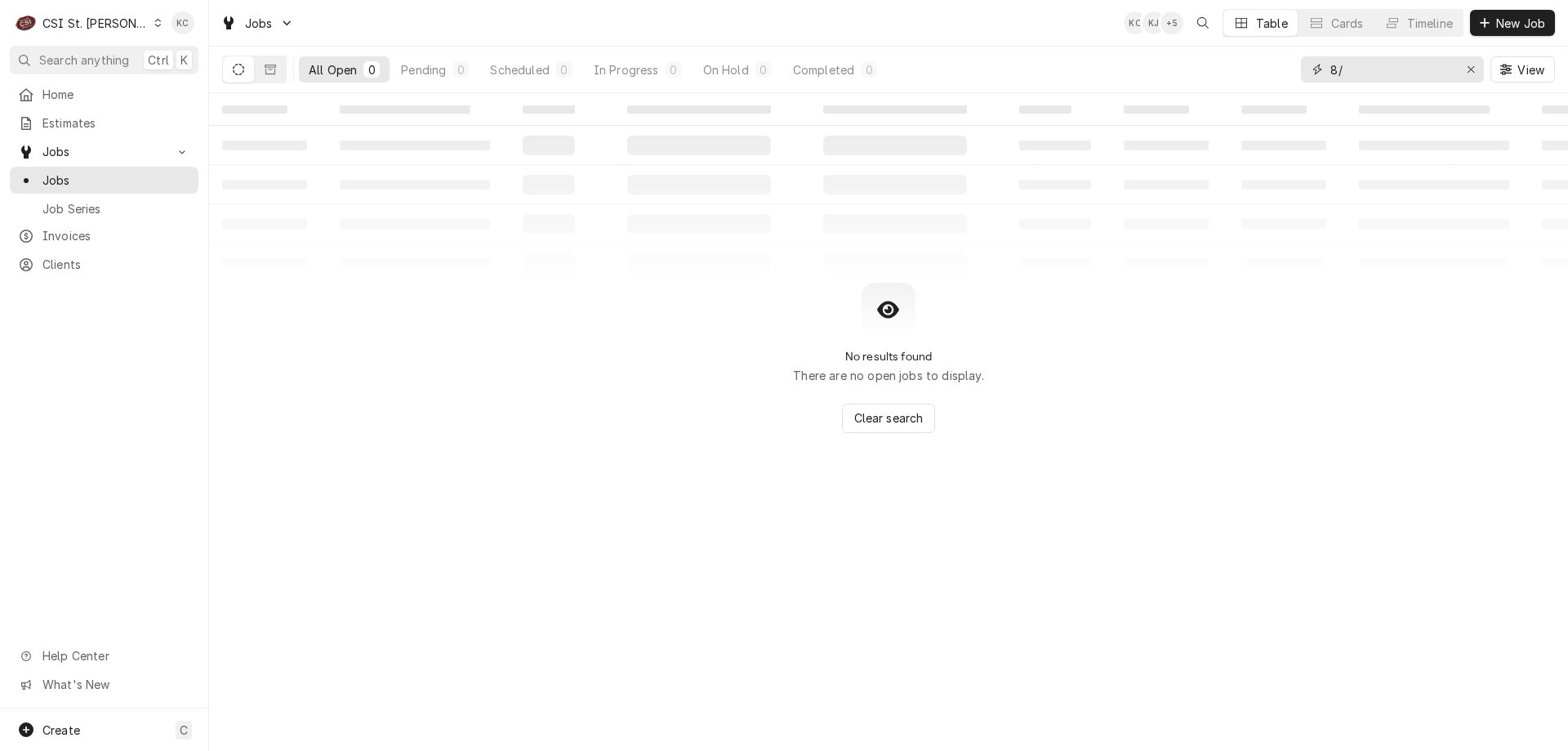
type input "8"
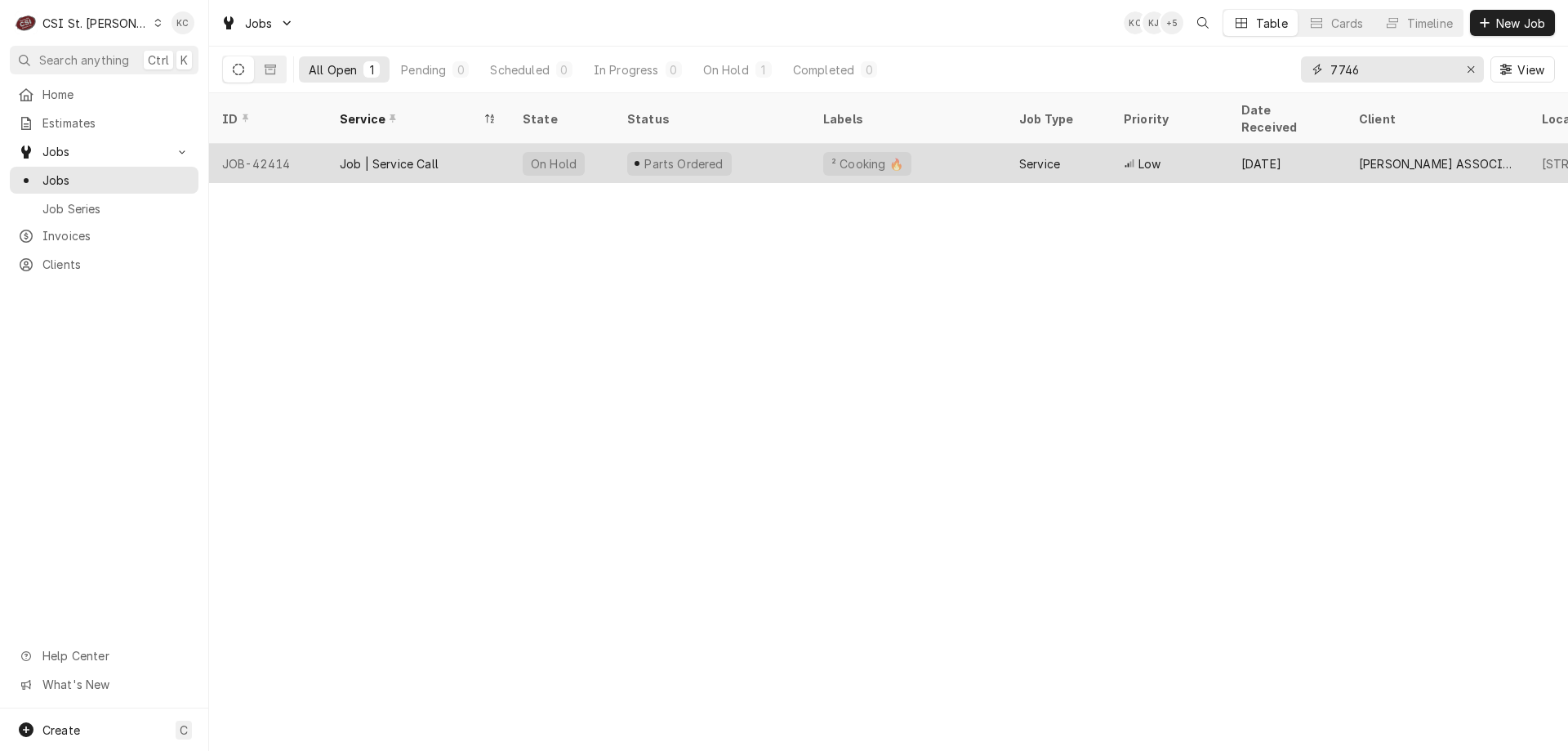
type input "7746"
click at [1087, 151] on div "Service" at bounding box center [1058, 163] width 104 height 40
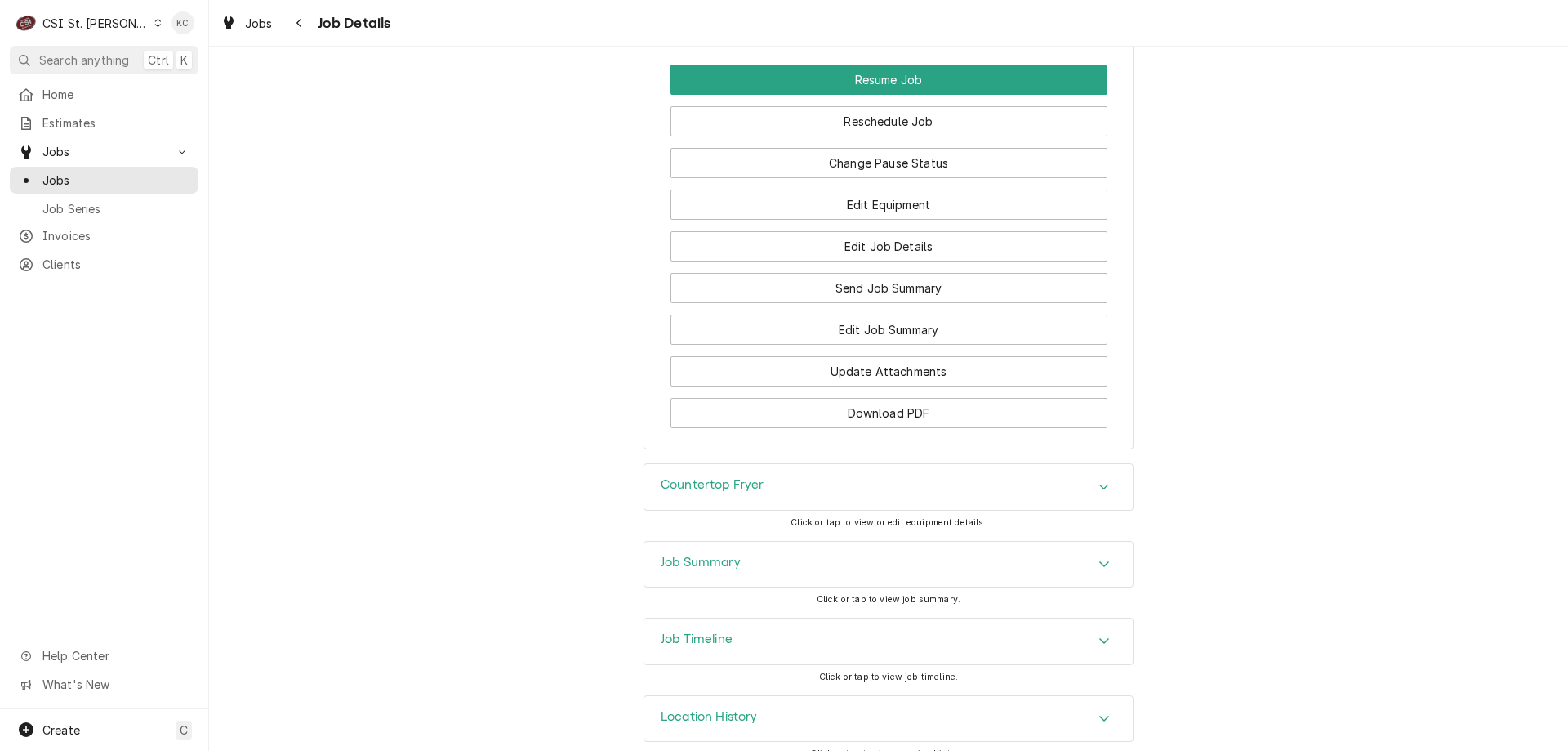
scroll to position [2056, 0]
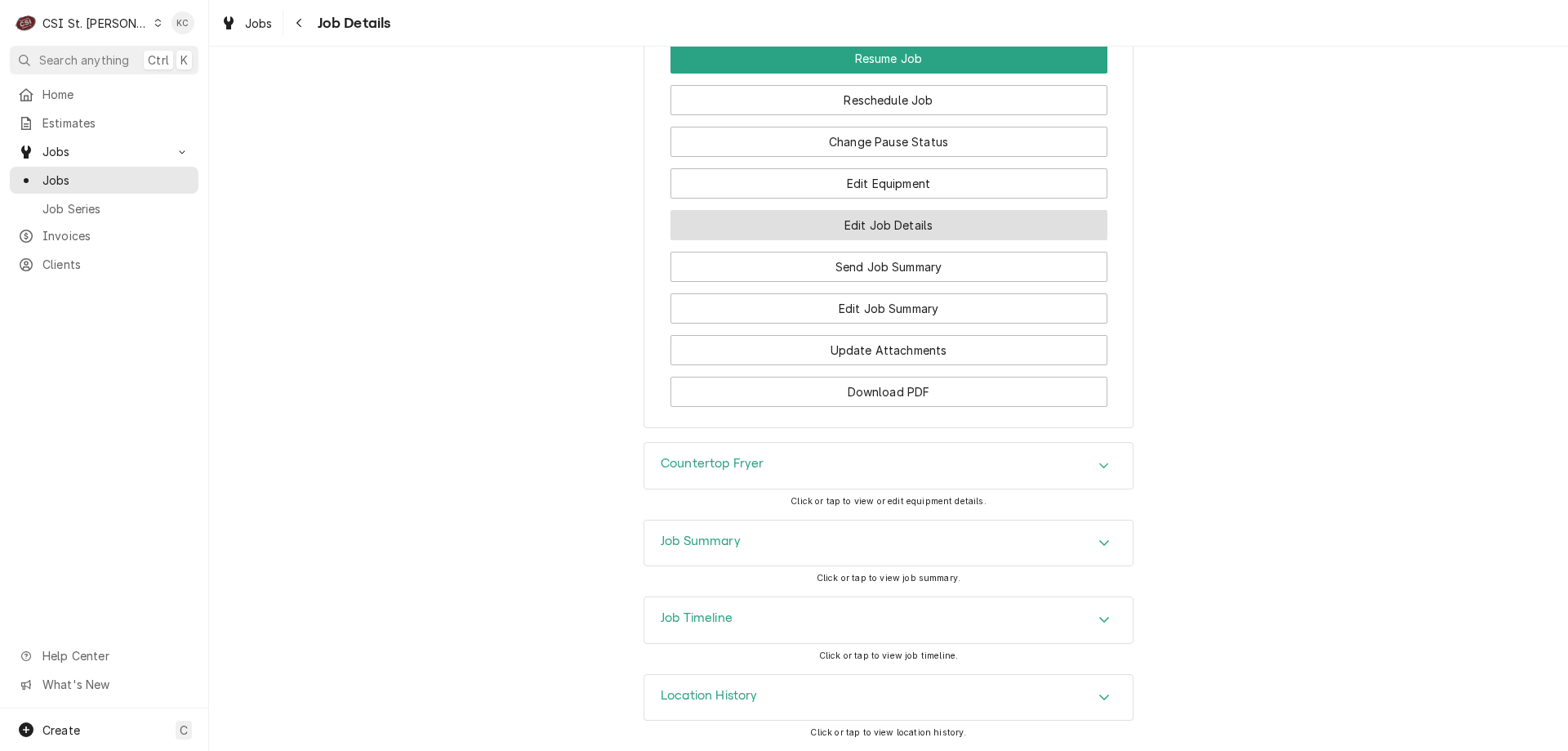
click at [997, 228] on button "Edit Job Details" at bounding box center [889, 225] width 437 height 30
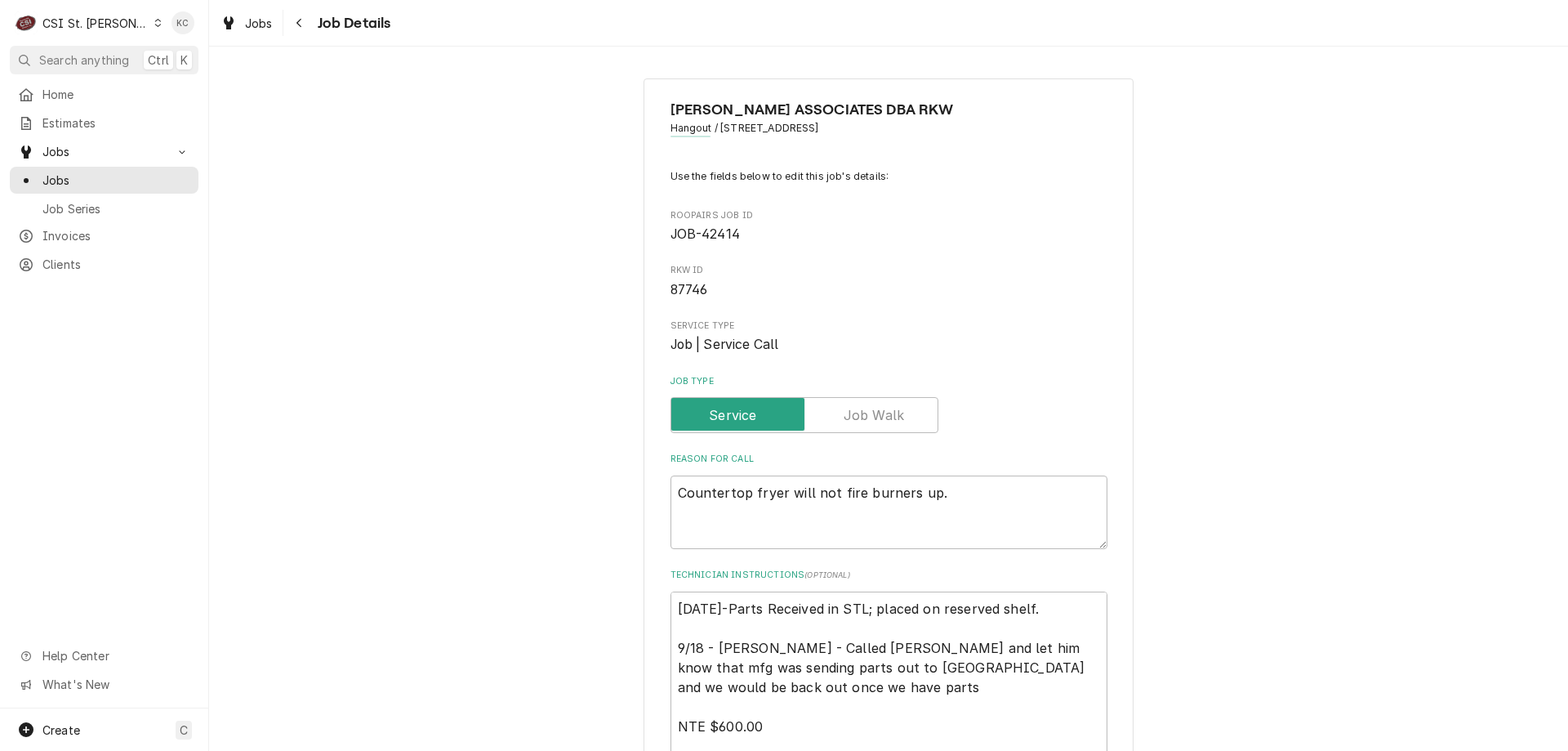
scroll to position [82, 0]
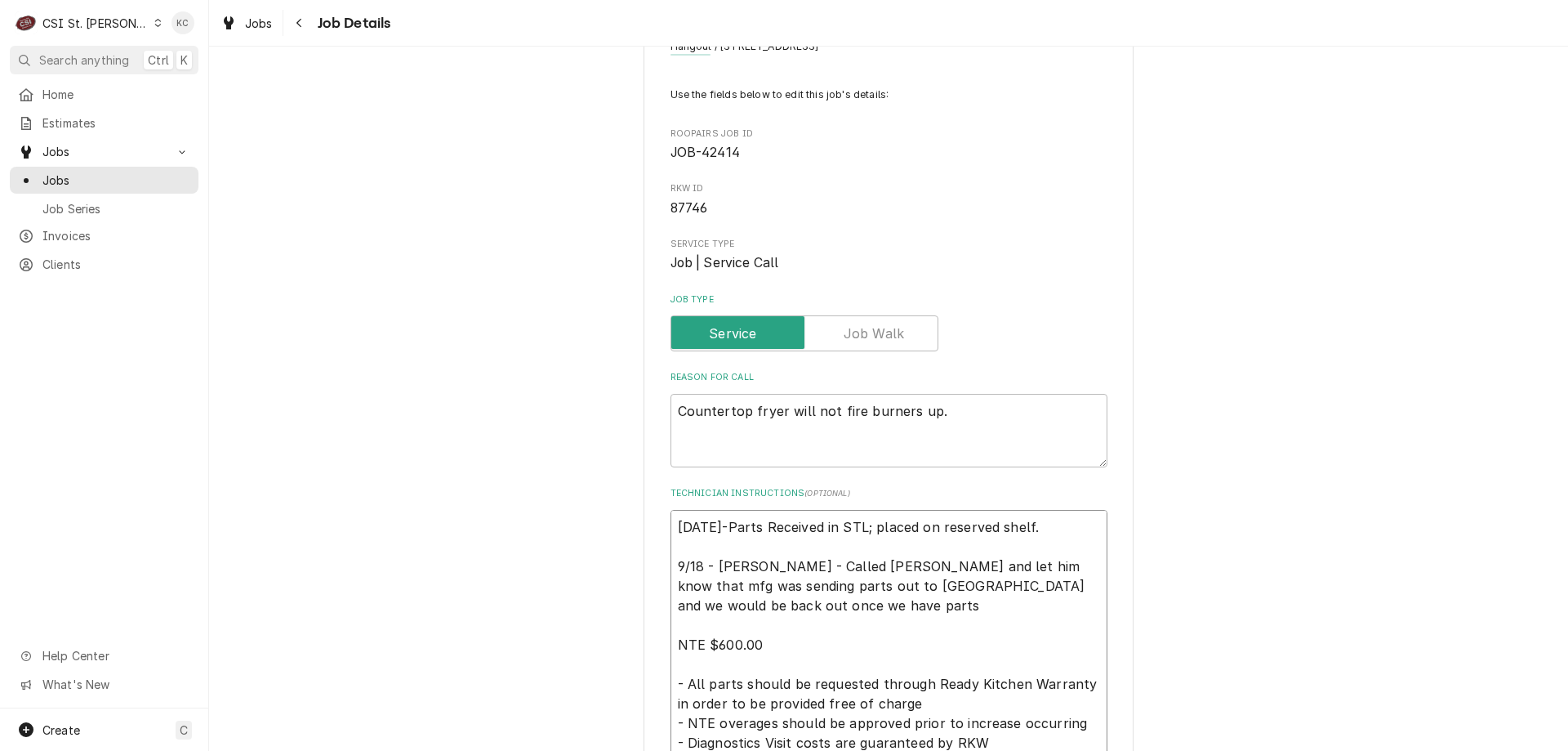
click at [676, 524] on textarea "9/19/25-Parts Received in STL; placed on reserved shelf. 9/18 - Kelly - Called …" at bounding box center [889, 674] width 437 height 329
type textarea "x"
type textarea "9/19/25-Parts Received in STL; placed on reserved shelf. 9/18 - Kelly - Called …"
type textarea "x"
type textarea "9 9/19/25-Parts Received in STL; placed on reserved shelf. 9/18 - Kelly - Calle…"
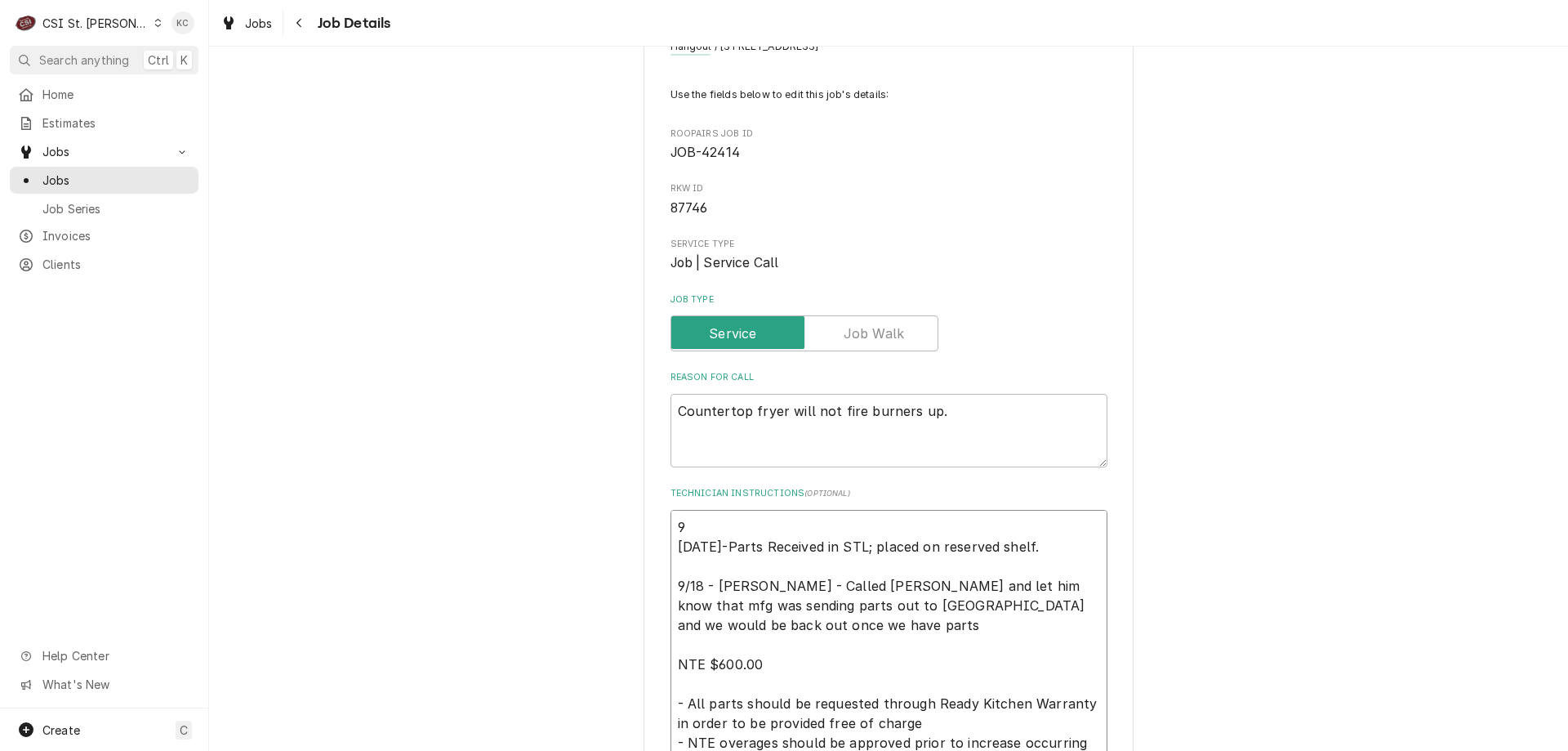
type textarea "x"
type textarea "9/ 9/19/25-Parts Received in STL; placed on reserved shelf. 9/18 - Kelly - Call…"
type textarea "x"
type textarea "9/1 9/19/25-Parts Received in STL; placed on reserved shelf. 9/18 - Kelly - Cal…"
type textarea "x"
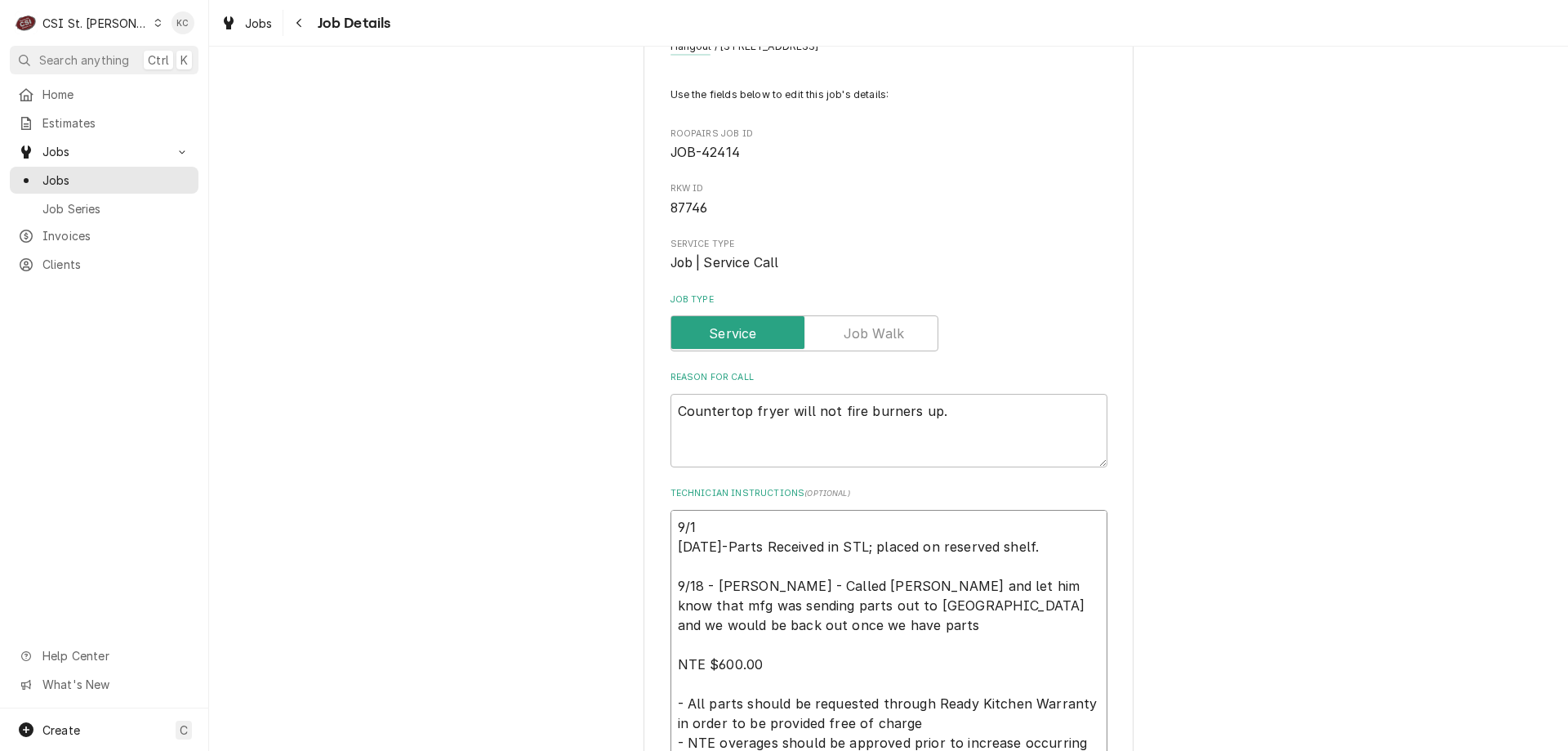
type textarea "9/19 9/19/25-Parts Received in STL; placed on reserved shelf. 9/18 - Kelly - Ca…"
type textarea "x"
type textarea "9/19 9/19/25-Parts Received in STL; placed on reserved shelf. 9/18 - Kelly - Ca…"
type textarea "x"
type textarea "9/19 - 9/19/25-Parts Received in STL; placed on reserved shelf. 9/18 - Kelly - …"
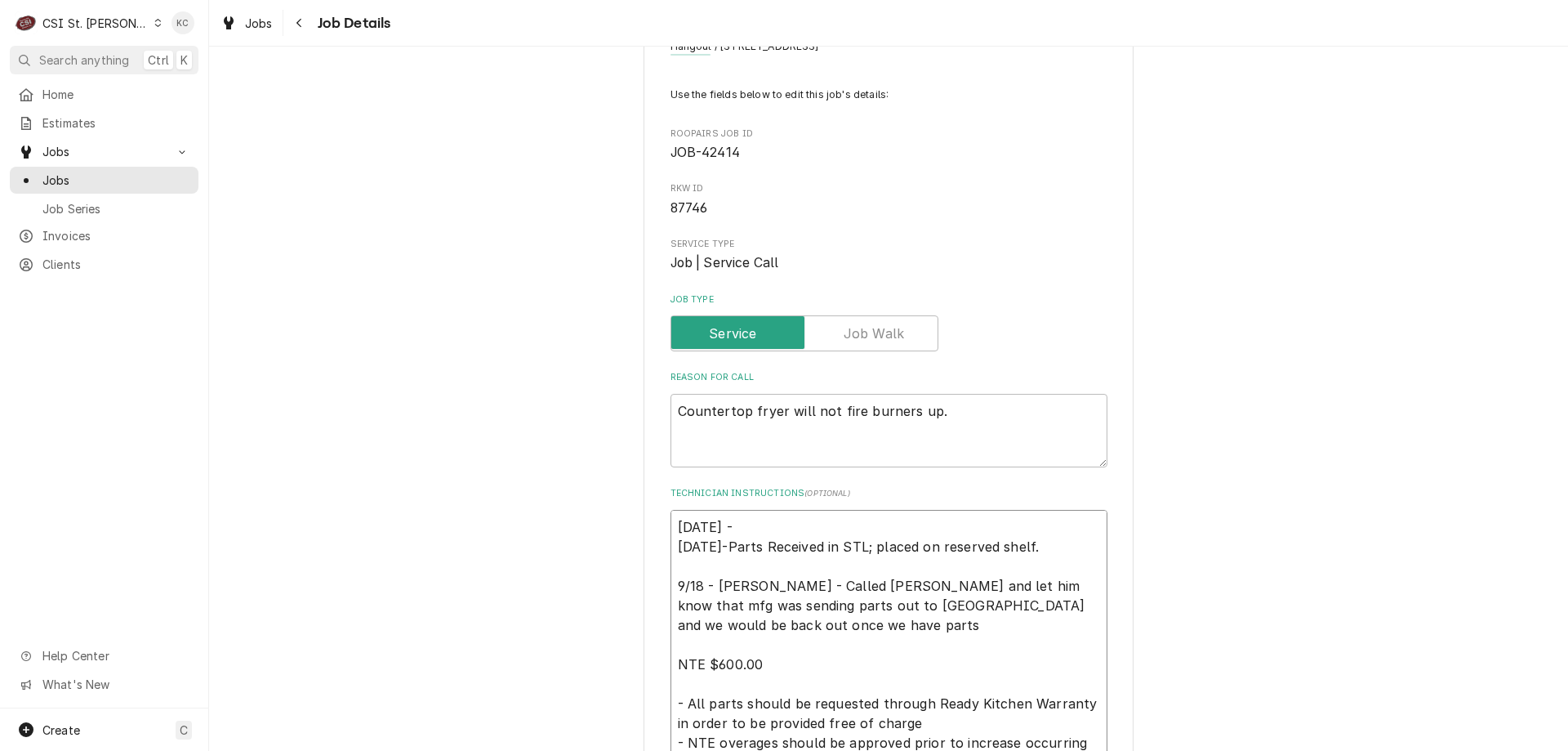
type textarea "x"
type textarea "9/19 - 9/19/25-Parts Received in STL; placed on reserved shelf. 9/18 - Kelly - …"
type textarea "x"
type textarea "9/19 - K 9/19/25-Parts Received in STL; placed on reserved shelf. 9/18 - Kelly …"
type textarea "x"
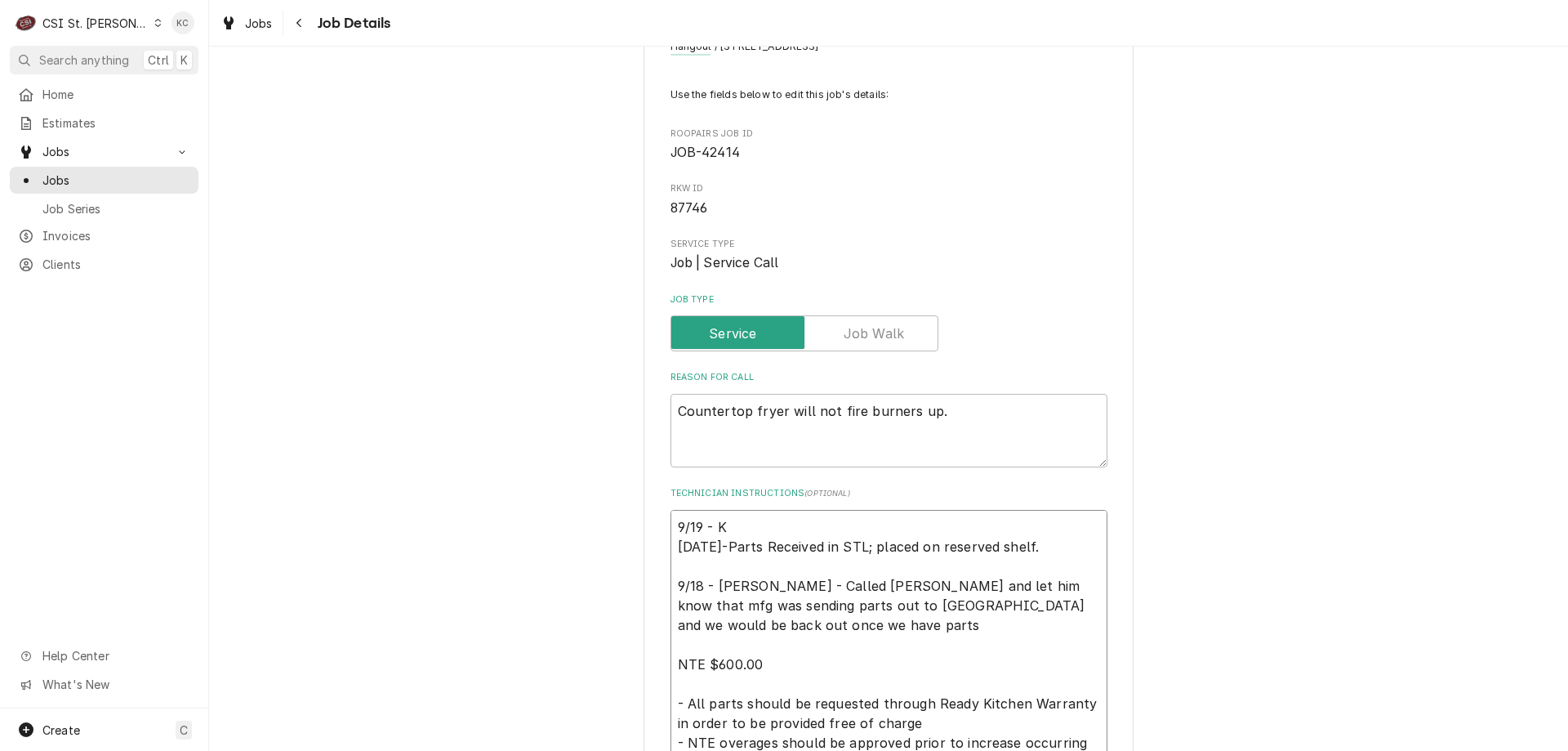
type textarea "9/19 - Ke 9/19/25-Parts Received in STL; placed on reserved shelf. 9/18 - Kelly…"
type textarea "x"
type textarea "9/19 - Kel 9/19/25-Parts Received in STL; placed on reserved shelf. 9/18 - Kell…"
type textarea "x"
type textarea "9/19 - Kell 9/19/25-Parts Received in STL; placed on reserved shelf. 9/18 - Kel…"
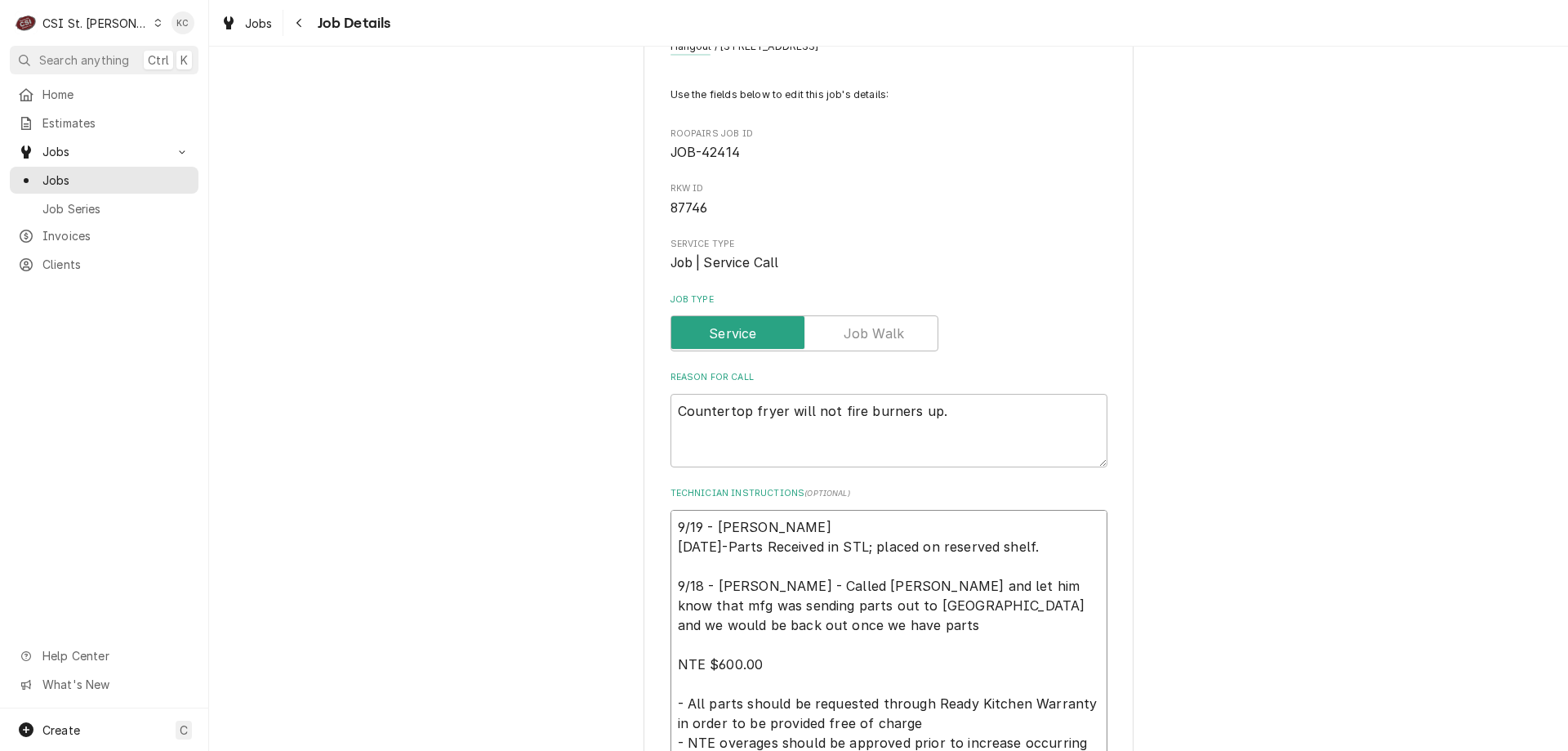
type textarea "x"
type textarea "9/19 - Kelly 9/19/25-Parts Received in STL; placed on reserved shelf. 9/18 - Ke…"
type textarea "x"
type textarea "9/19 - Kelly 9/19/25-Parts Received in STL; placed on reserved shelf. 9/18 - Ke…"
type textarea "x"
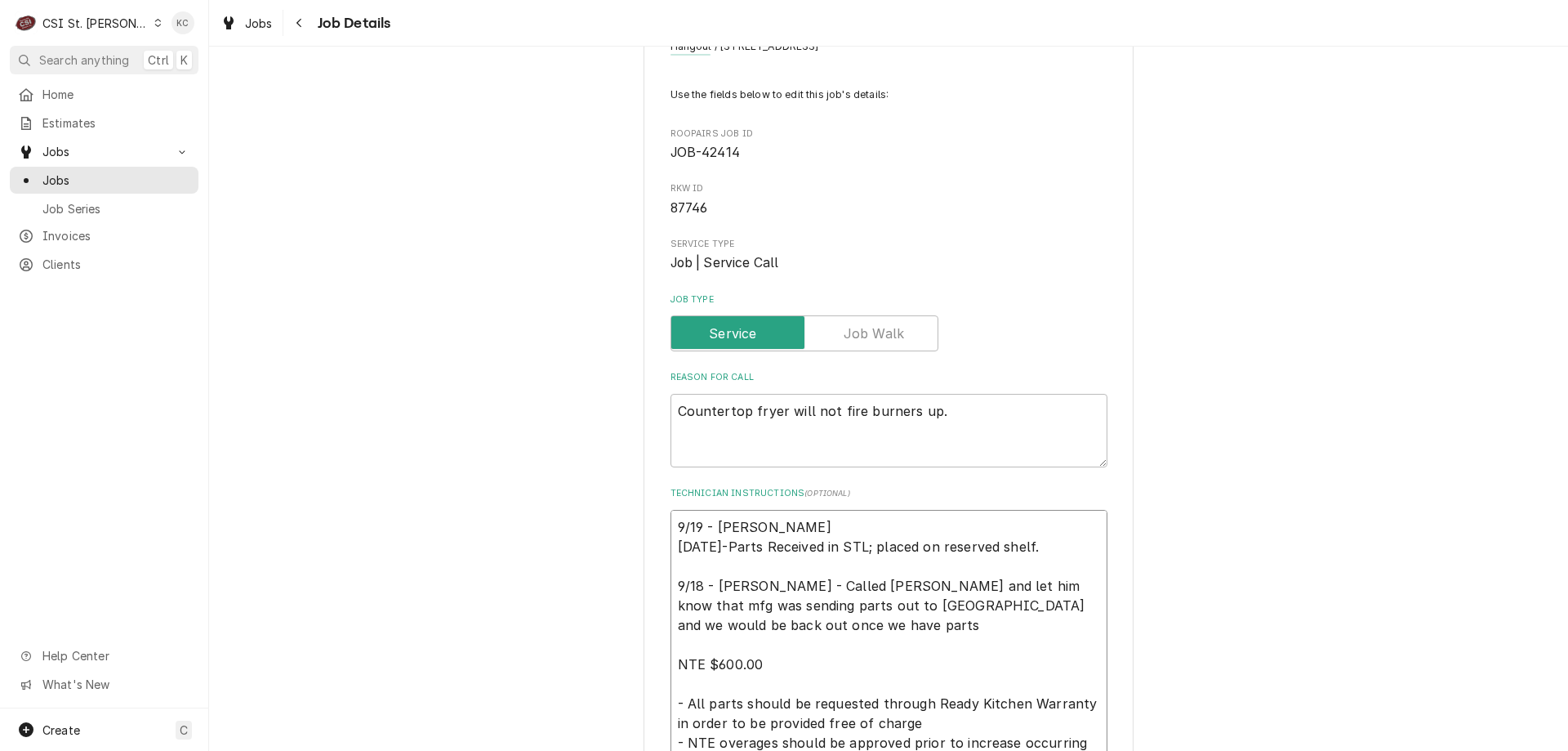
type textarea "9/19 - Kelly - 9/19/25-Parts Received in STL; placed on reserved shelf. 9/18 - …"
type textarea "x"
type textarea "9/19 - Kelly - 9/19/25-Parts Received in STL; placed on reserved shelf. 9/18 - …"
type textarea "x"
type textarea "9/19 - Kelly - P 9/19/25-Parts Received in STL; placed on reserved shelf. 9/18 …"
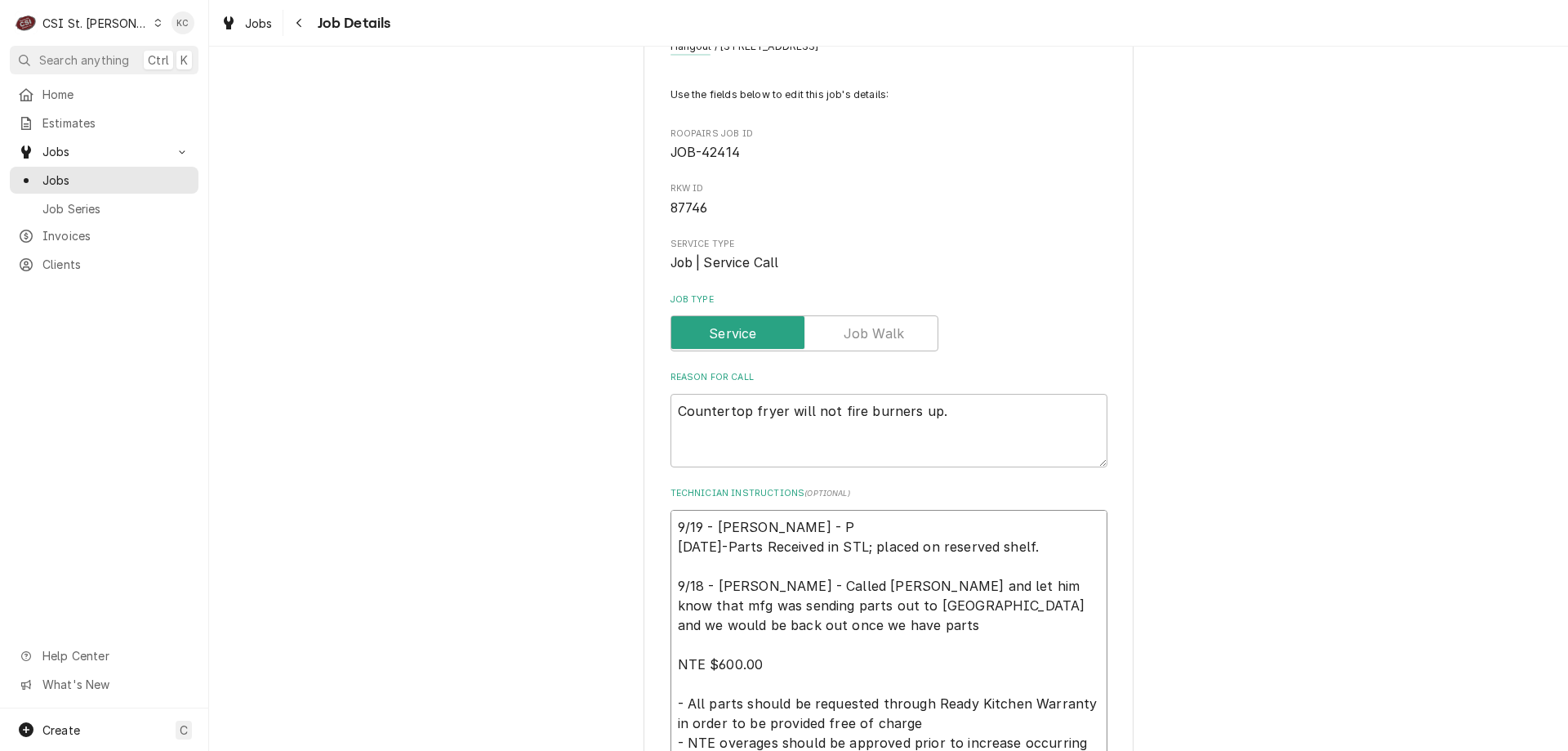
type textarea "x"
type textarea "9/19 - Kelly - Pa 9/19/25-Parts Received in STL; placed on reserved shelf. 9/18…"
type textarea "x"
type textarea "9/19 - Kelly - Par 9/19/25-Parts Received in STL; placed on reserved shelf. 9/1…"
type textarea "x"
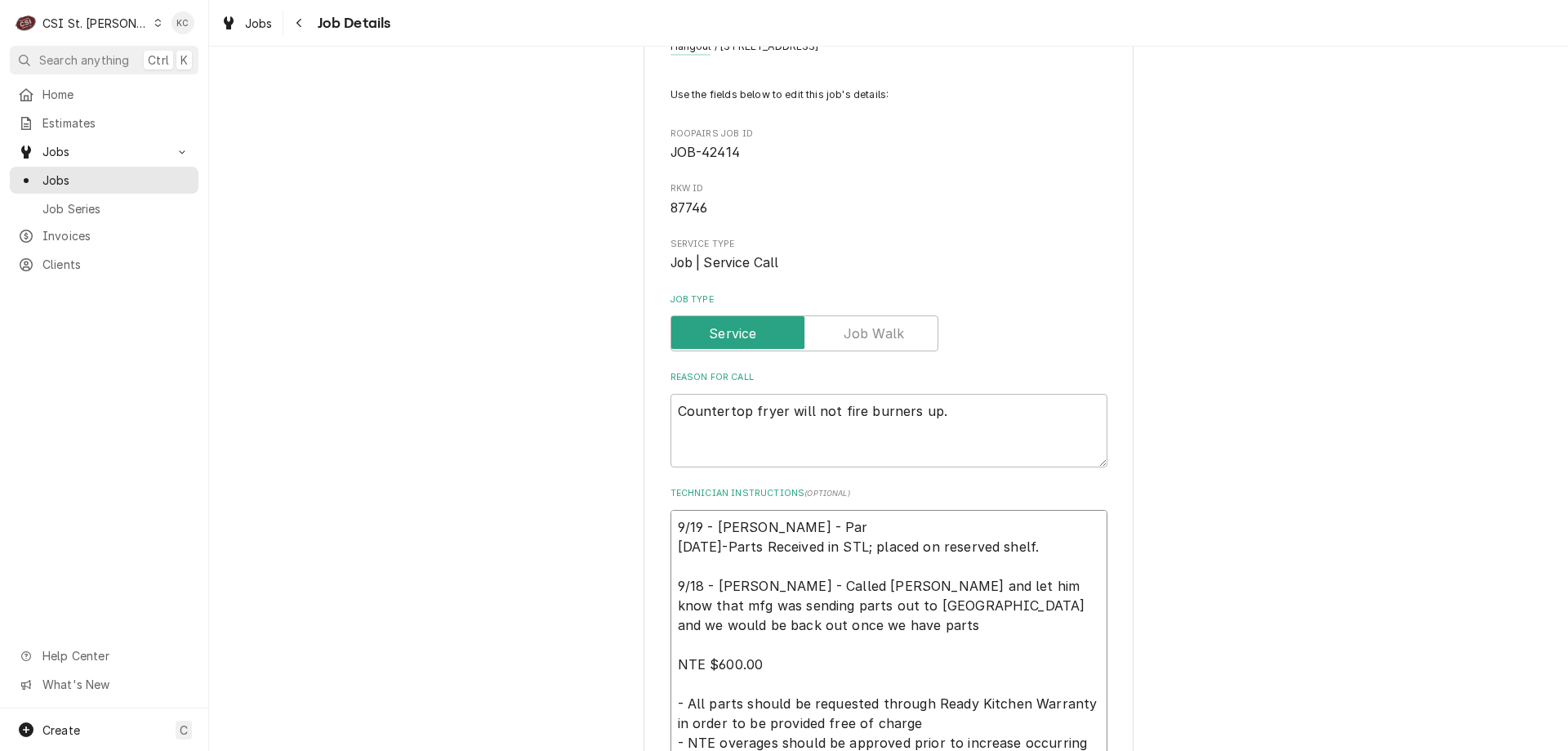
type textarea "9/19 - Kelly - Part 9/19/25-Parts Received in STL; placed on reserved shelf. 9/…"
type textarea "x"
type textarea "9/19 - Kelly - Parts 9/19/25-Parts Received in STL; placed on reserved shelf. 9…"
type textarea "x"
type textarea "9/19 - Kelly - Parts 9/19/25-Parts Received in STL; placed on reserved shelf. 9…"
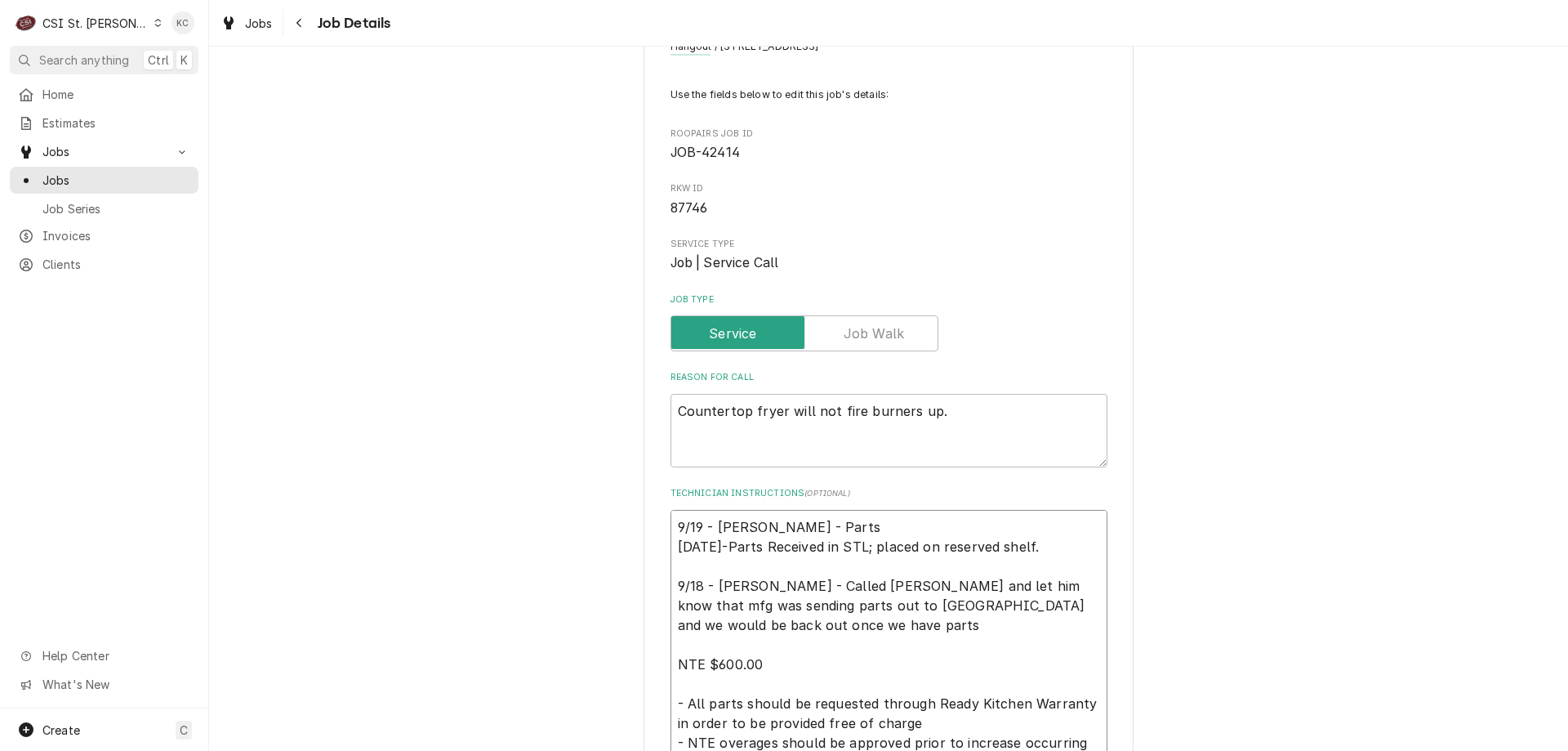
type textarea "x"
type textarea "9/19 - Kelly - Parts r 9/19/25-Parts Received in STL; placed on reserved shelf.…"
type textarea "x"
type textarea "9/19 - Kelly - Parts re 9/19/25-Parts Received in STL; placed on reserved shelf…"
type textarea "x"
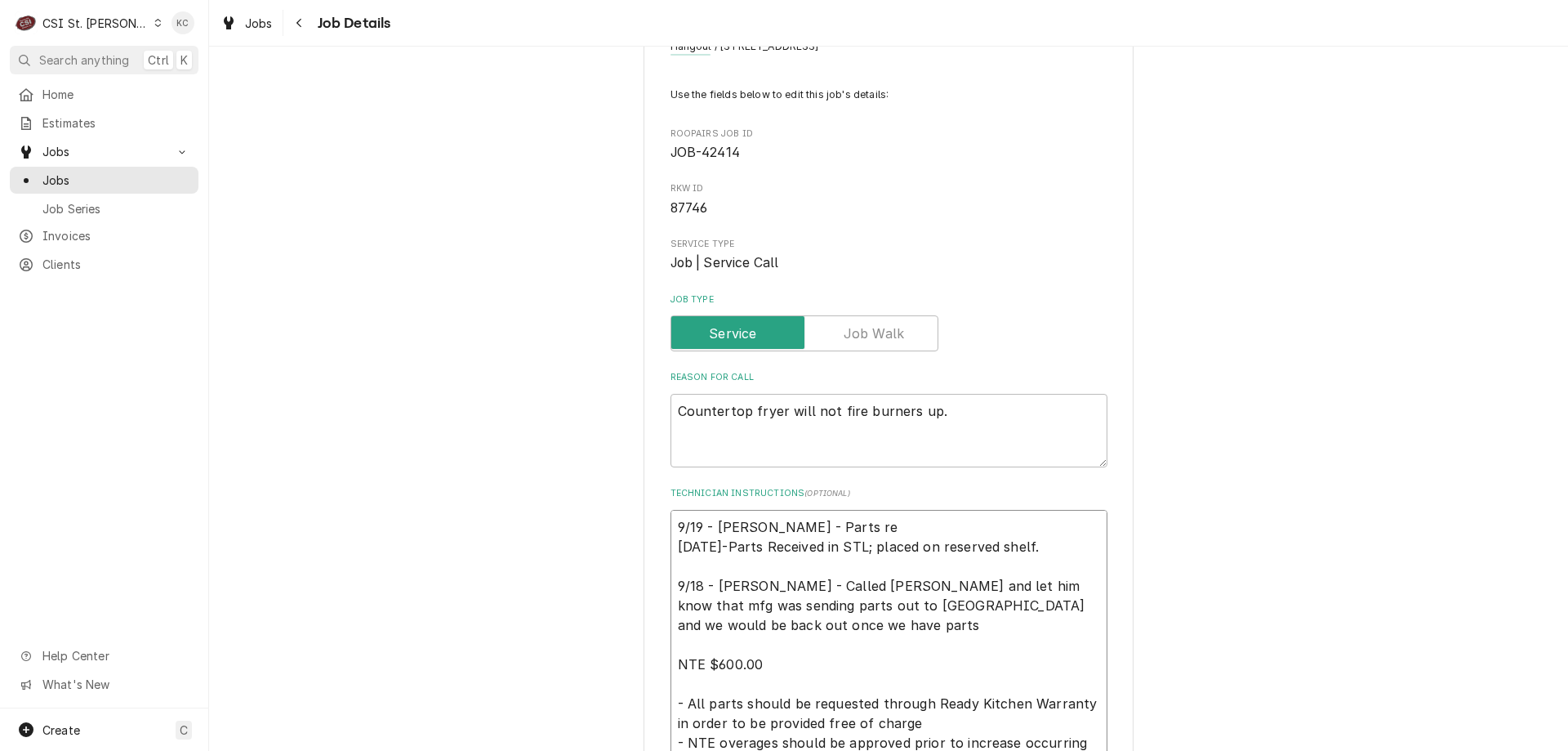
type textarea "9/19 - Kelly - Parts rev 9/19/25-Parts Received in STL; placed on reserved shel…"
type textarea "x"
type textarea "9/19 - Kelly - Parts reve 9/19/25-Parts Received in STL; placed on reserved she…"
type textarea "x"
type textarea "9/19 - Kelly - Parts revei 9/19/25-Parts Received in STL; placed on reserved sh…"
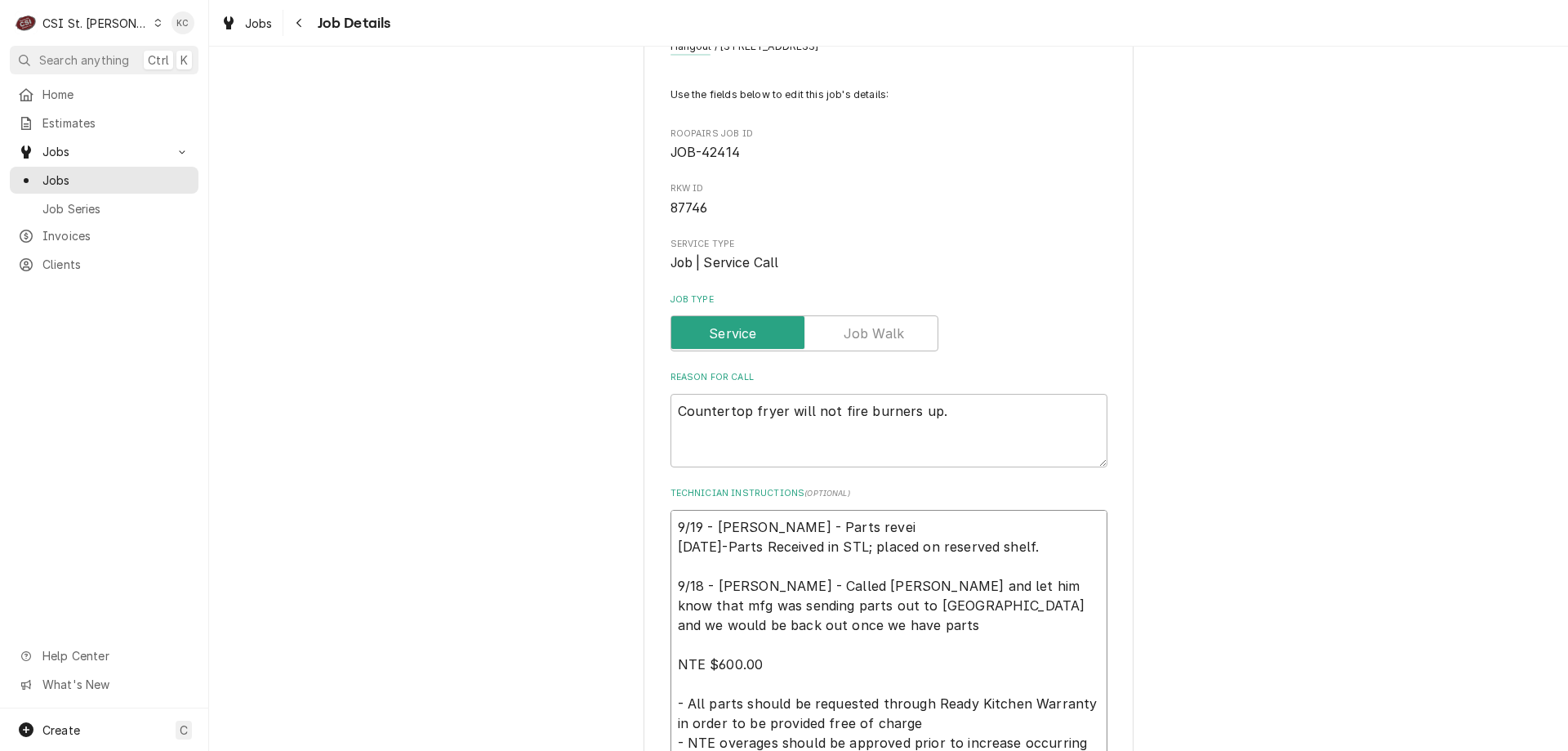
type textarea "x"
type textarea "9/19 - Kelly - Parts reveiv 9/19/25-Parts Received in STL; placed on reserved s…"
type textarea "x"
type textarea "9/19 - Kelly - Parts reveive 9/19/25-Parts Received in STL; placed on reserved …"
type textarea "x"
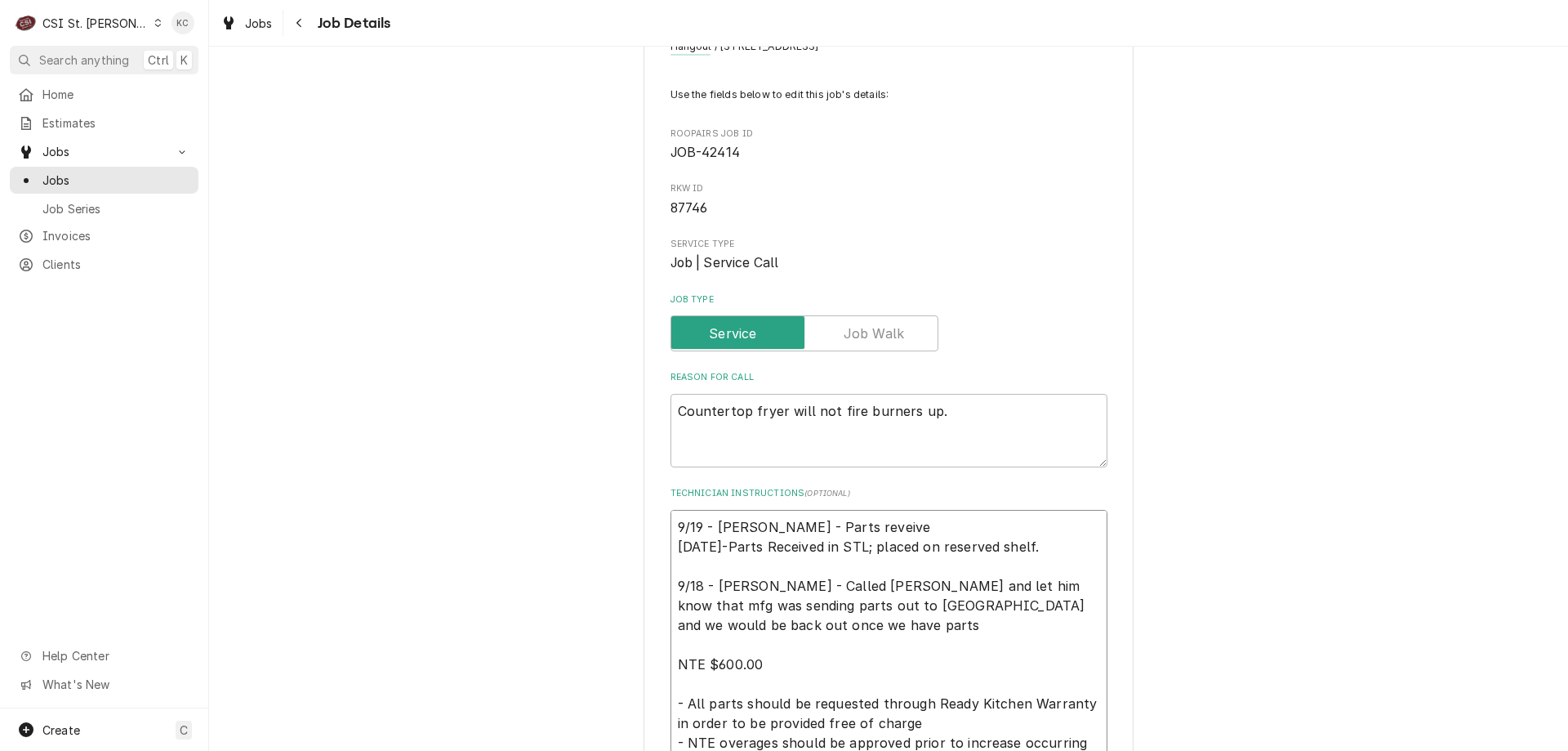
type textarea "9/19 - Kelly - Parts reveived 9/19/25-Parts Received in STL; placed on reserved…"
type textarea "x"
type textarea "9/19 - Kelly - Parts reveived 9/19/25-Parts Received in STL; placed on reserved…"
type textarea "x"
type textarea "9/19 - Kelly - Parts reveived p 9/19/25-Parts Received in STL; placed on reserv…"
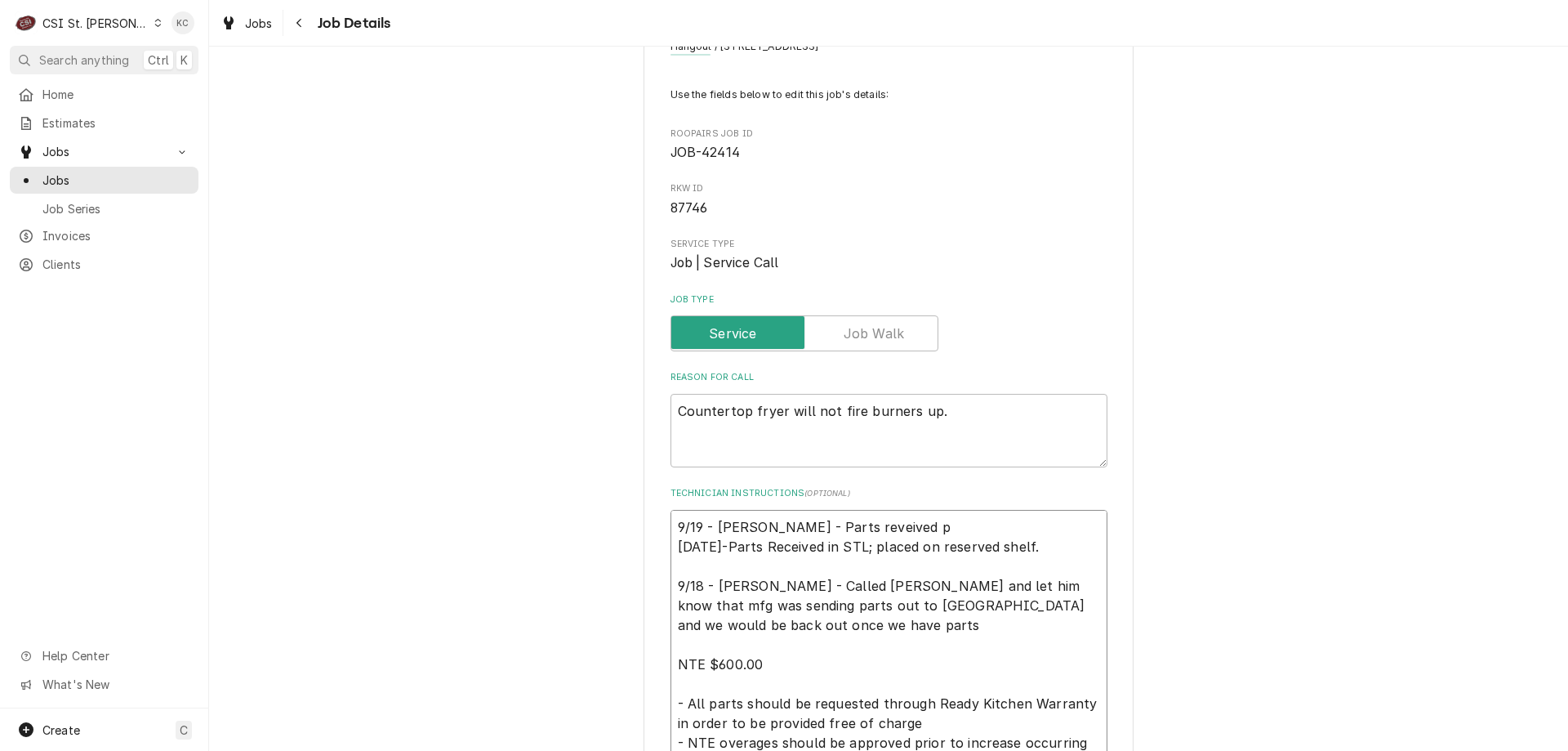
type textarea "x"
type textarea "9/19 - Kelly - Parts reveived pe 9/19/25-Parts Received in STL; placed on reser…"
type textarea "x"
type textarea "9/19 - Kelly - Parts reveived per 9/19/25-Parts Received in STL; placed on rese…"
type textarea "x"
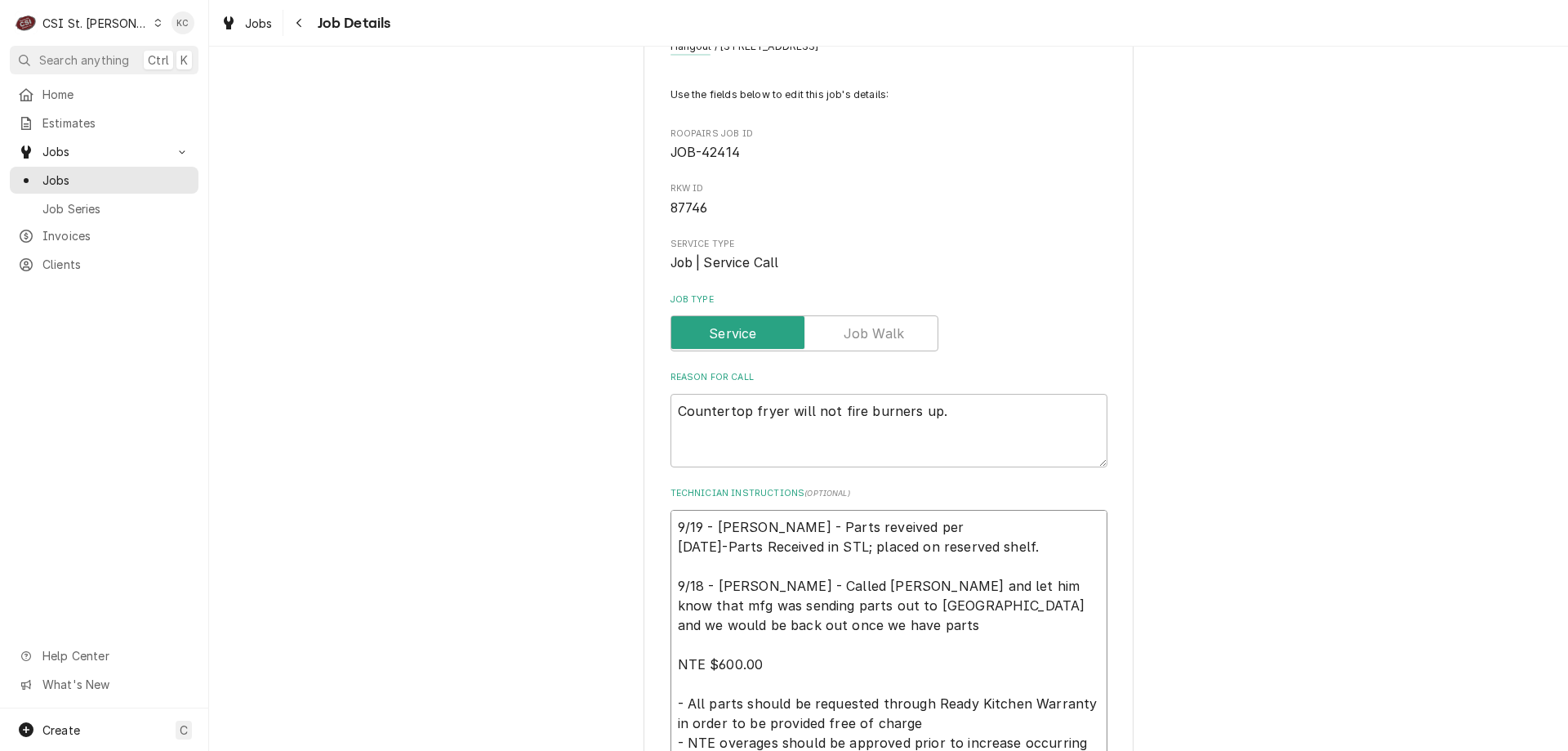
type textarea "9/19 - Kelly - Parts reveived per 9/19/25-Parts Received in STL; placed on rese…"
type textarea "x"
type textarea "9/19 - Kelly - Parts reveived per em 9/19/25-Parts Received in STL; placed on r…"
type textarea "x"
type textarea "9/19 - Kelly - Parts reveived per ema 9/19/25-Parts Received in STL; placed on …"
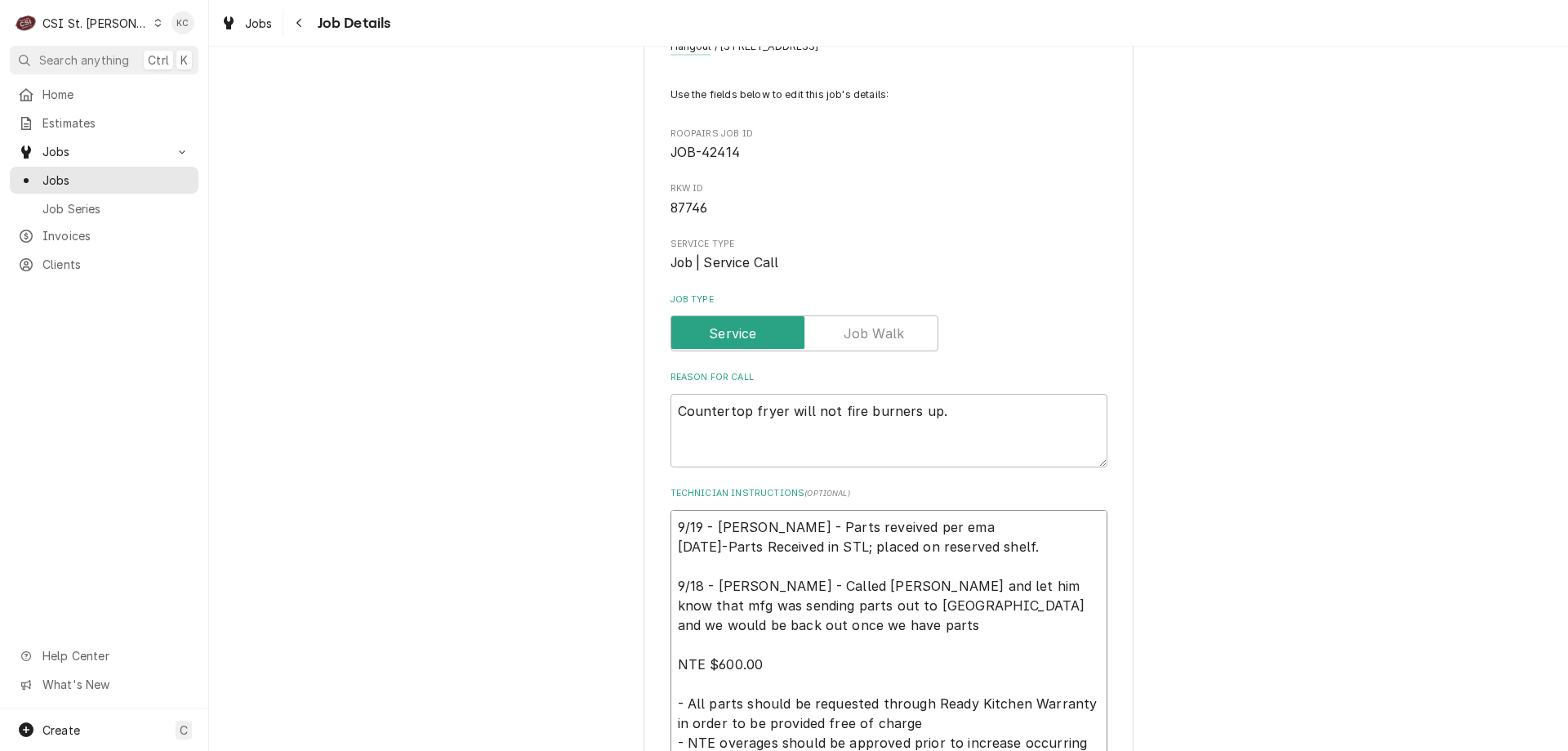
type textarea "x"
type textarea "9/19 - Kelly - Parts reveived per emai 9/19/25-Parts Received in STL; placed on…"
type textarea "x"
type textarea "9/19 - Kelly - Parts reveived per email 9/19/25-Parts Received in STL; placed o…"
type textarea "x"
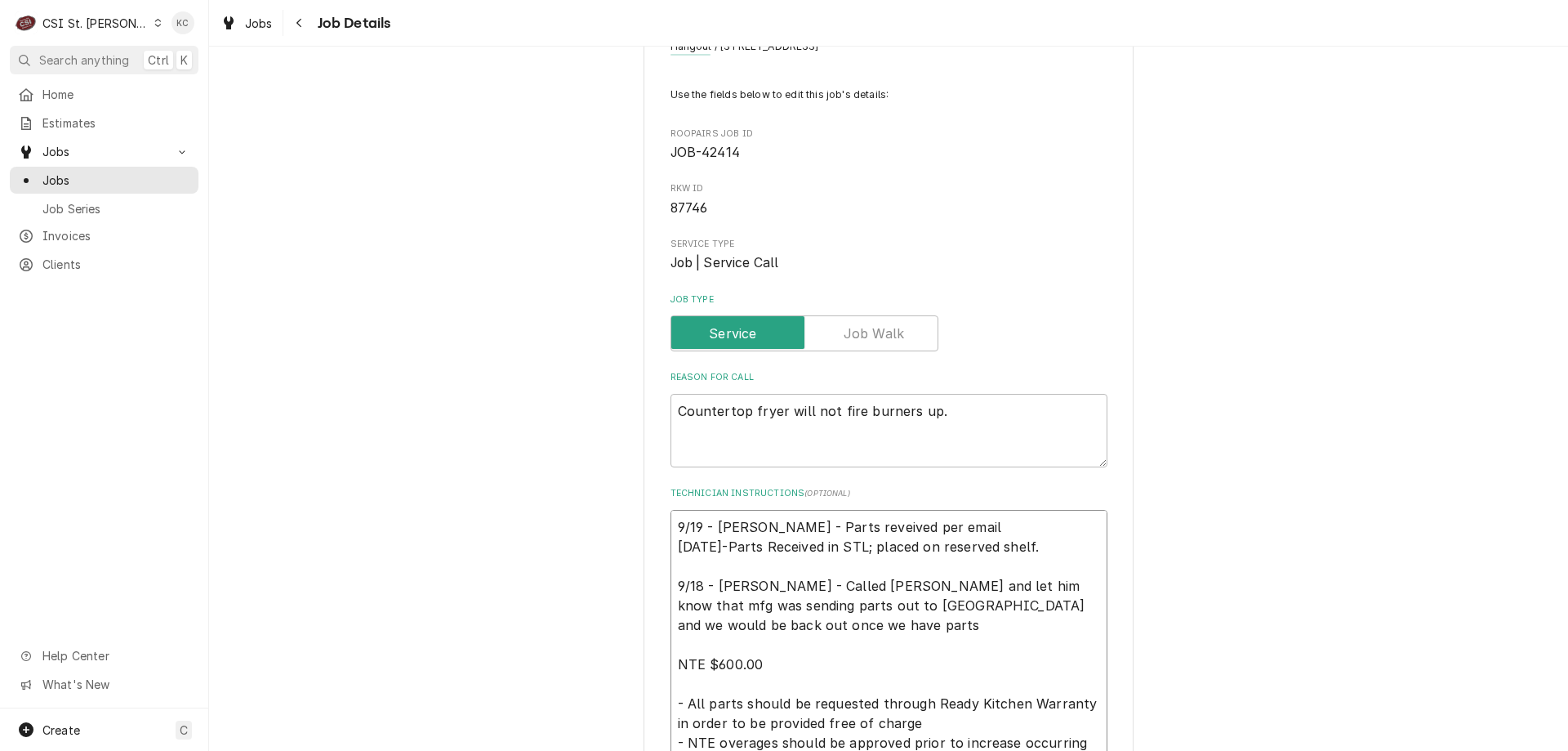
type textarea "9/19 - Kelly - Parts reveived per email 9/19/25-Parts Received in STL; placed o…"
click at [873, 533] on textarea "9/19 - Kelly - Parts reveived per email 9/19/25-Parts Received in STL; placed o…" at bounding box center [889, 684] width 437 height 348
type textarea "x"
type textarea "9/19 - Kelly - Parts reveived per Remail 9/19/25-Parts Received in STL; placed …"
type textarea "x"
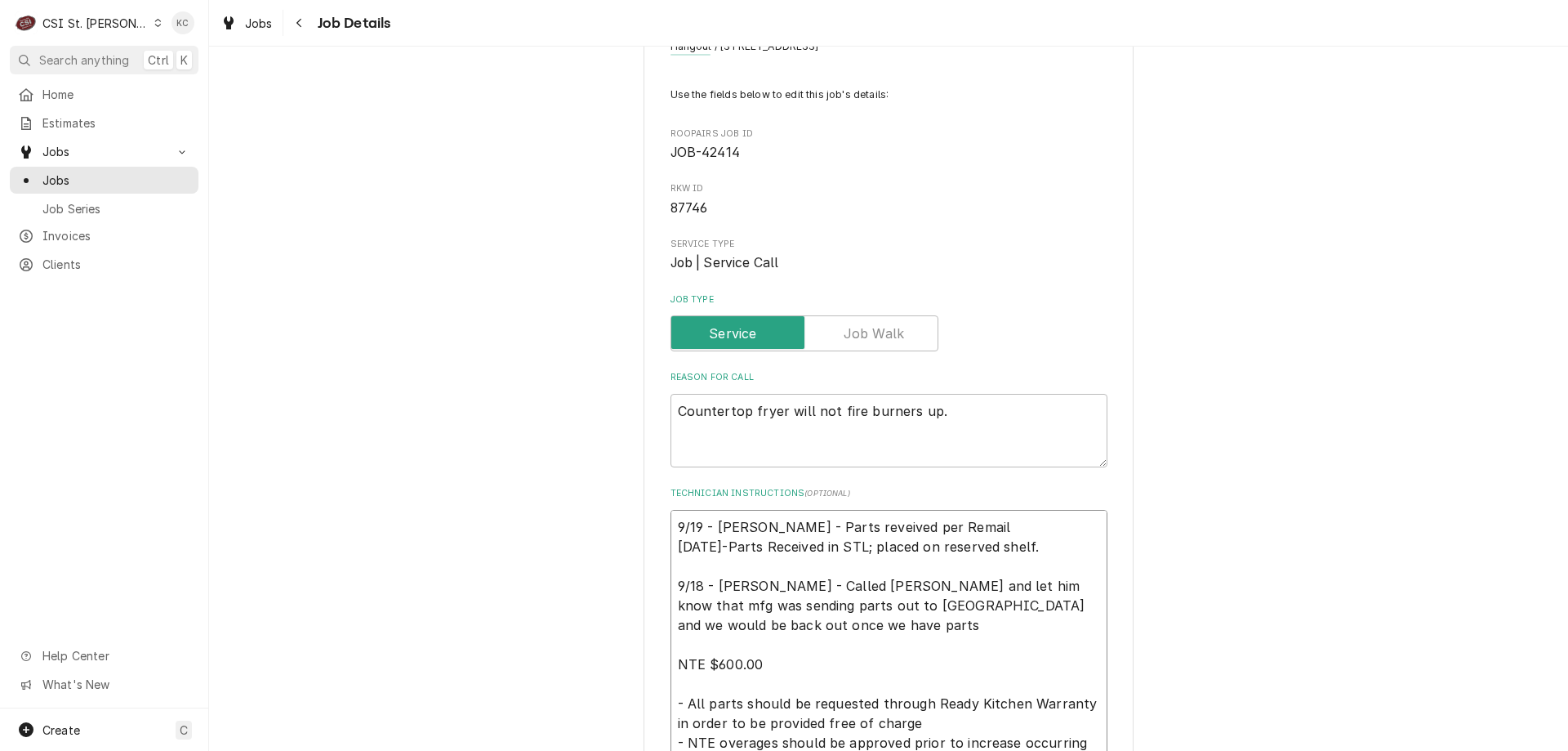
type textarea "9/19 - Kelly - Parts reveived per RKemail 9/19/25-Parts Received in STL; placed…"
type textarea "x"
type textarea "9/19 - Kelly - Parts reveived per RKWemail 9/19/25-Parts Received in STL; place…"
type textarea "x"
type textarea "9/19 - Kelly - Parts reveived per RKW email 9/19/25-Parts Received in STL; plac…"
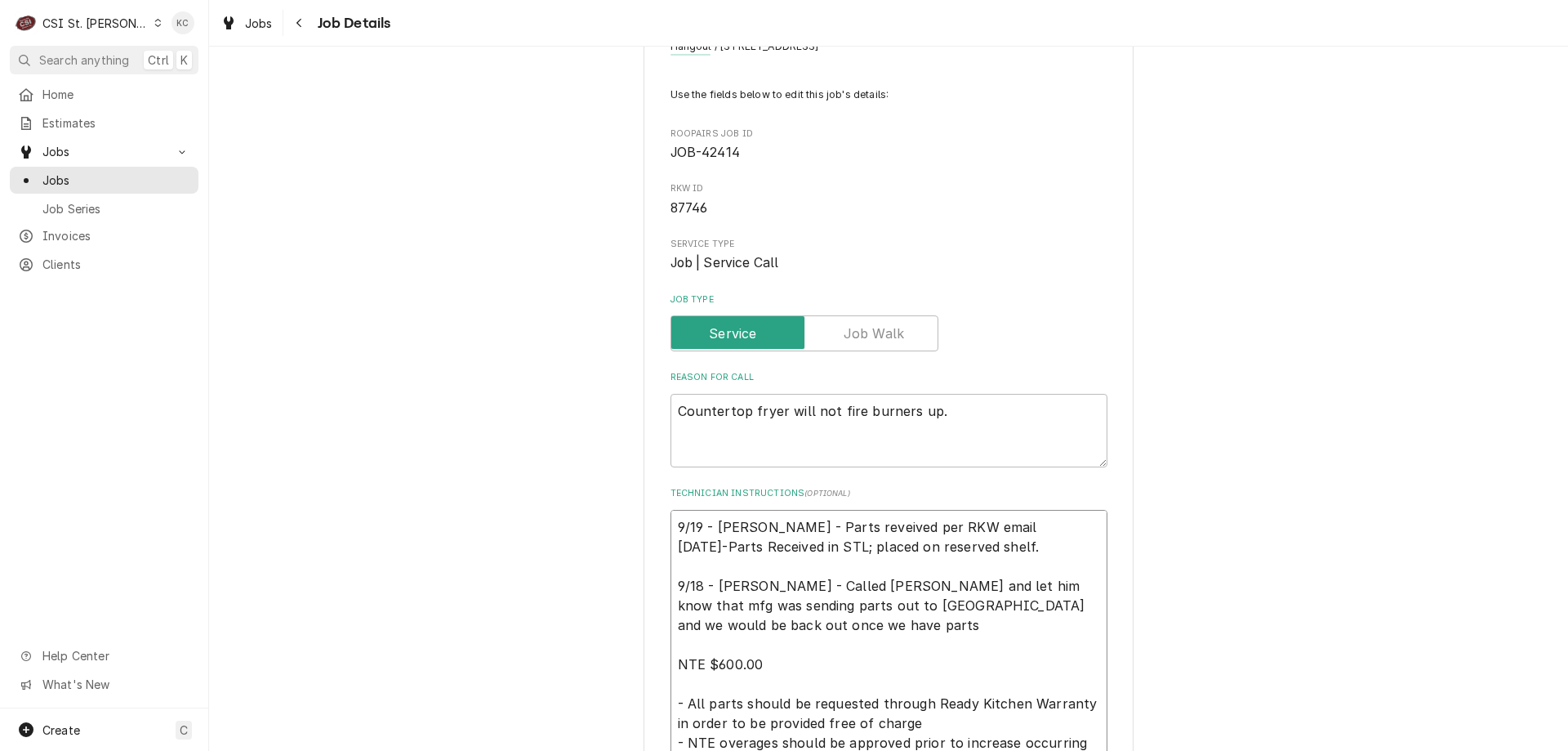
type textarea "x"
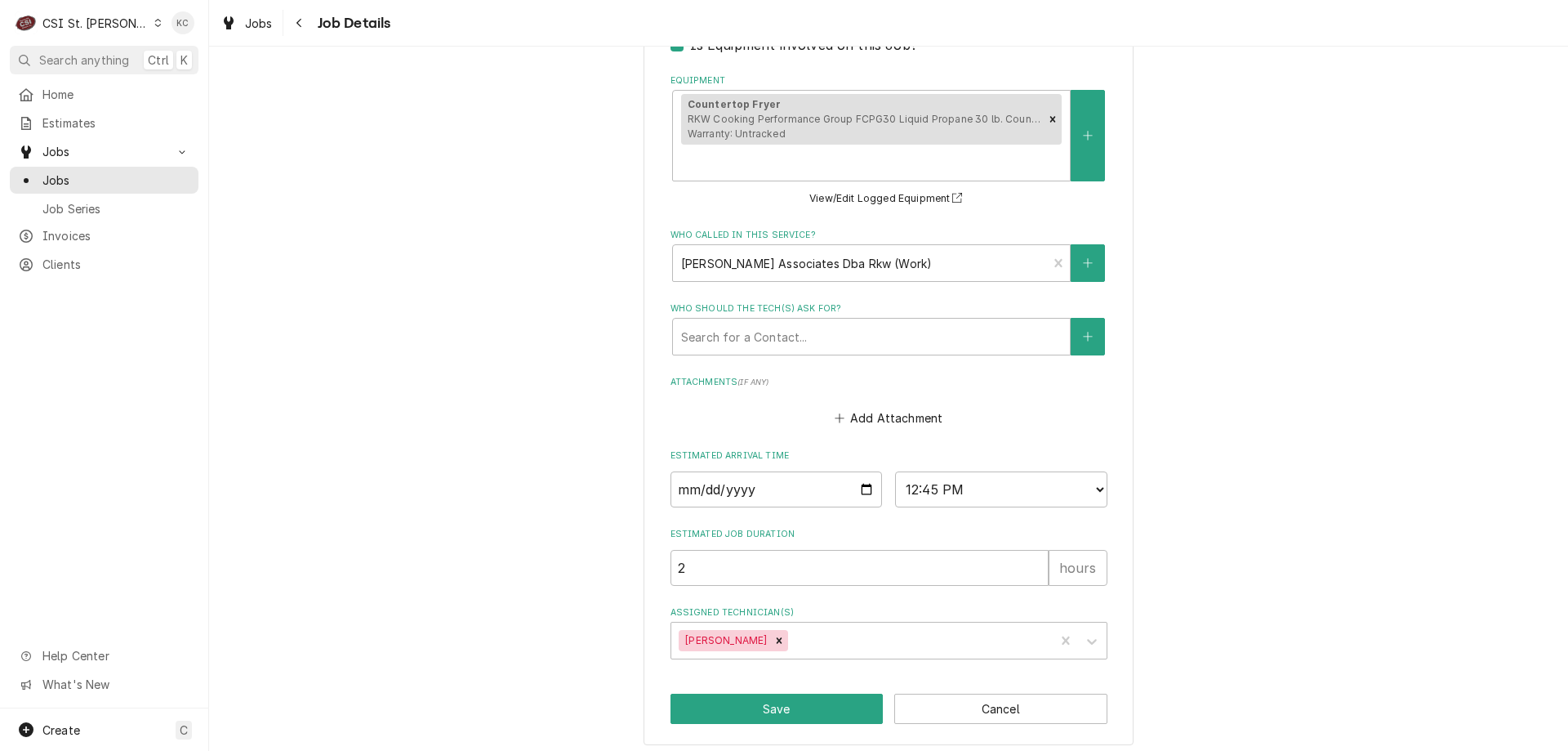
scroll to position [1104, 0]
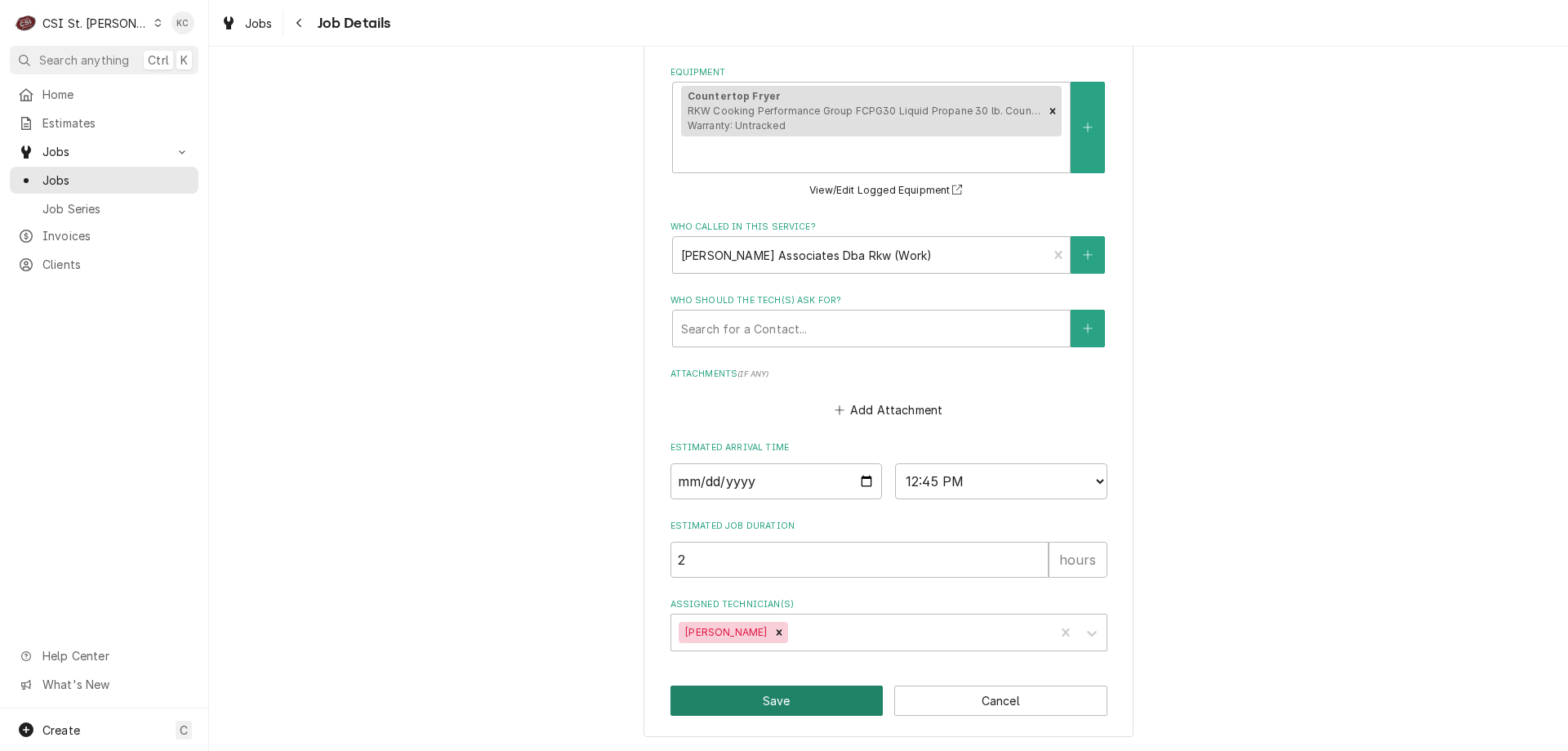
type textarea "9/19 - Kelly - Parts reveived per RKW email 9/19/25-Parts Received in STL; plac…"
click at [700, 710] on button "Save" at bounding box center [777, 700] width 213 height 30
type textarea "x"
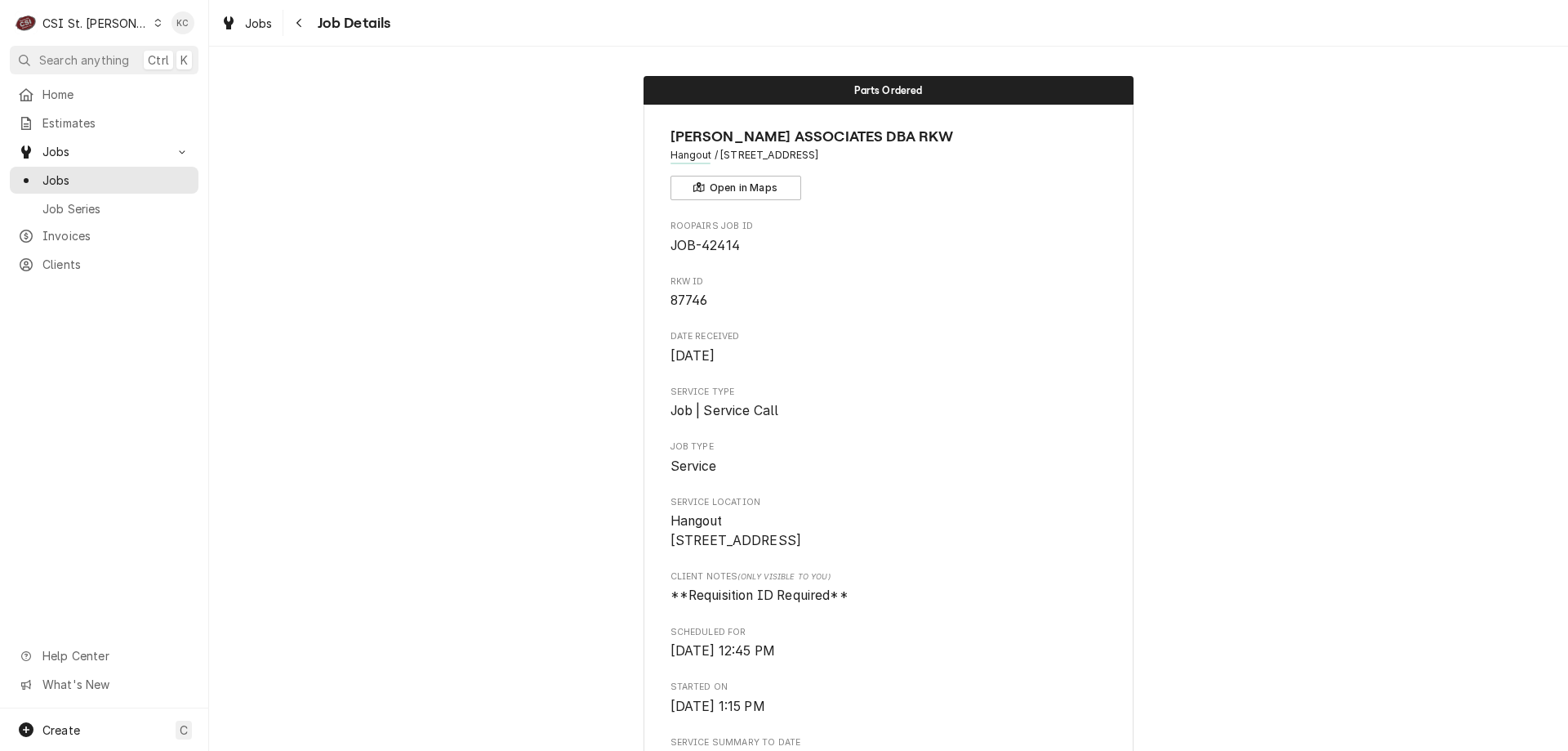
click at [319, 20] on span "Job Details" at bounding box center [352, 23] width 78 height 22
click at [58, 178] on span "Jobs" at bounding box center [116, 180] width 147 height 17
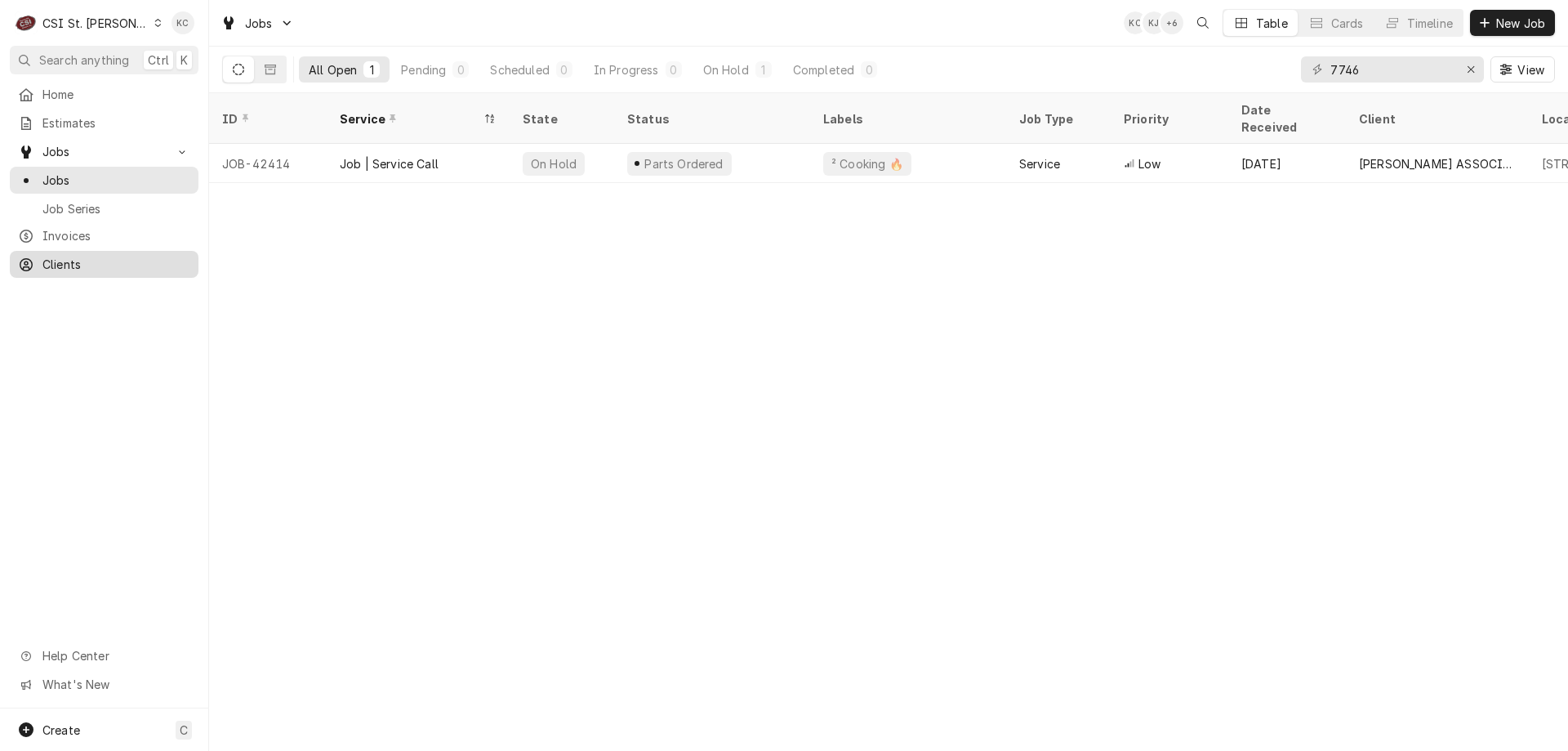
click at [54, 258] on span "Clients" at bounding box center [116, 264] width 147 height 17
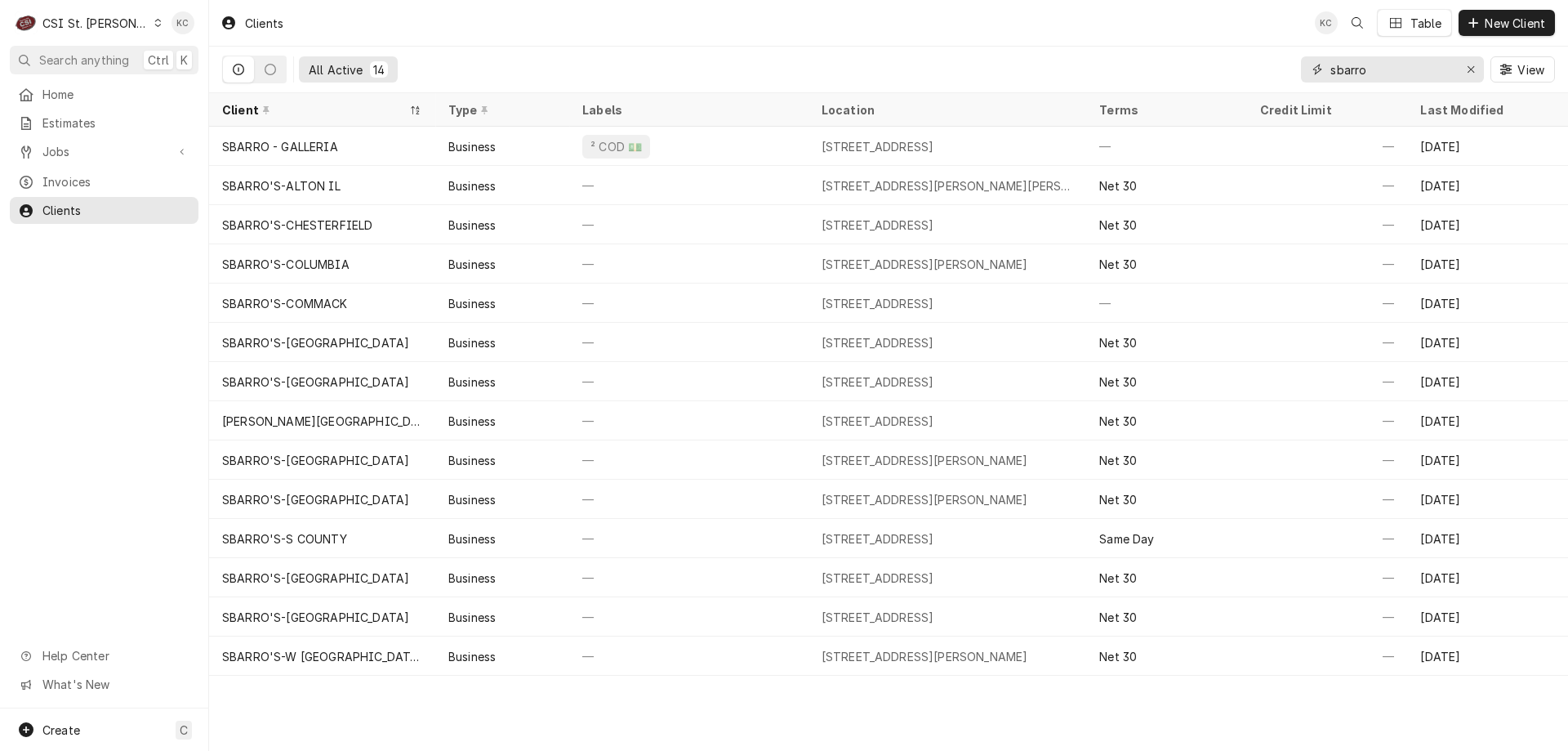
drag, startPoint x: 1379, startPoint y: 71, endPoint x: 1292, endPoint y: 71, distance: 87.0
click at [1292, 71] on div "All Active 14 sbarro View" at bounding box center [889, 68] width 1333 height 45
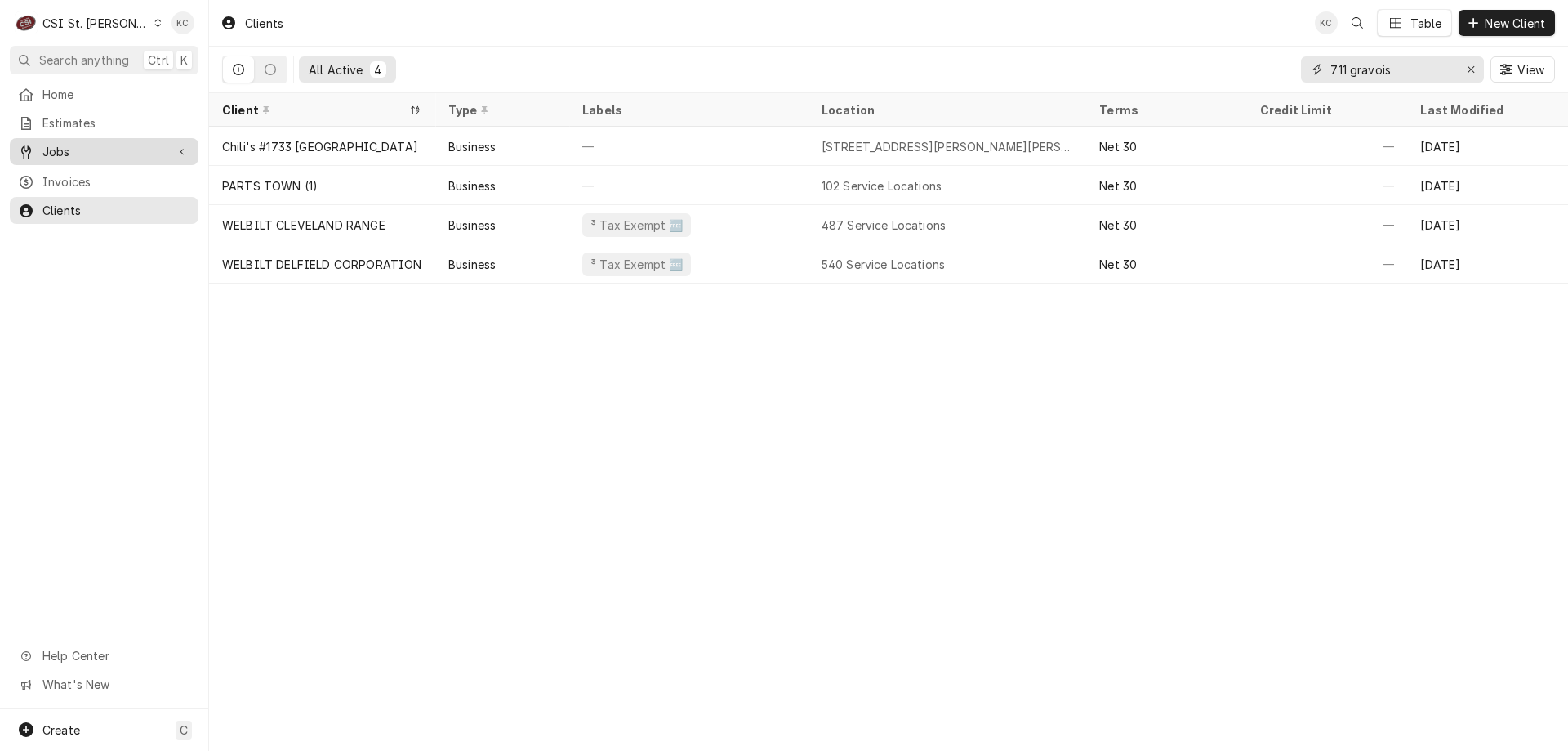
type input "711 gravois"
click at [59, 150] on span "Jobs" at bounding box center [104, 151] width 123 height 17
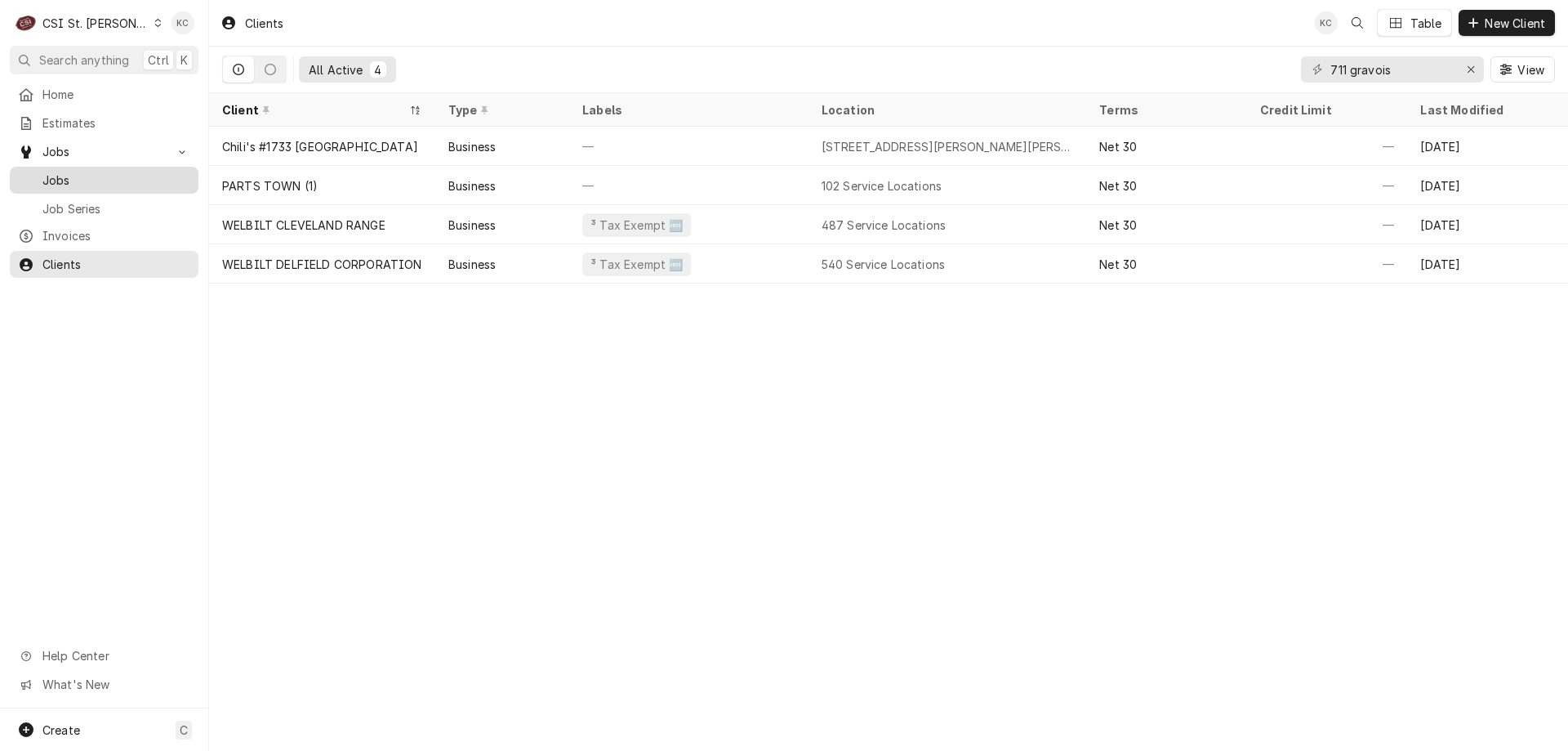
click at [61, 172] on span "Jobs" at bounding box center [116, 180] width 147 height 17
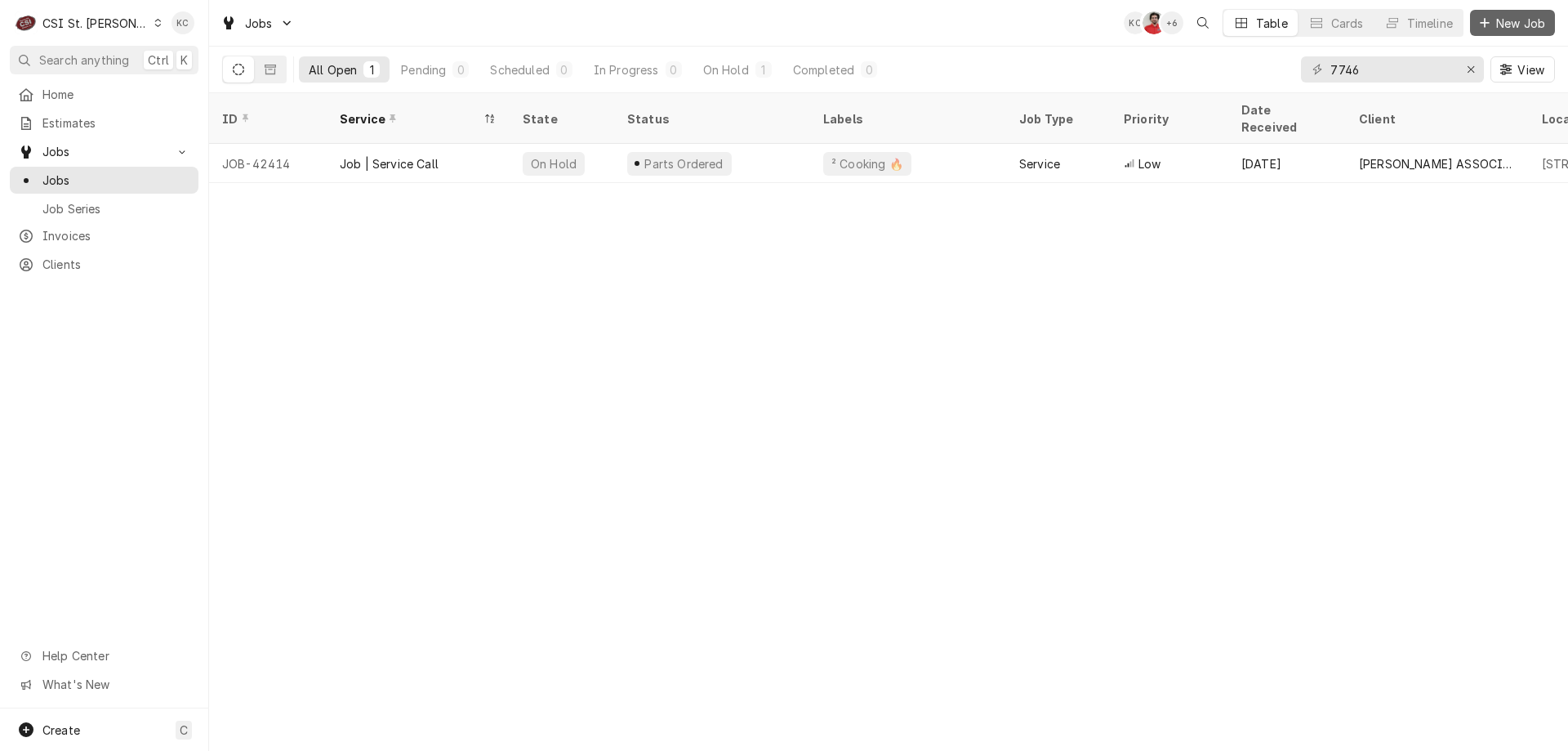
click at [1518, 31] on button "New Job" at bounding box center [1512, 22] width 85 height 26
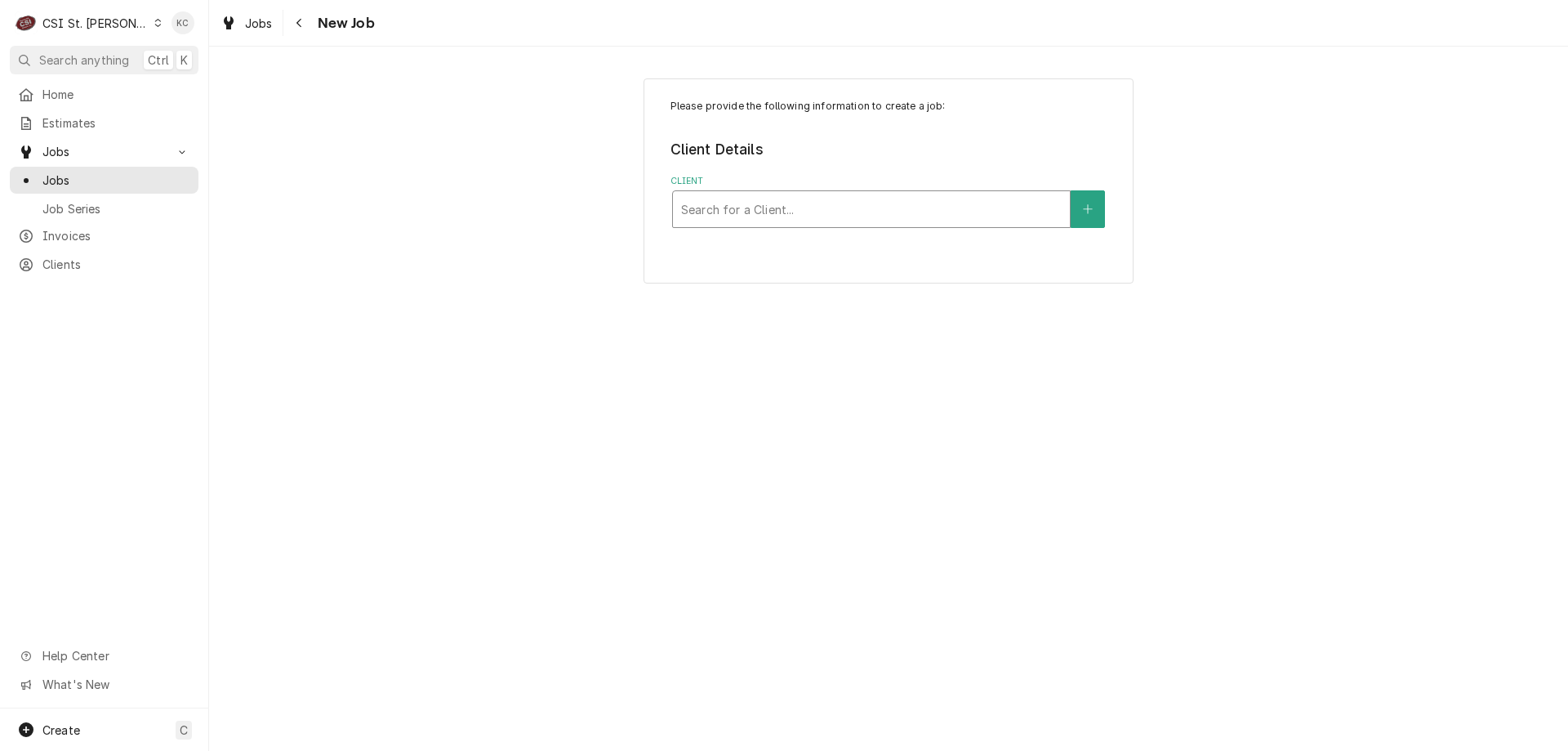
click at [846, 210] on div "Client" at bounding box center [871, 209] width 381 height 30
type input "welbilt con"
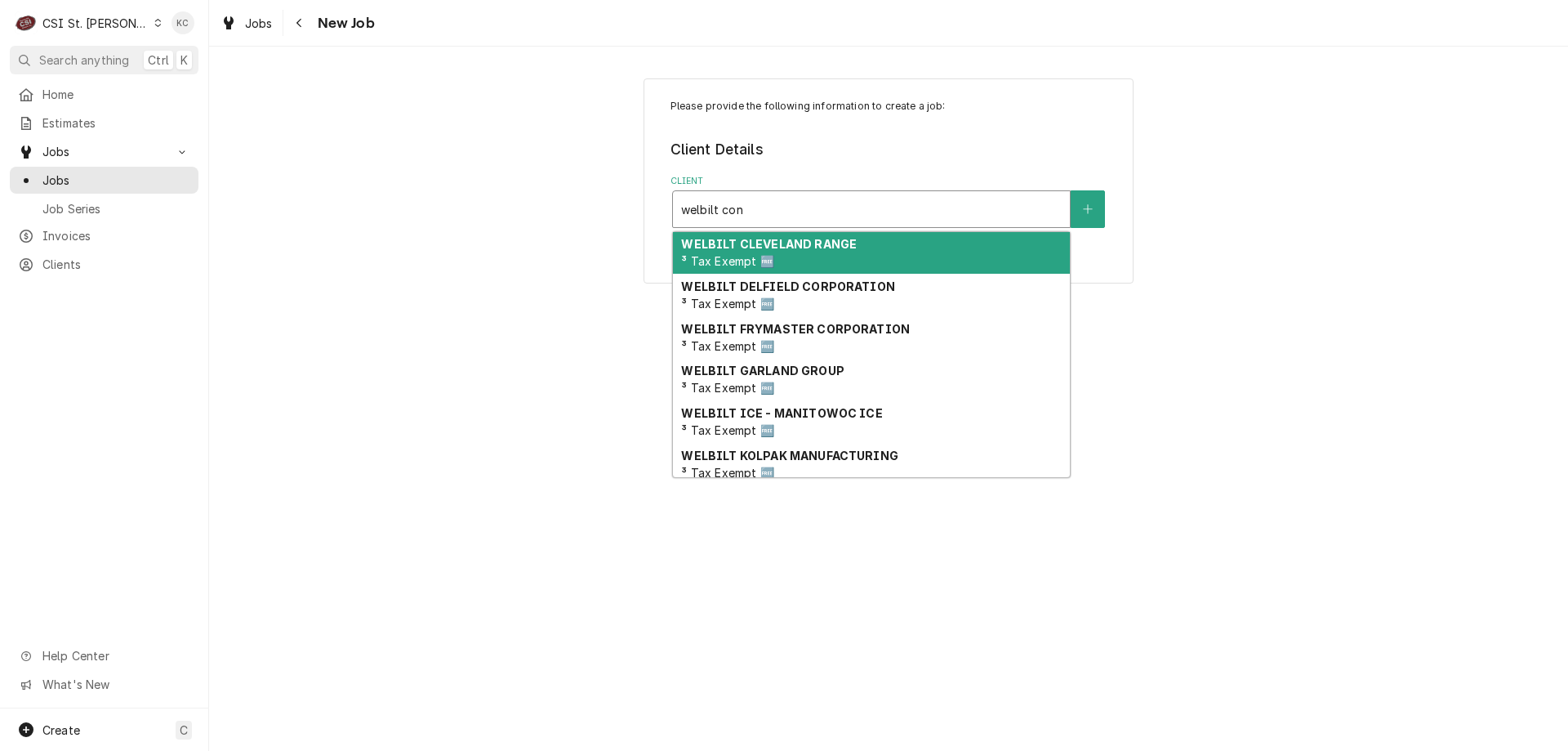
click at [785, 248] on strong "WELBILT CLEVELAND RANGE" at bounding box center [769, 244] width 175 height 13
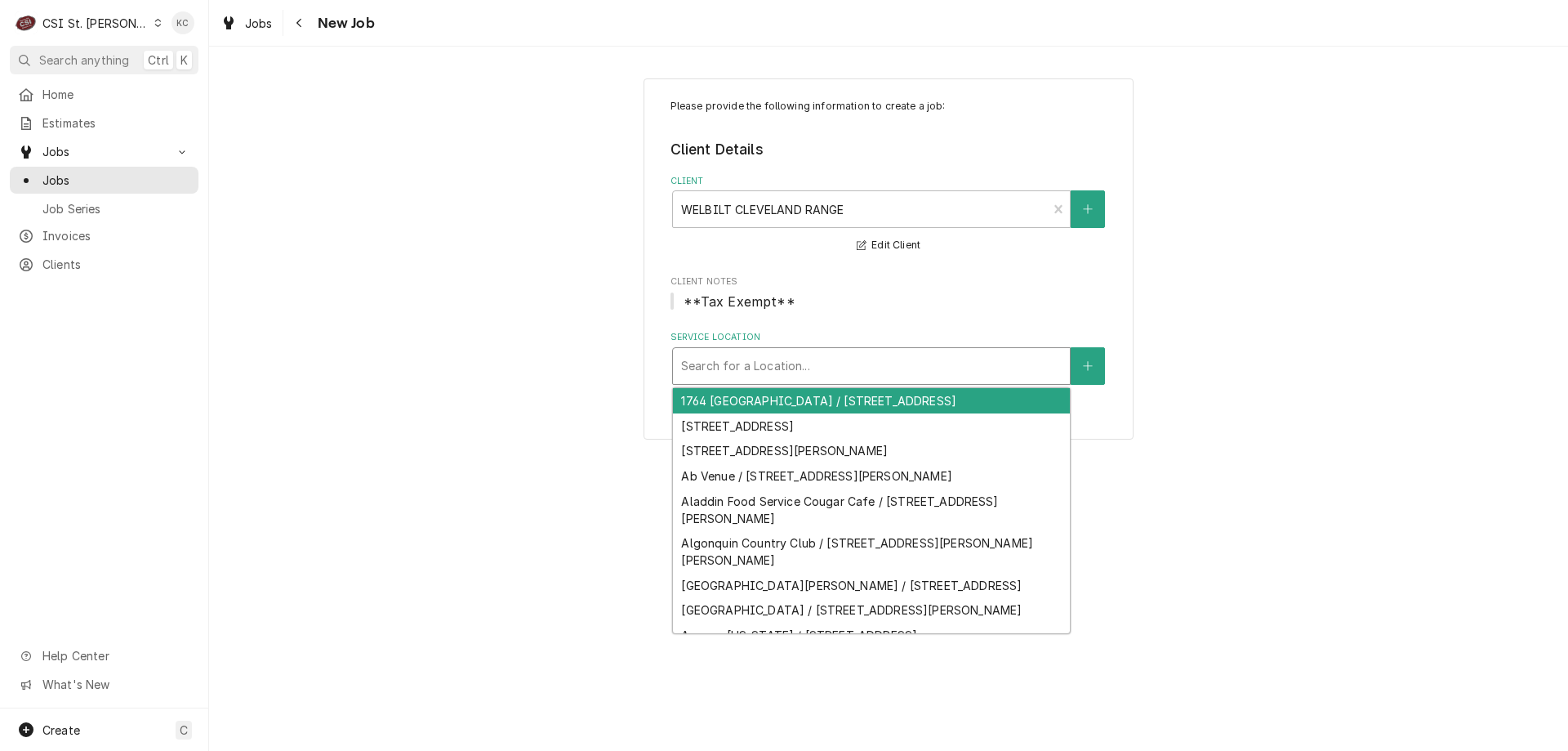
click at [811, 362] on div "Service Location" at bounding box center [871, 365] width 381 height 30
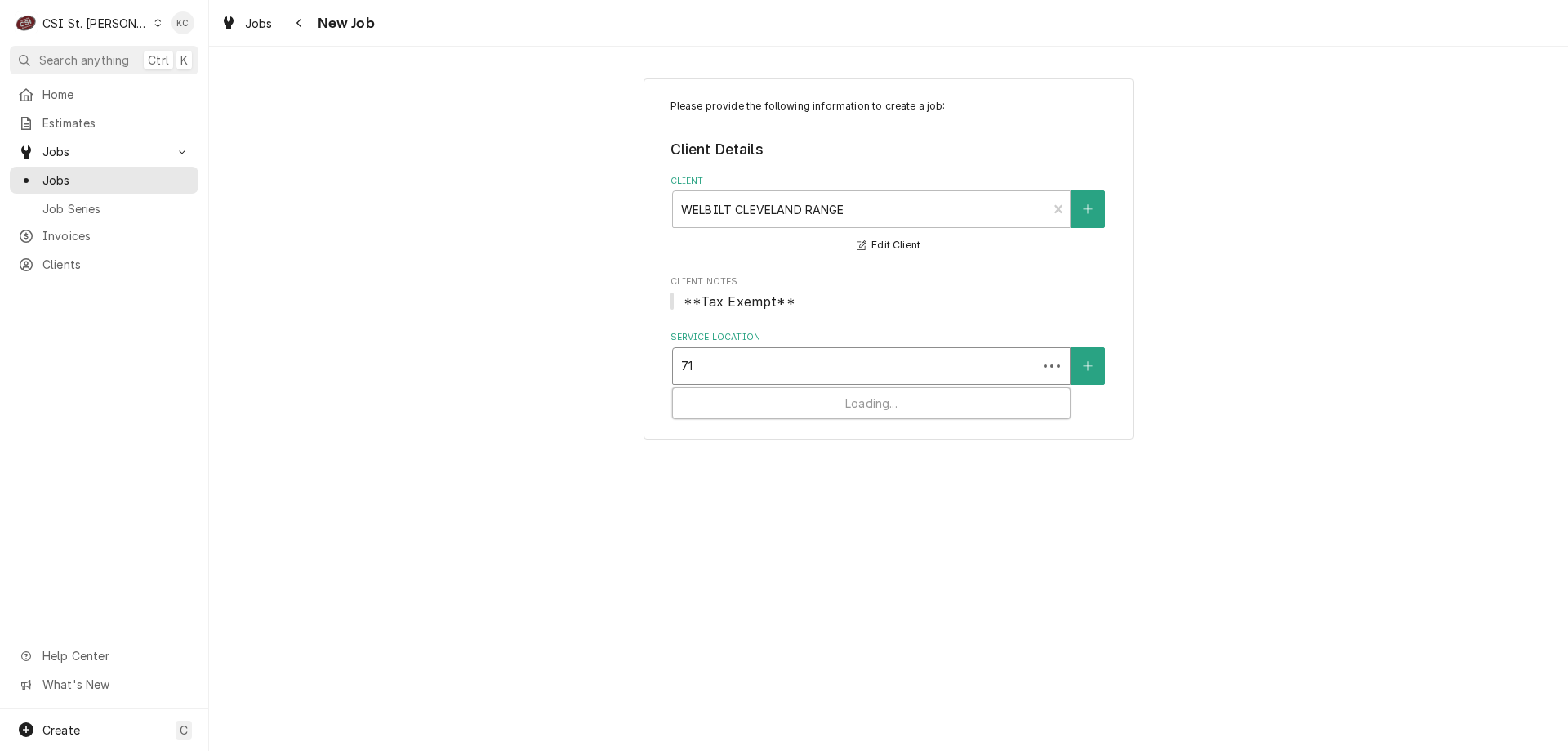
type input "711"
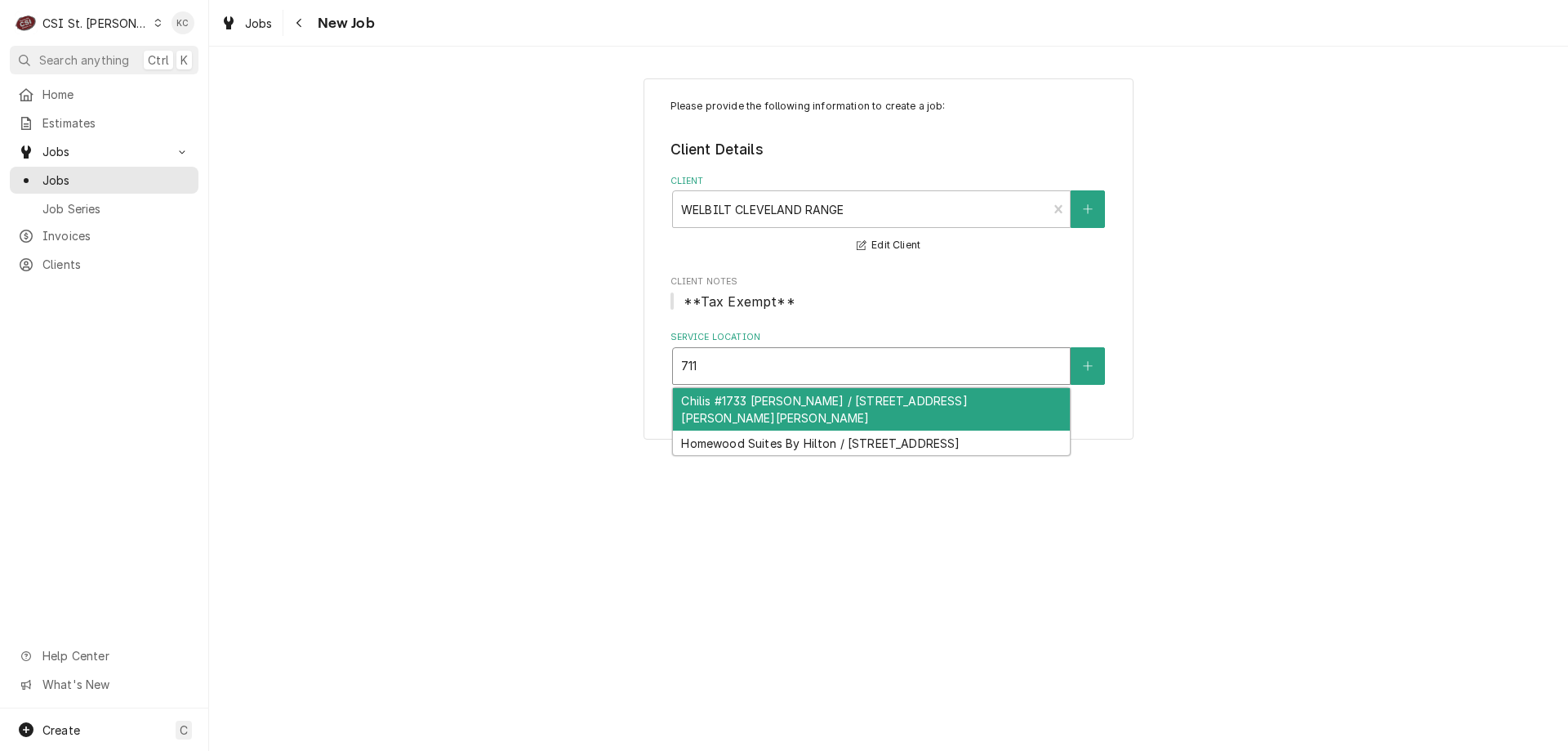
click at [881, 404] on div "Chilis #1733 [PERSON_NAME] / [STREET_ADDRESS][PERSON_NAME][PERSON_NAME]" at bounding box center [871, 410] width 397 height 42
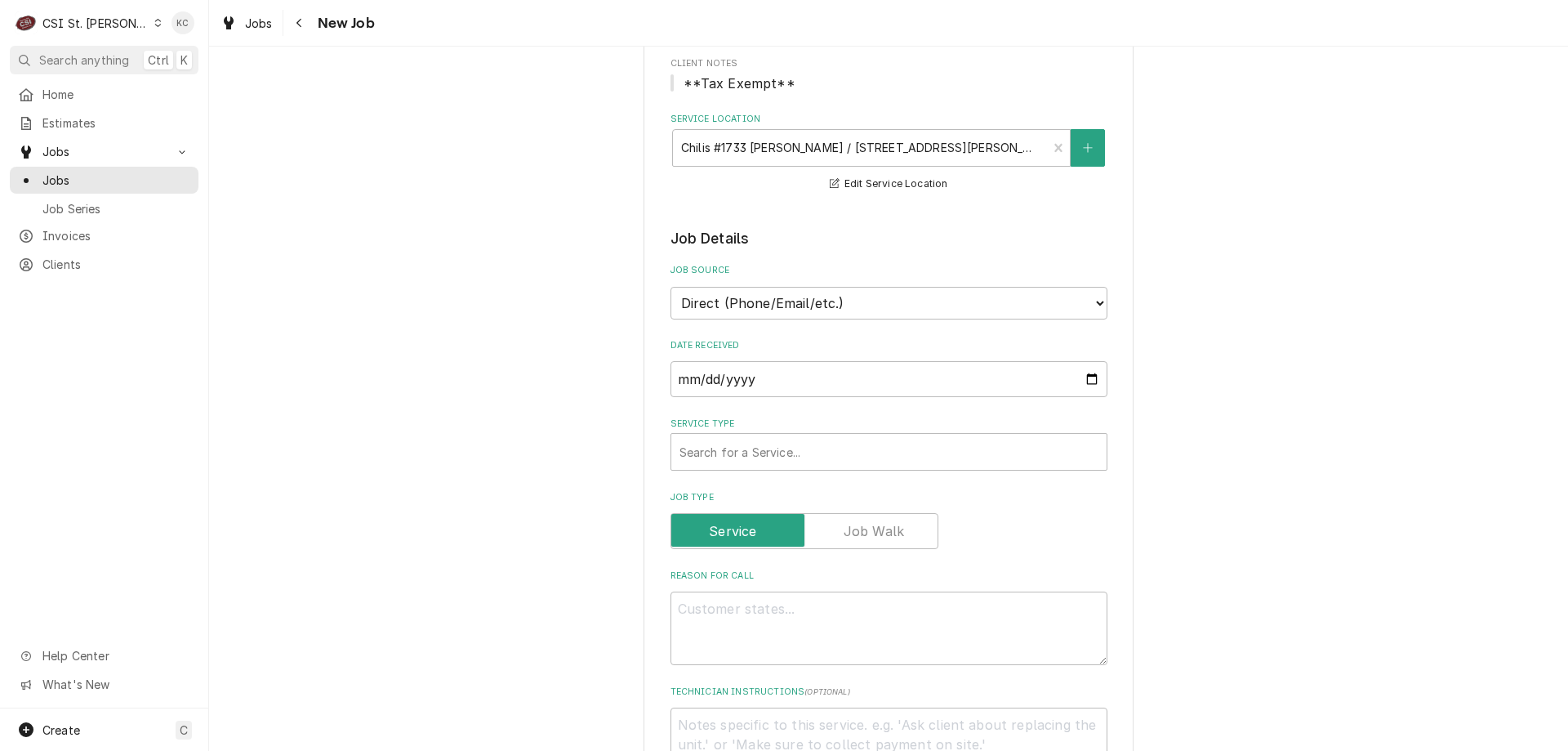
scroll to position [245, 0]
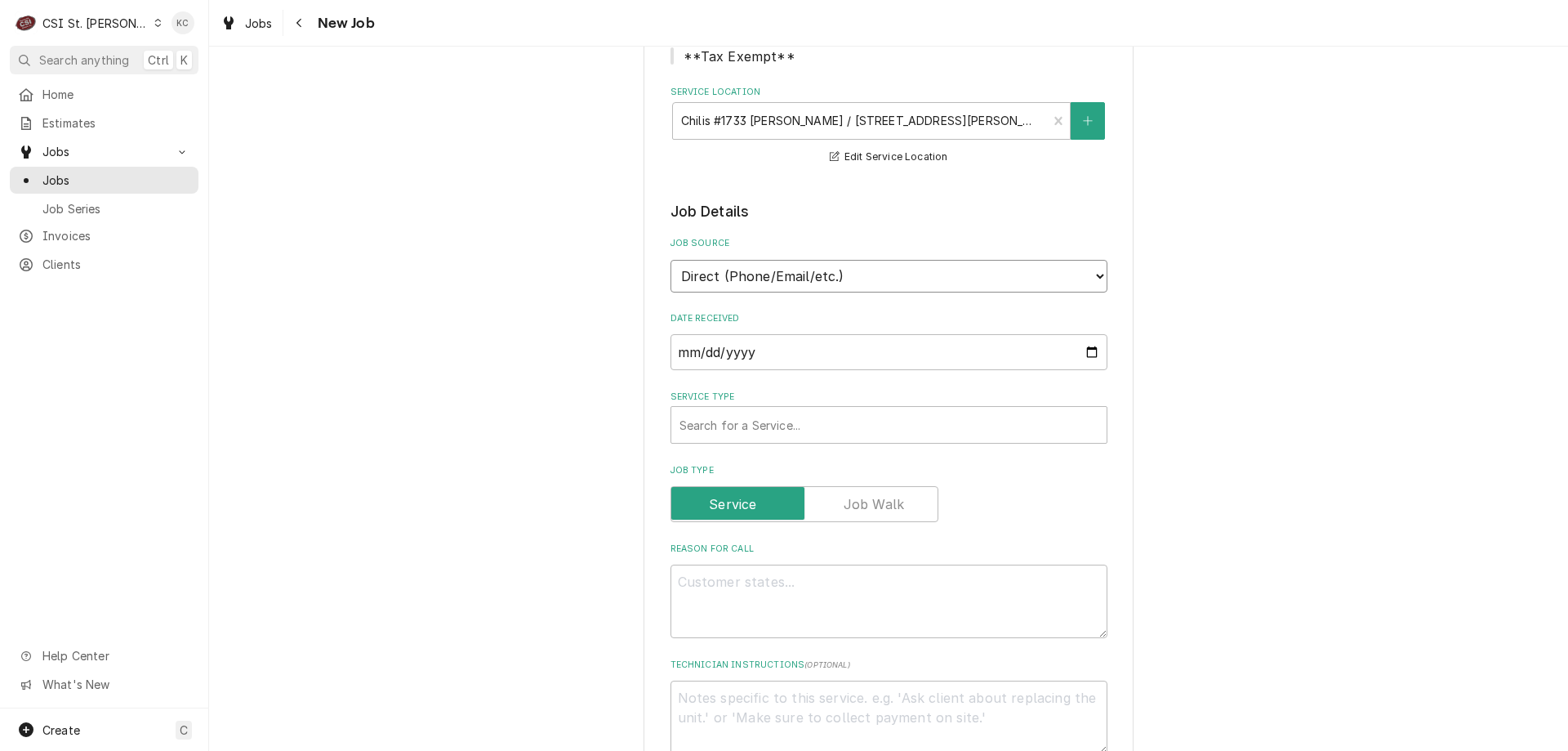
click at [887, 281] on select "Direct (Phone/Email/etc.) Service Channel Corrigo Ecotrak Other" at bounding box center [889, 276] width 437 height 33
select select "100"
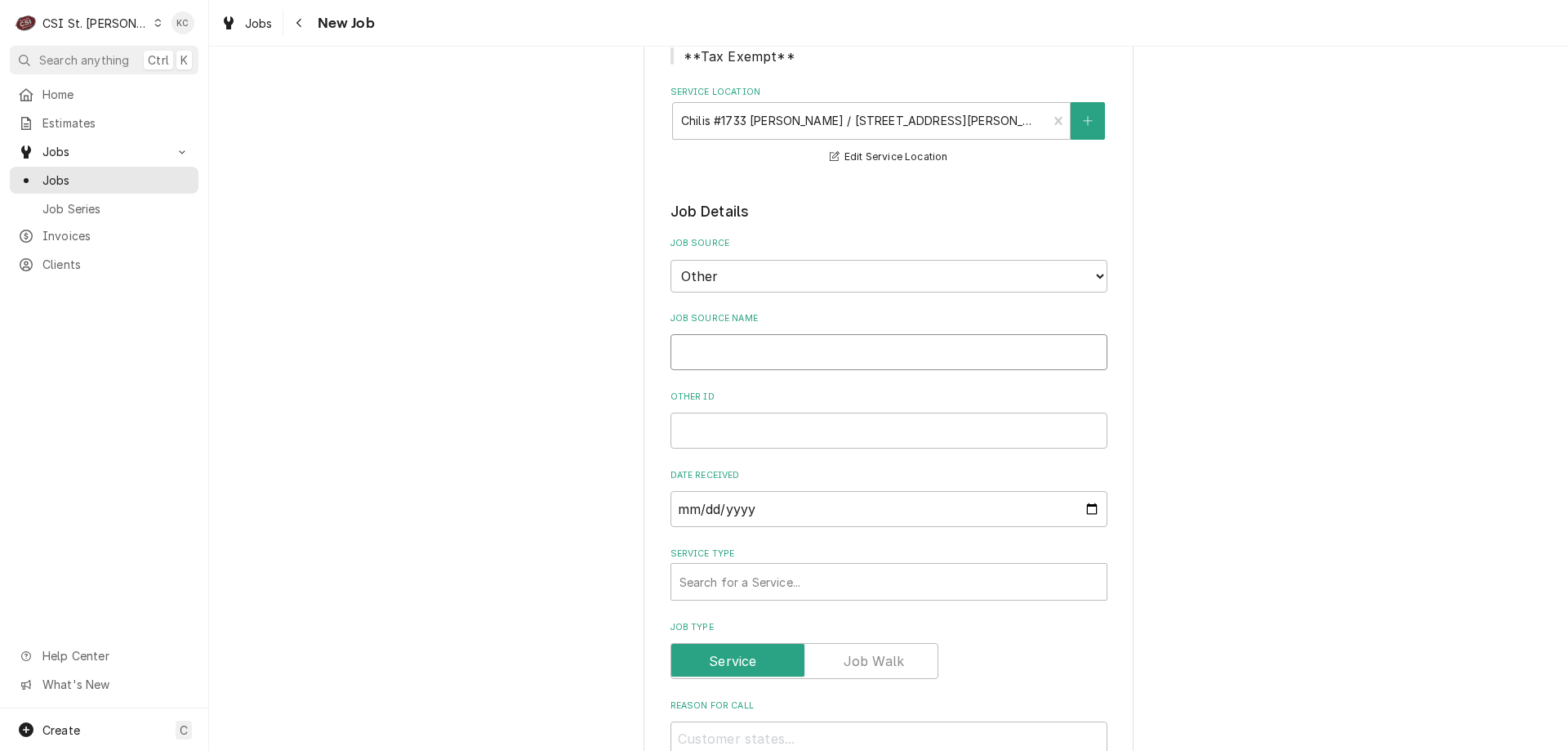
click at [801, 352] on input "Job Source Name" at bounding box center [889, 352] width 437 height 36
type textarea "x"
type input "W"
type textarea "x"
type input "We"
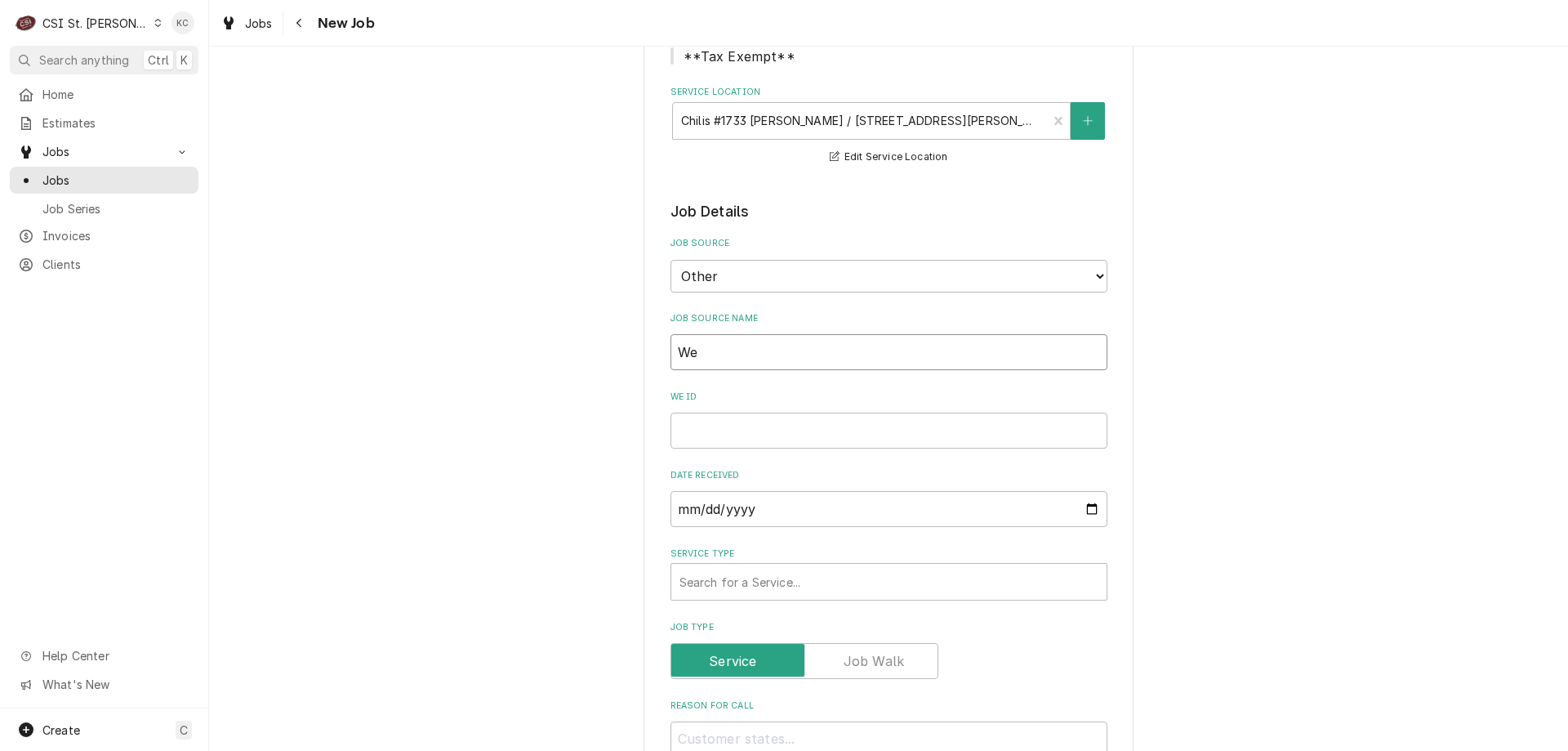
type textarea "x"
type input "Wel"
type textarea "x"
type input "Welb"
type textarea "x"
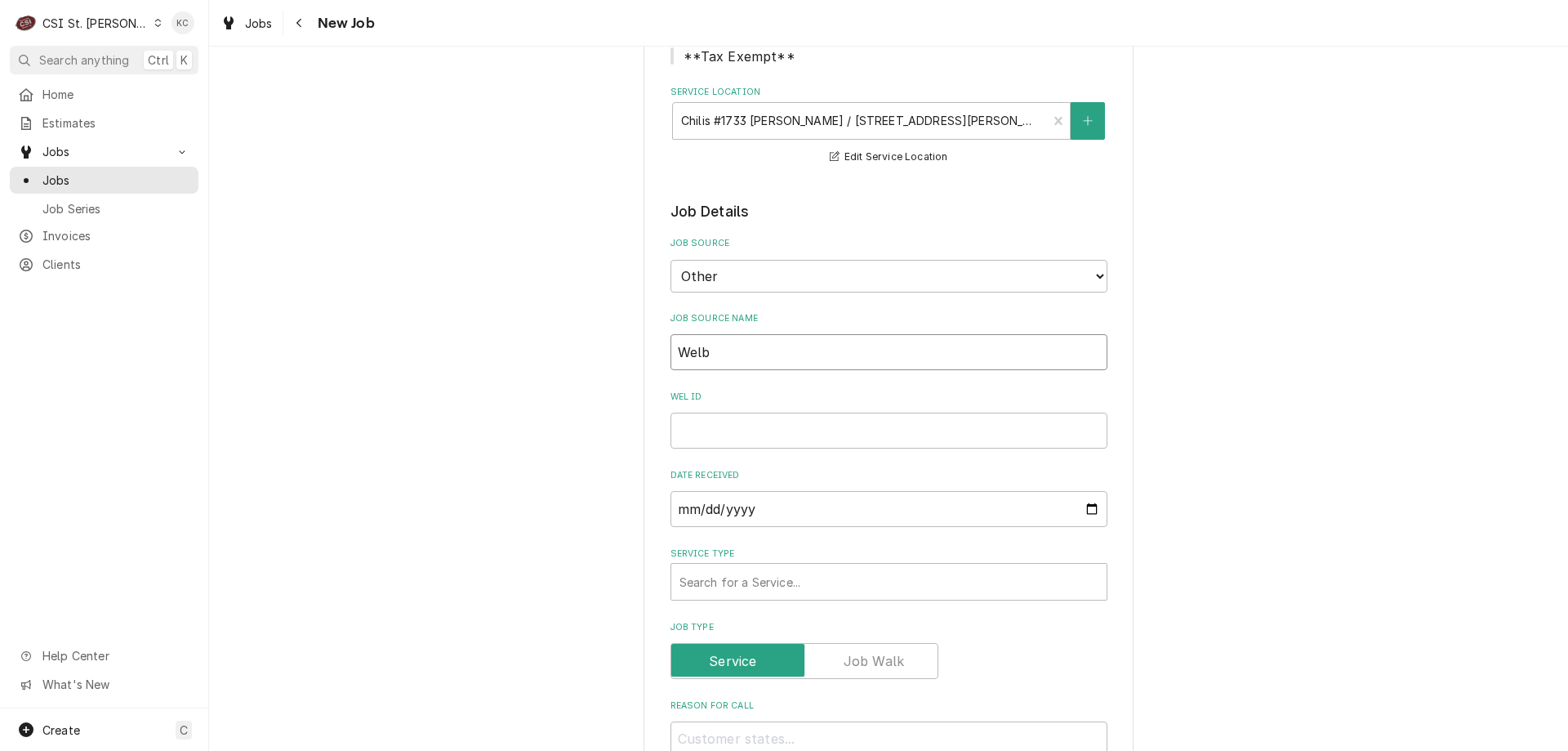
type input "Welbi"
type textarea "x"
type input "Welbil"
type textarea "x"
type input "Welbilt"
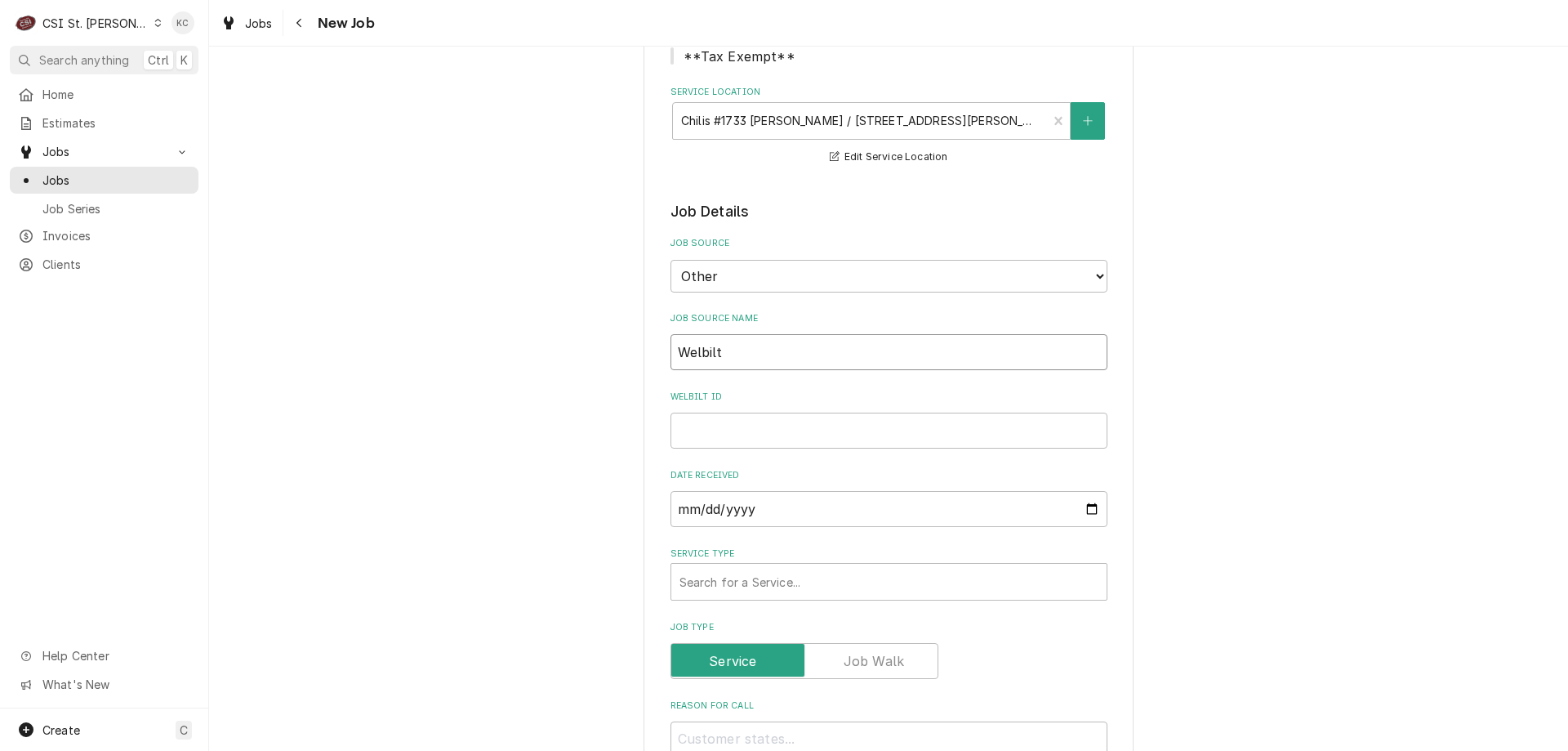
type textarea "x"
type input "Welbilt"
type textarea "x"
type input "Welbilt e"
type textarea "x"
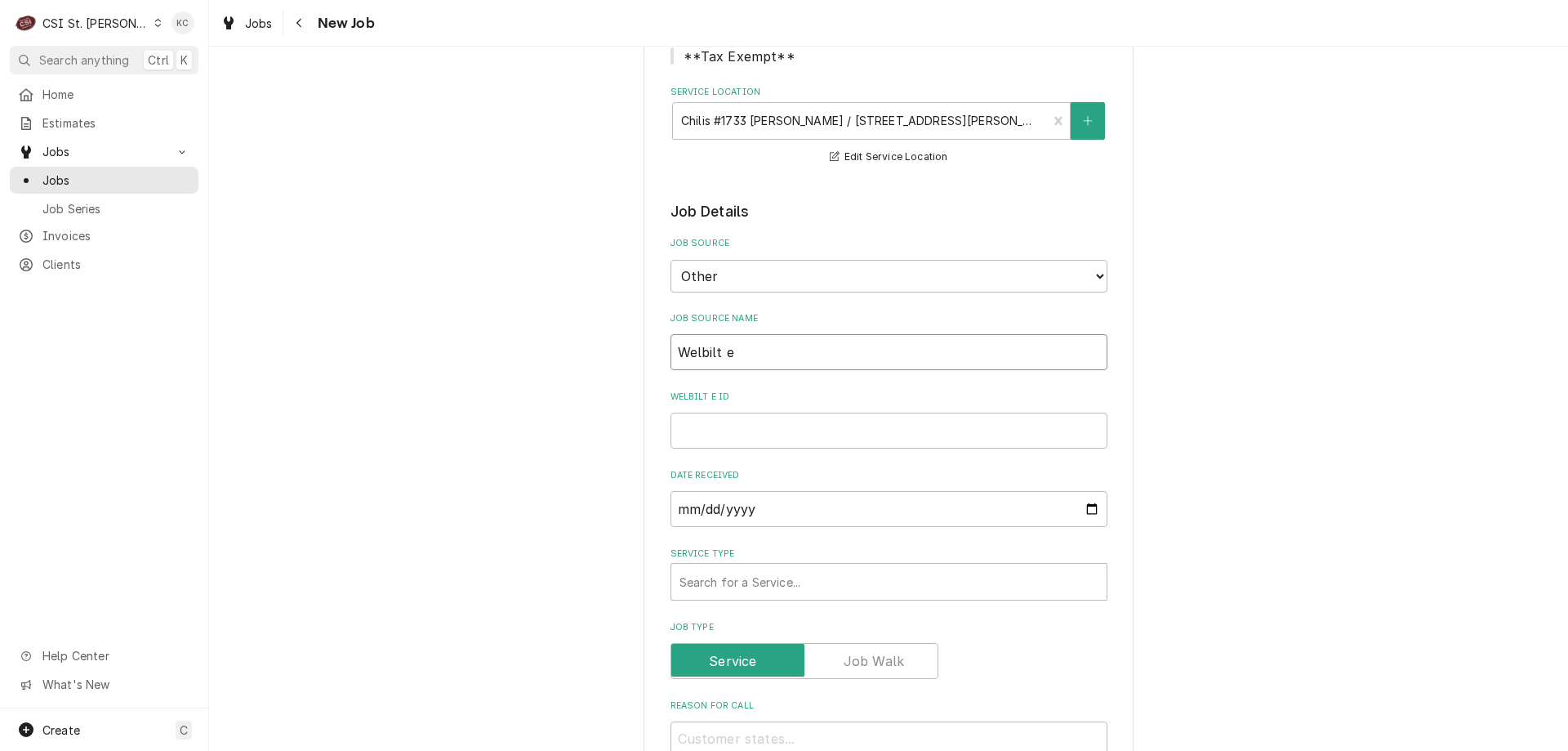
type input "Welbilt em"
type textarea "x"
type input "Welbilt ema"
type textarea "x"
type input "Welbilt emai"
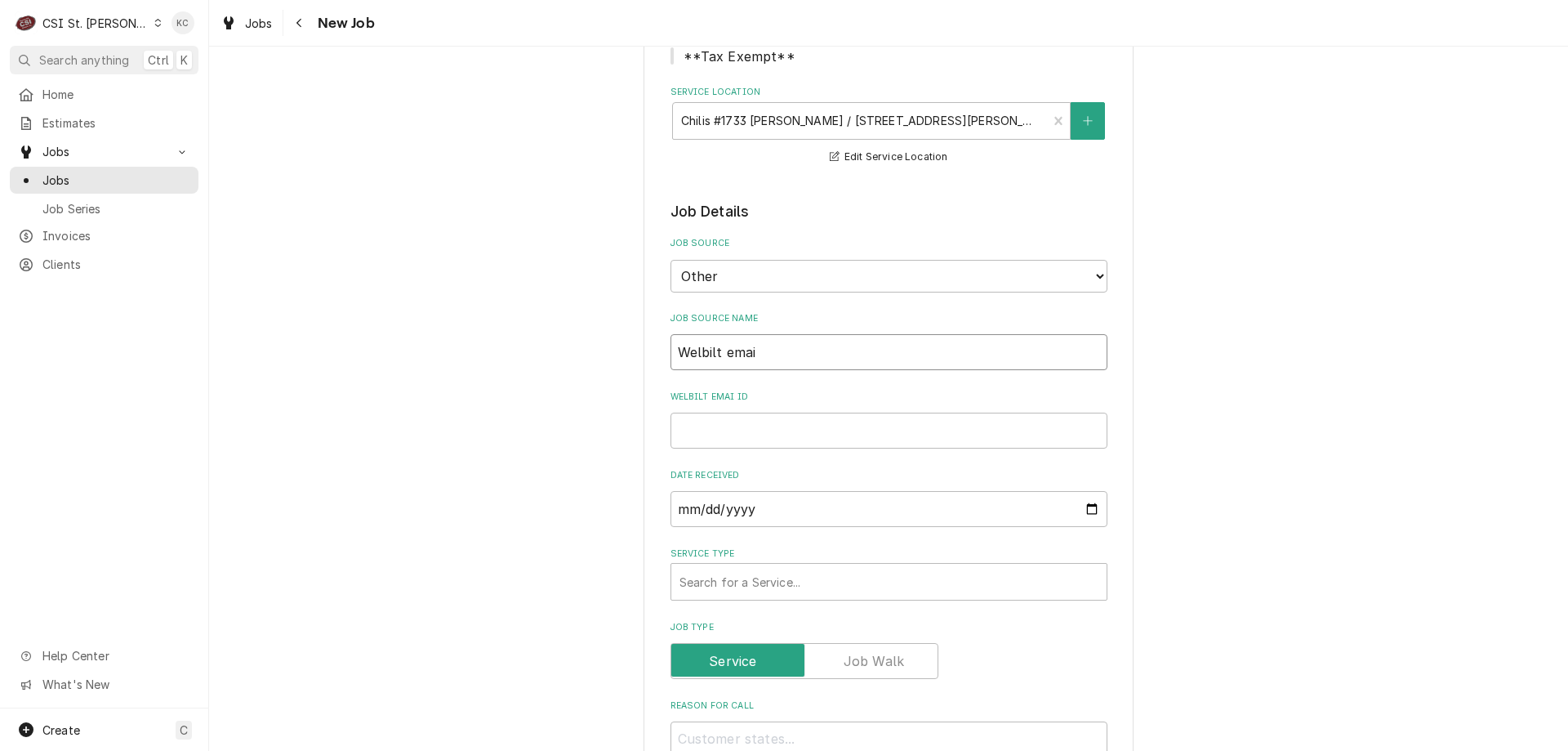
type textarea "x"
type input "Welbilt email"
type textarea "x"
type input "Welbilt email"
click at [726, 433] on input "Welbilt email ID" at bounding box center [889, 430] width 437 height 36
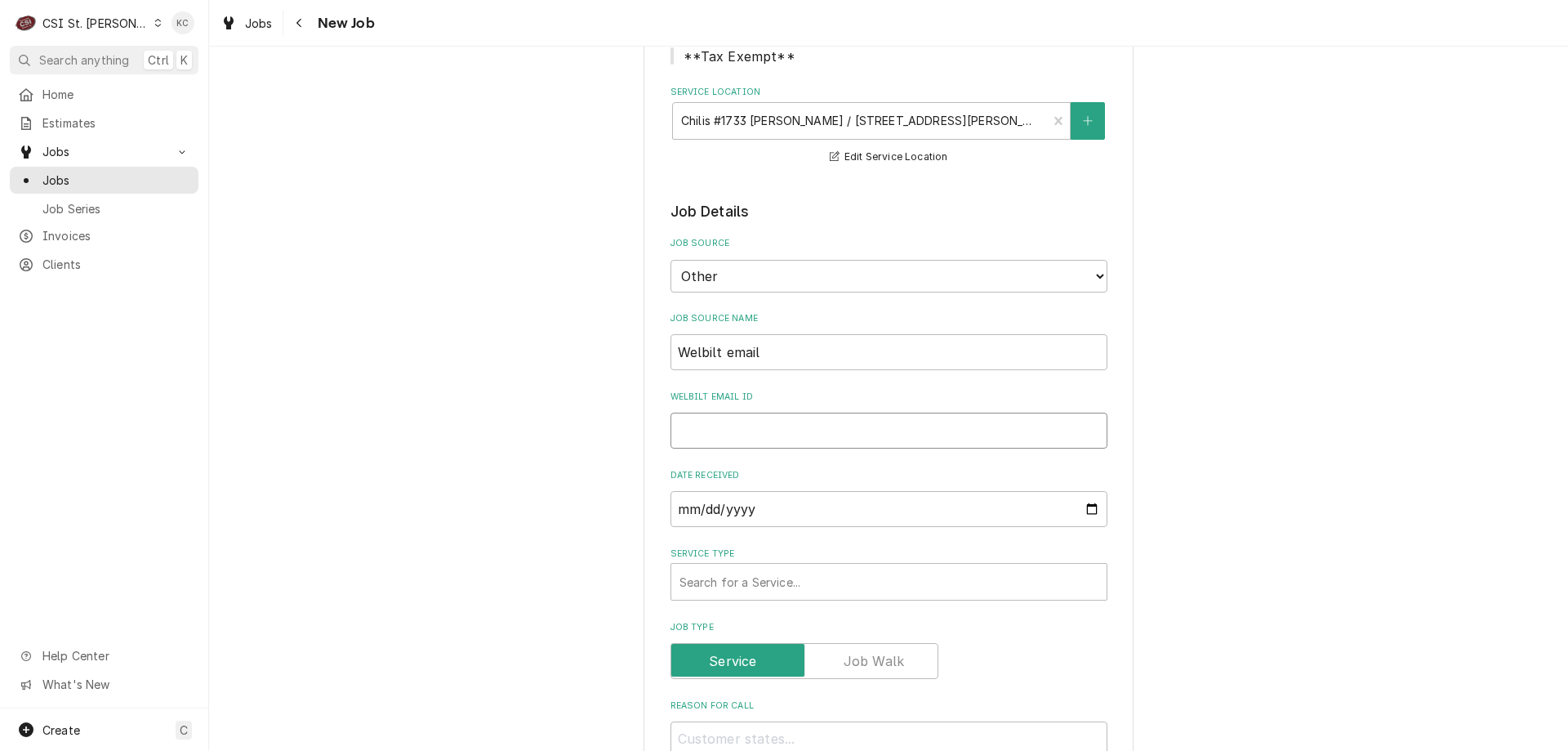
paste input "00934065-1"
type textarea "x"
type input "00934065-1"
type textarea "x"
type input "00934065-1"
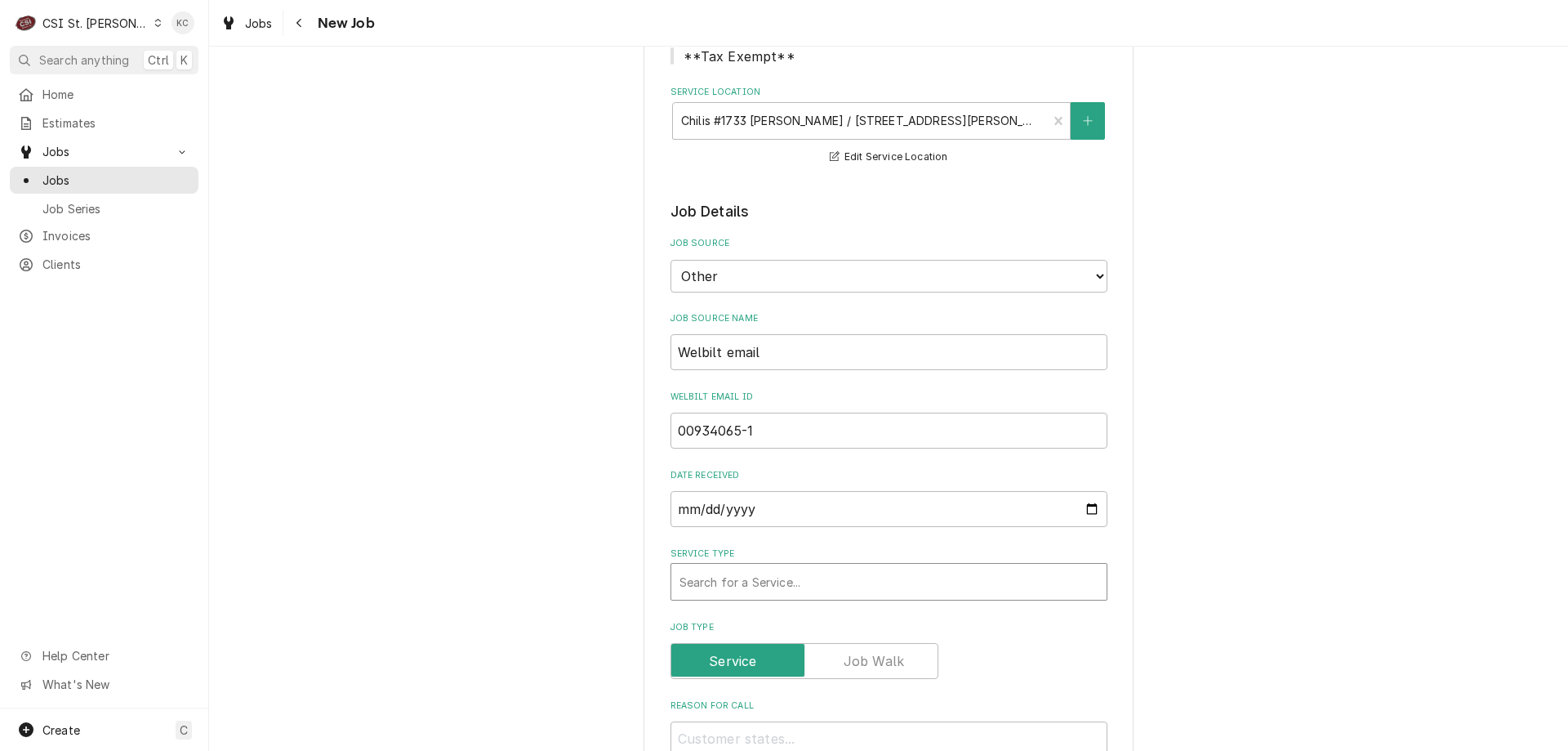
click at [754, 583] on div "Service Type" at bounding box center [889, 581] width 419 height 30
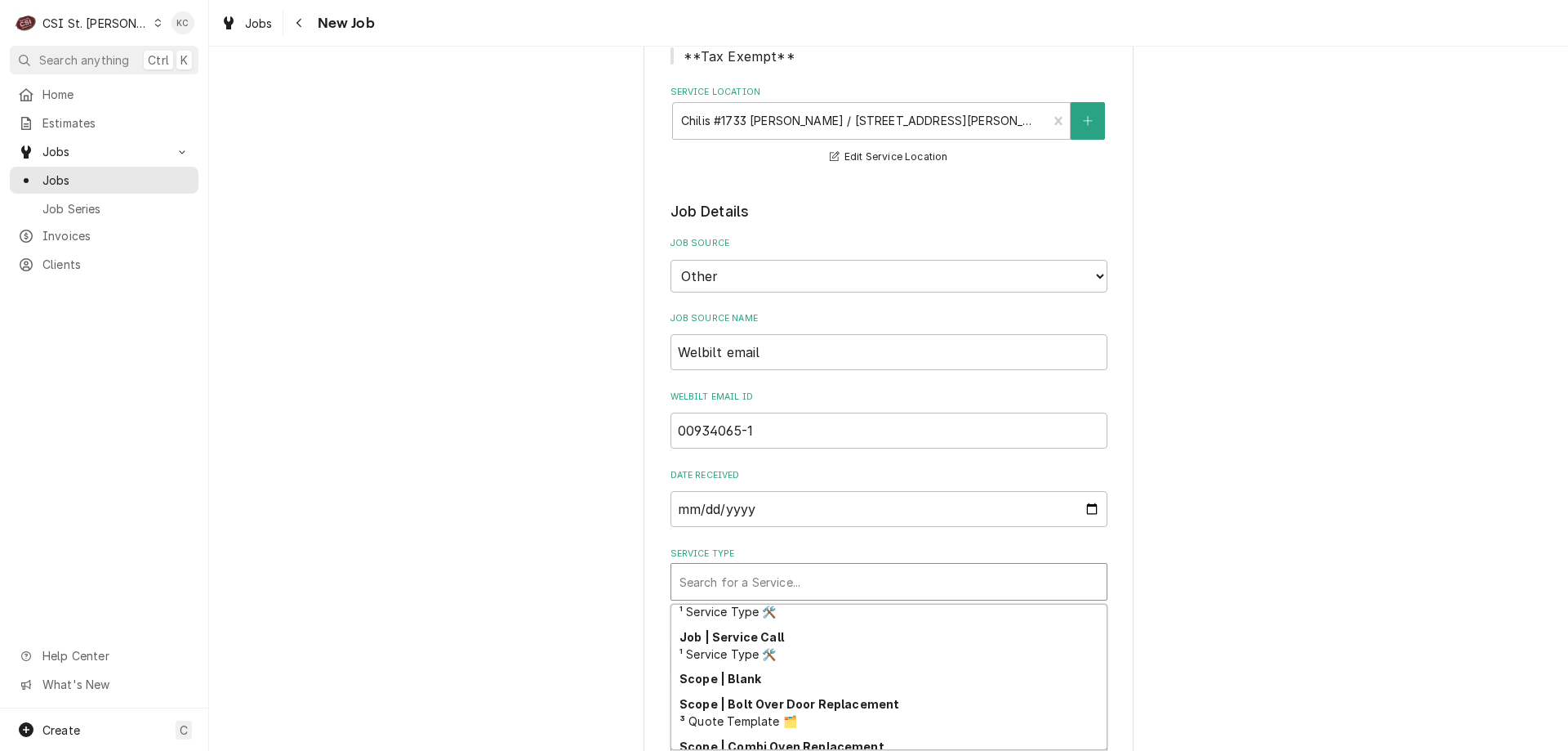
scroll to position [1035, 0]
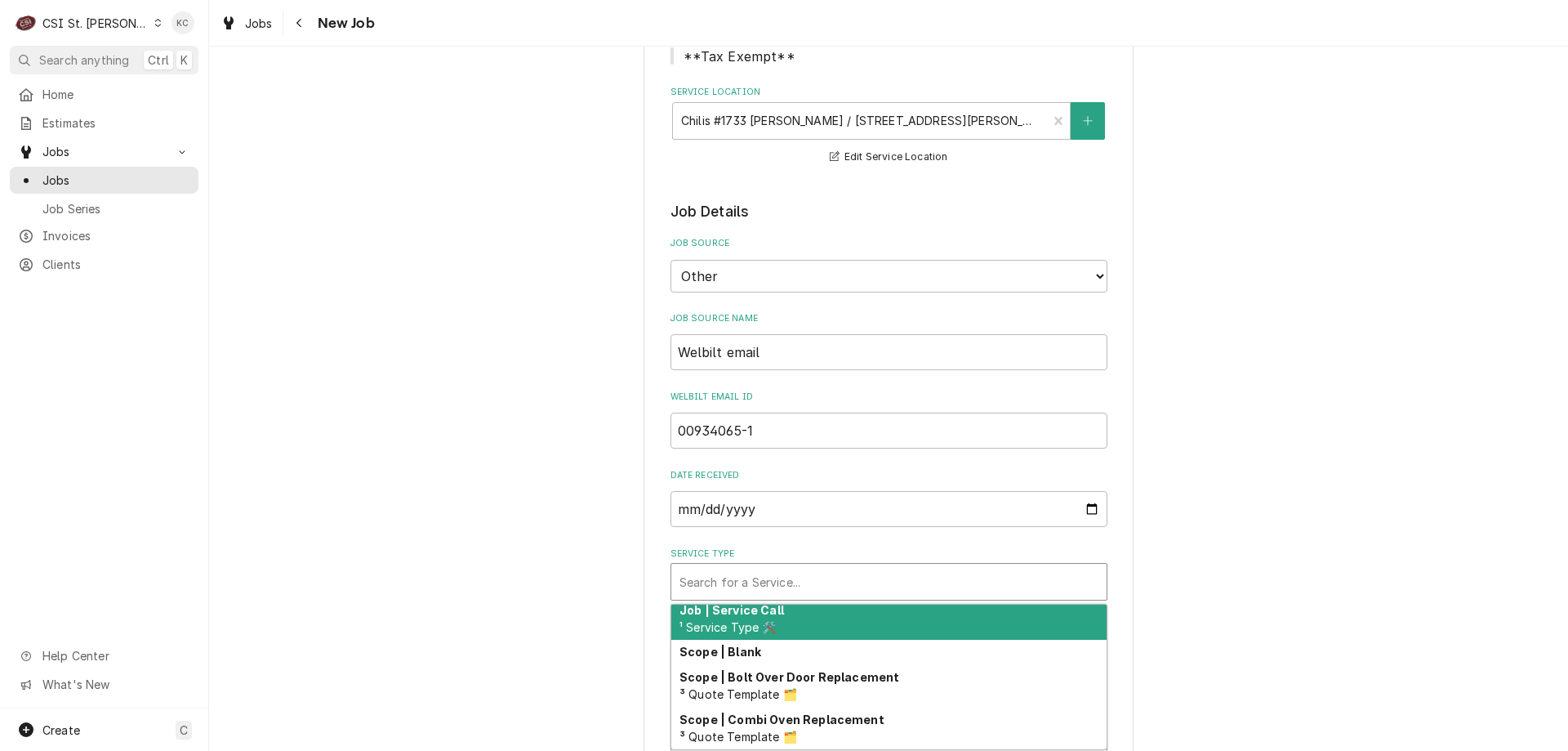
click at [784, 618] on div "Job | Service Call ¹ Service Type 🛠️" at bounding box center [890, 618] width 436 height 42
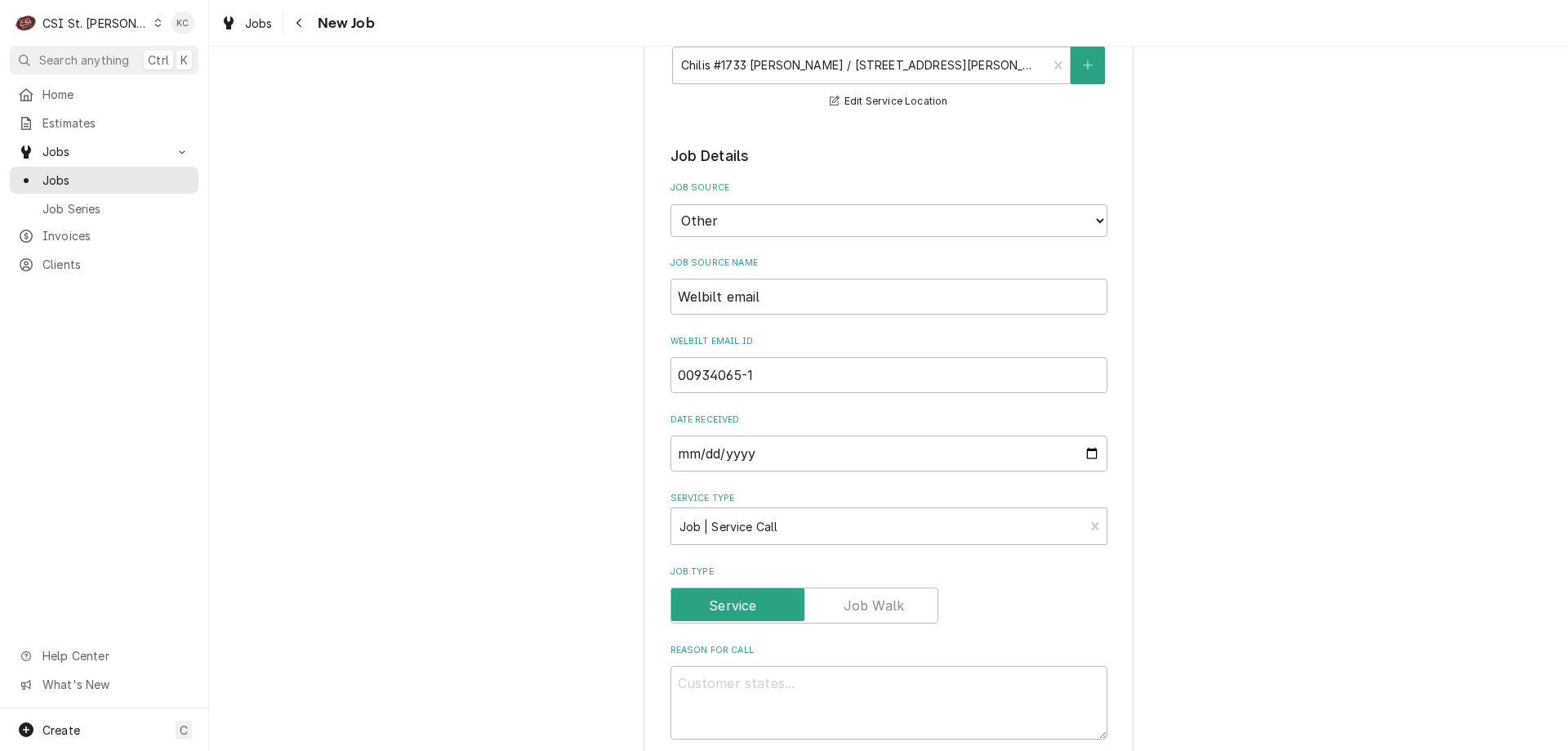
scroll to position [327, 0]
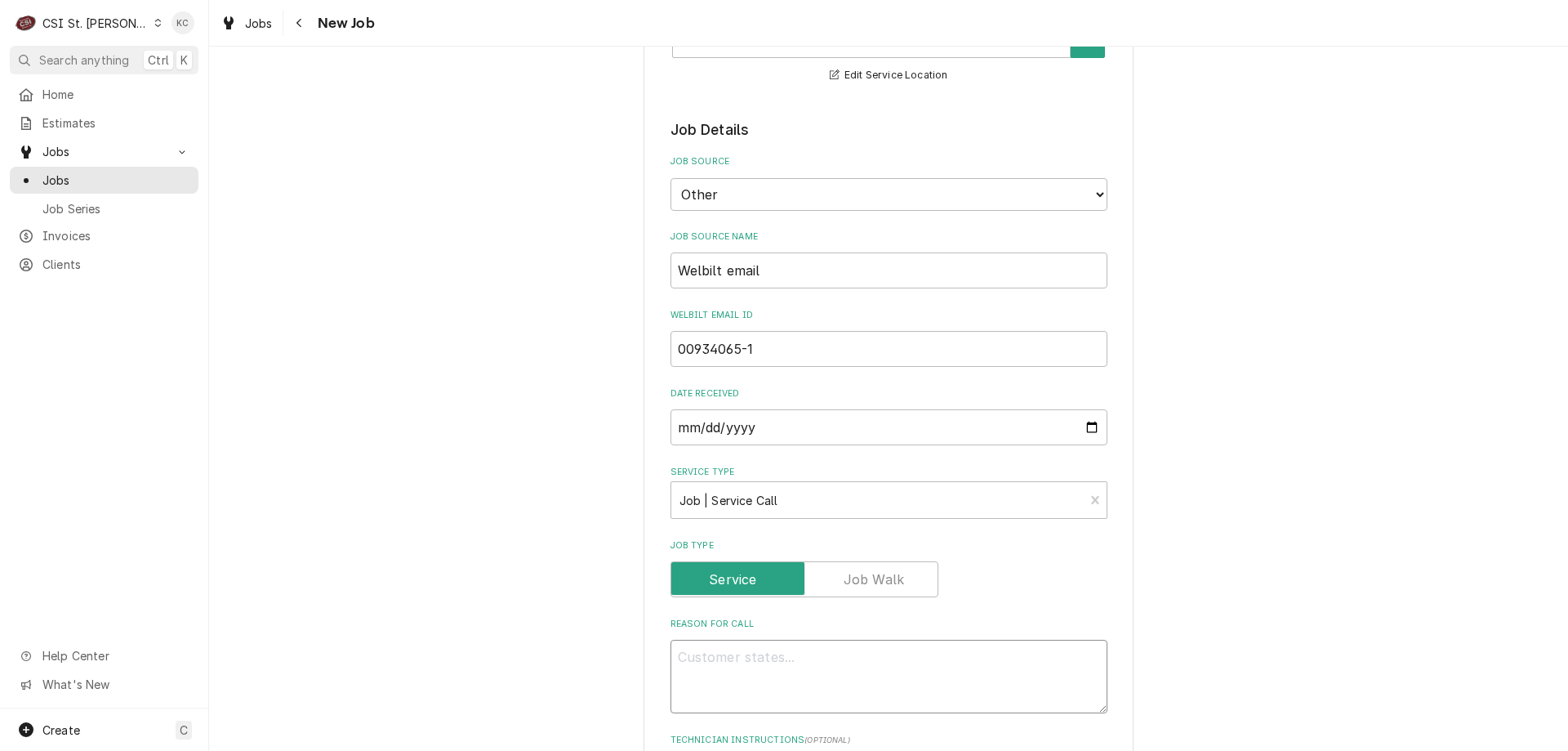
click at [922, 651] on textarea "Reason For Call" at bounding box center [889, 677] width 437 height 73
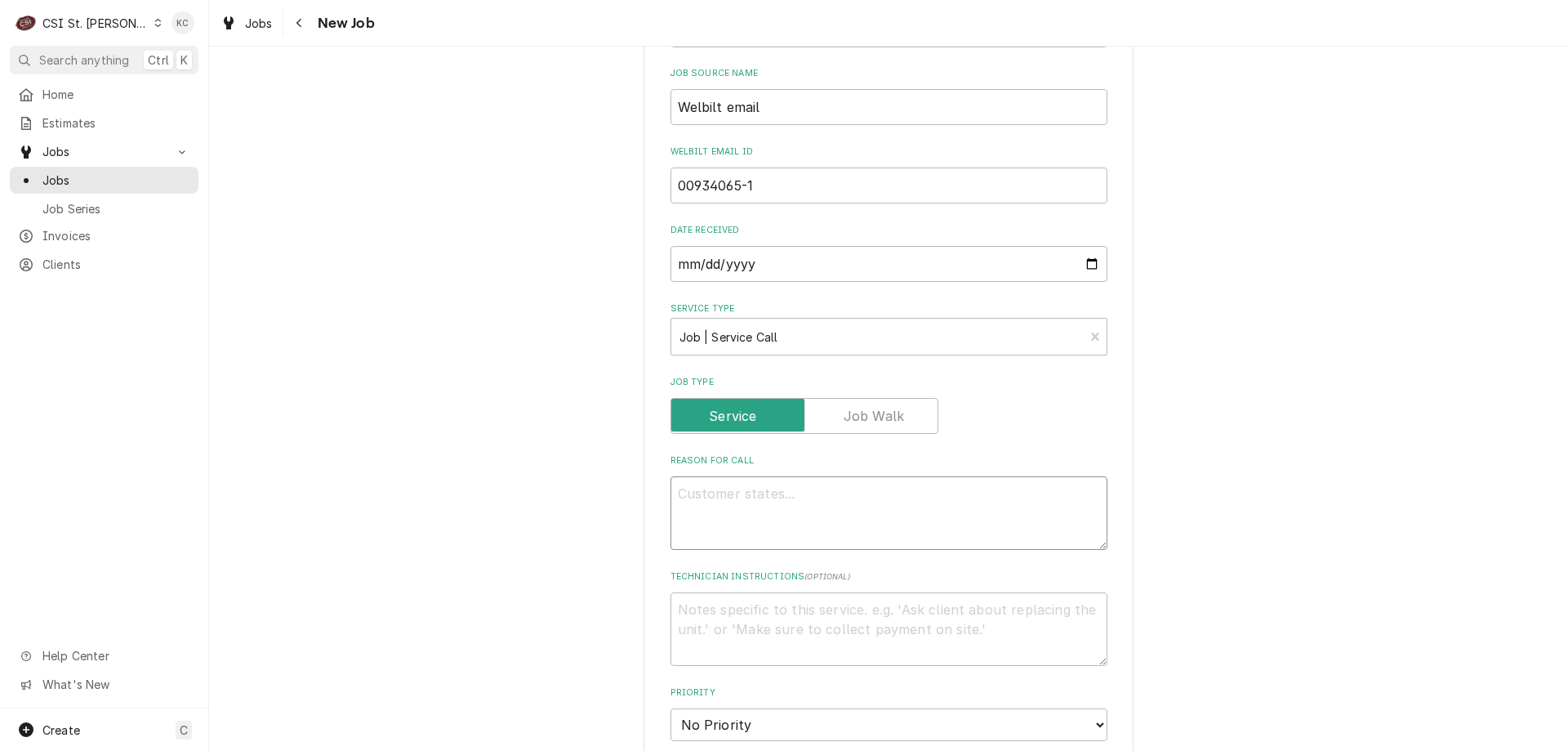
scroll to position [572, 0]
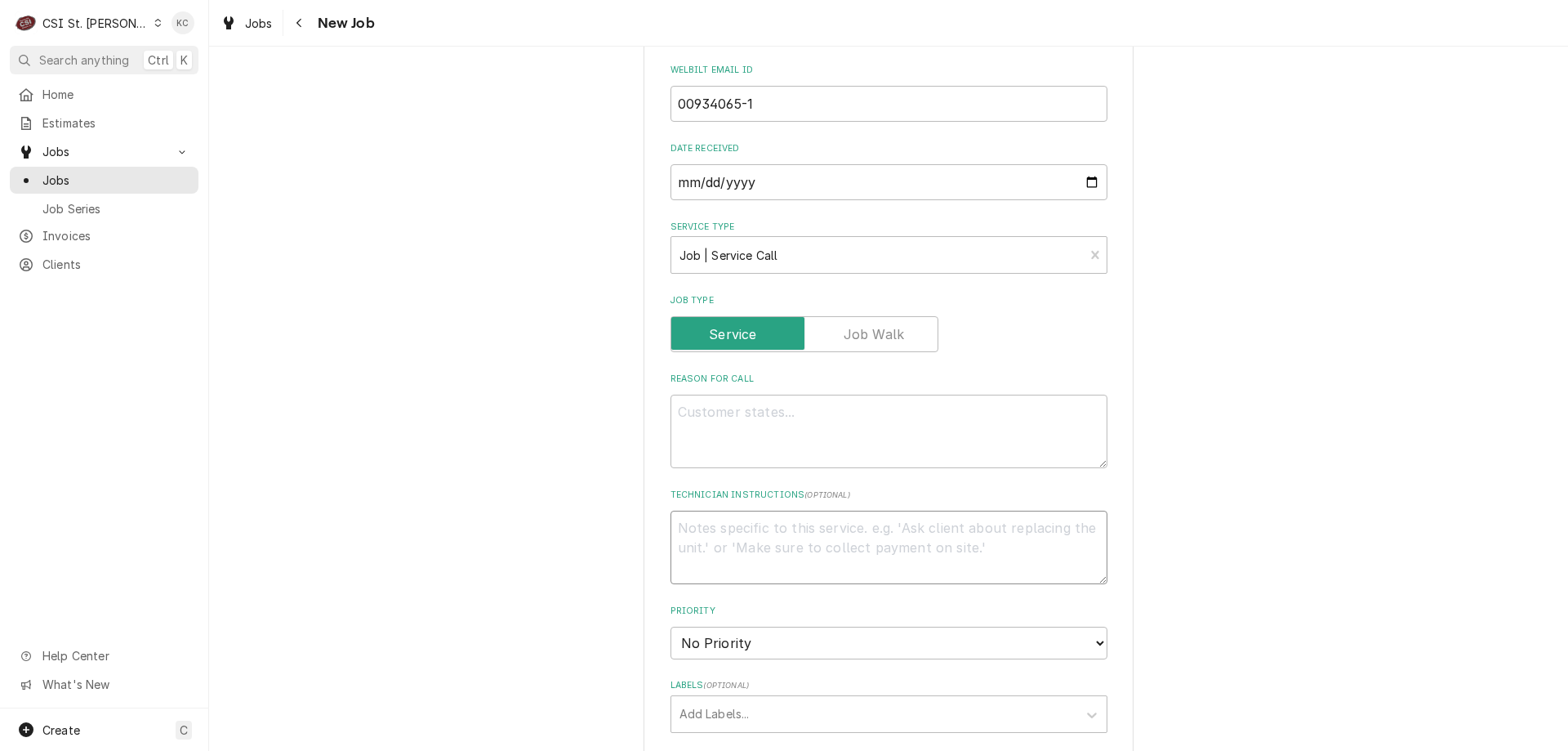
click at [1070, 533] on textarea "Technician Instructions ( optional )" at bounding box center [889, 548] width 437 height 73
type textarea "x"
type textarea "M"
type textarea "x"
type textarea "MO"
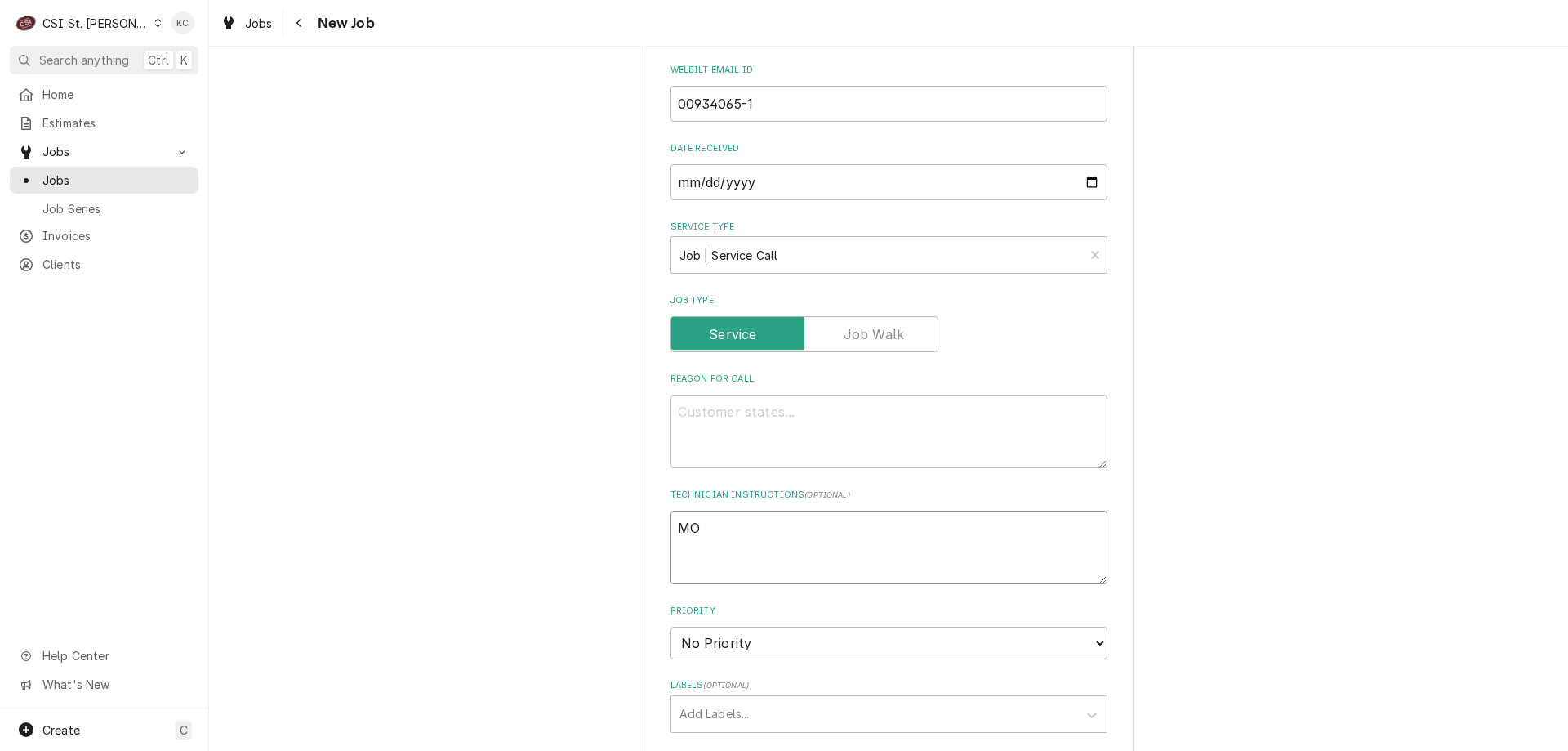
type textarea "x"
type textarea "MOD"
type textarea "x"
type textarea "MOD"
type textarea "x"
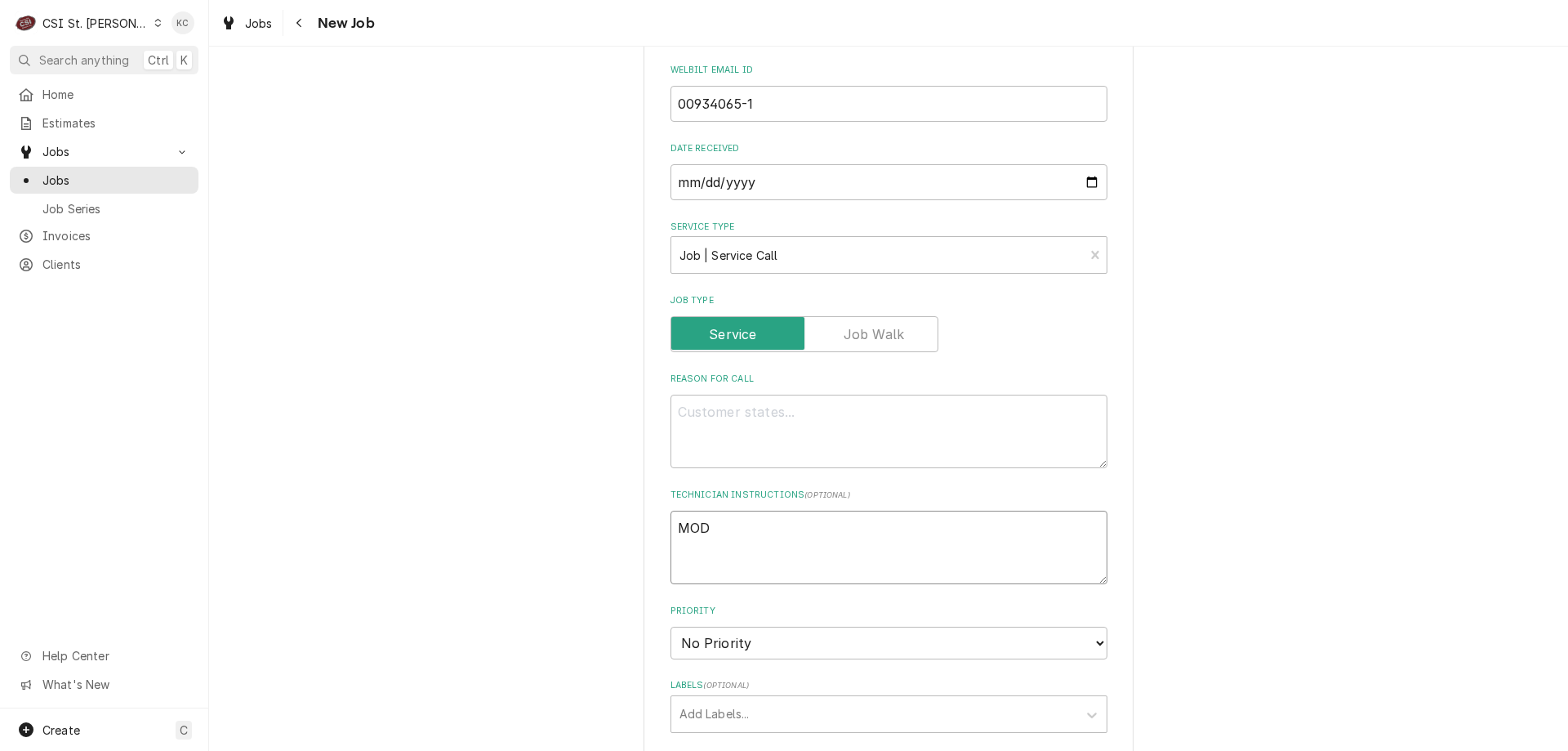
type textarea "MOD -"
type textarea "x"
type textarea "MOD -"
type textarea "x"
type textarea "MOD - 6"
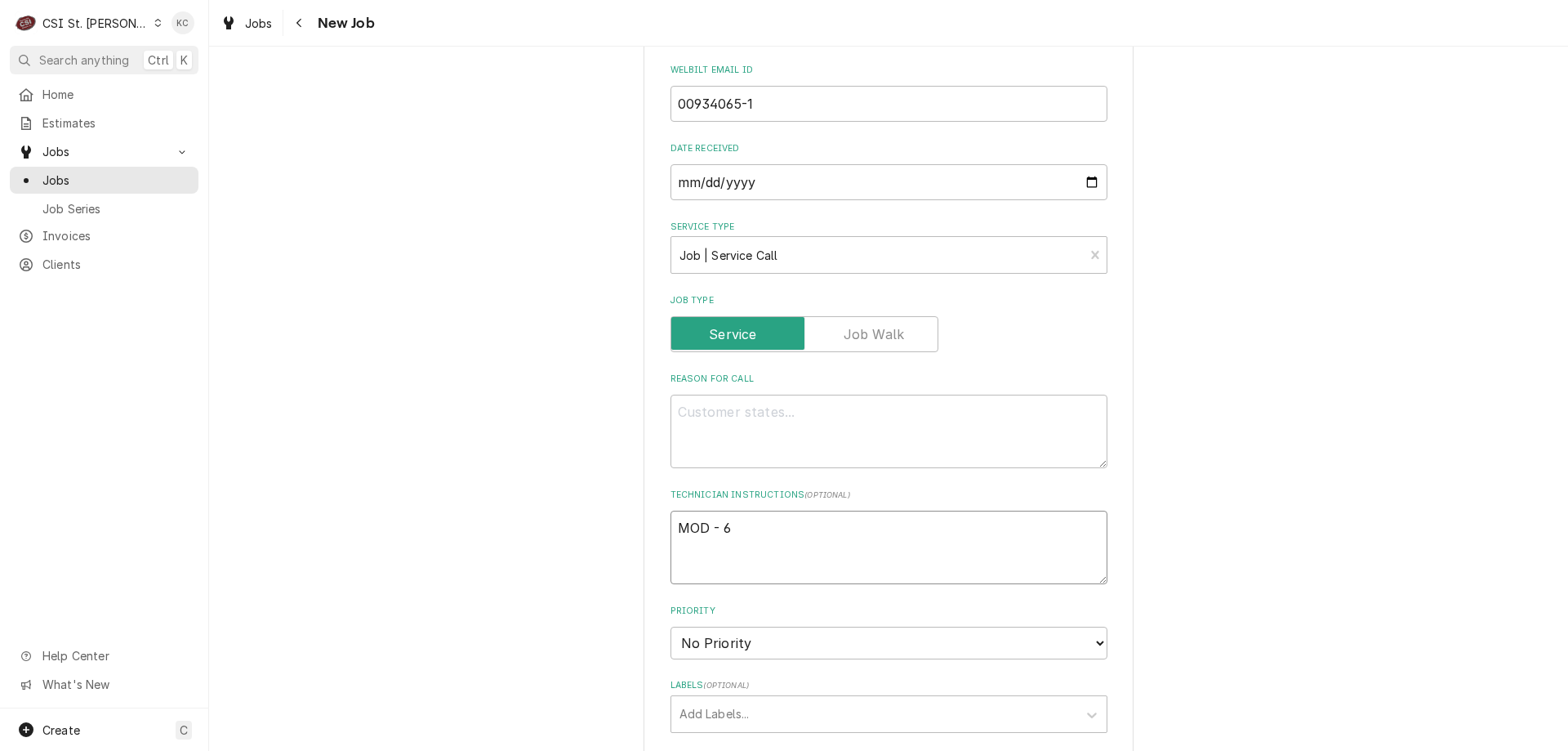
type textarea "x"
type textarea "MOD - 63"
type textarea "x"
type textarea "MOD - 636"
type textarea "x"
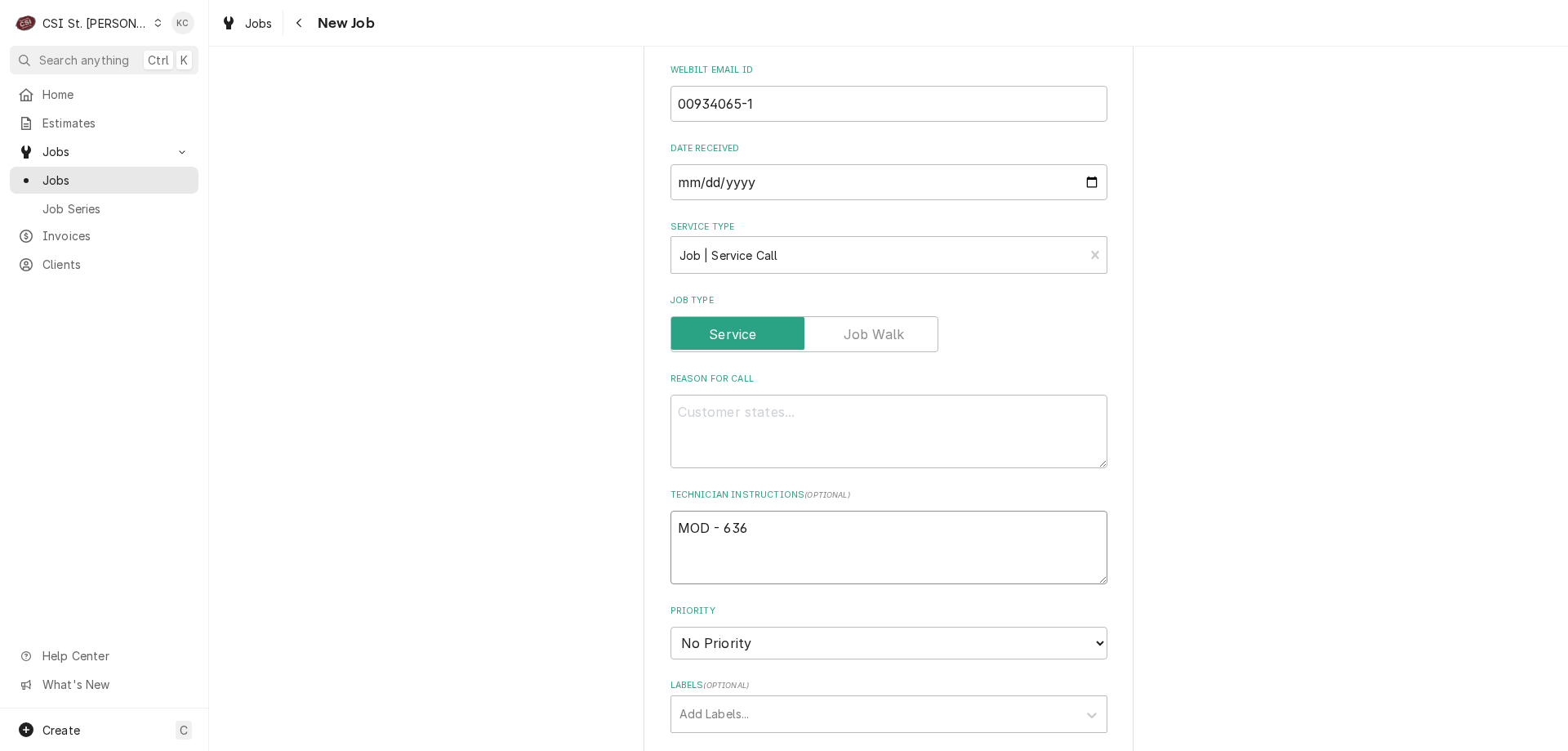
type textarea "MOD - 636"
type textarea "x"
type textarea "MOD - 636 3"
type textarea "x"
type textarea "MOD - 636 32"
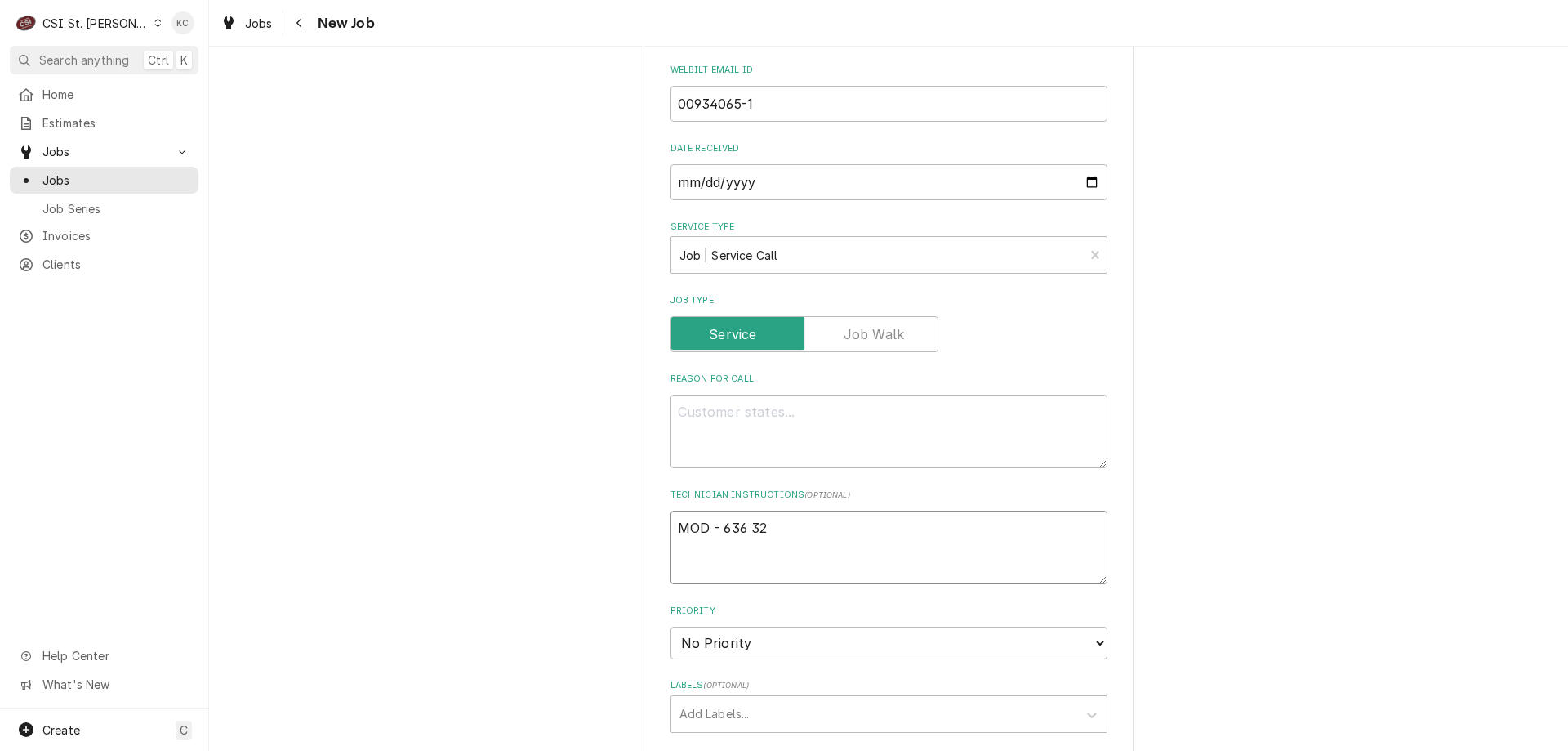
type textarea "x"
type textarea "MOD - 636 326"
type textarea "x"
type textarea "MOD - 636 326-"
type textarea "x"
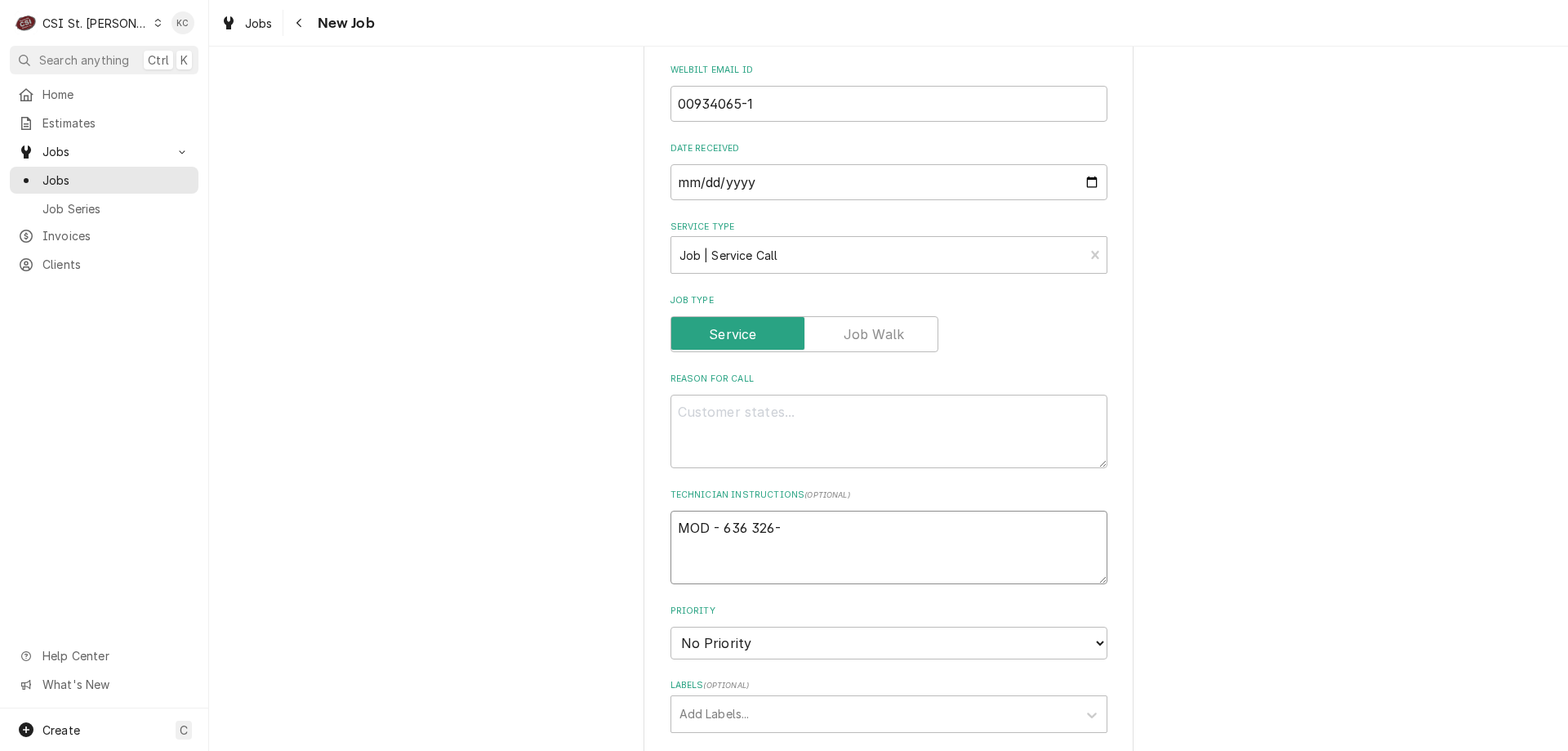
type textarea "MOD - 636 326-4"
type textarea "x"
type textarea "MOD - 636 326-41"
type textarea "x"
type textarea "MOD - 636 326-413"
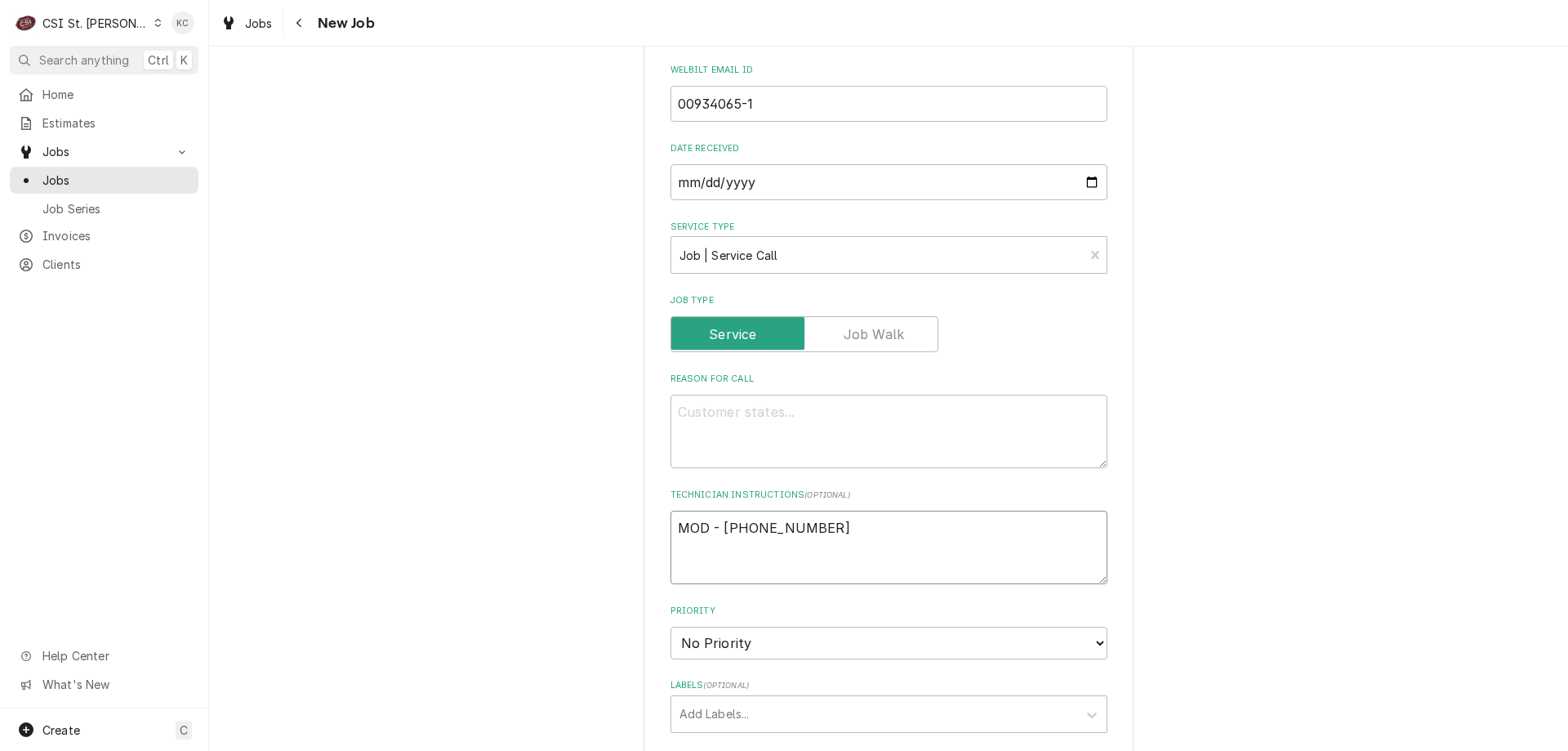
type textarea "x"
type textarea "MOD - 636 326-4134"
type textarea "x"
type textarea "MOD - 636 326-4134"
click at [722, 427] on textarea "Reason For Call" at bounding box center [889, 431] width 437 height 73
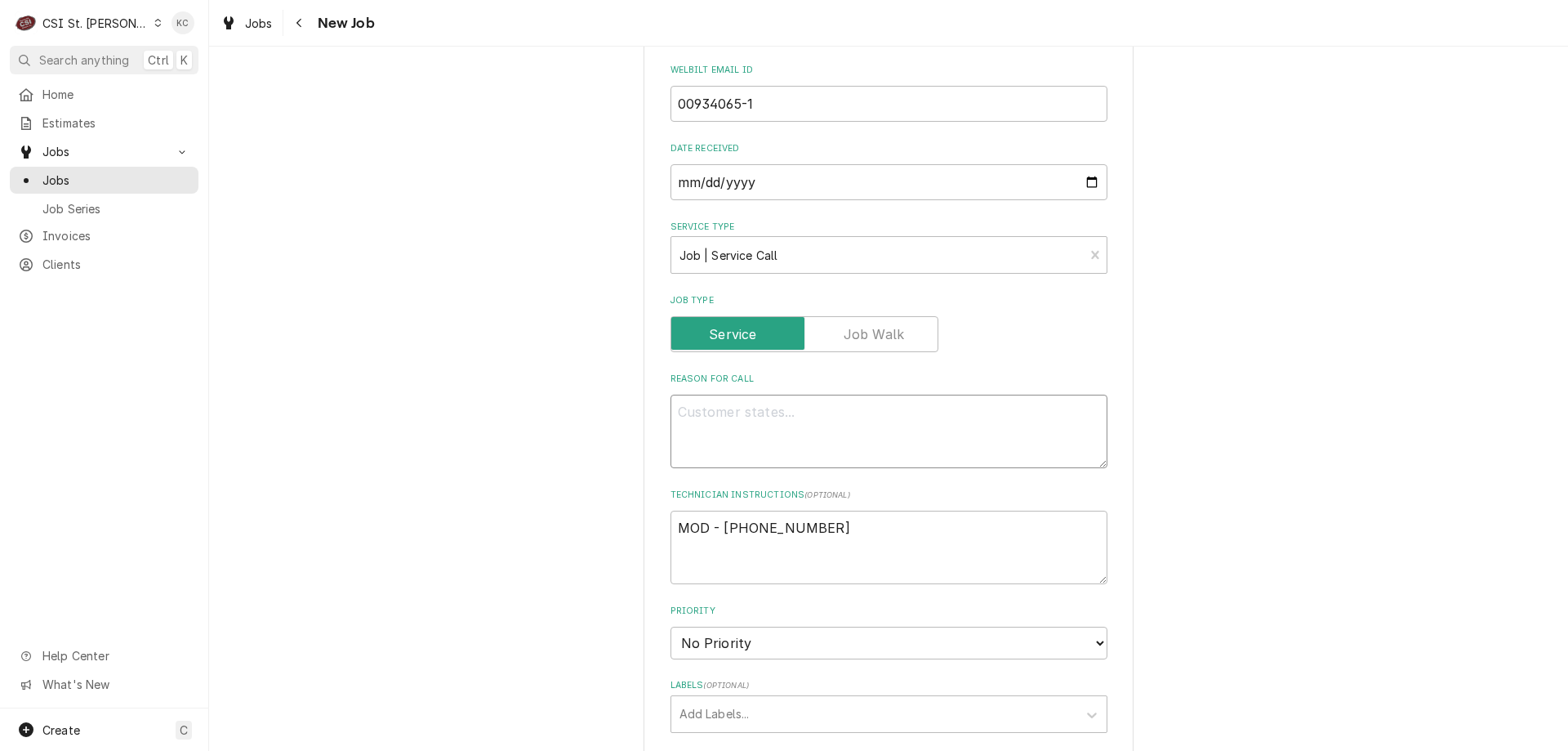
paste textarea "Convotherm VS21001EP3AZUL Serial Number VS225041828"
type textarea "x"
type textarea "Convotherm VS21001EP3AZUL Serial Number VS225041828"
click at [752, 411] on textarea "Convotherm VS21001EP3AZUL Serial Number VS225041828" at bounding box center [889, 431] width 437 height 73
type textarea "x"
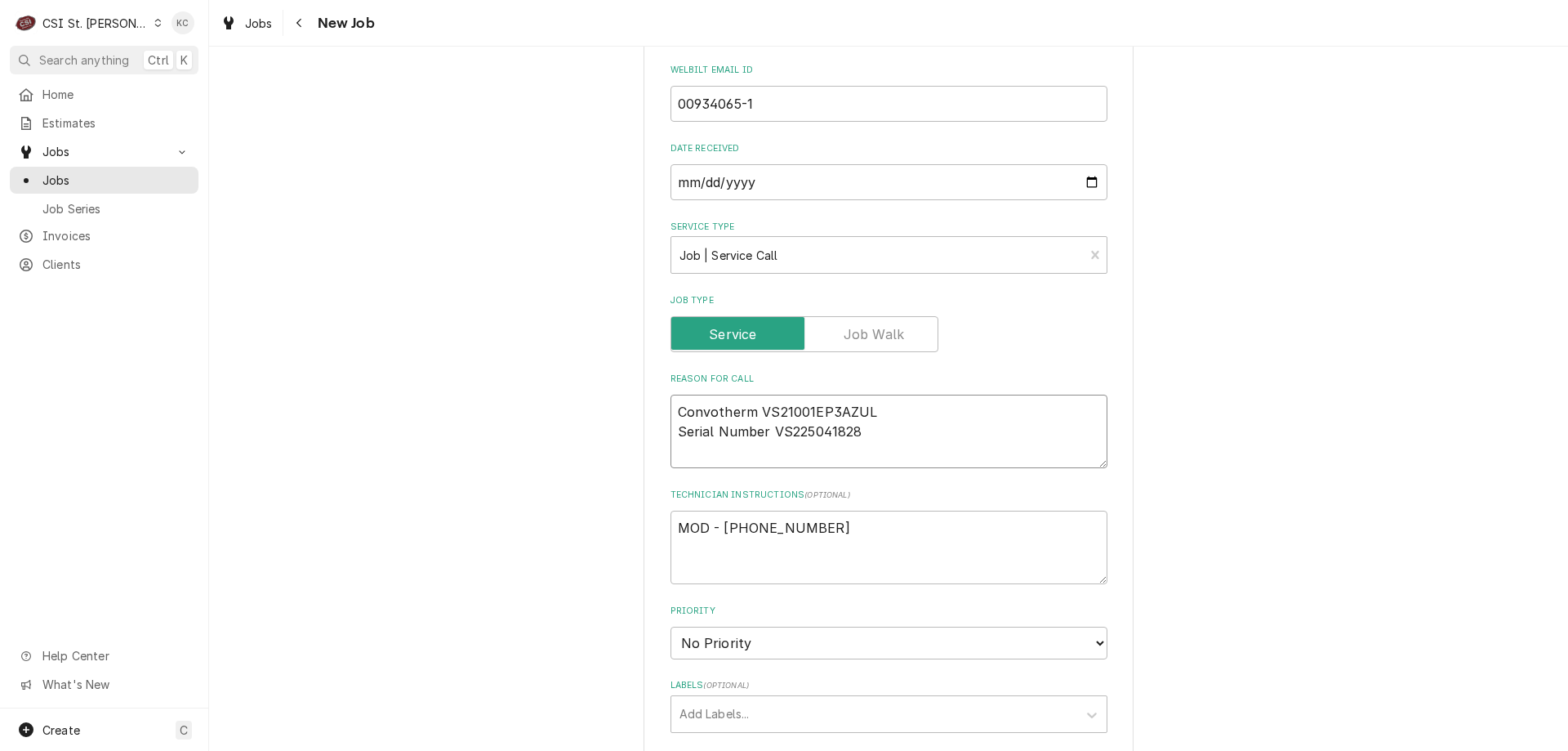
type textarea "Convotherm VS21001EP3AZUL Serial Number VS225041828"
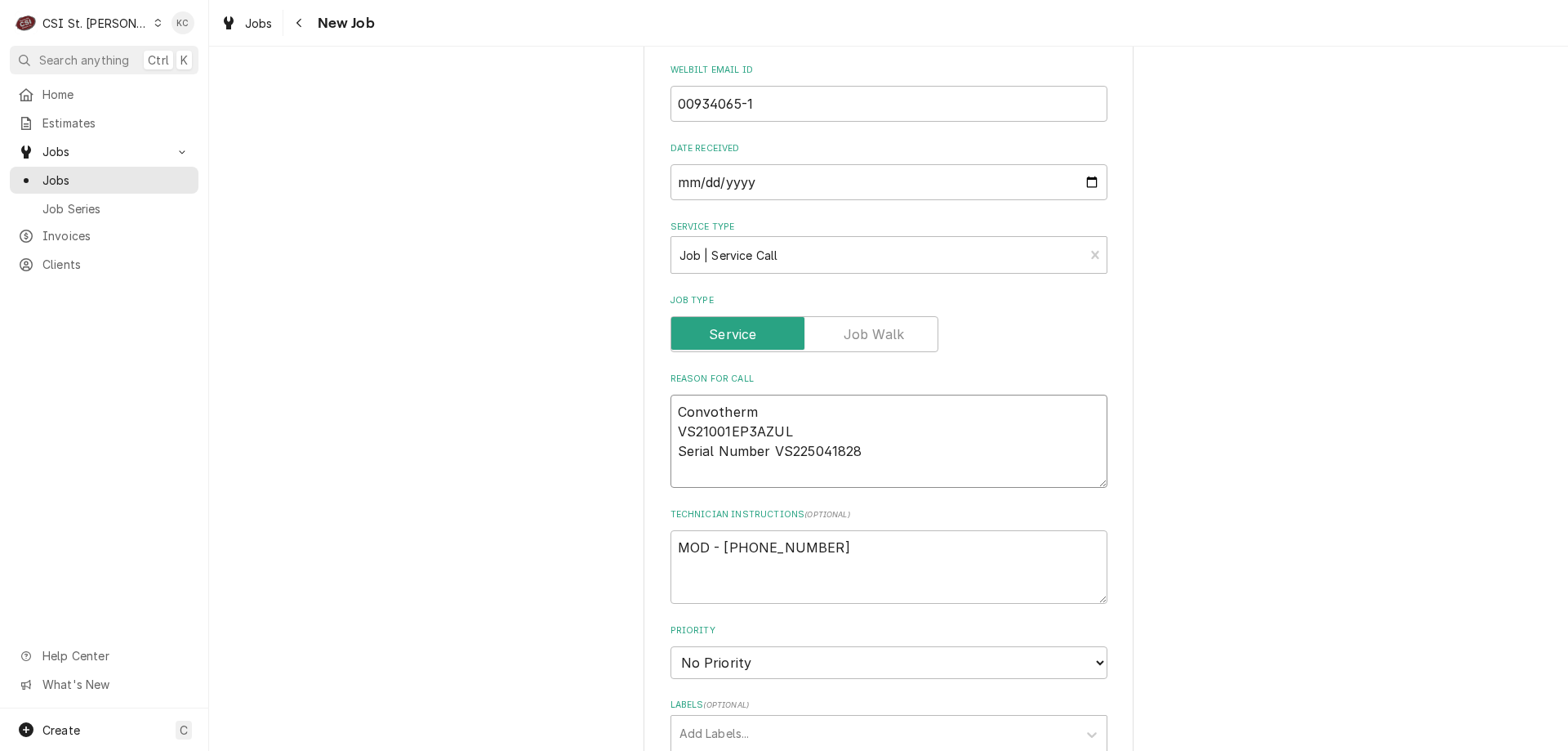
type textarea "x"
type textarea "Convotherm MVS21001EP3AZUL Serial Number VS225041828"
type textarea "x"
type textarea "Convotherm MoVS21001EP3AZUL Serial Number VS225041828"
type textarea "x"
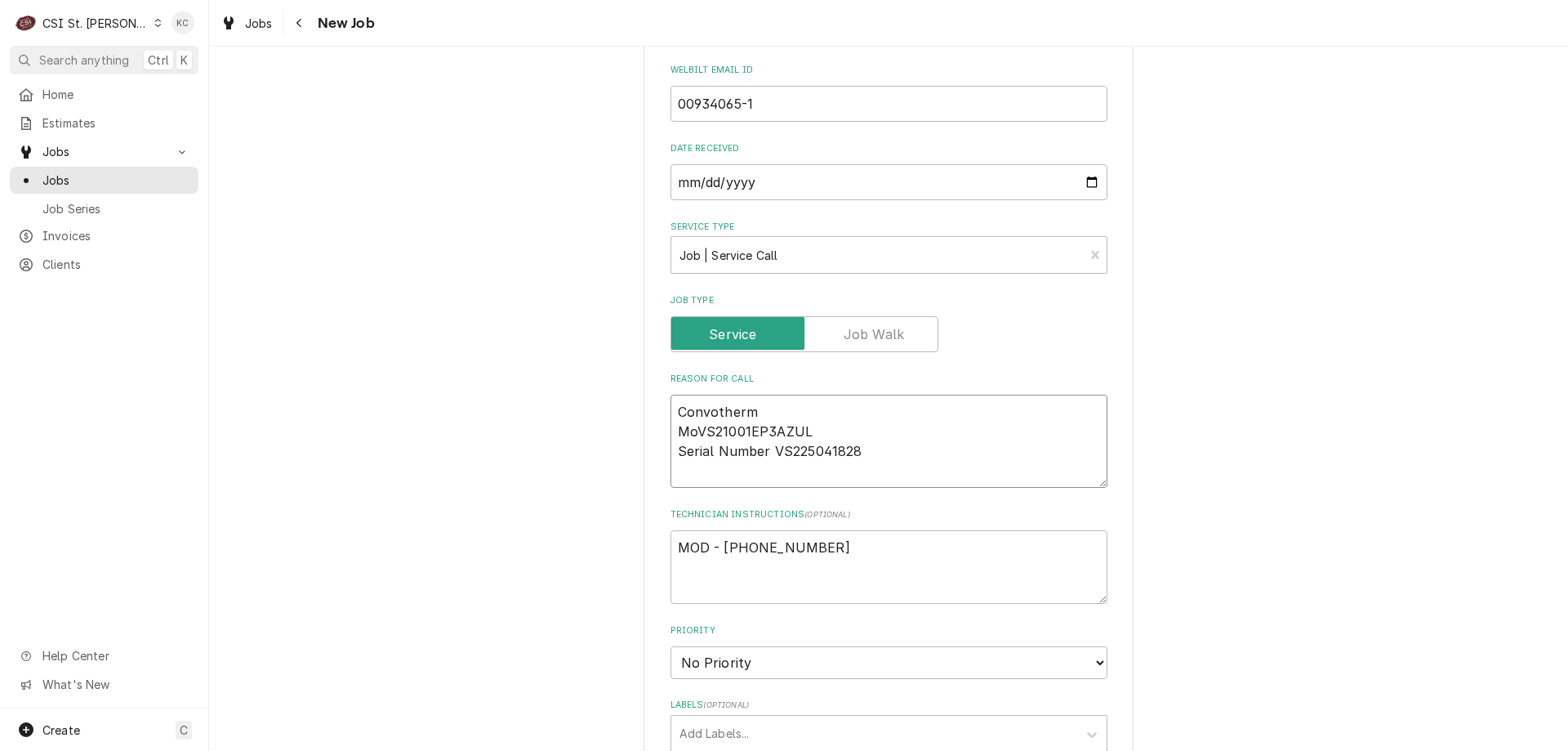
type textarea "Convotherm ModVS21001EP3AZUL Serial Number VS225041828"
type textarea "x"
type textarea "Convotherm ModeVS21001EP3AZUL Serial Number VS225041828"
type textarea "x"
type textarea "Convotherm ModelVS21001EP3AZUL Serial Number VS225041828"
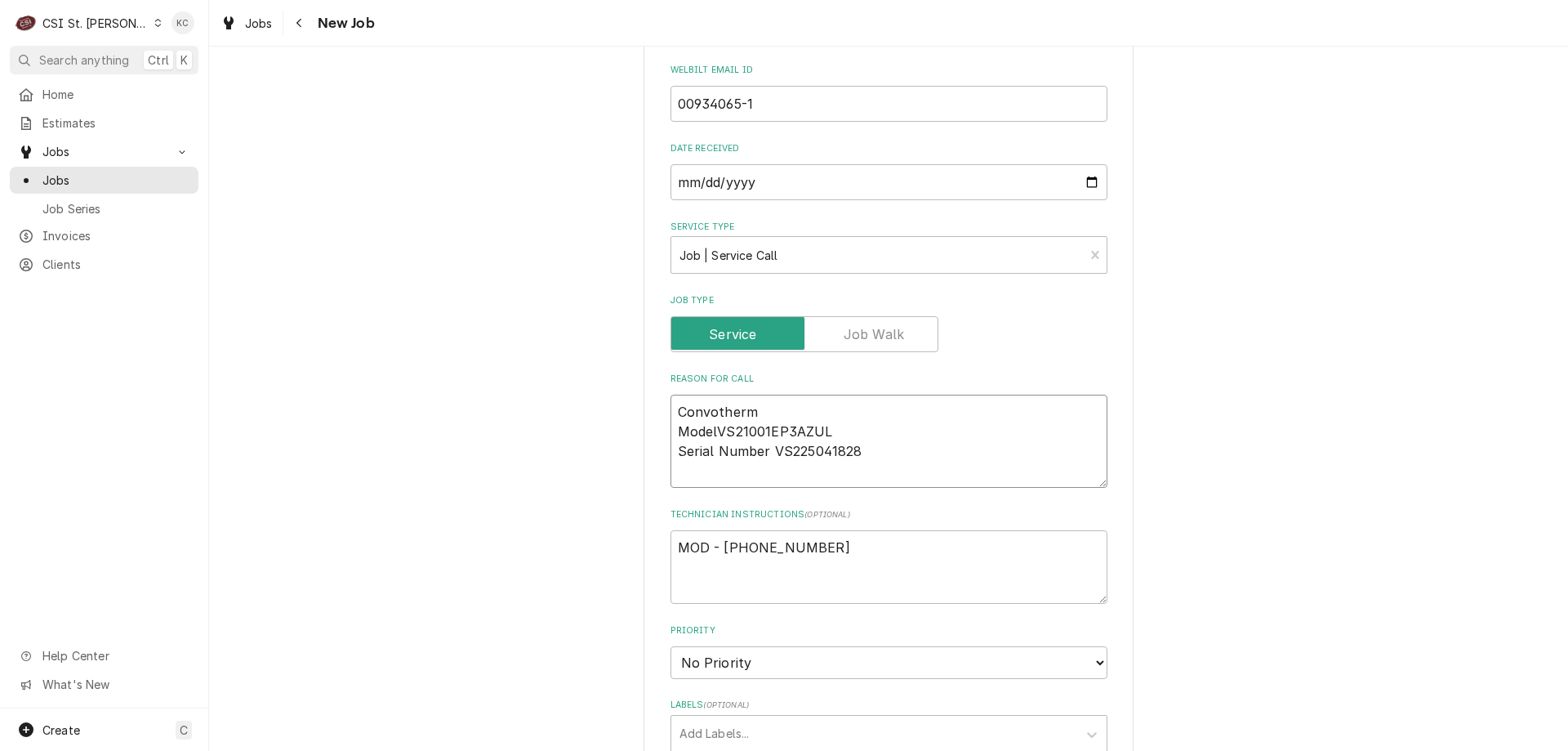
type textarea "x"
type textarea "Convotherm Model VS21001EP3AZUL Serial Number VS225041828"
type textarea "x"
type textarea "Convotherm Model -VS21001EP3AZUL Serial Number VS225041828"
type textarea "x"
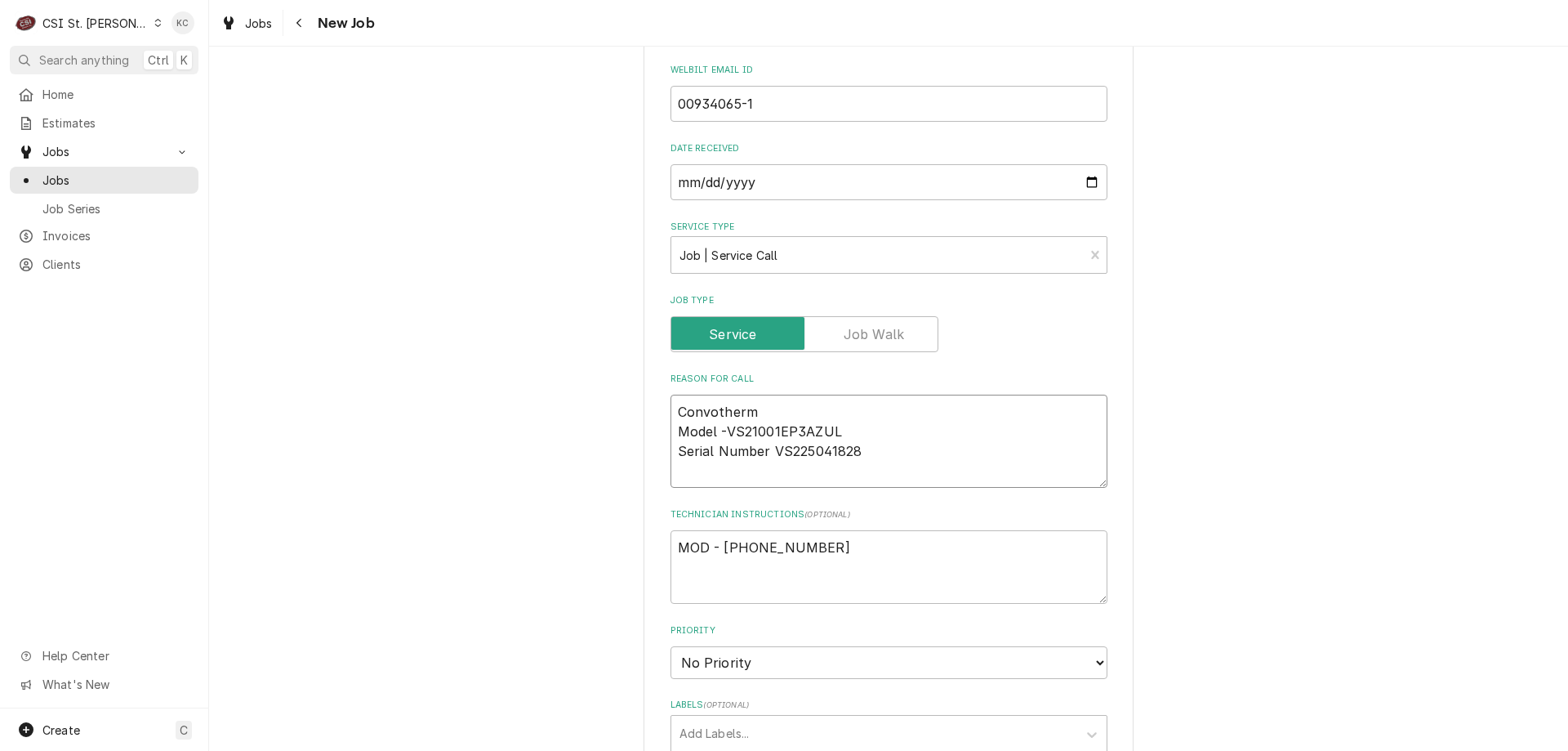
type textarea "Convotherm Model - VS21001EP3AZUL Serial Number VS225041828"
type textarea "x"
type textarea "Convotherm Model - VS21001EP3AZUL Serial Number VS225041828"
type textarea "x"
type textarea "Convotherm Model - VS21001EP3AZUL Serial Number - VS225041828"
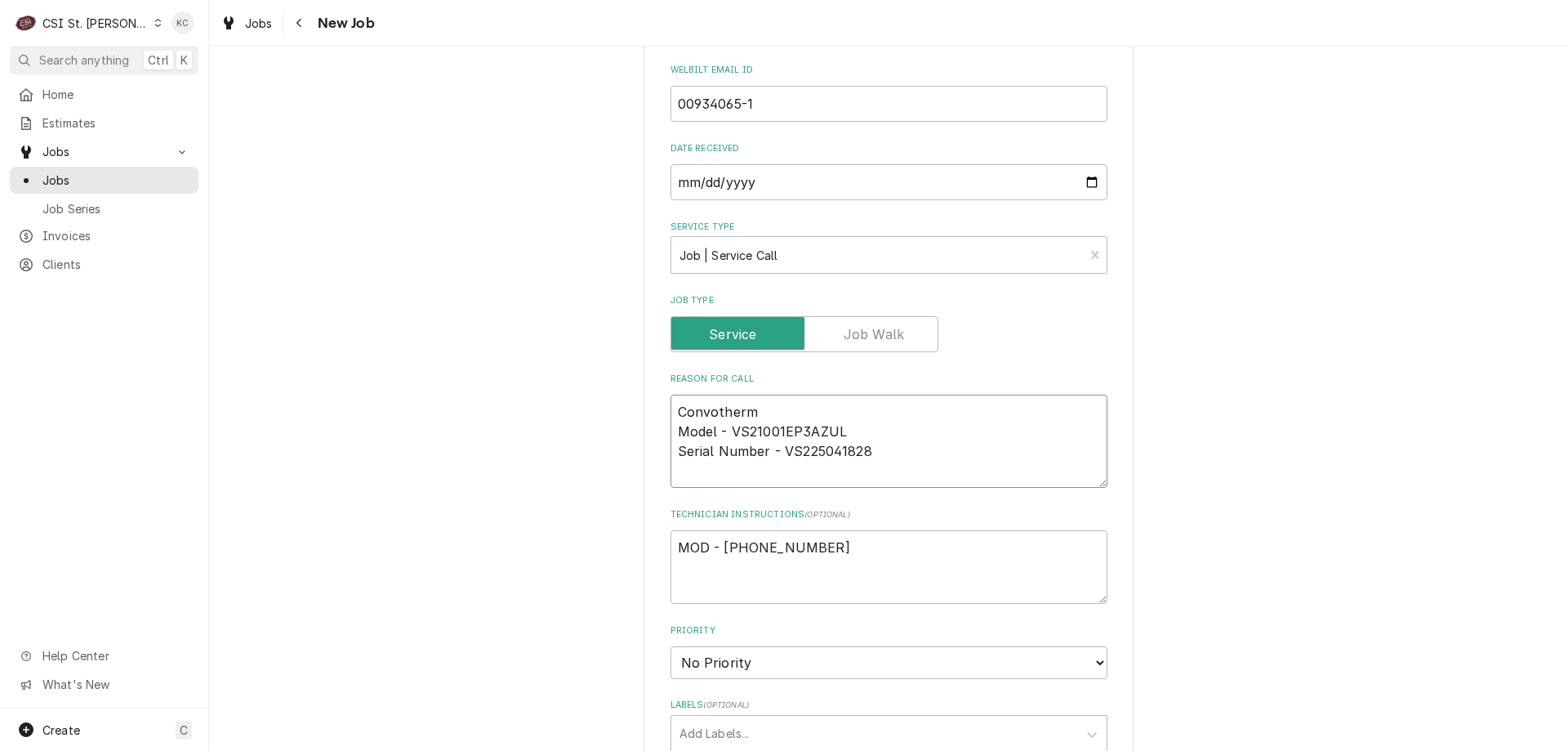
type textarea "x"
type textarea "Convotherm Model - VS21001EP3AZUL Serial Number - VS225041828"
click at [672, 546] on textarea "MOD - 636 326-4134" at bounding box center [889, 567] width 437 height 73
type textarea "x"
type textarea "MOD - 636 326-4134"
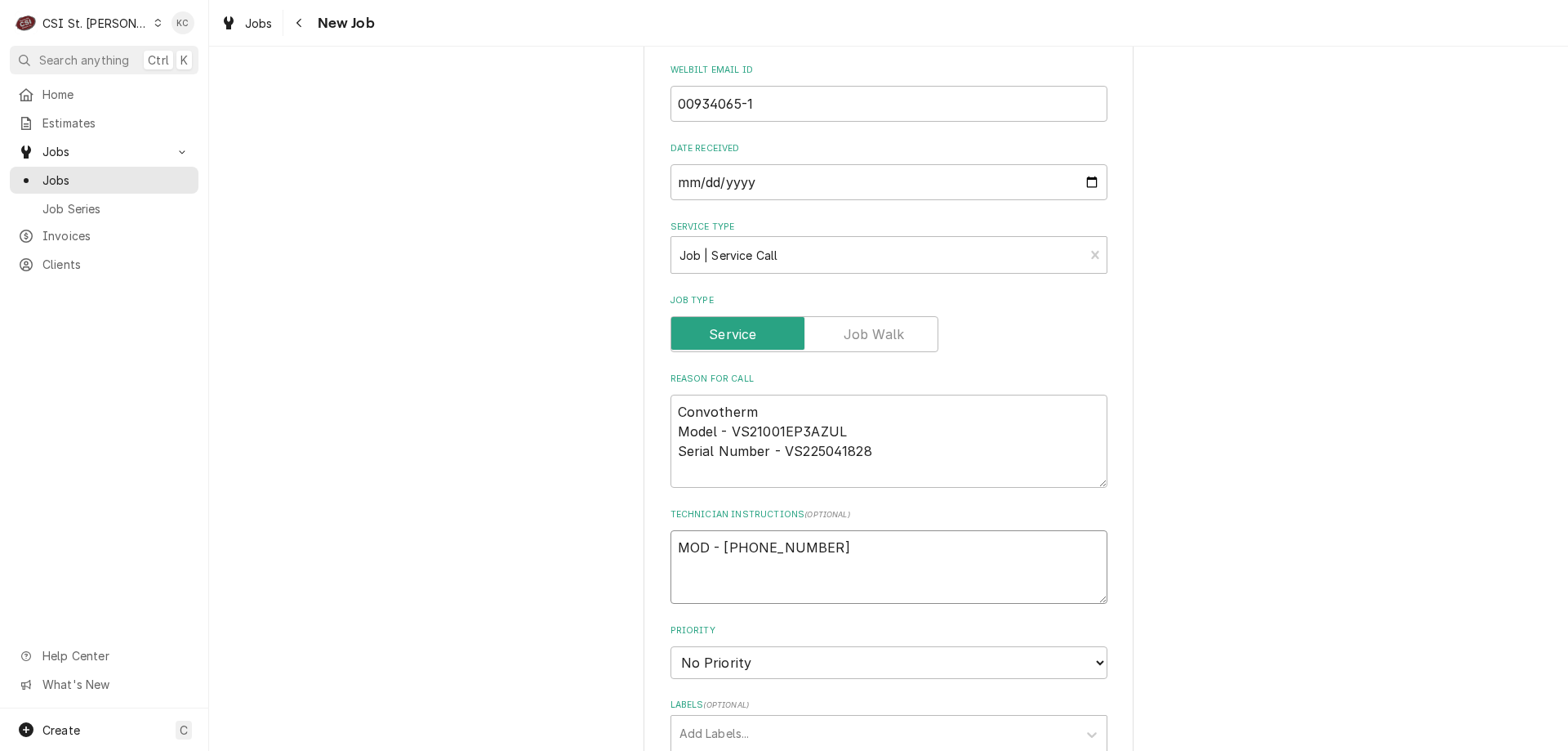
type textarea "x"
type textarea "MOD - 636 326-4134"
paste textarea "Required On Site Date: 9/20/2025, 1:13 PM Required Completion Date: 9/21/2025, …"
type textarea "x"
type textarea "Required On Site Date: 9/20/2025, 1:13 PM Required Completion Date: 9/21/2025, …"
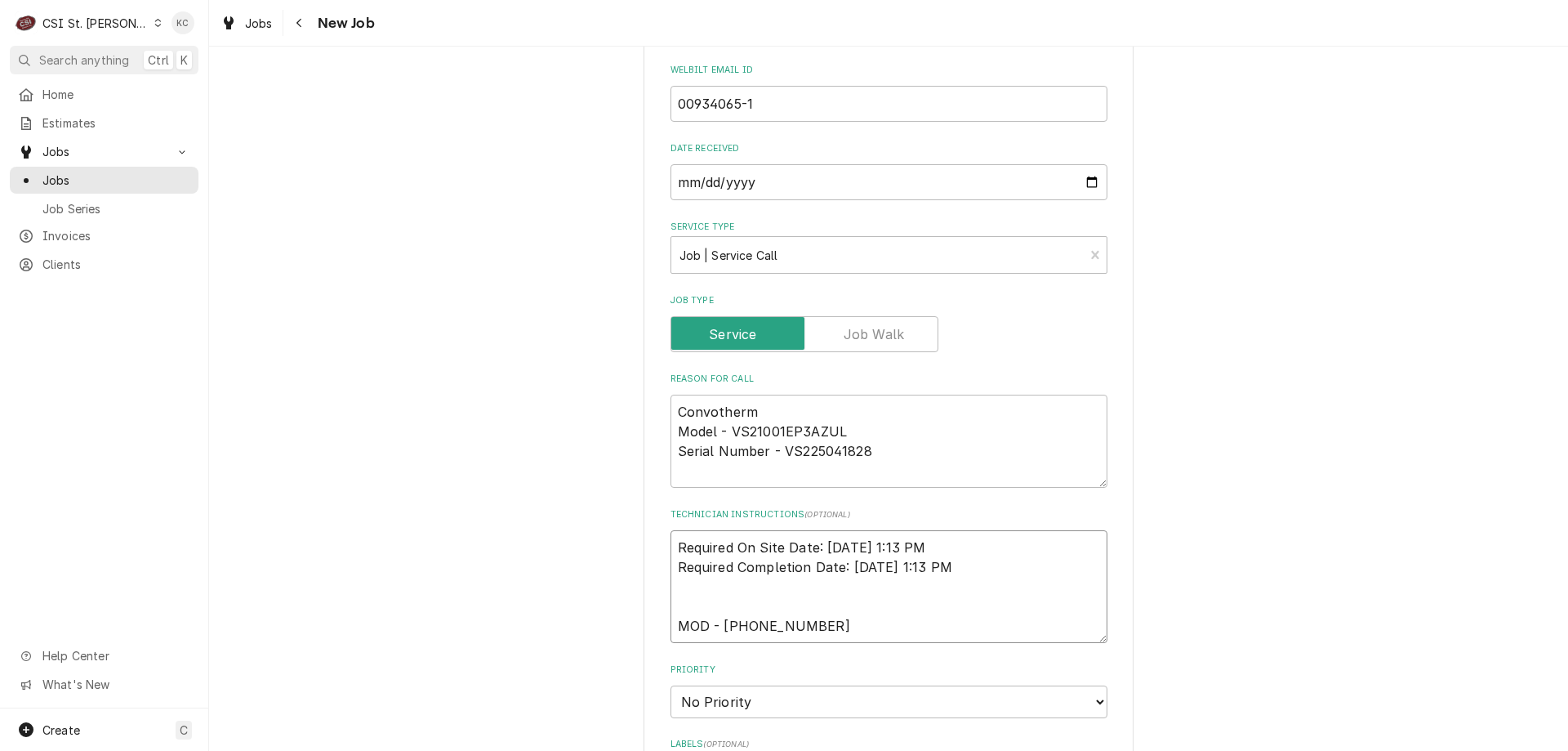
type textarea "x"
type textarea "Required On Site Date: 9/20/2025, 1:13 PM Required Completion Date: 9/21/2025, …"
type textarea "x"
type textarea "Required On Site Date: 9/20/2025, 1:13 PM Required Completion Date: 9/21/2025, …"
click at [823, 612] on textarea "Required On Site Date: 9/20/2025, 1:13 PM Required Completion Date: 9/21/2025, …" at bounding box center [889, 577] width 437 height 94
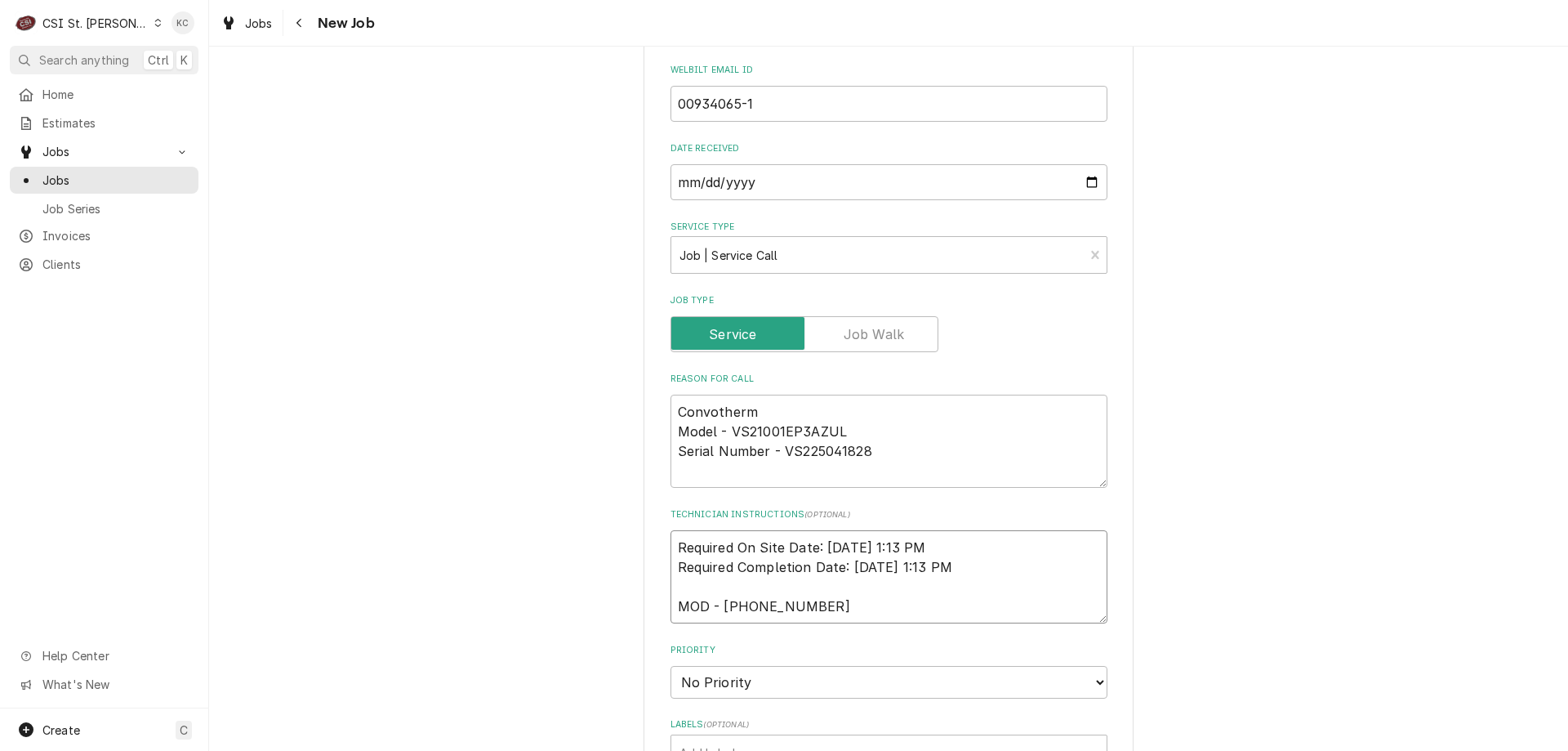
type textarea "x"
type textarea "Required On Site Date: 9/20/2025, 1:13 PM Required Completion Date: 9/21/2025, …"
type textarea "x"
type textarea "Required On Site Date: 9/20/2025, 1:13 PM Required Completion Date: 9/21/2025, …"
paste textarea "Convotherm will be sending out a set of replacement cleaning tube assemblies to…"
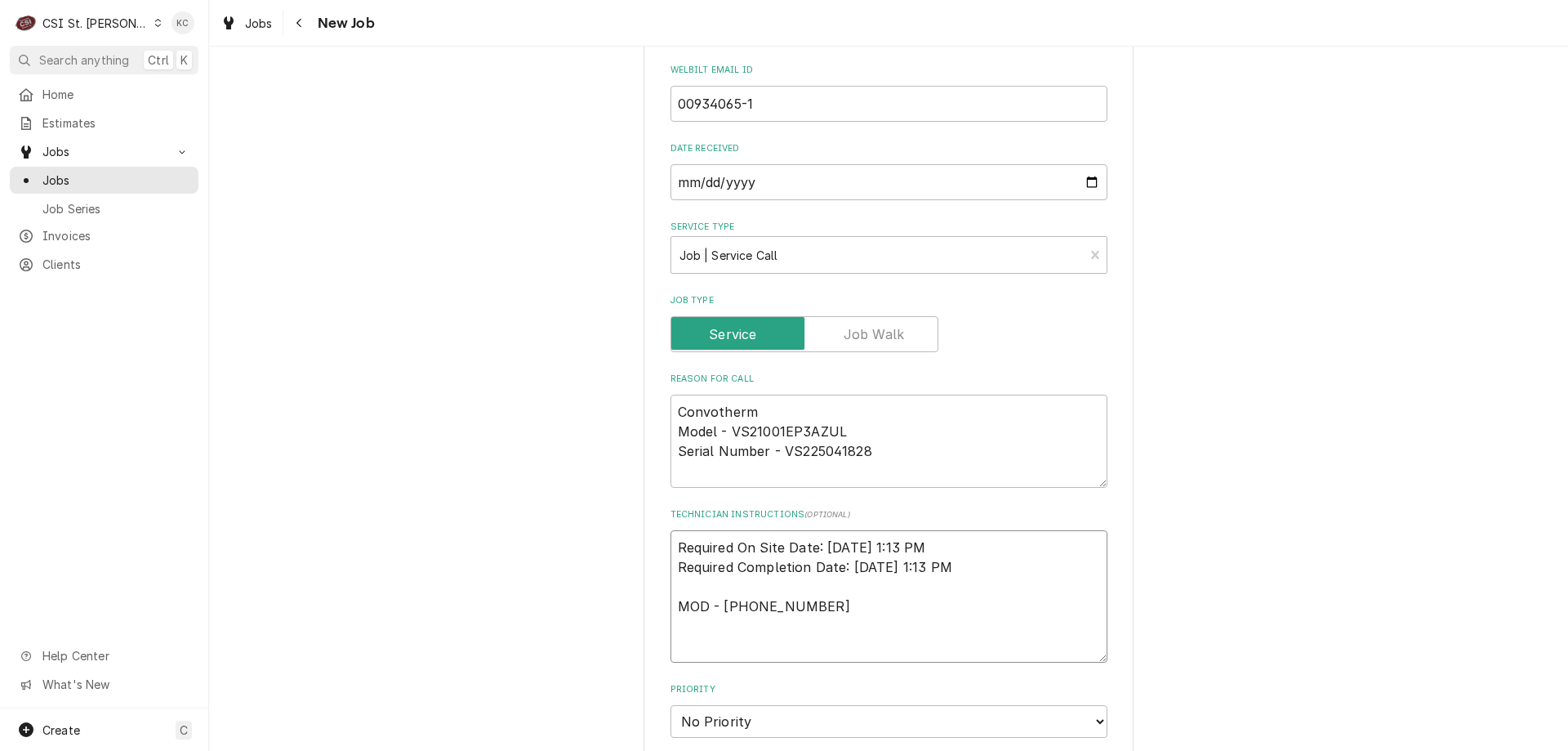
type textarea "x"
type textarea "Required On Site Date: 9/20/2025, 1:13 PM Required Completion Date: 9/21/2025, …"
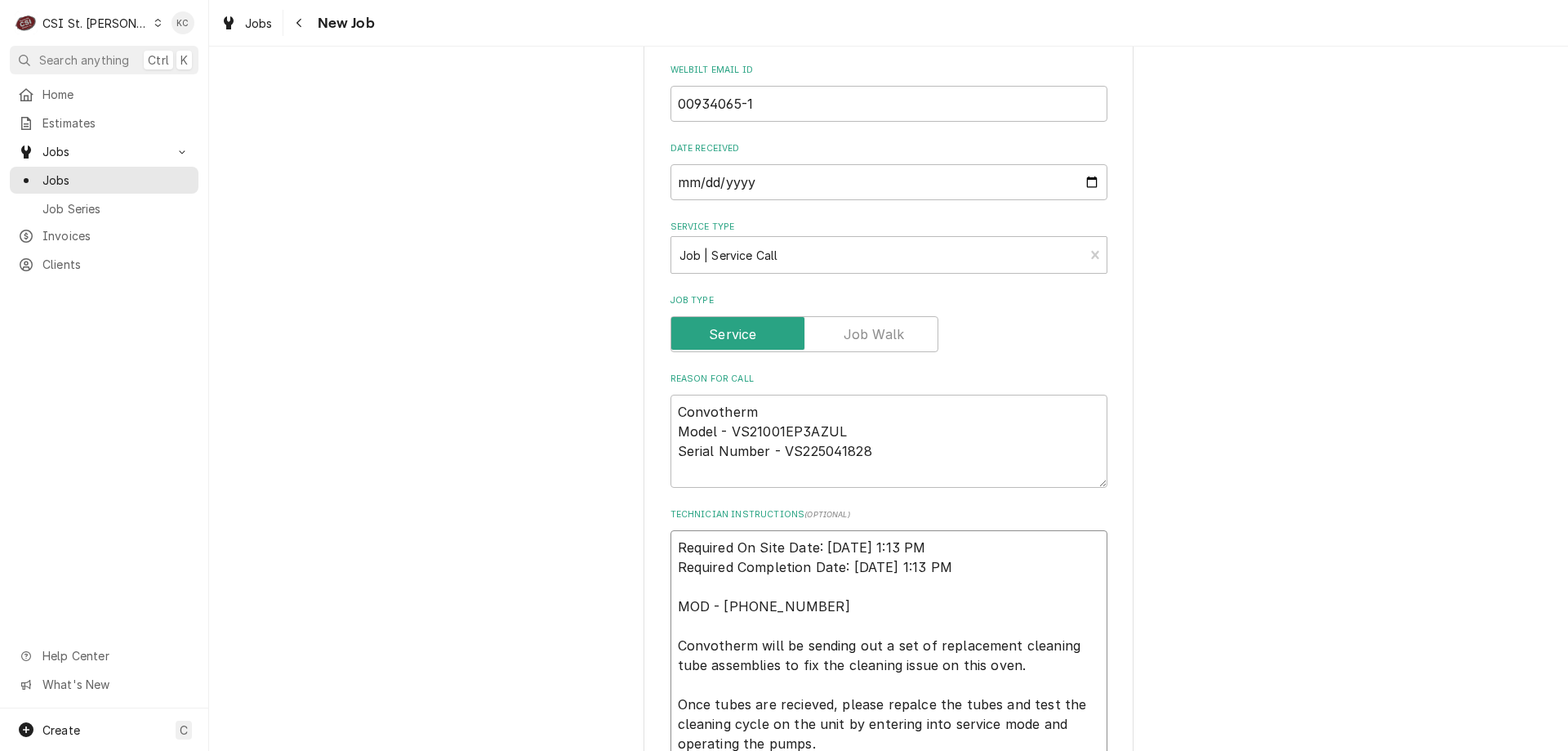
type textarea "x"
type textarea "Required On Site Date: 9/20/2025, 1:13 PM Required Completion Date: 9/21/2025, …"
click at [923, 450] on textarea "Convotherm Model - VS21001EP3AZUL Serial Number - VS225041828" at bounding box center [889, 441] width 437 height 94
type textarea "x"
type textarea "Convotherm Model - VS21001EP3AZUL Serial Number - VS225041828"
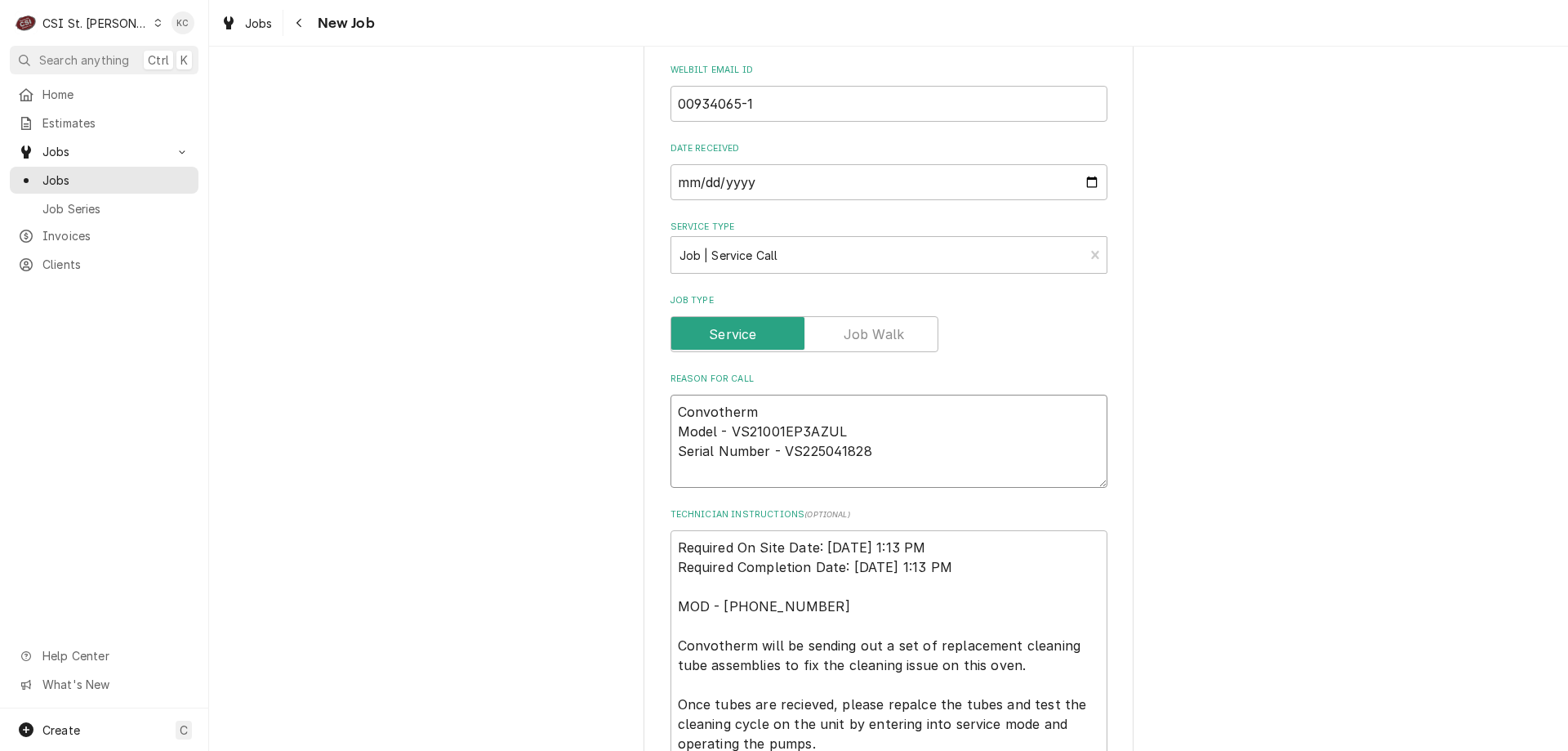
type textarea "x"
type textarea "Convotherm Model - VS21001EP3AZUL Serial Number - VS225041828"
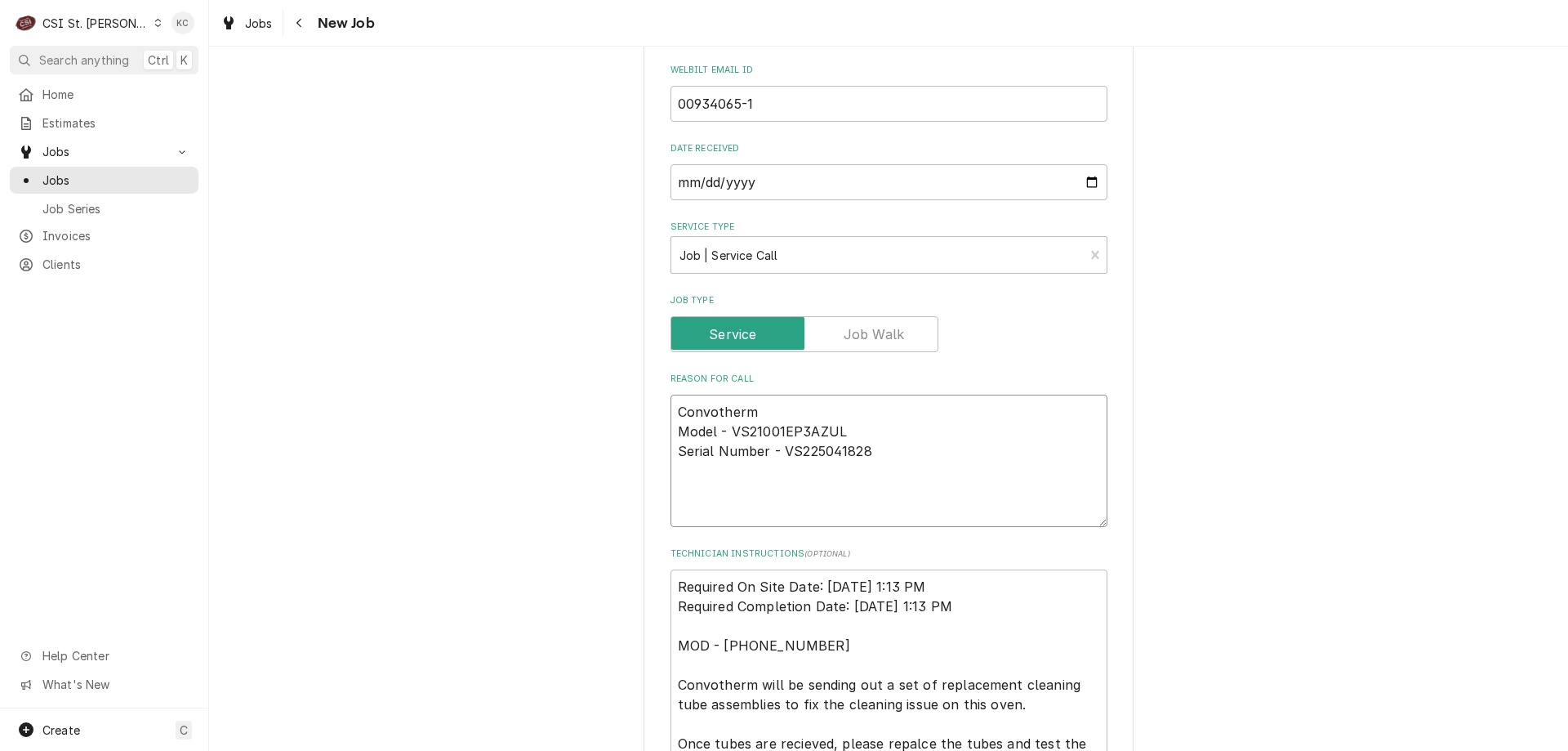
paste textarea "E58 cleaning fault"
type textarea "x"
type textarea "Convotherm Model - VS21001EP3AZUL Serial Number - VS225041828 E58 cleaning fault"
type textarea "x"
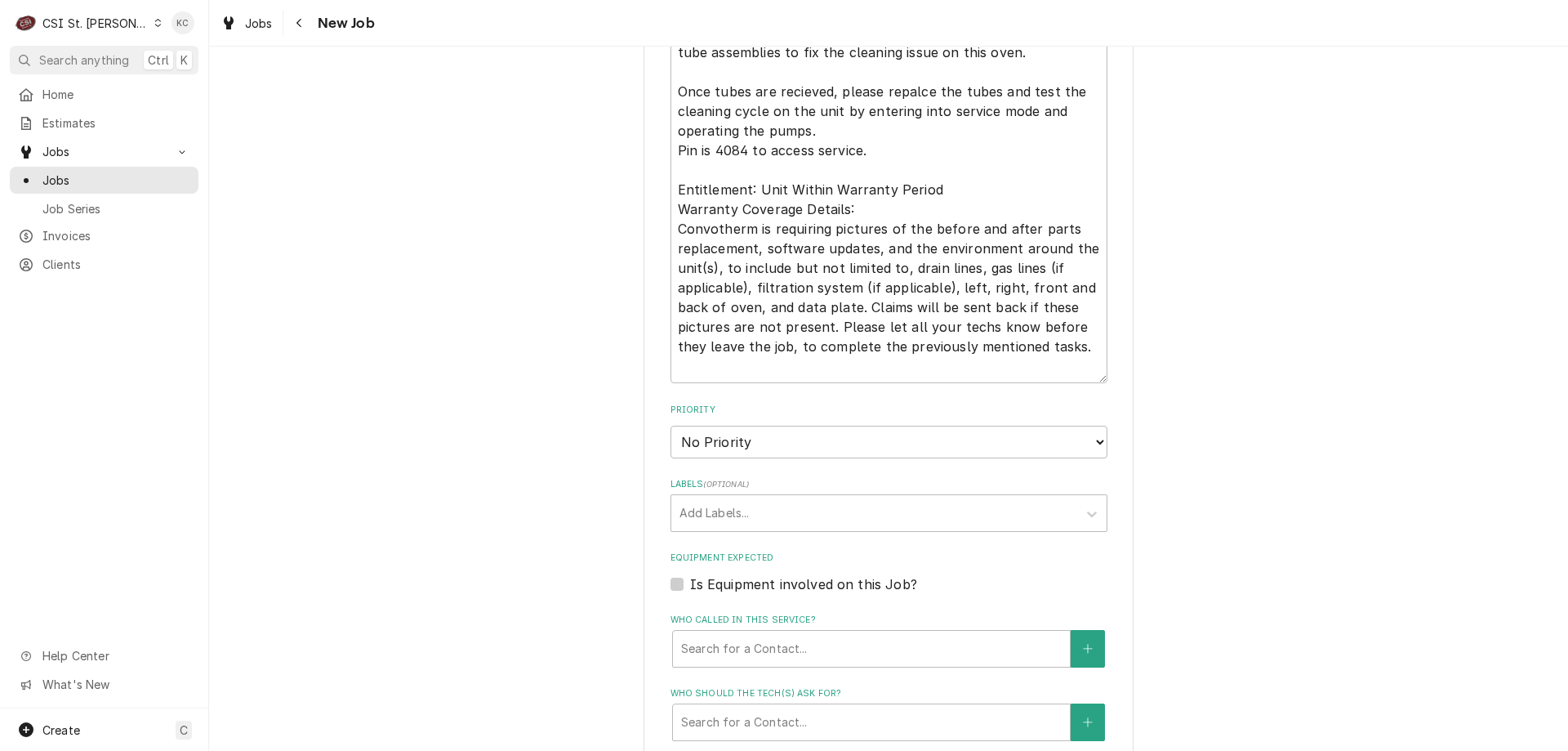
scroll to position [1225, 0]
type textarea "Convotherm Model - VS21001EP3AZUL Serial Number - VS225041828 E58 cleaning fault"
click at [826, 450] on select "No Priority Urgent High Medium Low" at bounding box center [889, 441] width 437 height 33
select select "4"
click at [671, 424] on select "No Priority Urgent High Medium Low" at bounding box center [889, 441] width 437 height 33
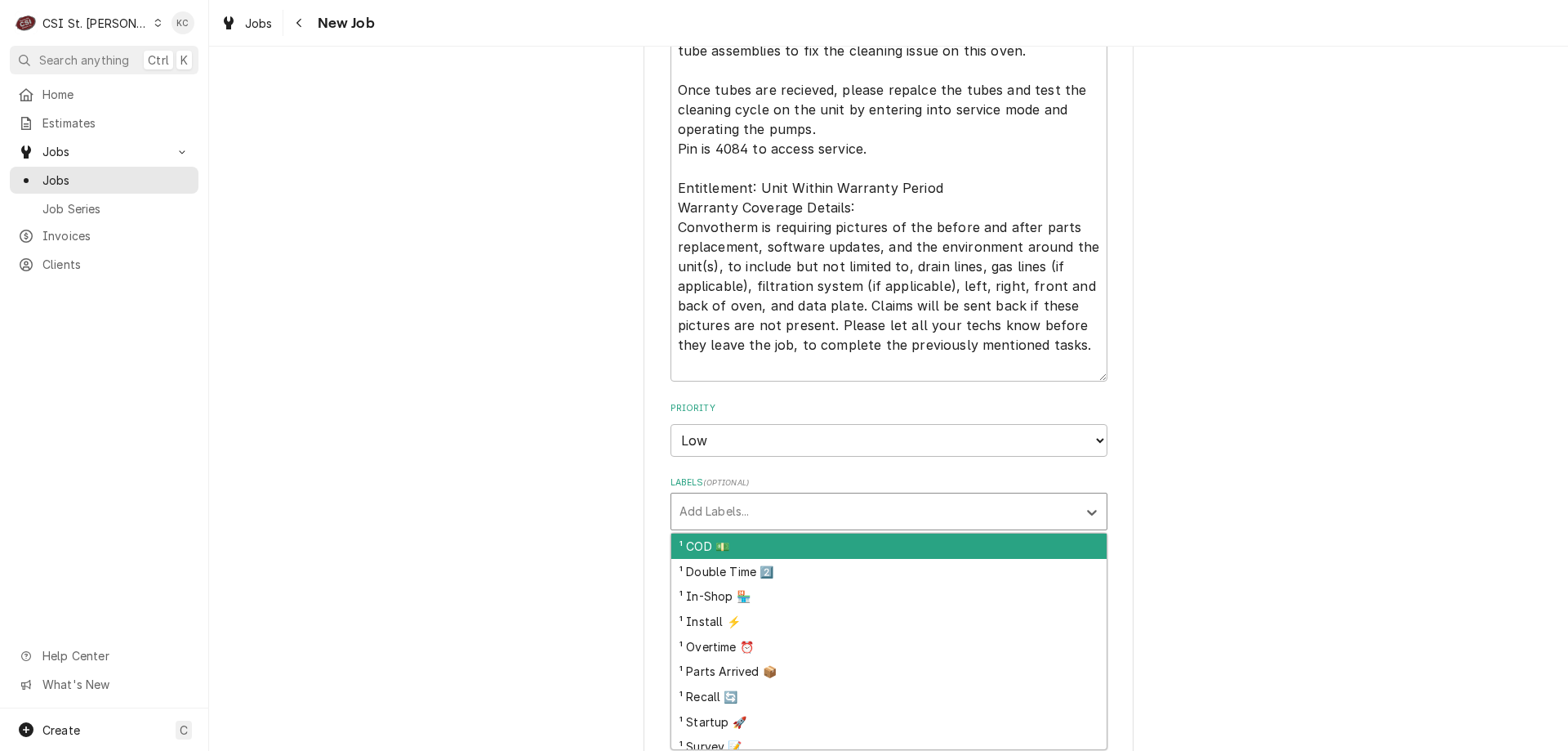
click at [727, 513] on div "Labels" at bounding box center [874, 511] width 389 height 30
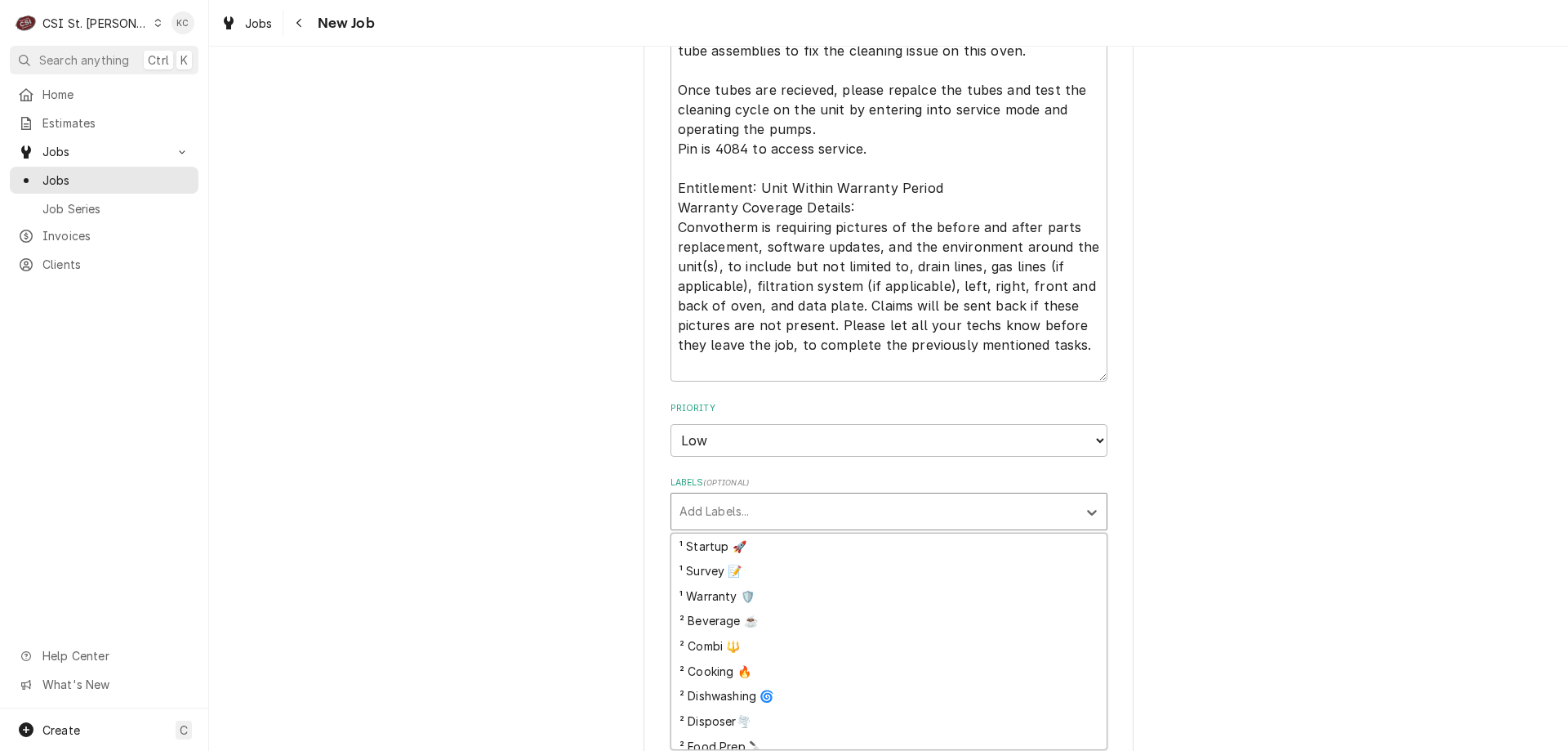
scroll to position [163, 0]
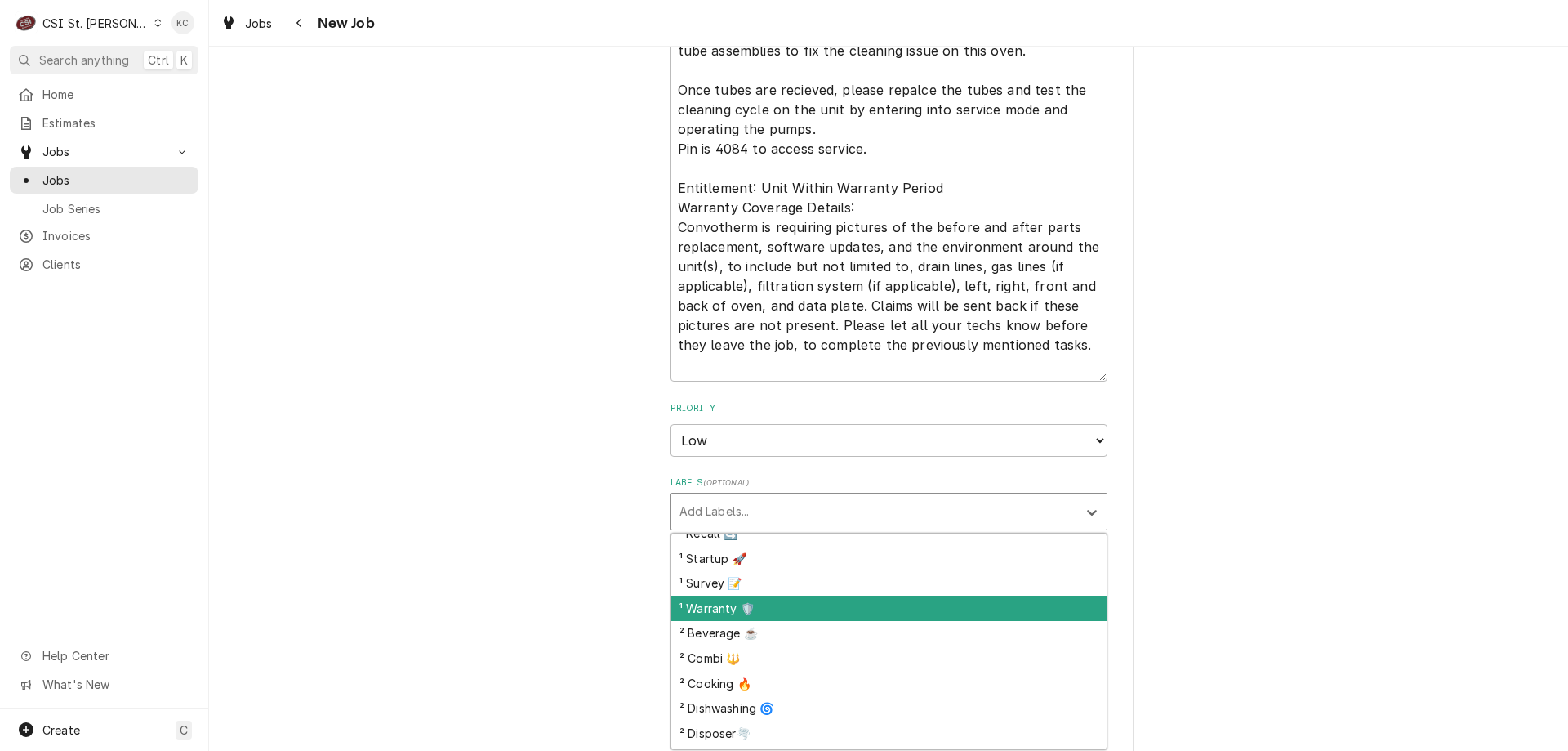
click at [784, 607] on div "¹ Warranty 🛡️" at bounding box center [890, 608] width 436 height 25
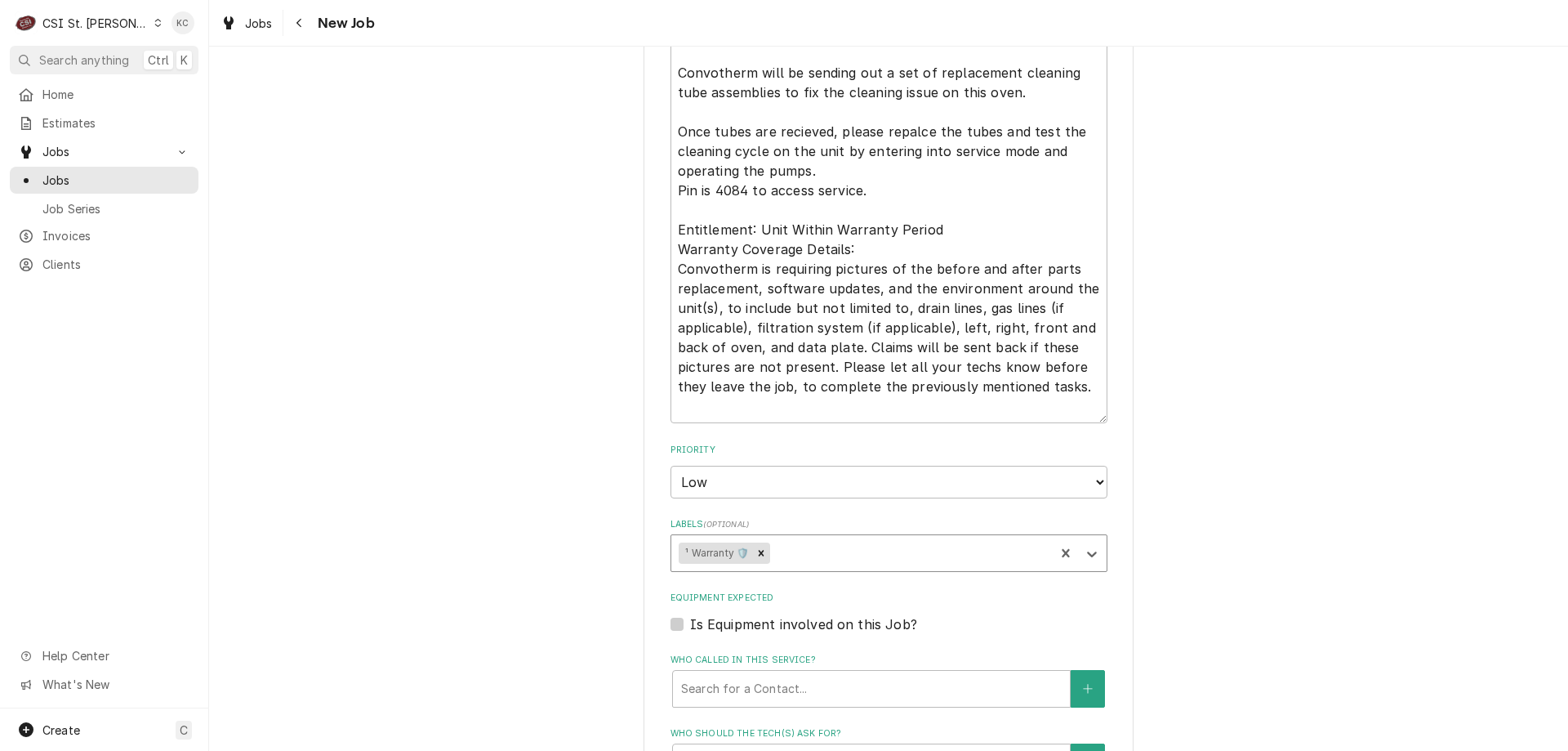
scroll to position [1307, 0]
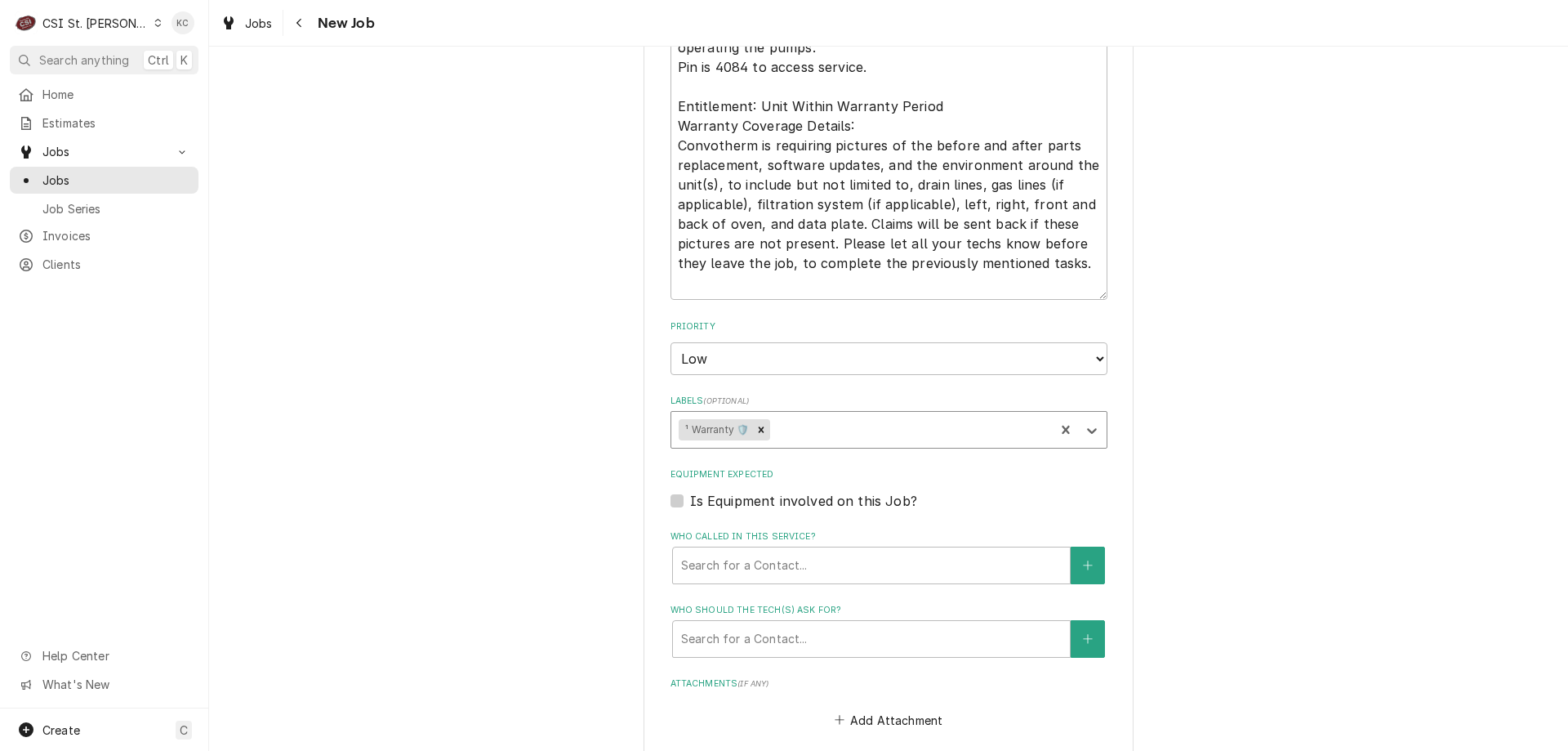
click at [831, 432] on div "Labels" at bounding box center [911, 430] width 274 height 30
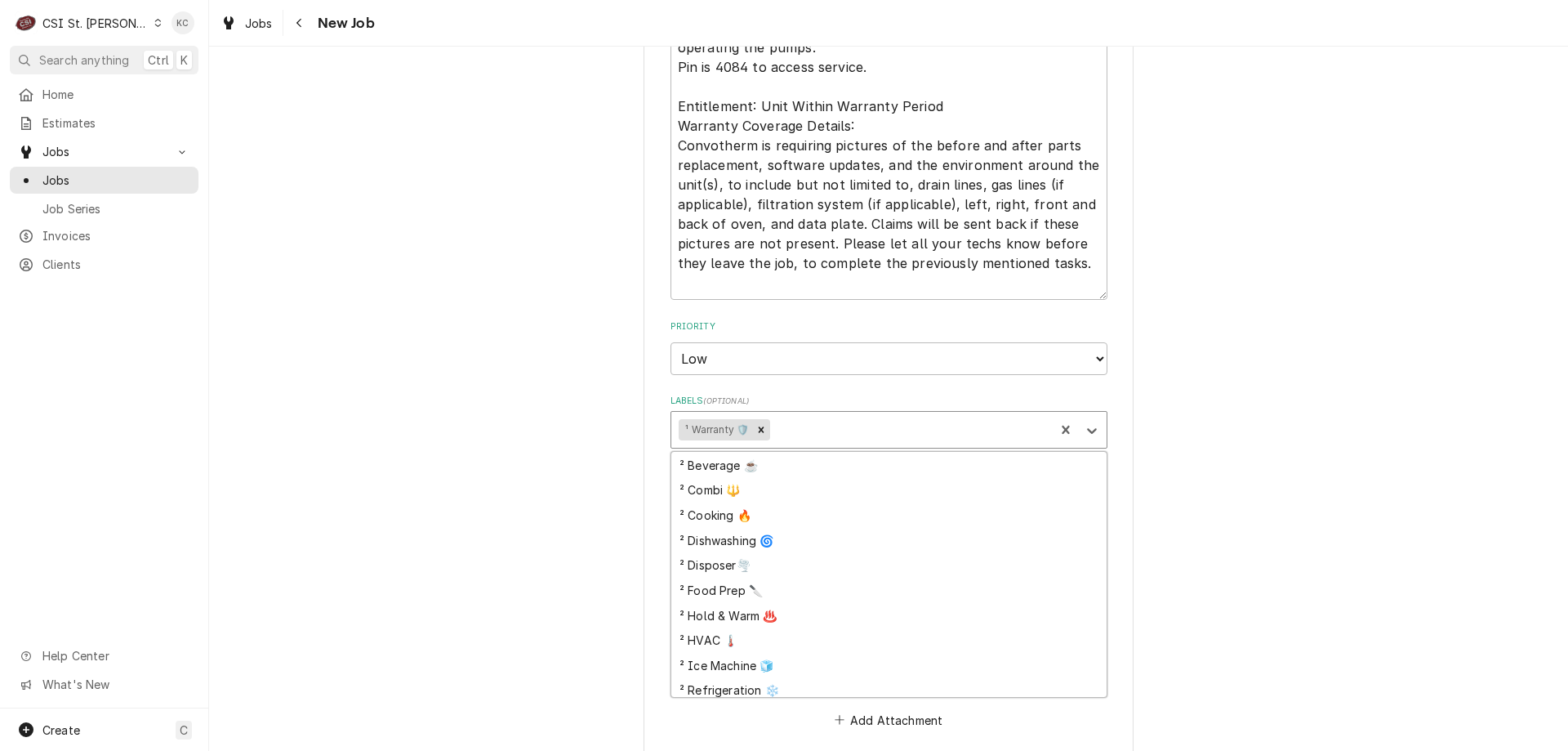
scroll to position [245, 0]
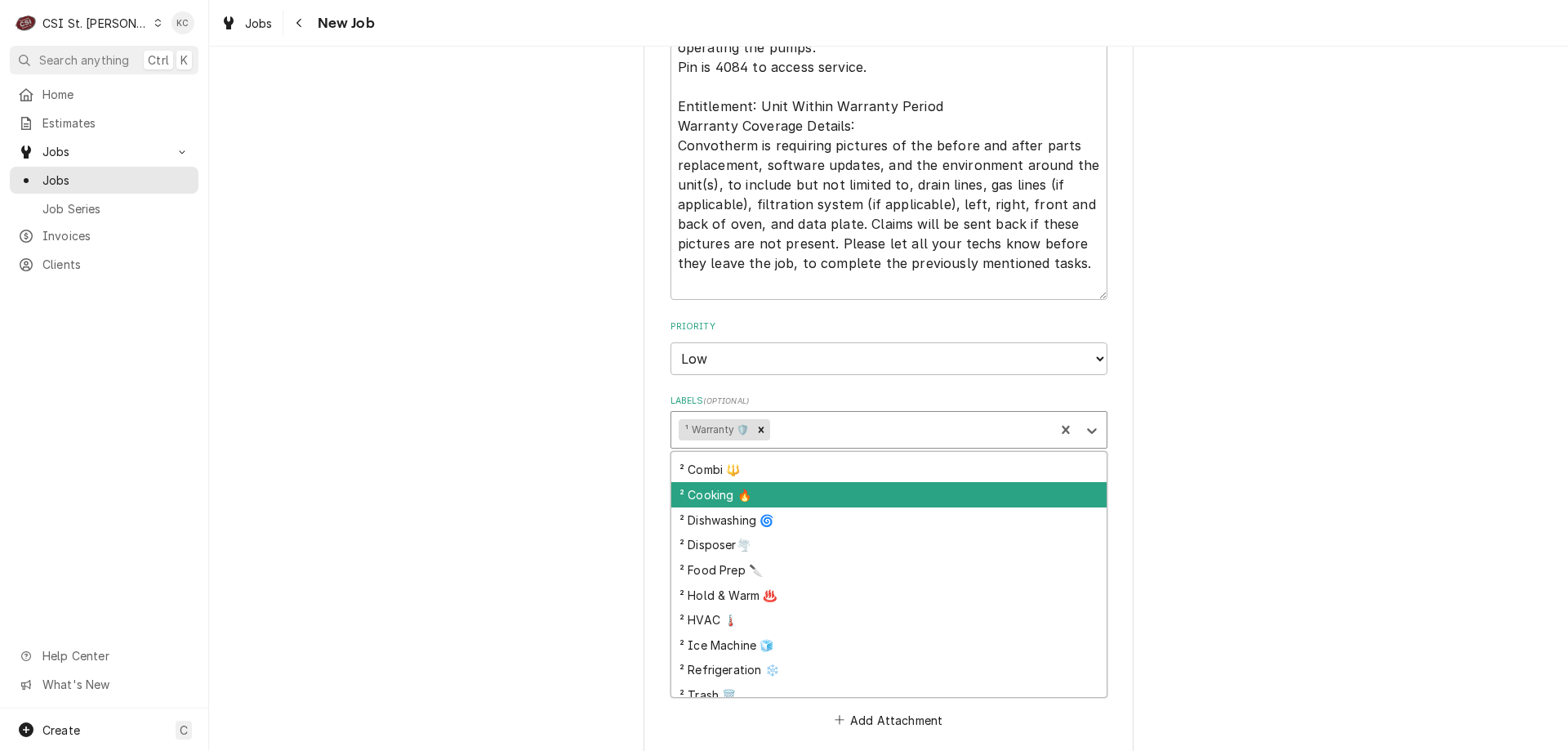
click at [816, 496] on div "² Cooking 🔥" at bounding box center [890, 495] width 436 height 25
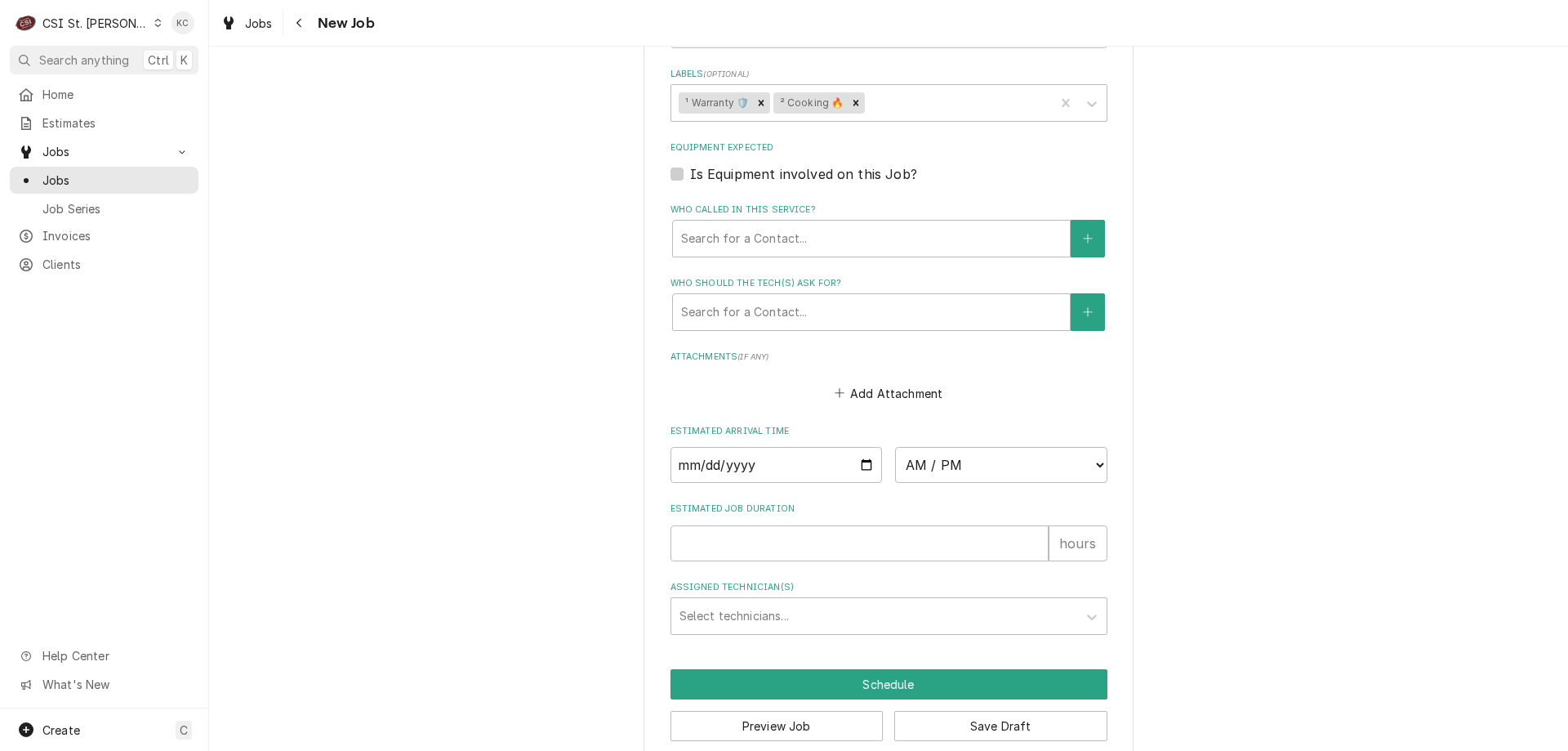
scroll to position [1659, 0]
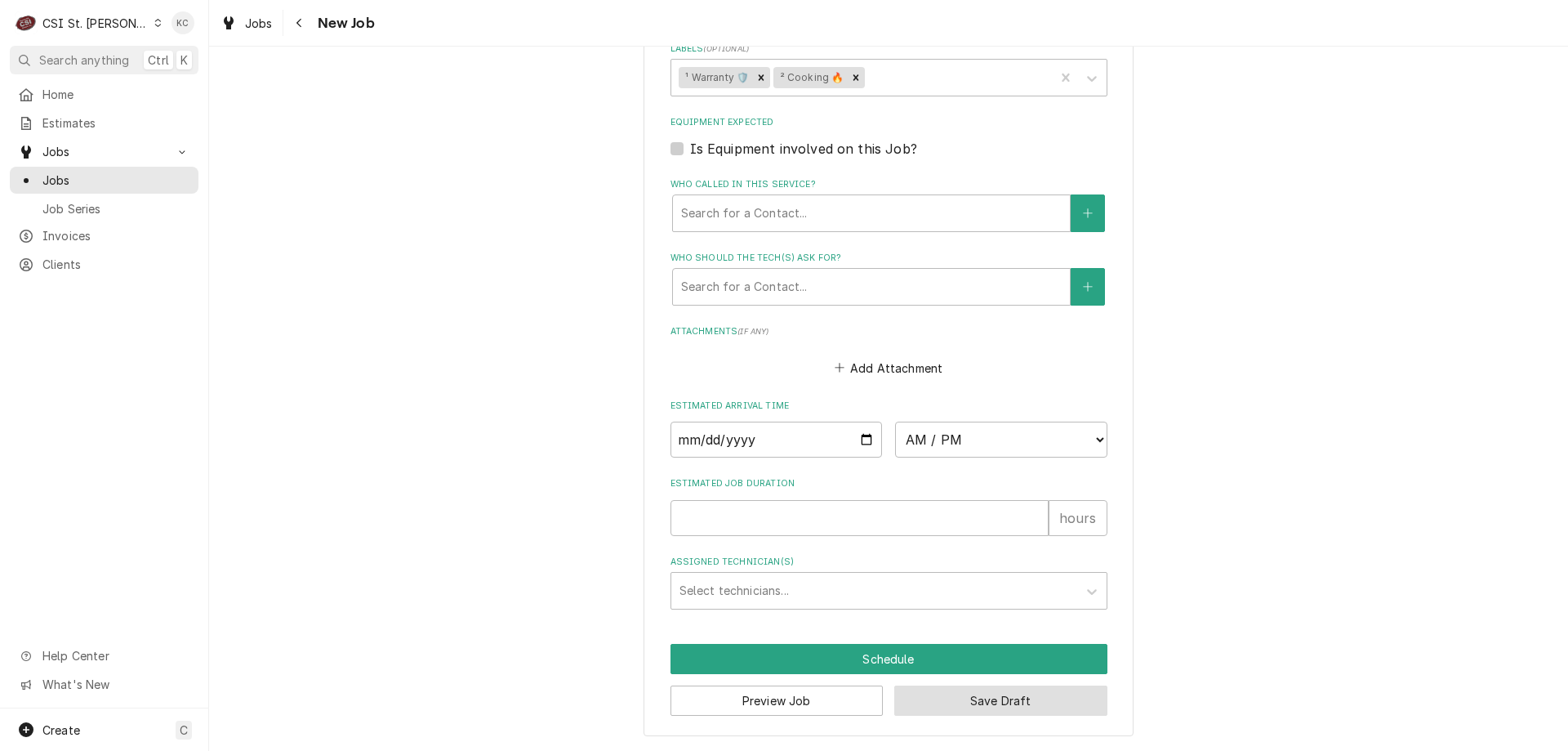
click at [1011, 703] on button "Save Draft" at bounding box center [1000, 700] width 213 height 30
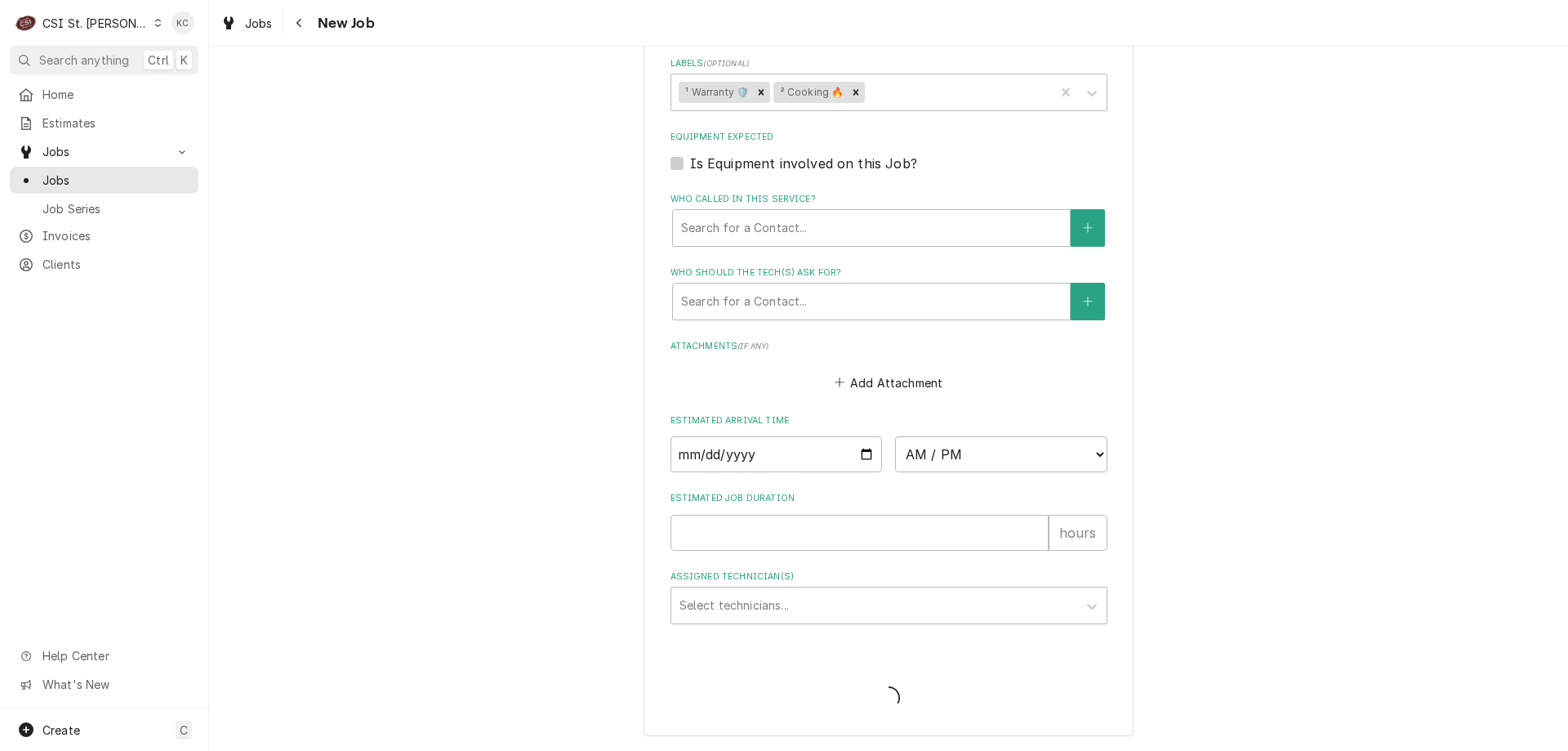
type textarea "x"
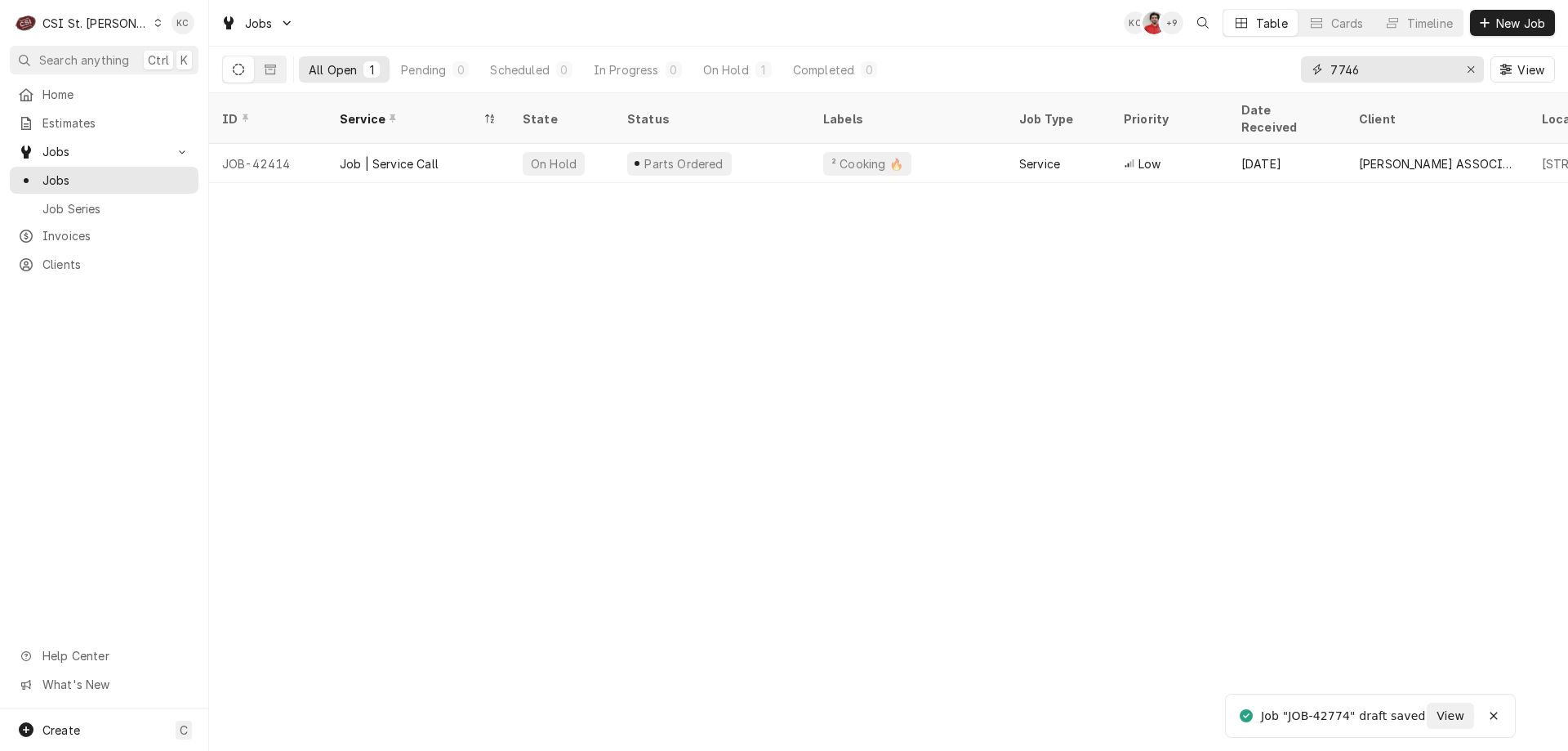
drag, startPoint x: 1393, startPoint y: 72, endPoint x: 1280, endPoint y: 89, distance: 114.3
click at [1280, 89] on div "All Open 1 Pending 0 Scheduled 0 In Progress 0 On Hold 1 Completed 0 7746 View" at bounding box center [889, 68] width 1333 height 45
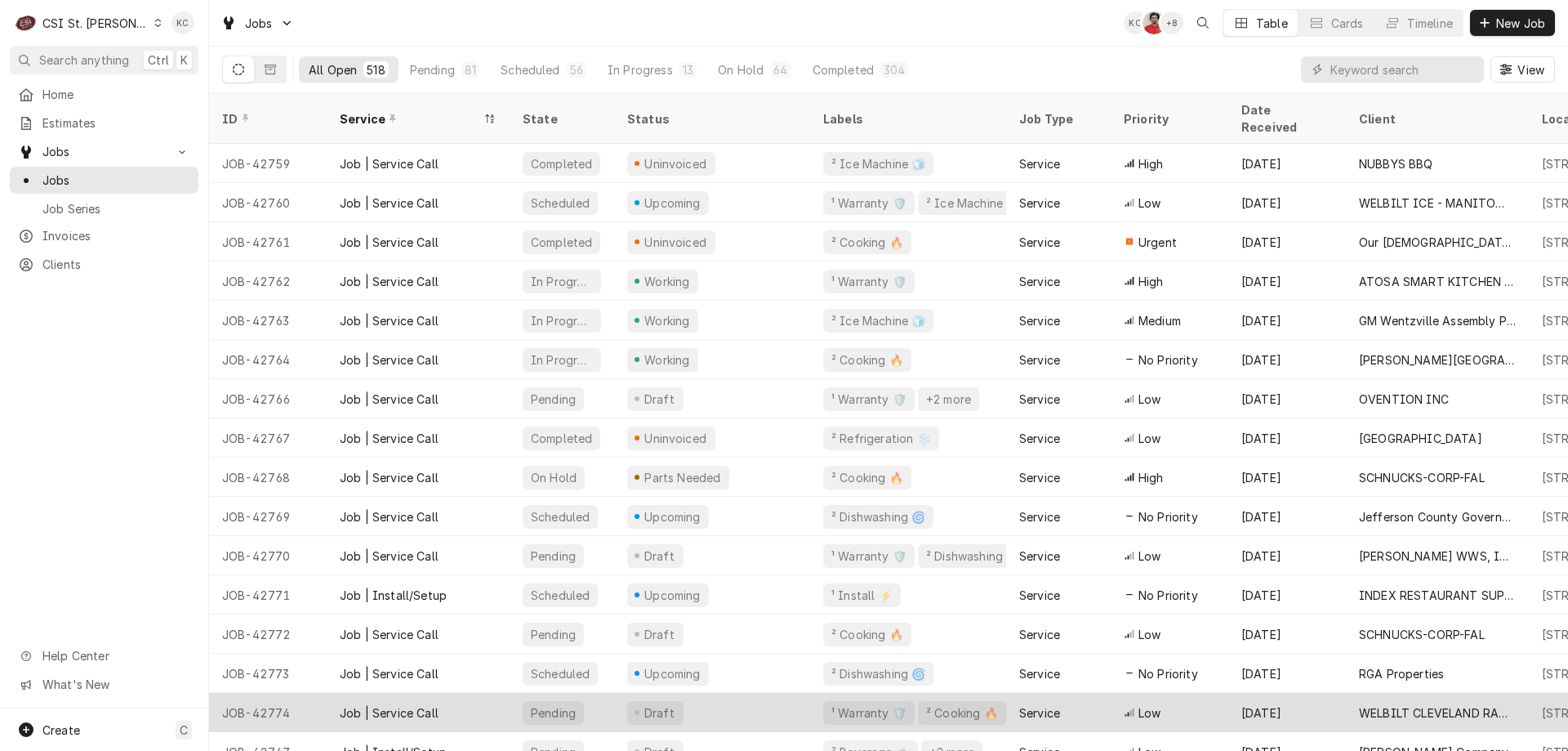
click at [1395, 705] on div "WELBILT CLEVELAND RANGE" at bounding box center [1437, 713] width 157 height 17
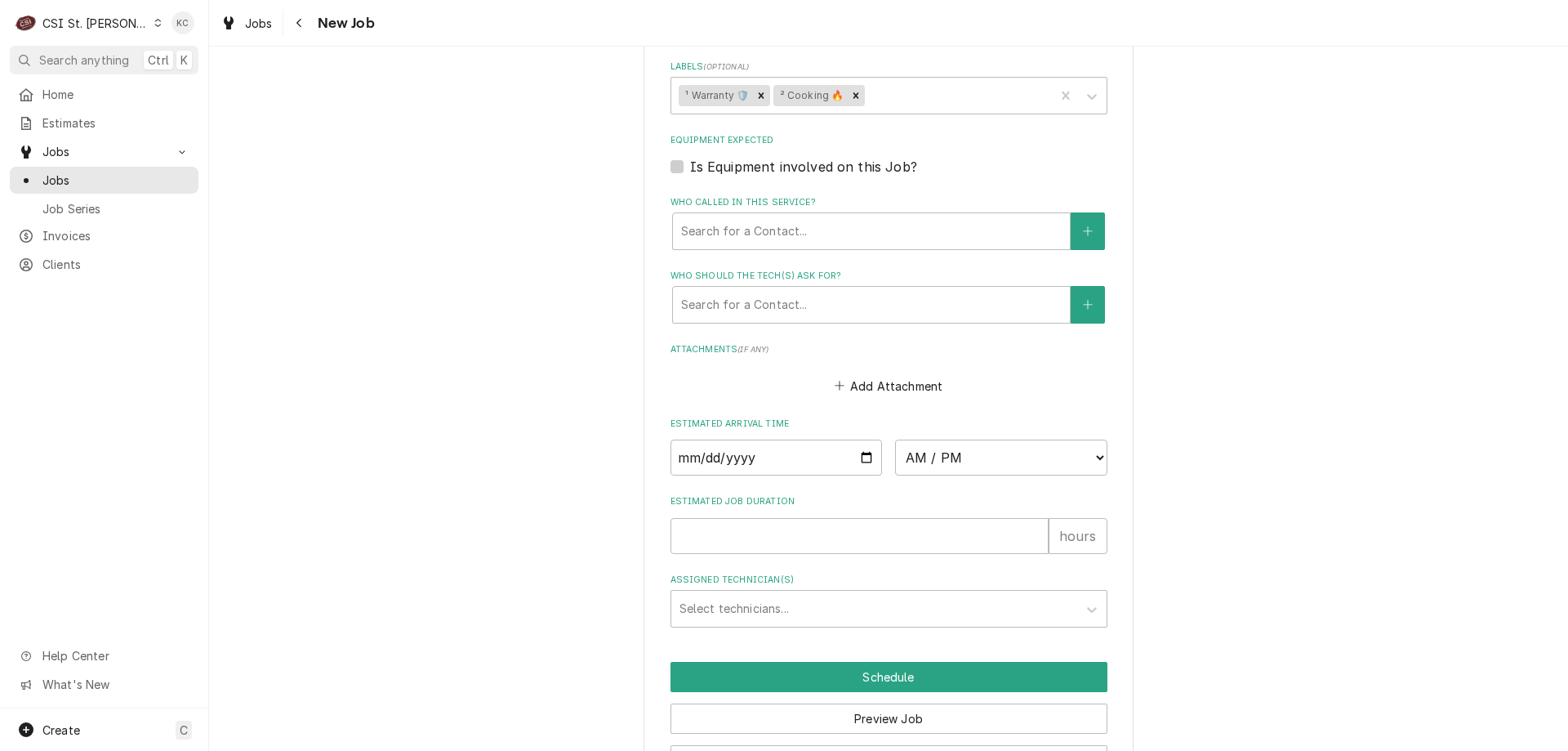
scroll to position [1662, 0]
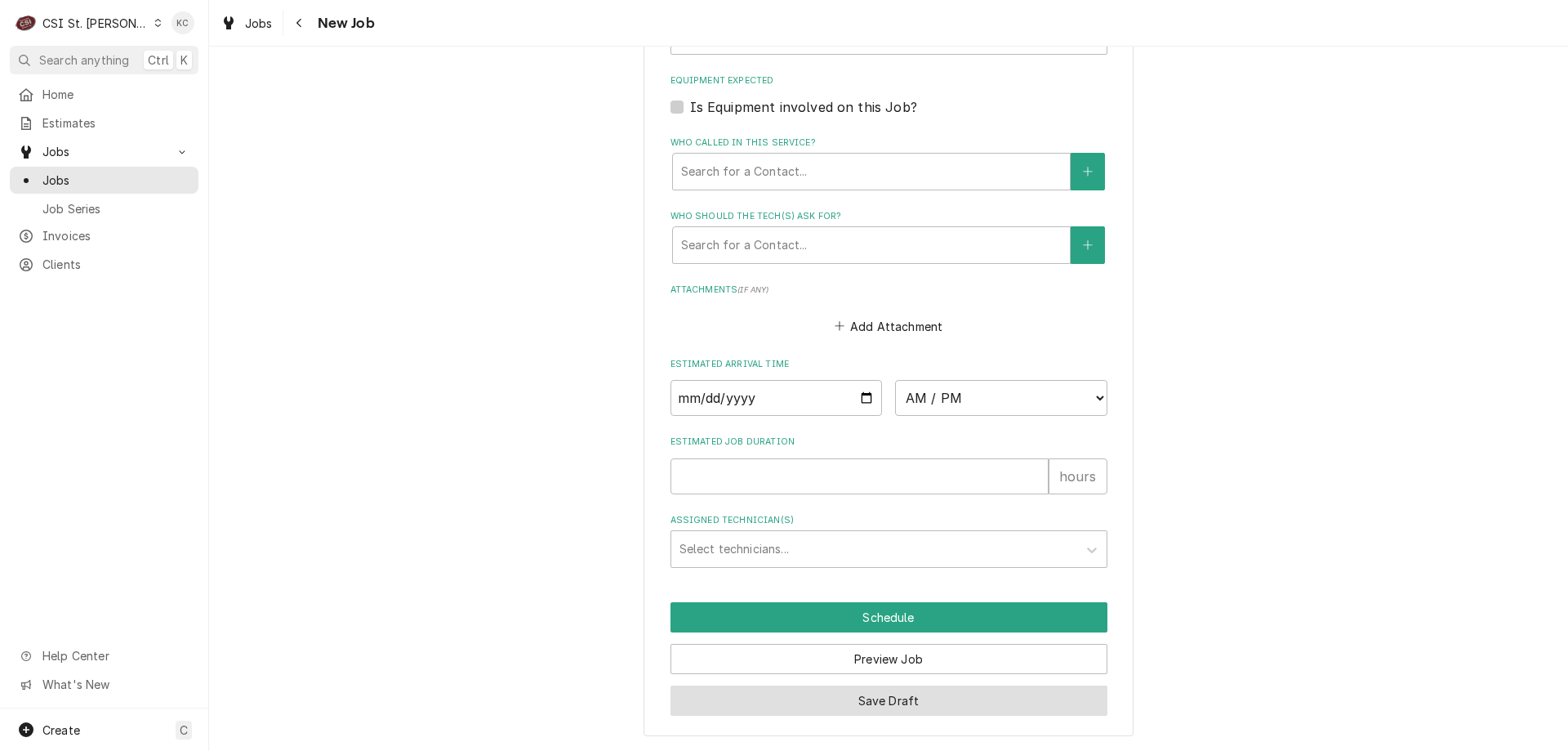
click at [962, 700] on button "Save Draft" at bounding box center [889, 700] width 437 height 30
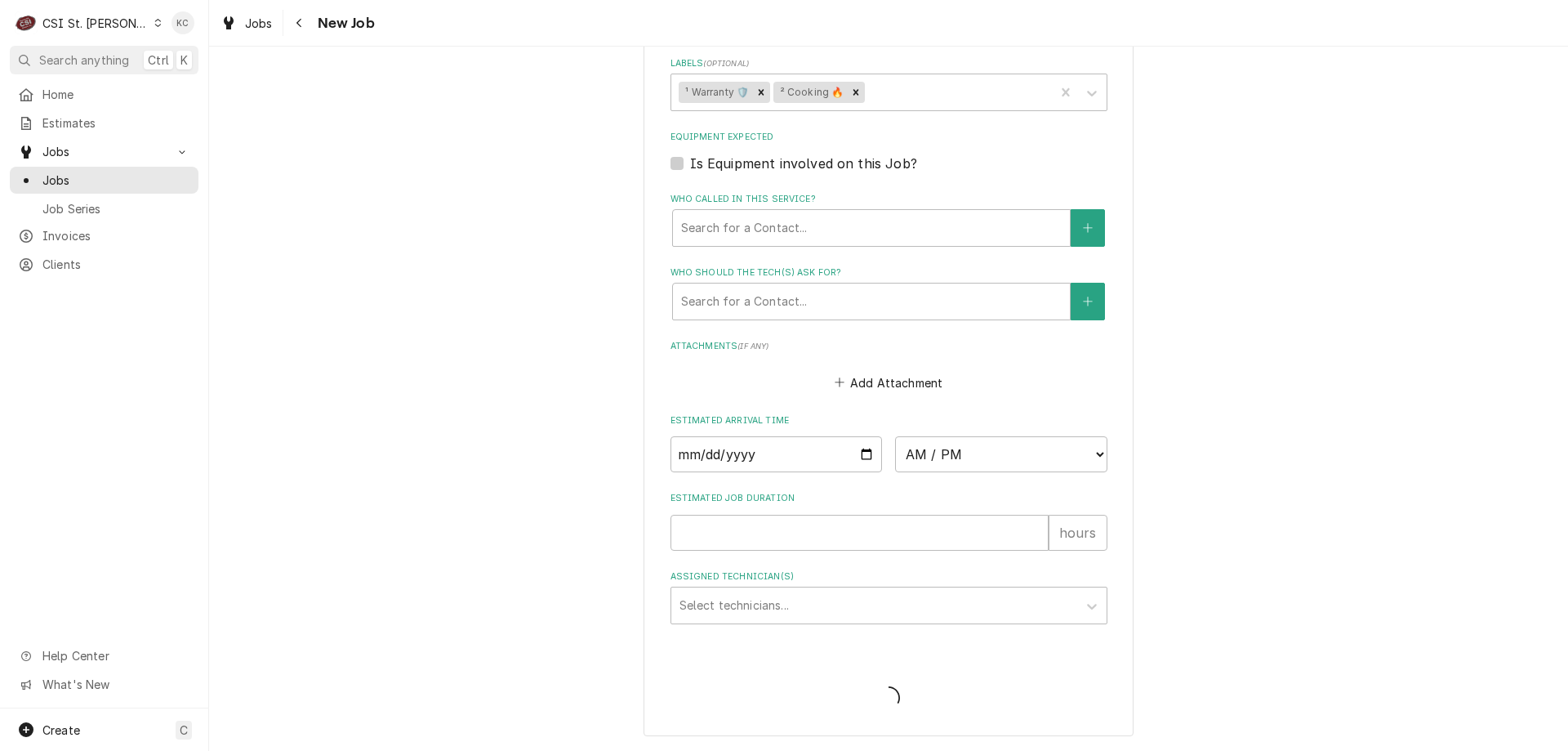
scroll to position [1605, 0]
type textarea "x"
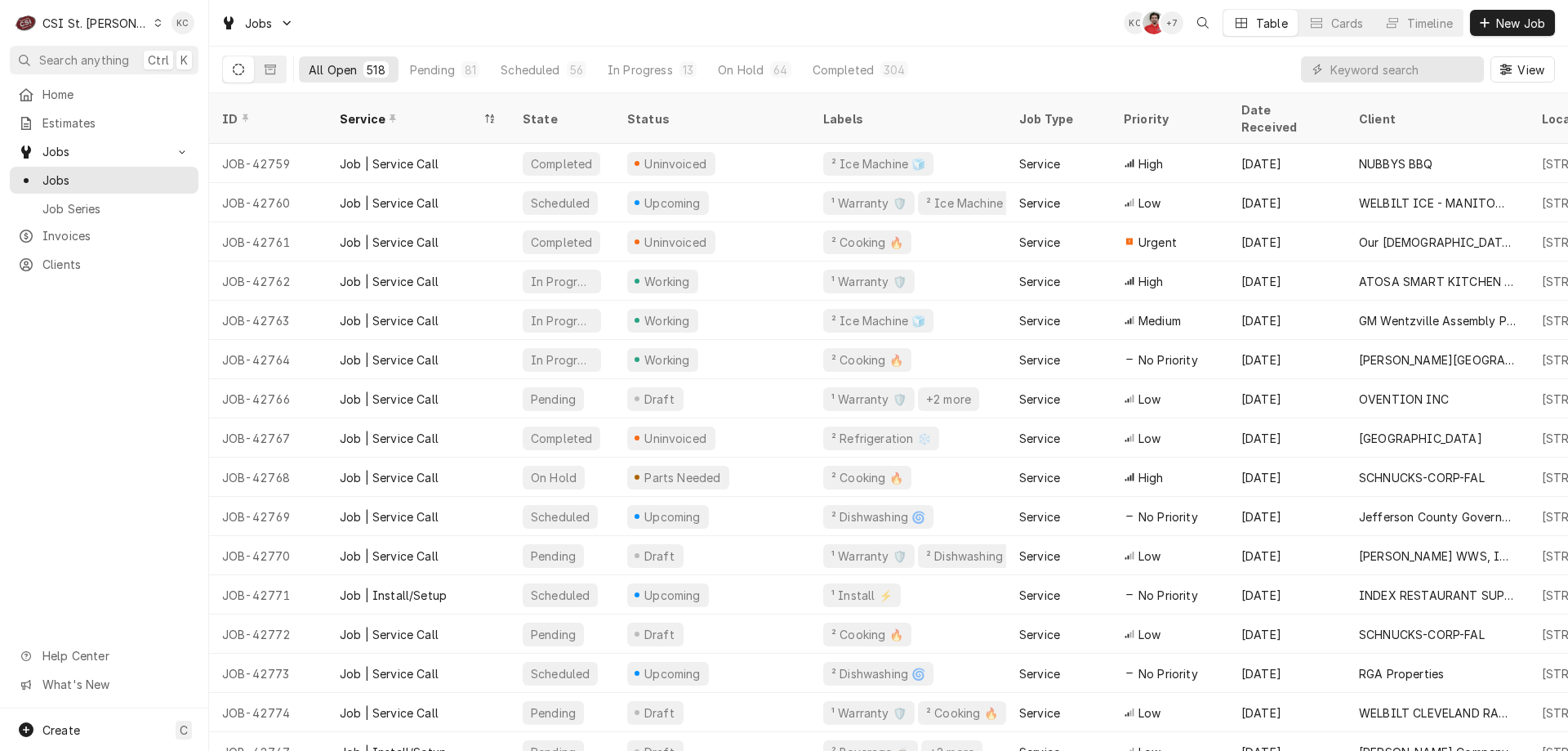
drag, startPoint x: 956, startPoint y: 45, endPoint x: 887, endPoint y: 16, distance: 74.8
click at [934, 32] on div "Jobs KC NF + 7 Table Cards Timeline New Job" at bounding box center [889, 23] width 1359 height 46
click at [84, 115] on span "Estimates" at bounding box center [116, 123] width 147 height 17
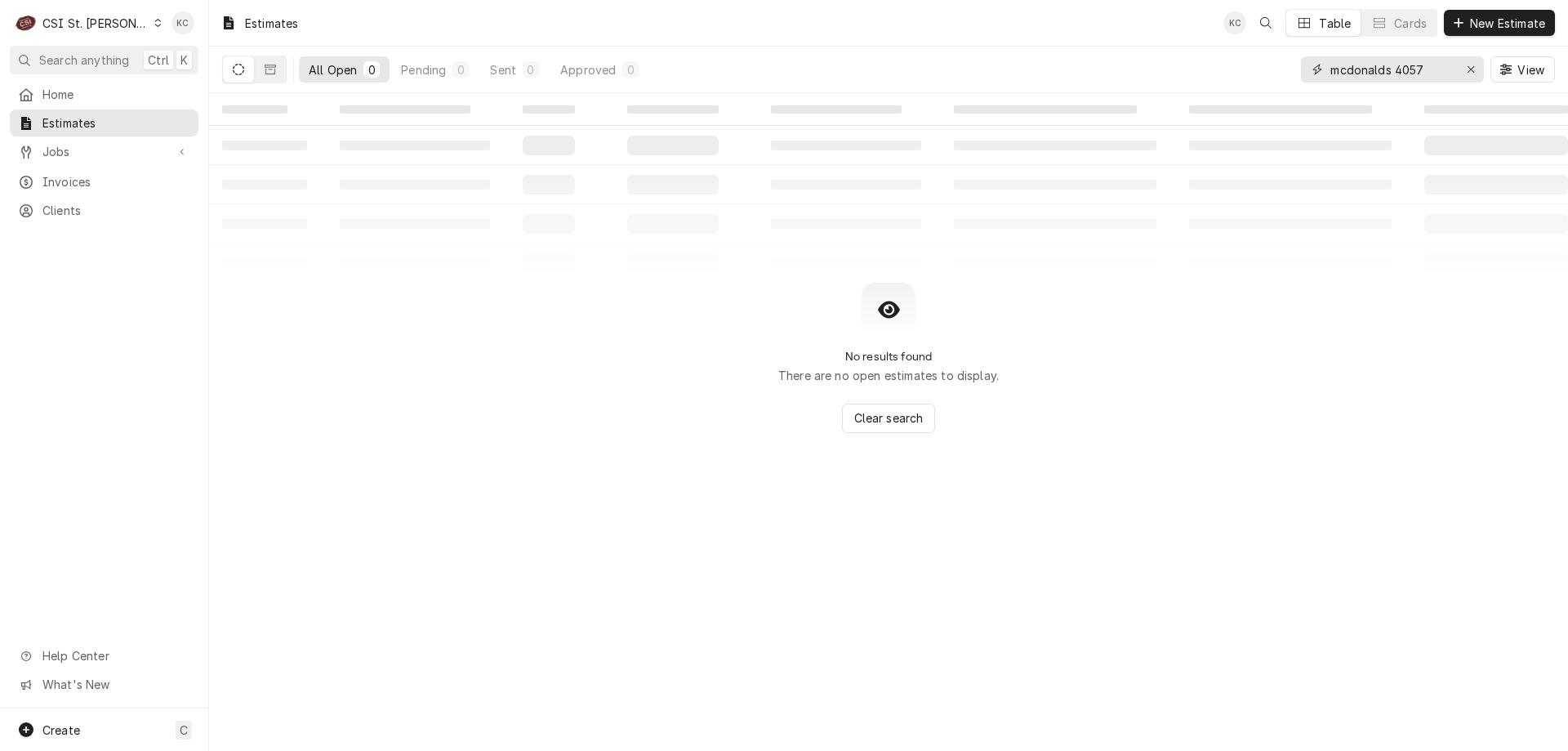
drag, startPoint x: 1436, startPoint y: 77, endPoint x: 1323, endPoint y: 72, distance: 113.1
click at [1323, 72] on div "mcdonalds 4057" at bounding box center [1393, 68] width 183 height 26
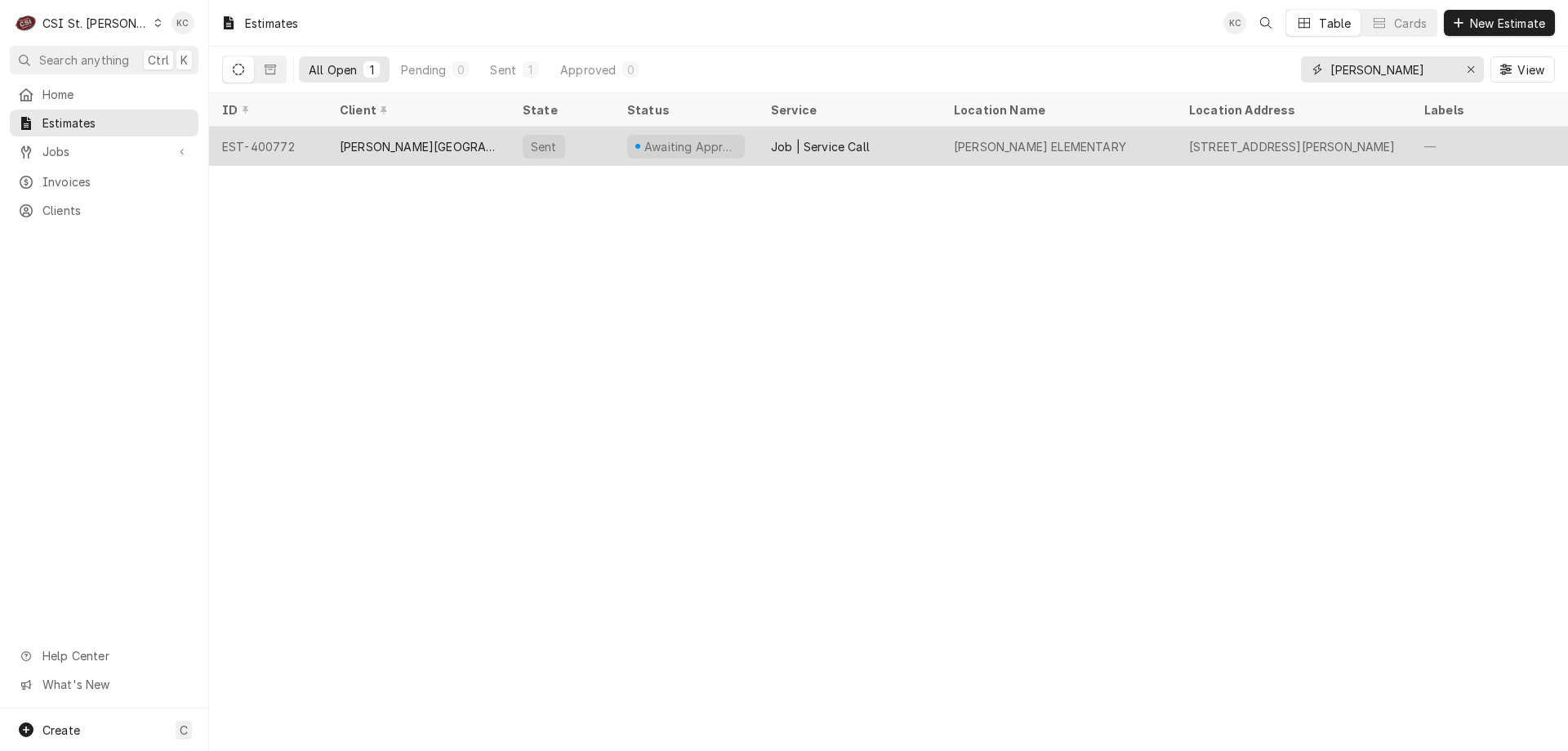
type input "twillman"
click at [1019, 148] on div "TWILLMAN ELEMENTARY" at bounding box center [1040, 147] width 173 height 17
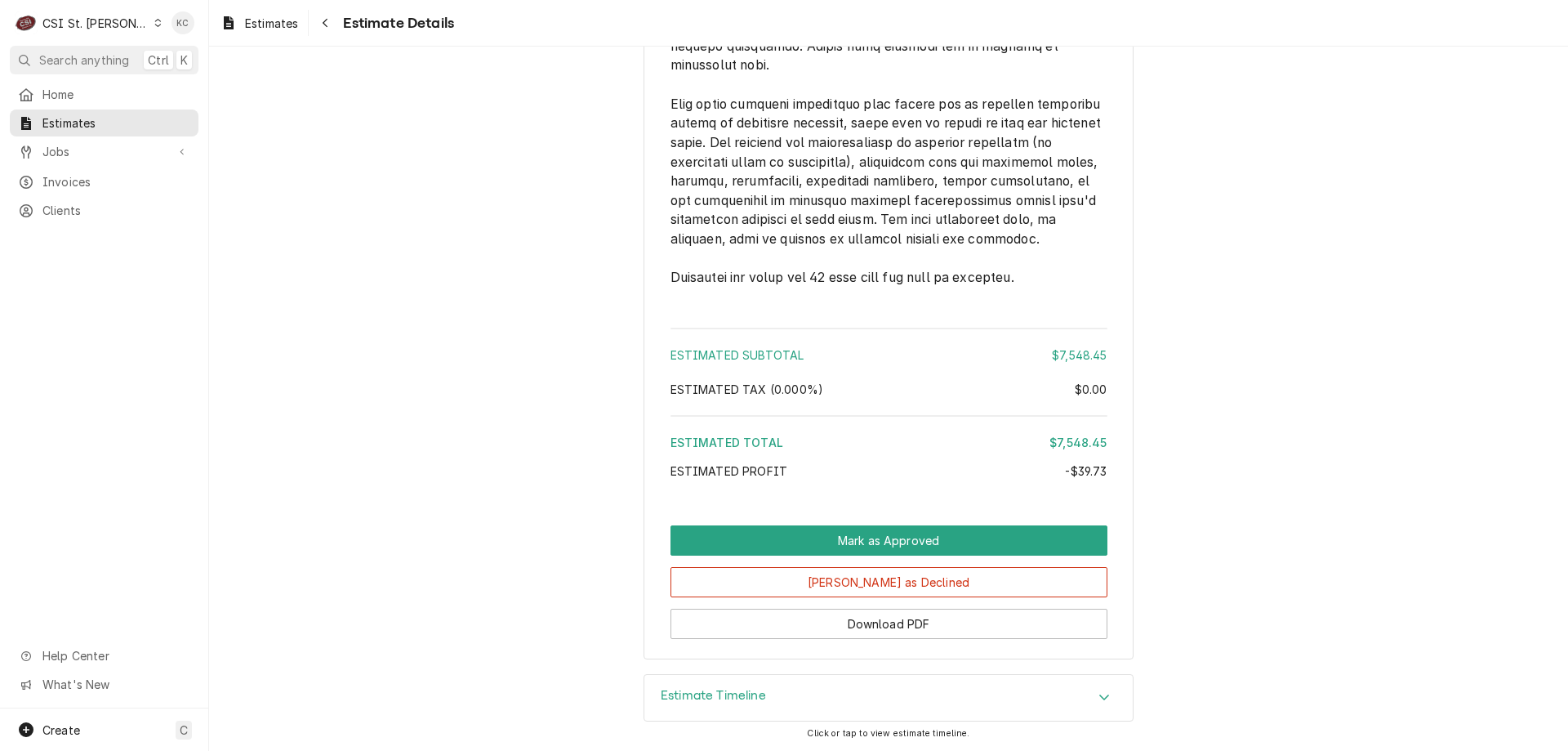
scroll to position [4189, 0]
click at [726, 708] on div "Estimate Timeline" at bounding box center [889, 697] width 489 height 45
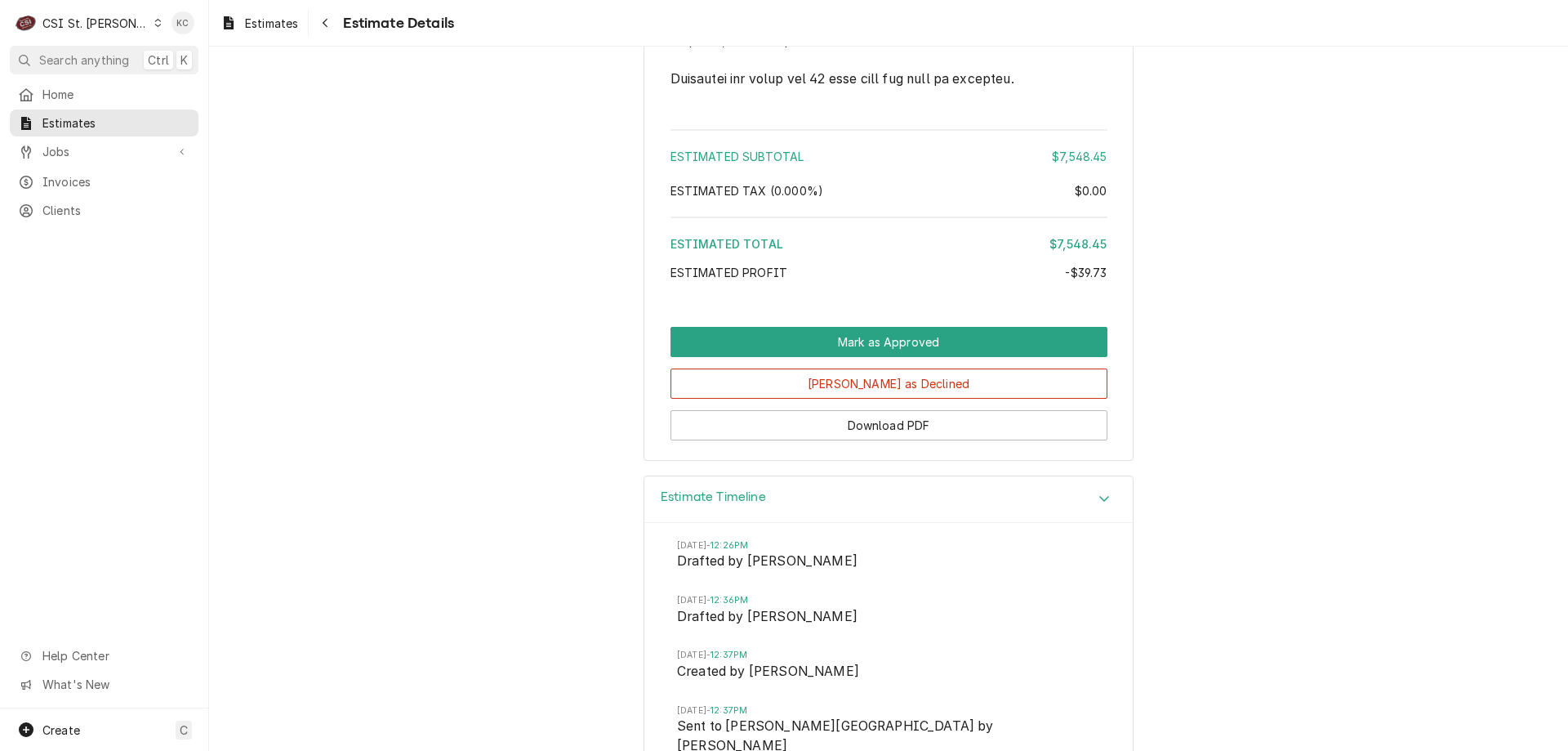
scroll to position [4432, 0]
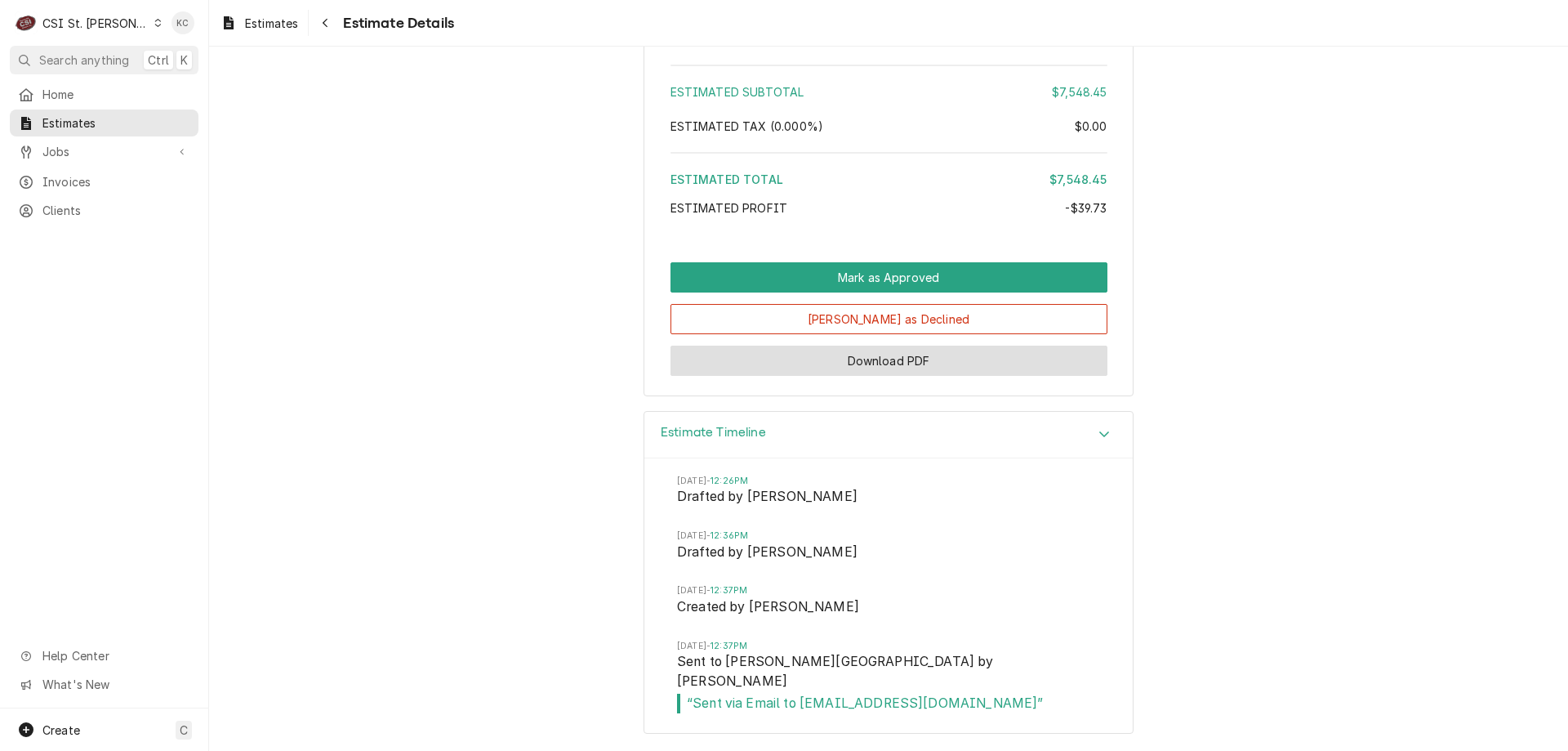
click at [849, 376] on button "Download PDF" at bounding box center [889, 360] width 437 height 30
